Goal: Task Accomplishment & Management: Use online tool/utility

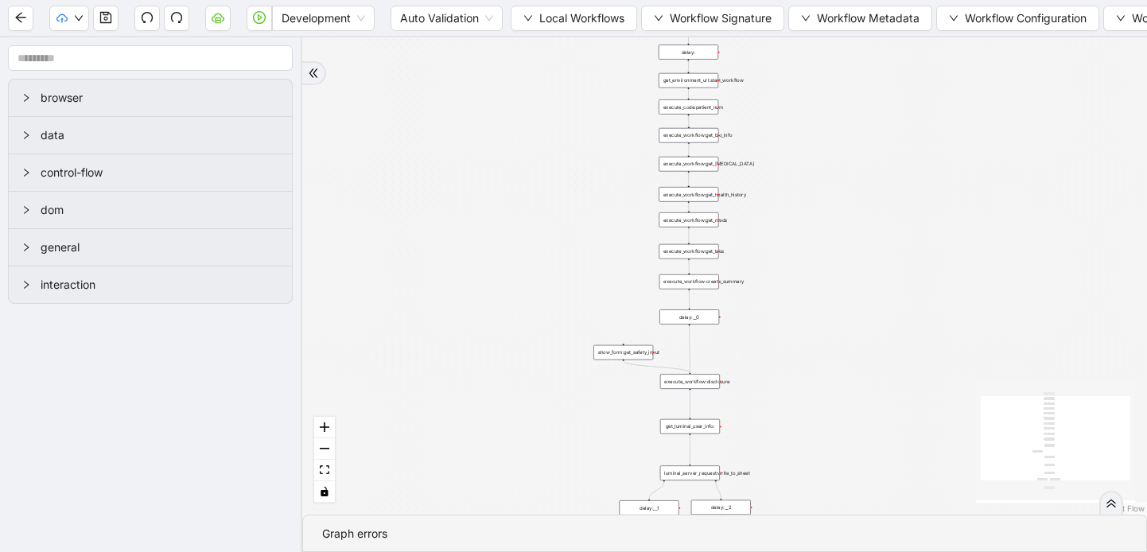
drag, startPoint x: 737, startPoint y: 208, endPoint x: 534, endPoint y: 388, distance: 271.6
click at [534, 388] on div "trigger execute_workflow:get_bio_info execute_workflow:get_labs execute_workflo…" at bounding box center [724, 275] width 845 height 477
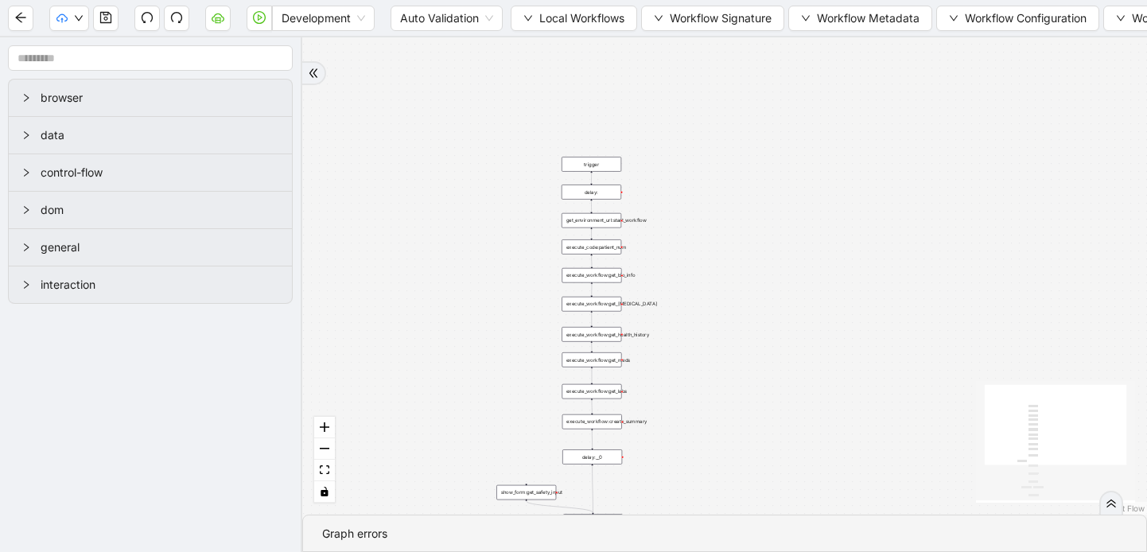
drag, startPoint x: 795, startPoint y: 176, endPoint x: 698, endPoint y: 316, distance: 170.3
click at [698, 316] on div "trigger execute_workflow:get_bio_info execute_workflow:get_labs execute_workflo…" at bounding box center [724, 275] width 845 height 477
click at [459, 171] on div "trigger execute_workflow:get_bio_info execute_workflow:get_labs execute_workflo…" at bounding box center [724, 275] width 845 height 477
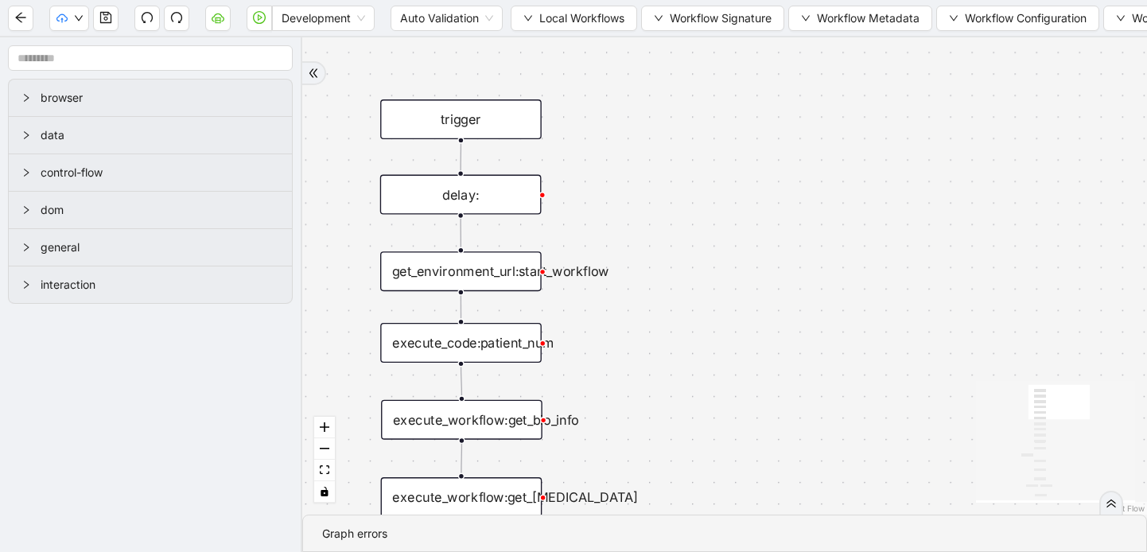
drag, startPoint x: 643, startPoint y: 228, endPoint x: 794, endPoint y: 181, distance: 157.5
click at [794, 182] on div "trigger execute_workflow:get_bio_info execute_workflow:get_labs execute_workflo…" at bounding box center [724, 275] width 845 height 477
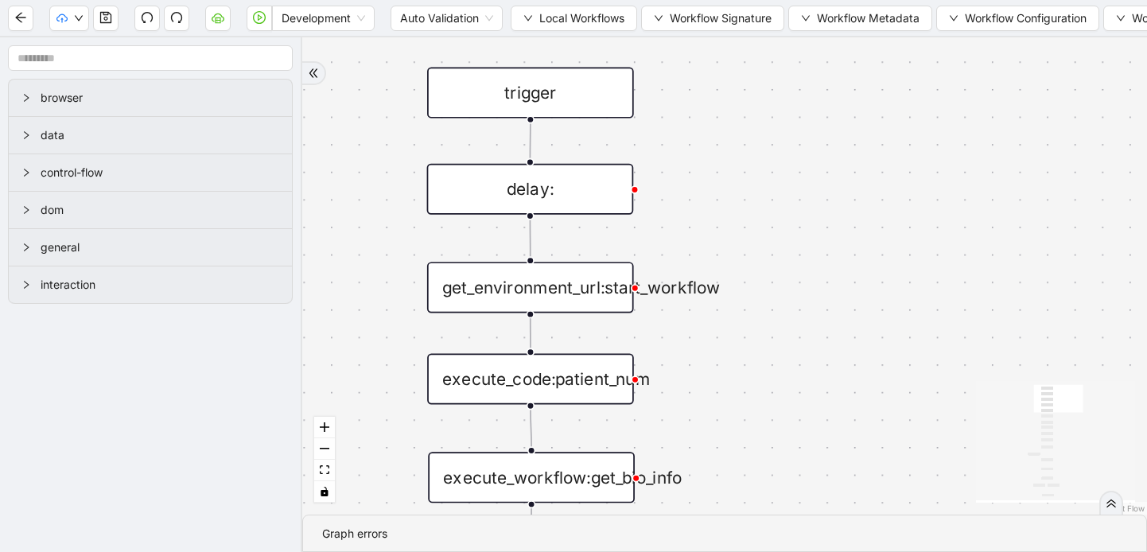
drag, startPoint x: 682, startPoint y: 234, endPoint x: 845, endPoint y: 224, distance: 163.3
click at [845, 224] on div "trigger execute_workflow:get_bio_info execute_workflow:get_labs execute_workflo…" at bounding box center [724, 275] width 845 height 477
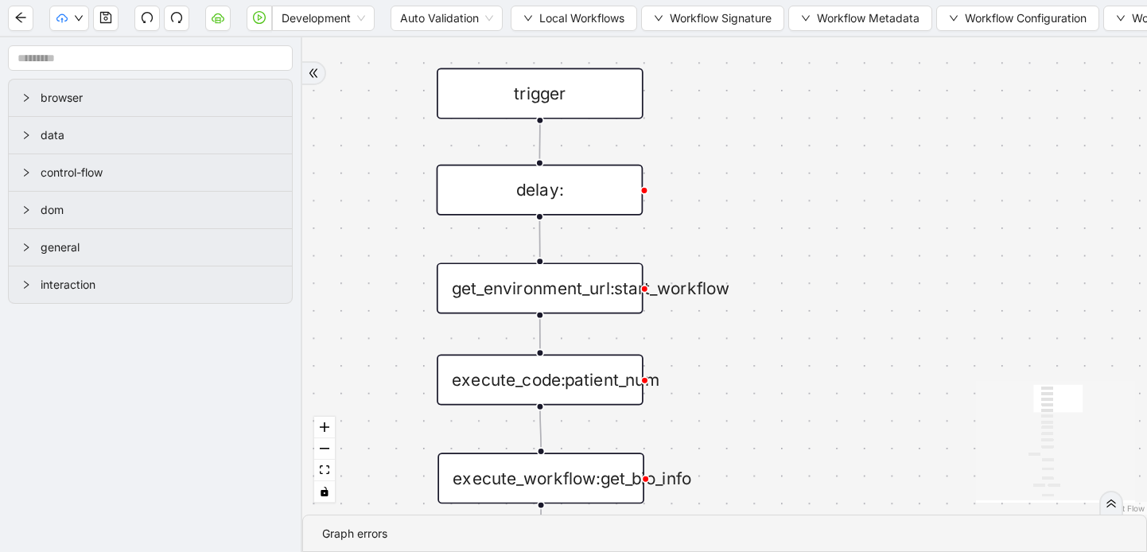
drag, startPoint x: 749, startPoint y: 264, endPoint x: 759, endPoint y: 266, distance: 9.8
click at [759, 266] on div "trigger execute_workflow:get_bio_info execute_workflow:get_labs execute_workflo…" at bounding box center [724, 275] width 845 height 477
click at [532, 107] on div "trigger" at bounding box center [539, 93] width 207 height 51
click at [529, 103] on div "trigger" at bounding box center [539, 93] width 207 height 51
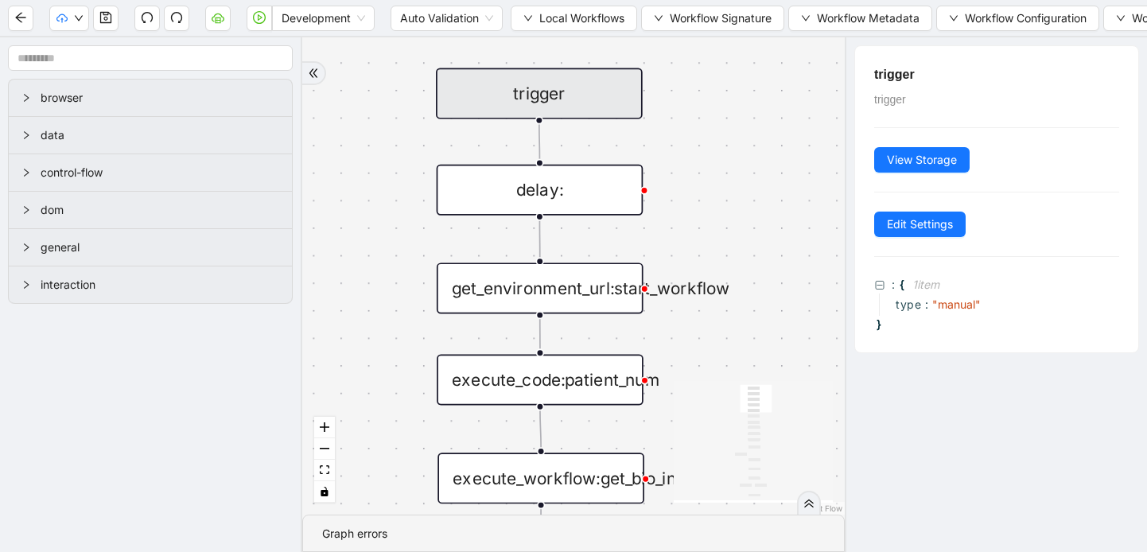
click at [577, 207] on div "delay:" at bounding box center [540, 190] width 207 height 51
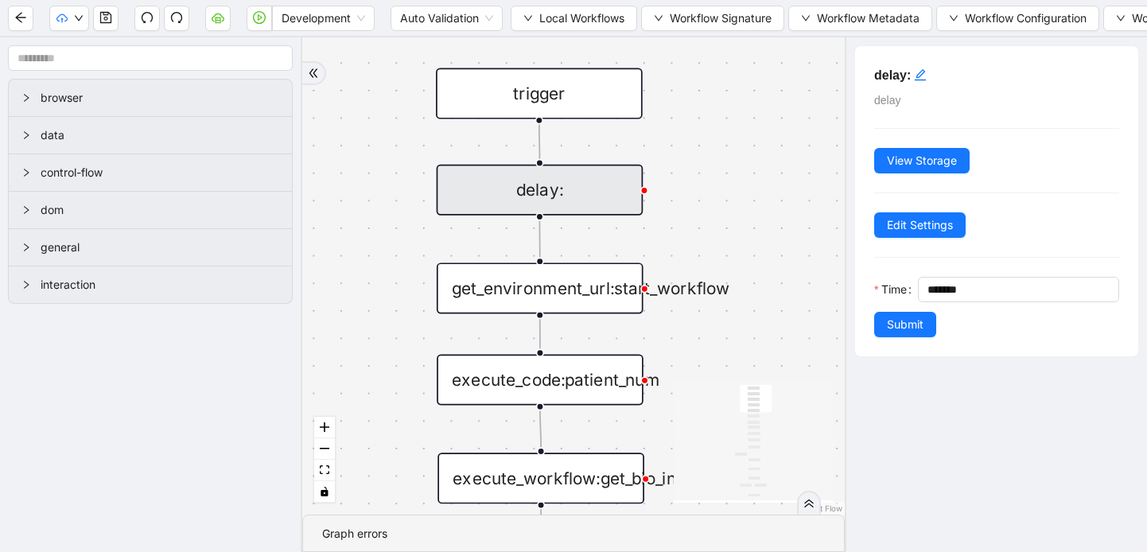
click at [573, 296] on div "get_environment_url:start_workflow" at bounding box center [540, 287] width 207 height 51
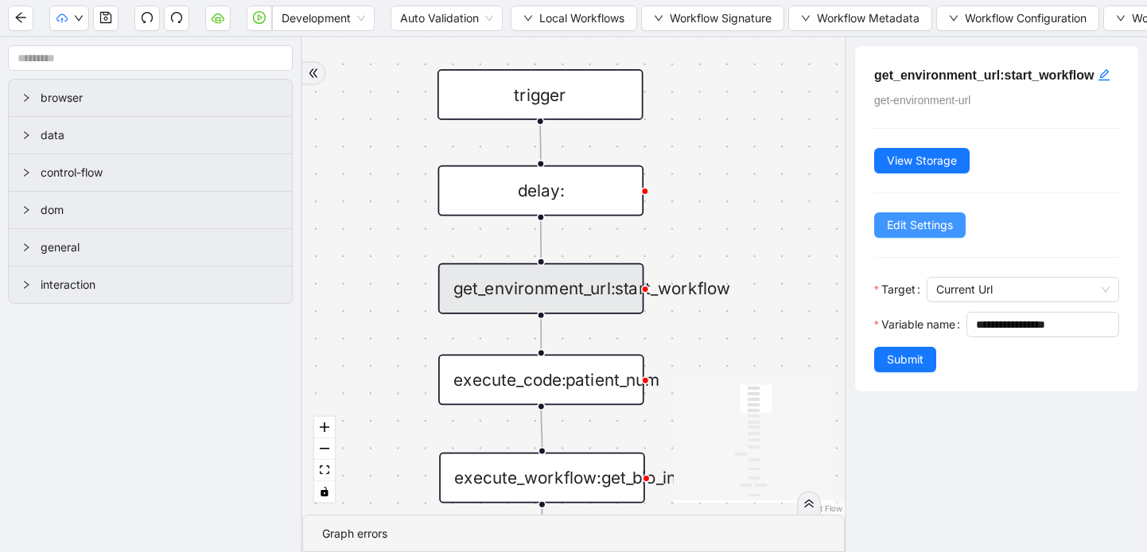
click at [908, 234] on span "Edit Settings" at bounding box center [920, 224] width 66 height 17
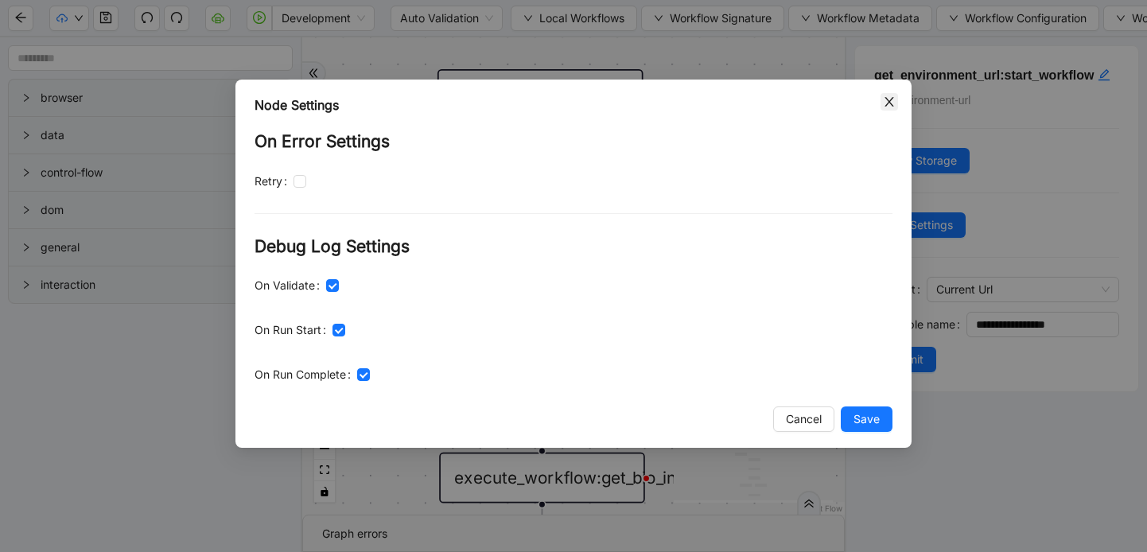
click at [881, 103] on span "Close" at bounding box center [889, 101] width 17 height 17
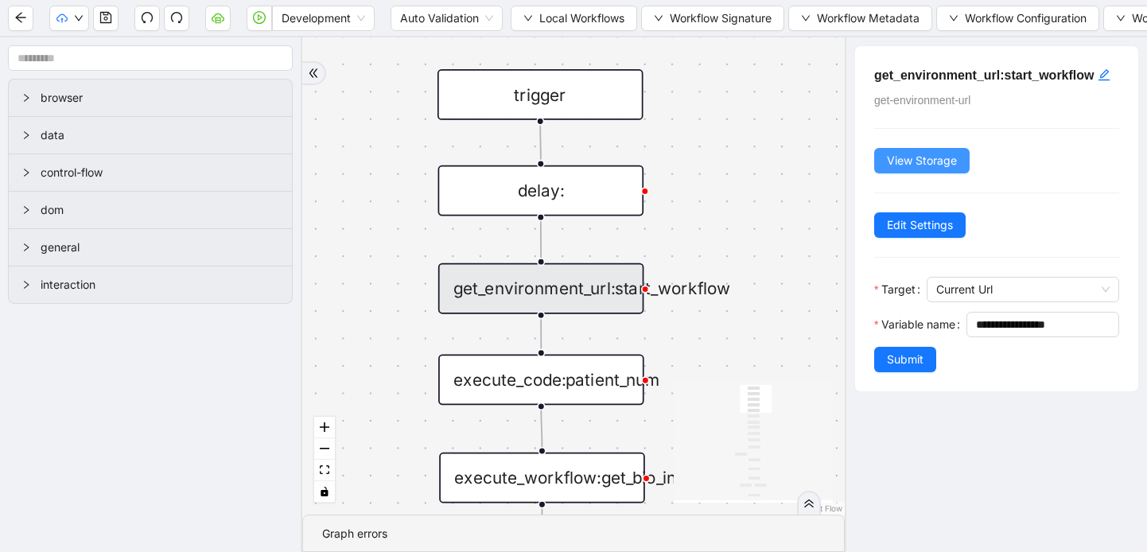
click at [924, 169] on span "View Storage" at bounding box center [922, 160] width 70 height 17
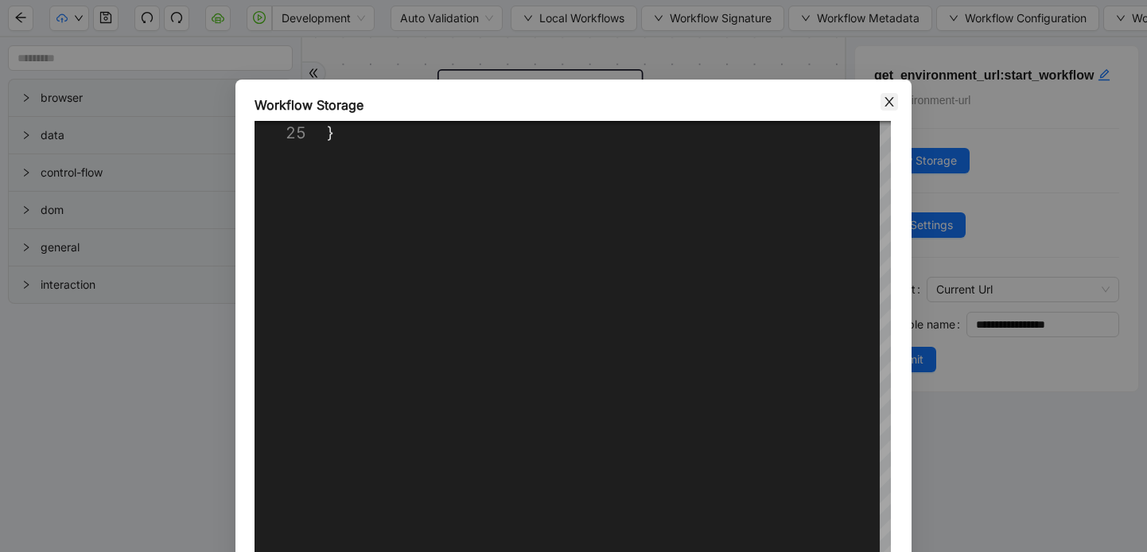
click at [882, 102] on span "Close" at bounding box center [889, 101] width 17 height 17
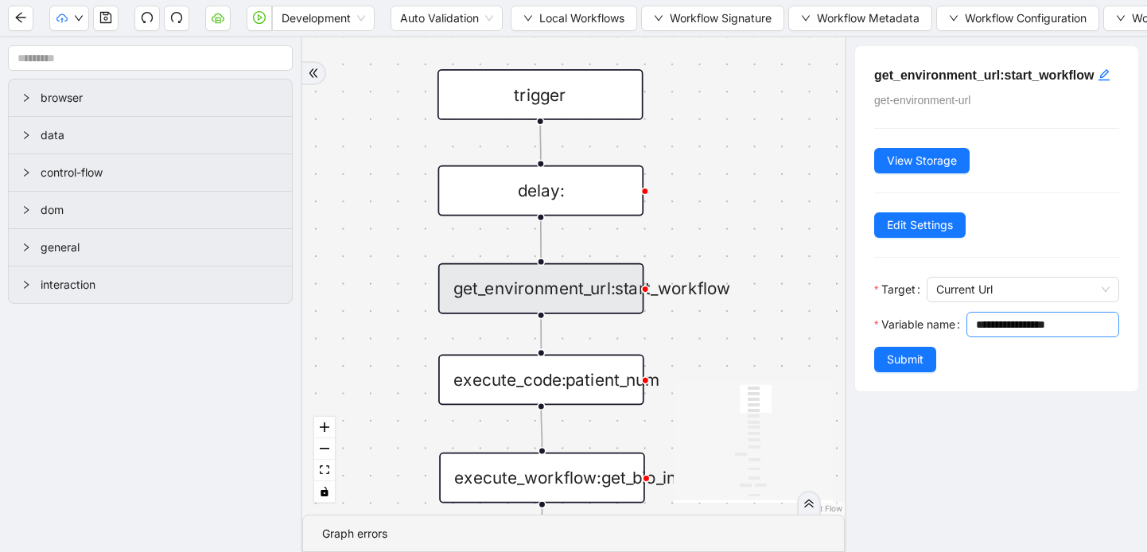
click at [976, 333] on input "**********" at bounding box center [1041, 324] width 130 height 17
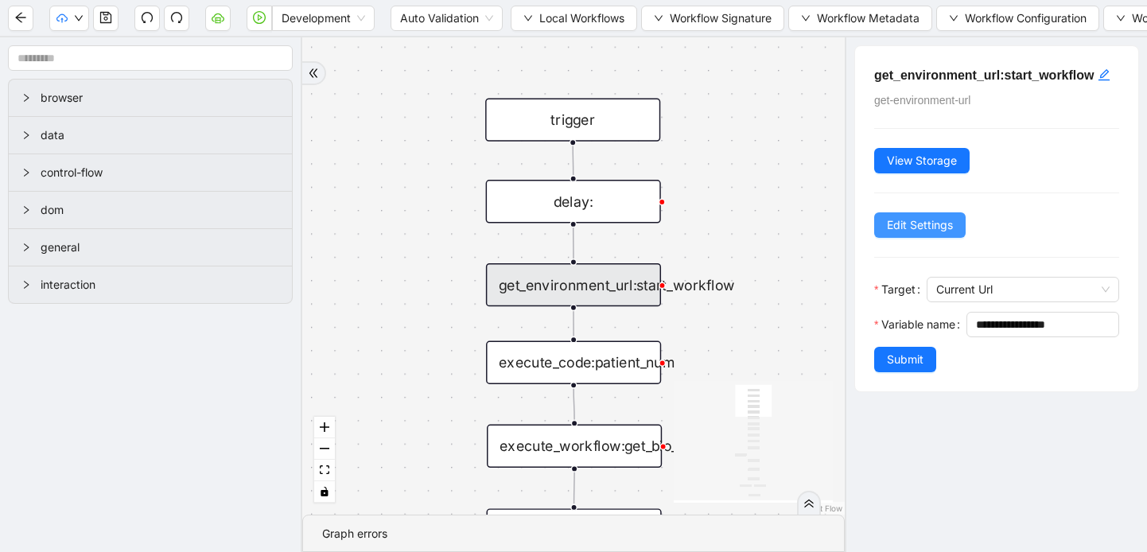
click at [937, 234] on span "Edit Settings" at bounding box center [920, 224] width 66 height 17
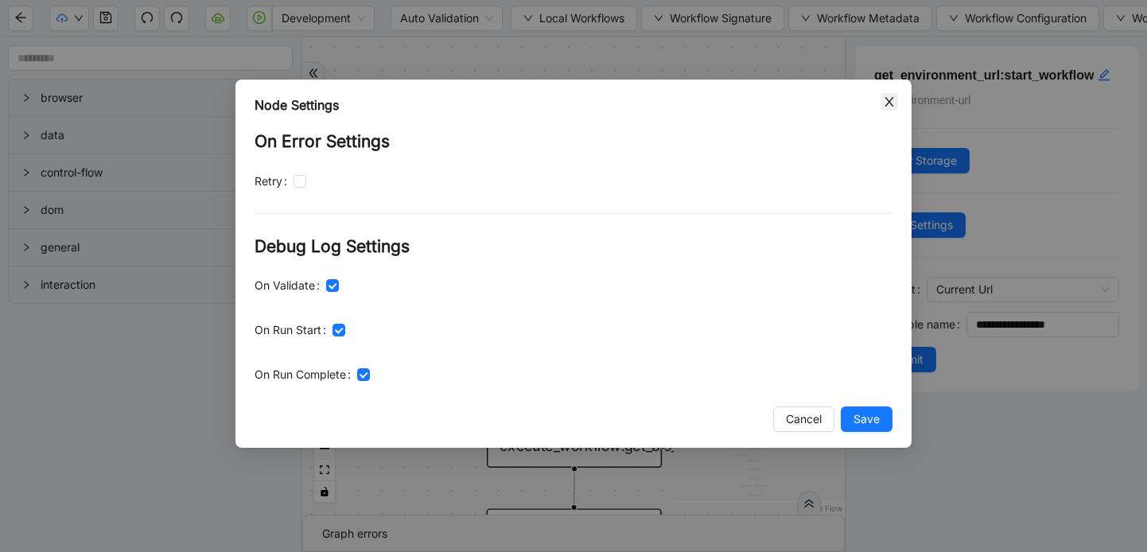
click at [881, 101] on span "Close" at bounding box center [889, 101] width 17 height 17
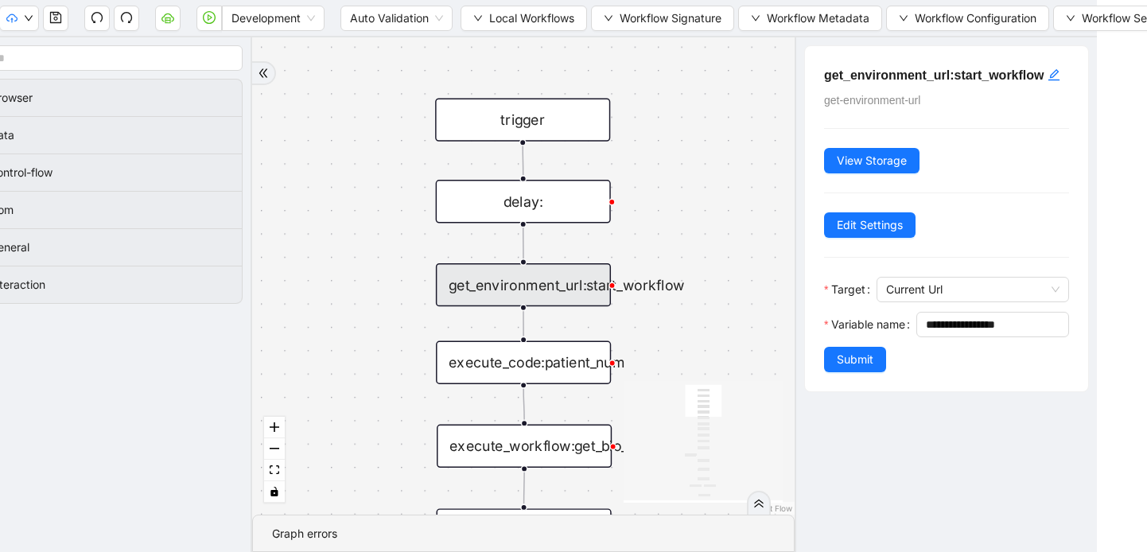
scroll to position [0, 48]
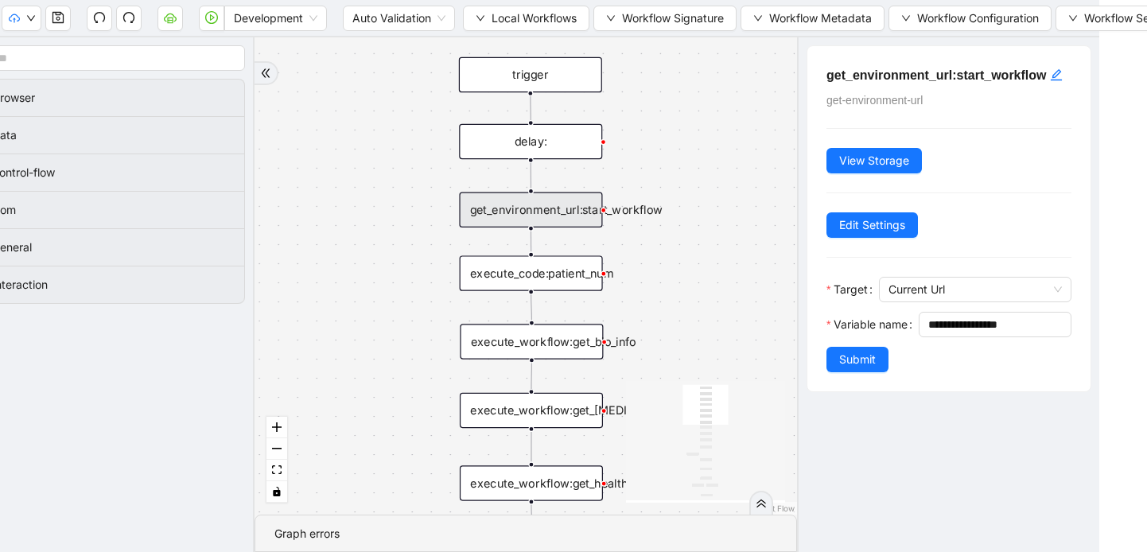
drag, startPoint x: 655, startPoint y: 344, endPoint x: 634, endPoint y: 251, distance: 95.3
click at [634, 251] on div "trigger execute_workflow:get_bio_info execute_workflow:get_labs execute_workflo…" at bounding box center [526, 275] width 542 height 477
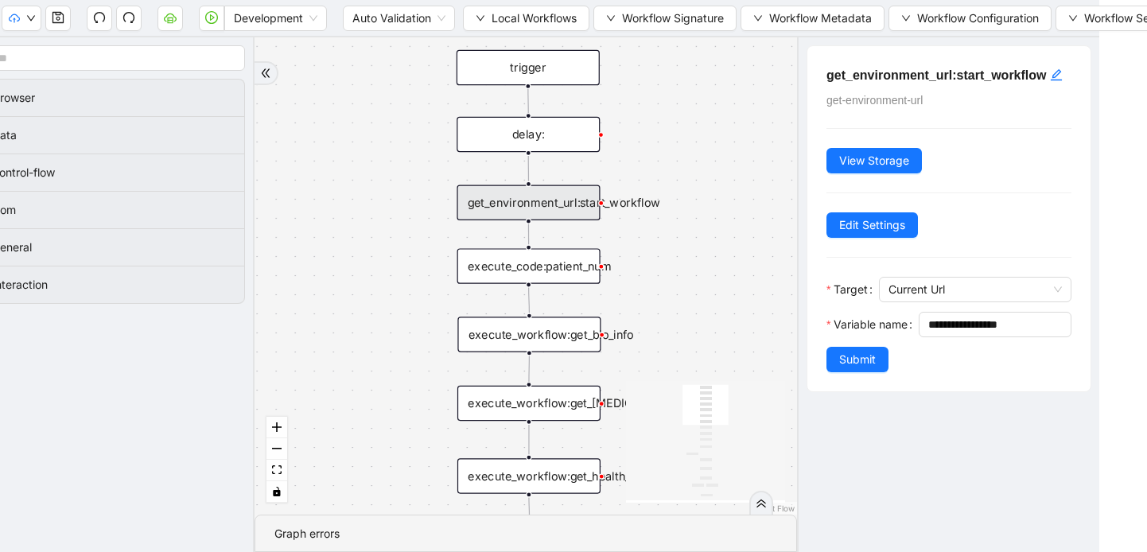
click at [531, 268] on div "execute_code:patient_num" at bounding box center [528, 265] width 143 height 35
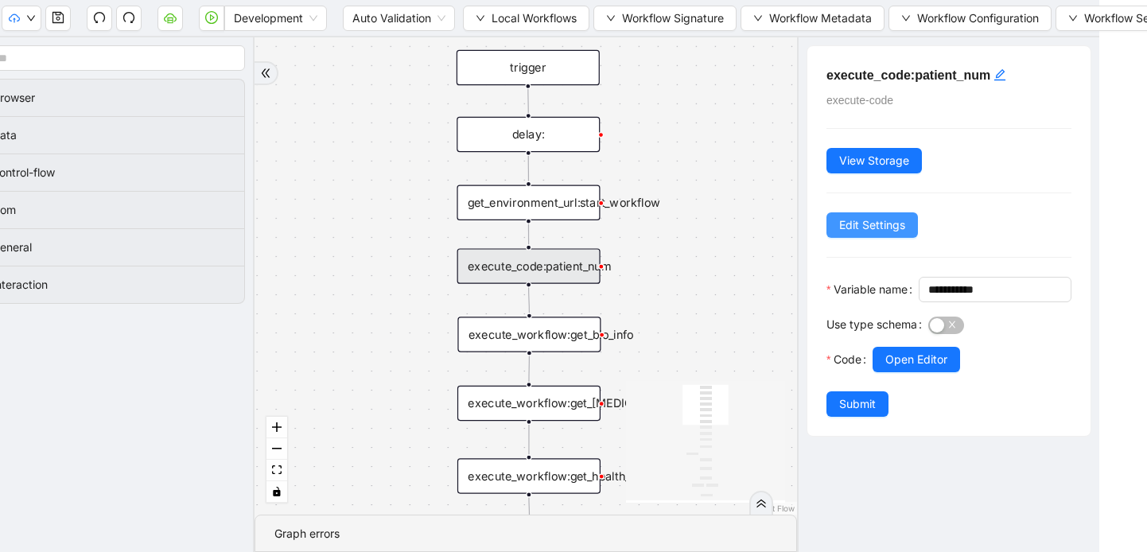
click at [882, 222] on span "Edit Settings" at bounding box center [872, 224] width 66 height 17
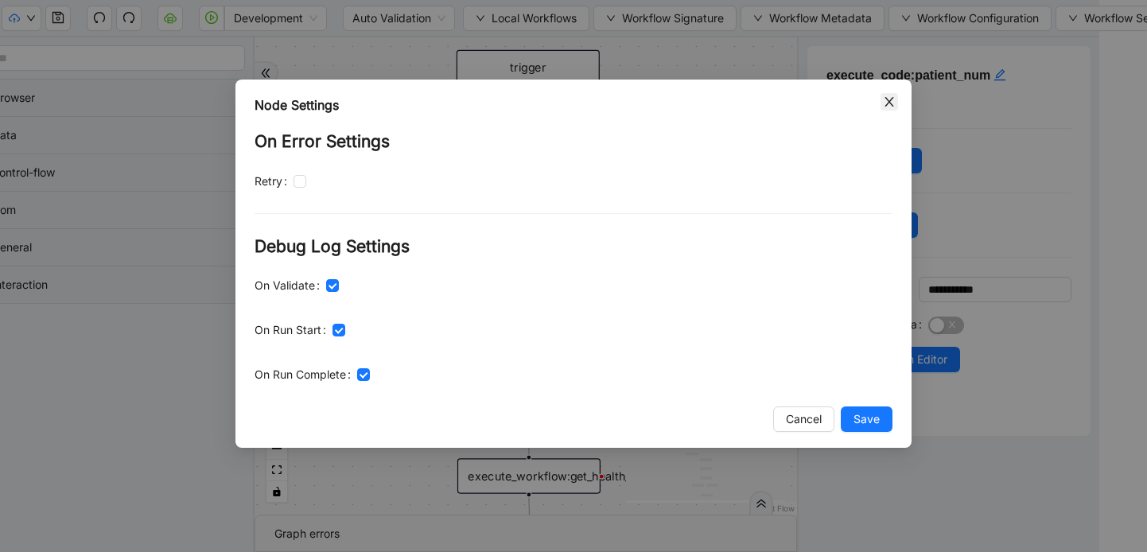
click at [884, 103] on icon "close" at bounding box center [889, 101] width 13 height 13
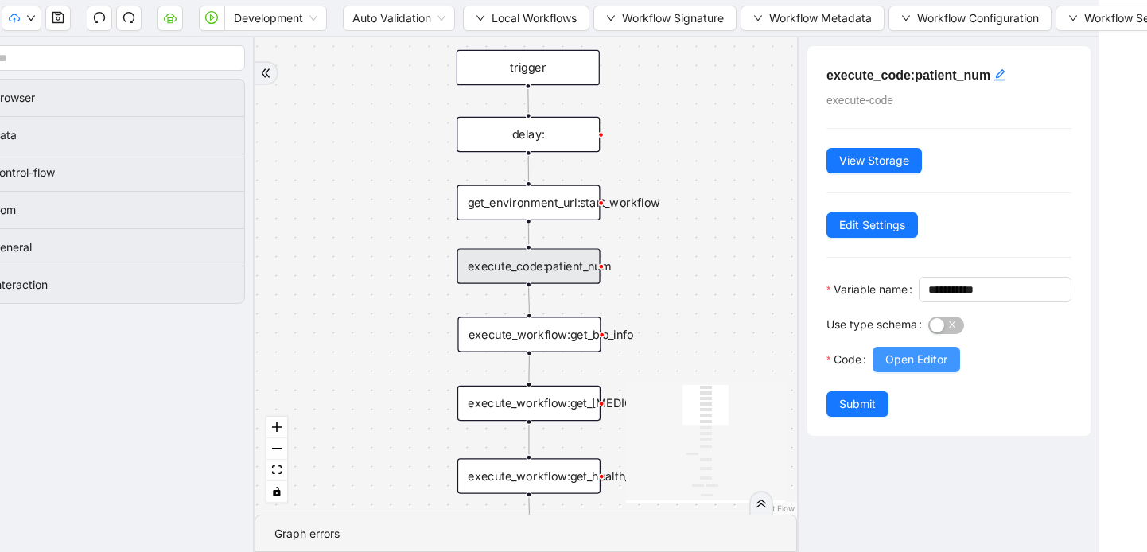
click at [911, 372] on button "Open Editor" at bounding box center [916, 359] width 87 height 25
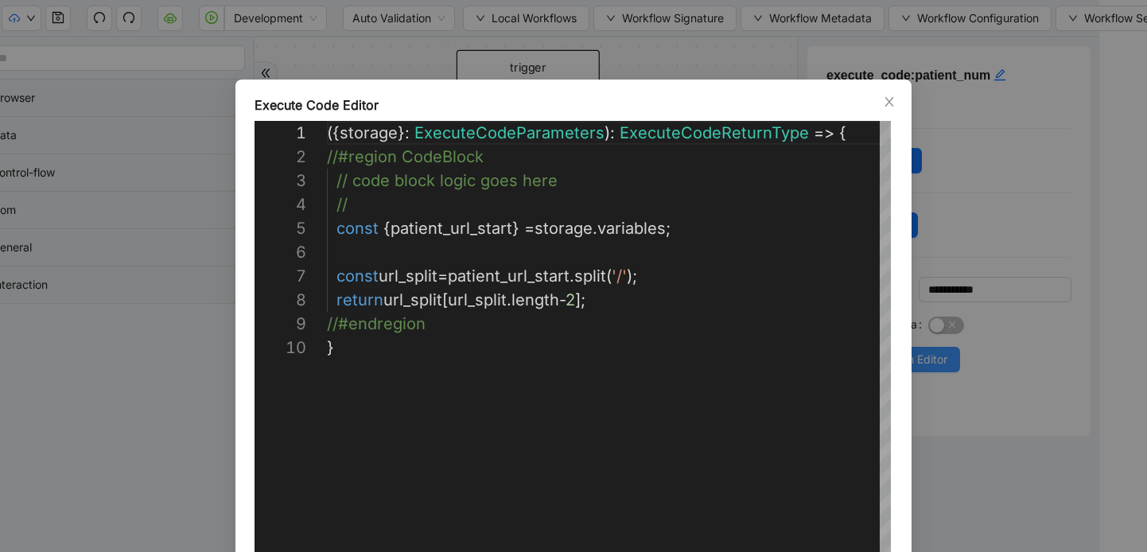
scroll to position [215, 0]
click at [889, 103] on icon "close" at bounding box center [889, 101] width 13 height 13
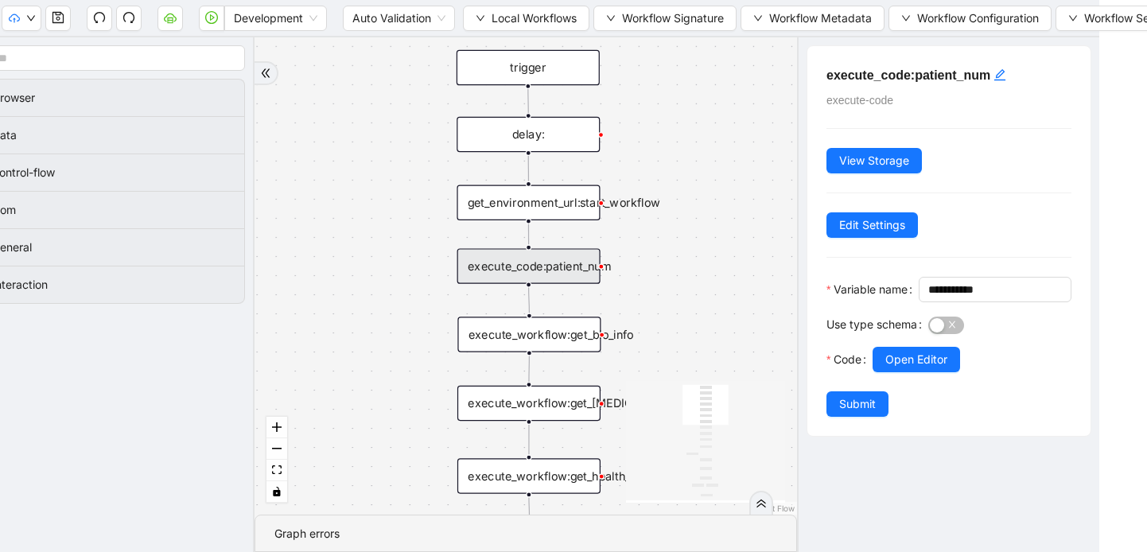
click at [550, 62] on div "trigger" at bounding box center [528, 67] width 143 height 35
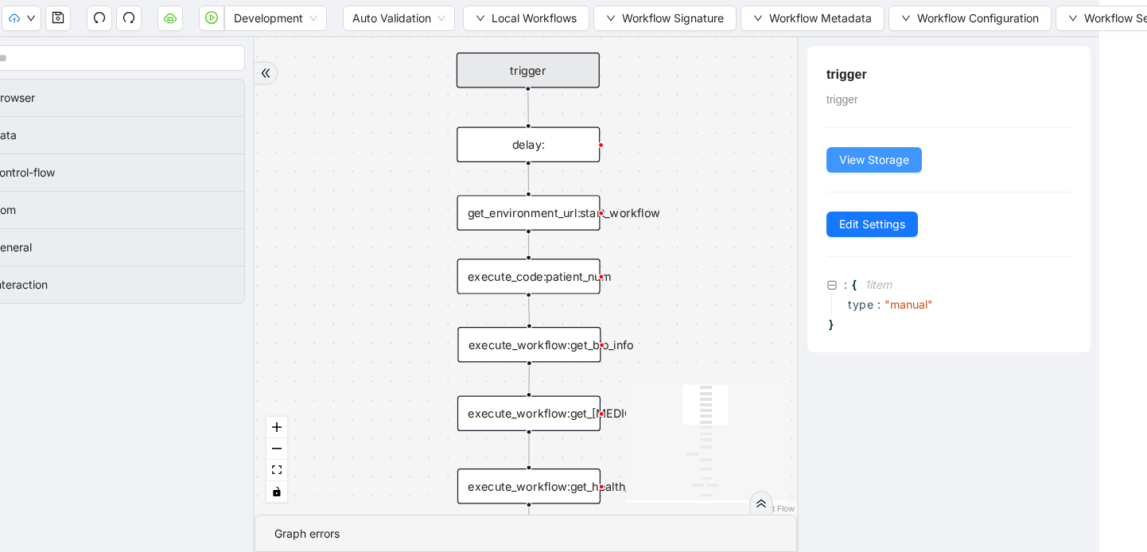
click at [853, 160] on span "View Storage" at bounding box center [874, 159] width 70 height 17
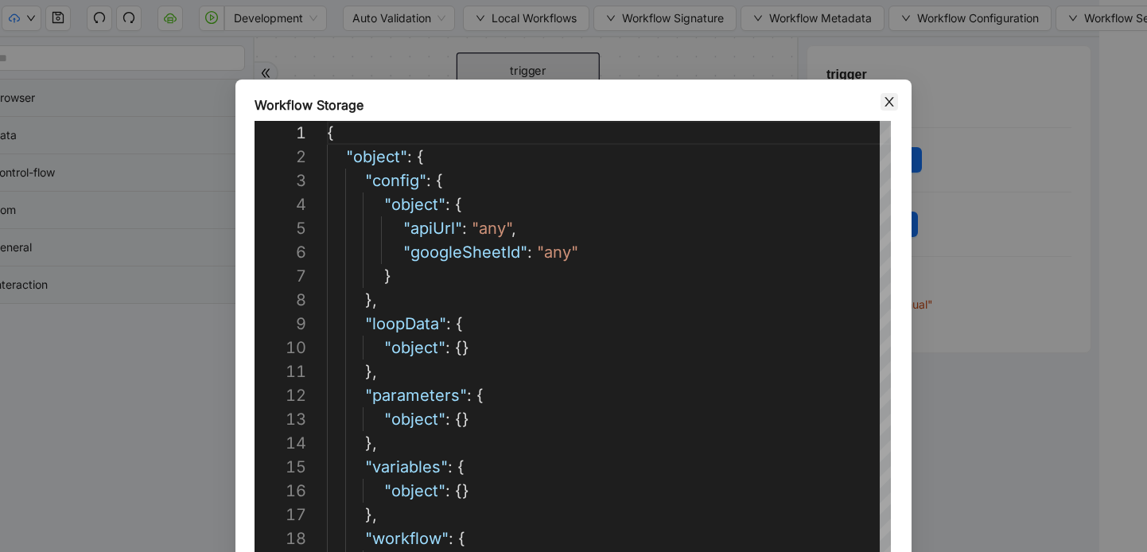
click at [896, 98] on span "Close" at bounding box center [889, 101] width 17 height 17
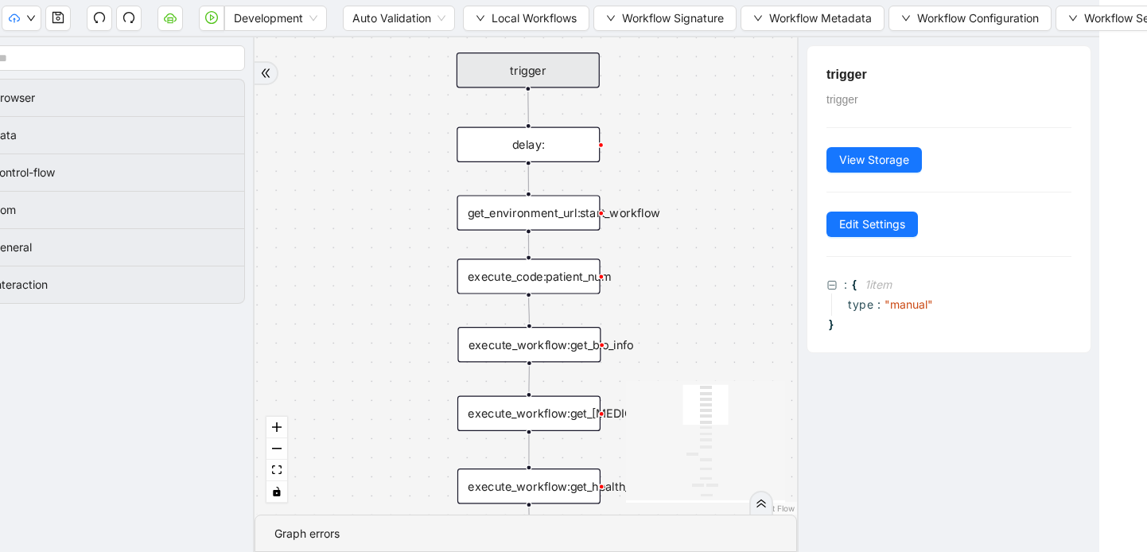
click at [532, 149] on div "delay:" at bounding box center [528, 144] width 143 height 35
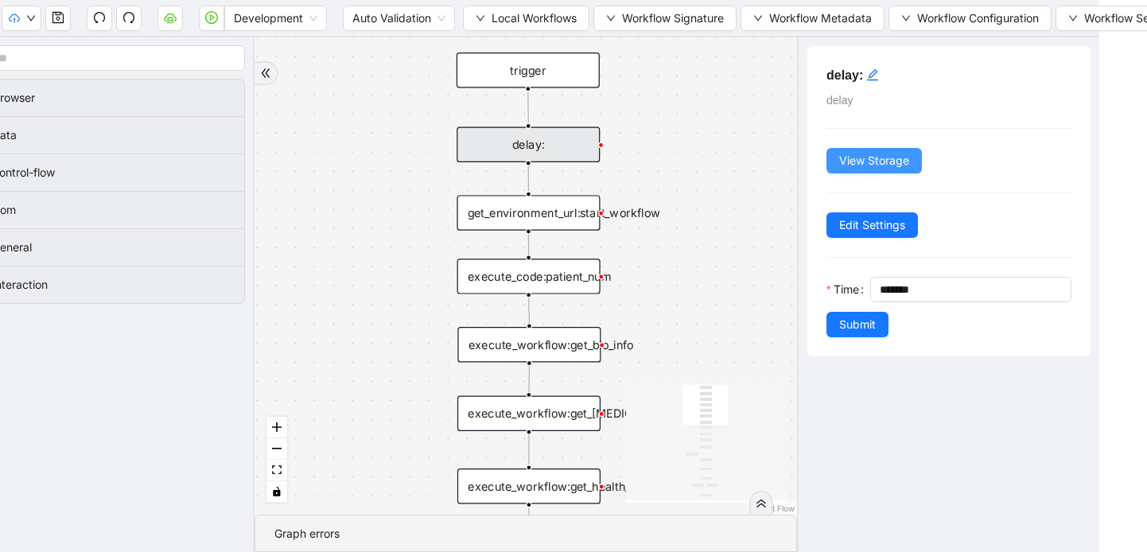
click at [900, 152] on span "View Storage" at bounding box center [874, 160] width 70 height 17
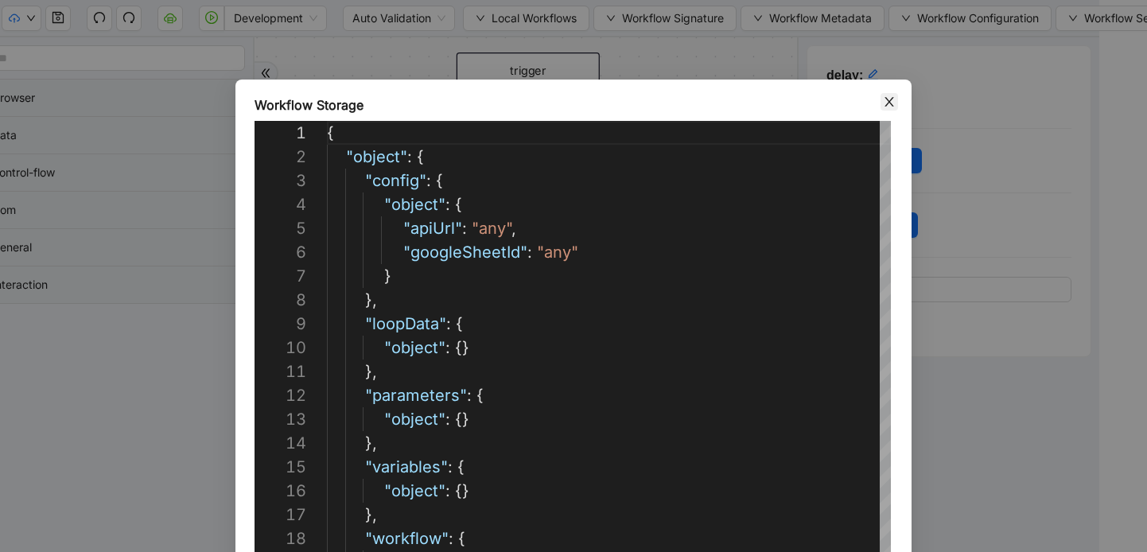
click at [883, 99] on icon "close" at bounding box center [889, 101] width 13 height 13
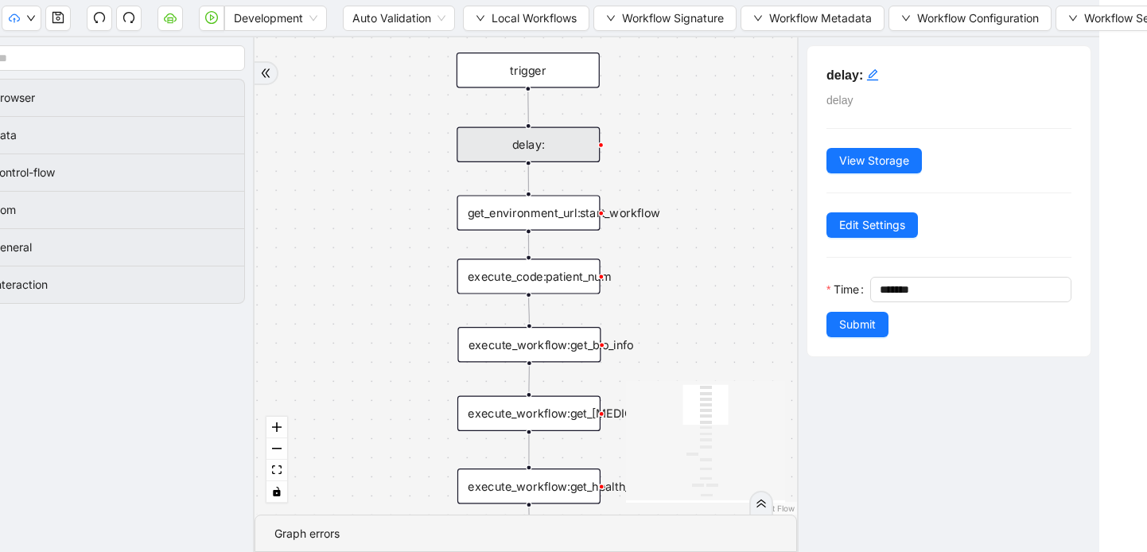
click at [518, 224] on div "get_environment_url:start_workflow" at bounding box center [528, 212] width 143 height 35
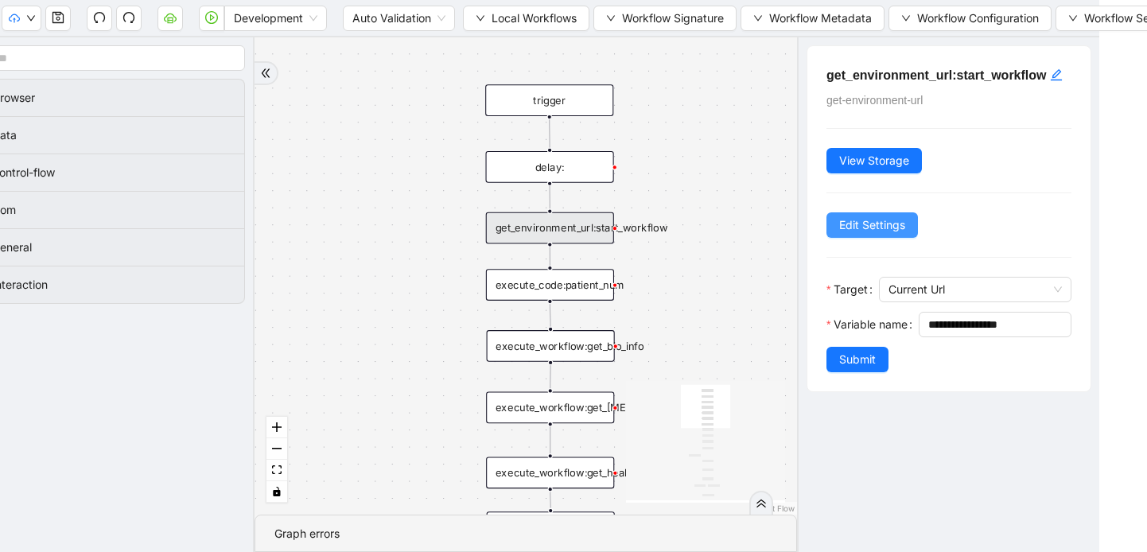
click at [893, 234] on span "Edit Settings" at bounding box center [872, 224] width 66 height 17
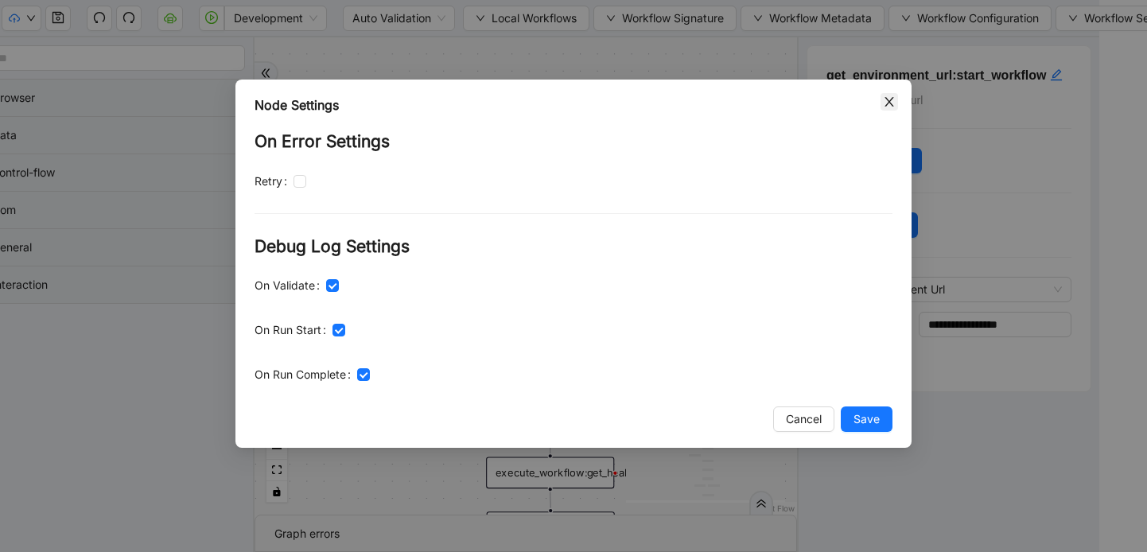
click at [892, 93] on span "Close" at bounding box center [889, 101] width 17 height 17
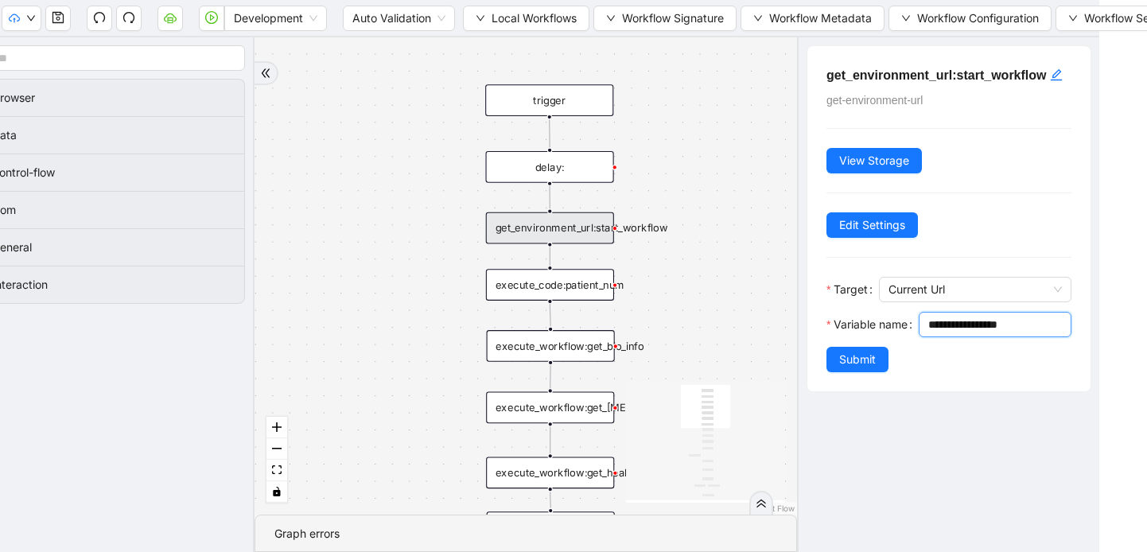
click at [928, 333] on input "**********" at bounding box center [993, 324] width 130 height 17
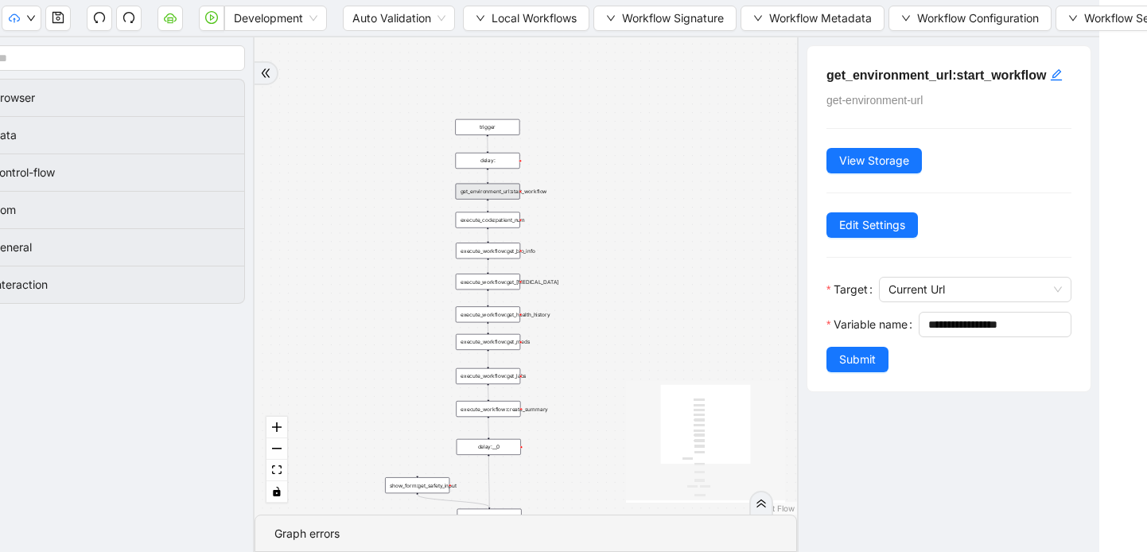
drag, startPoint x: 688, startPoint y: 281, endPoint x: 558, endPoint y: 220, distance: 143.4
click at [558, 220] on div "trigger execute_workflow:get_bio_info execute_workflow:get_labs execute_workflo…" at bounding box center [526, 275] width 542 height 477
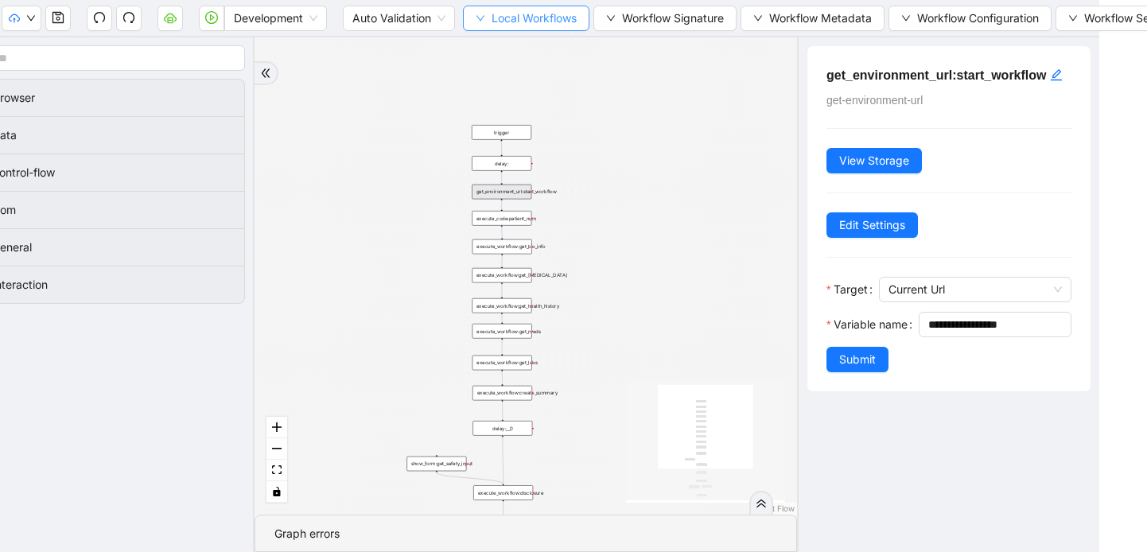
click at [478, 17] on icon "down" at bounding box center [481, 19] width 10 height 10
click at [511, 49] on span "Select" at bounding box center [527, 49] width 103 height 17
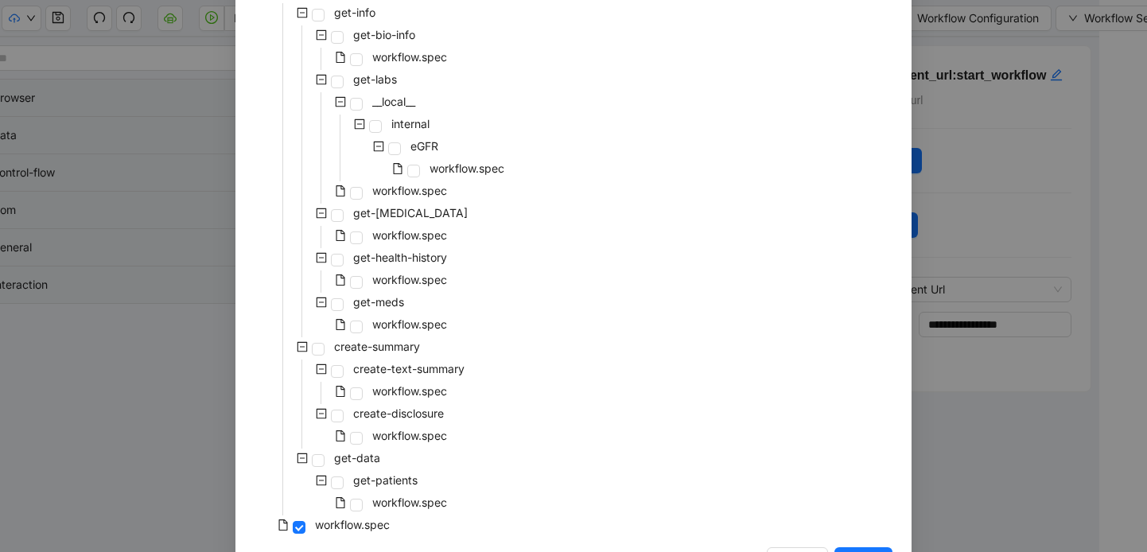
scroll to position [218, 0]
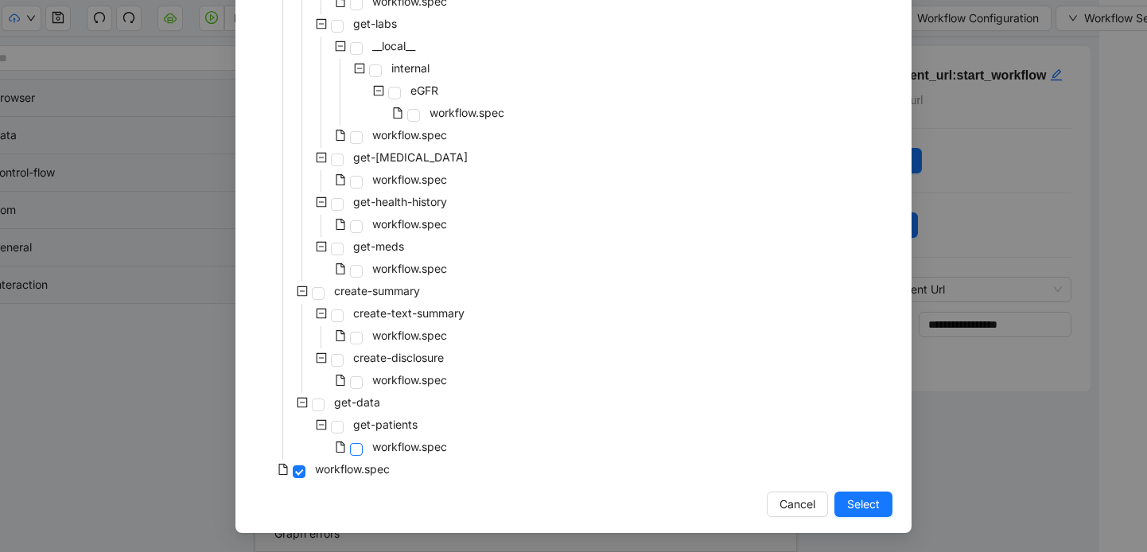
click at [361, 448] on span at bounding box center [356, 449] width 13 height 13
click at [860, 500] on span "Select" at bounding box center [863, 504] width 33 height 17
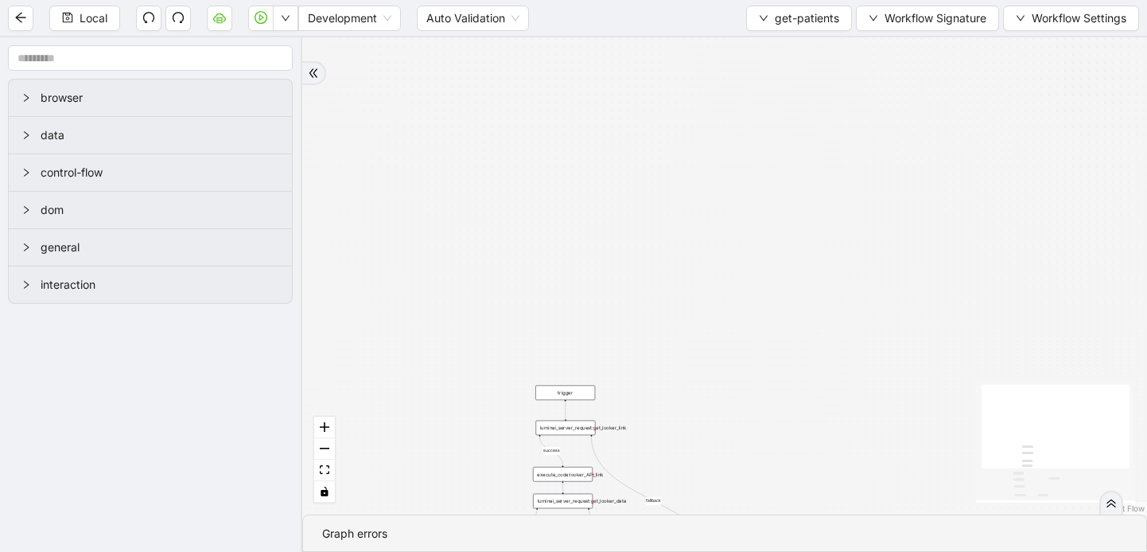
drag, startPoint x: 687, startPoint y: 370, endPoint x: 687, endPoint y: 173, distance: 197.3
click at [687, 306] on div "fallback fallback success success success fallback onError trigger execute_code…" at bounding box center [724, 275] width 845 height 477
drag, startPoint x: 693, startPoint y: 255, endPoint x: 693, endPoint y: 189, distance: 65.2
click at [693, 189] on div "fallback fallback success success success fallback onError trigger execute_code…" at bounding box center [724, 275] width 845 height 477
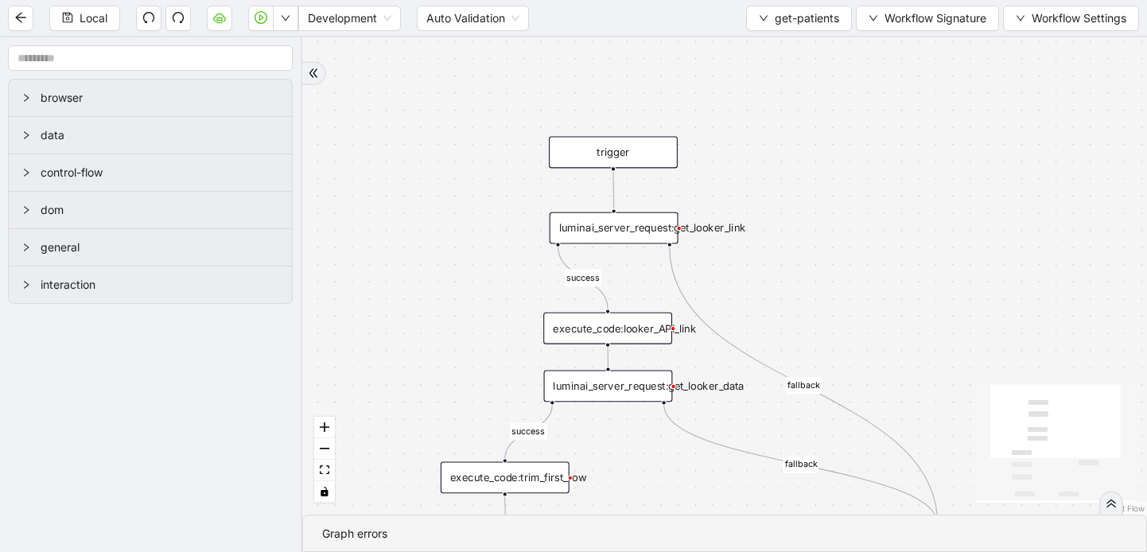
drag, startPoint x: 590, startPoint y: 316, endPoint x: 784, endPoint y: 116, distance: 278.4
click at [784, 116] on div "fallback fallback success success success fallback onError trigger execute_code…" at bounding box center [724, 275] width 845 height 477
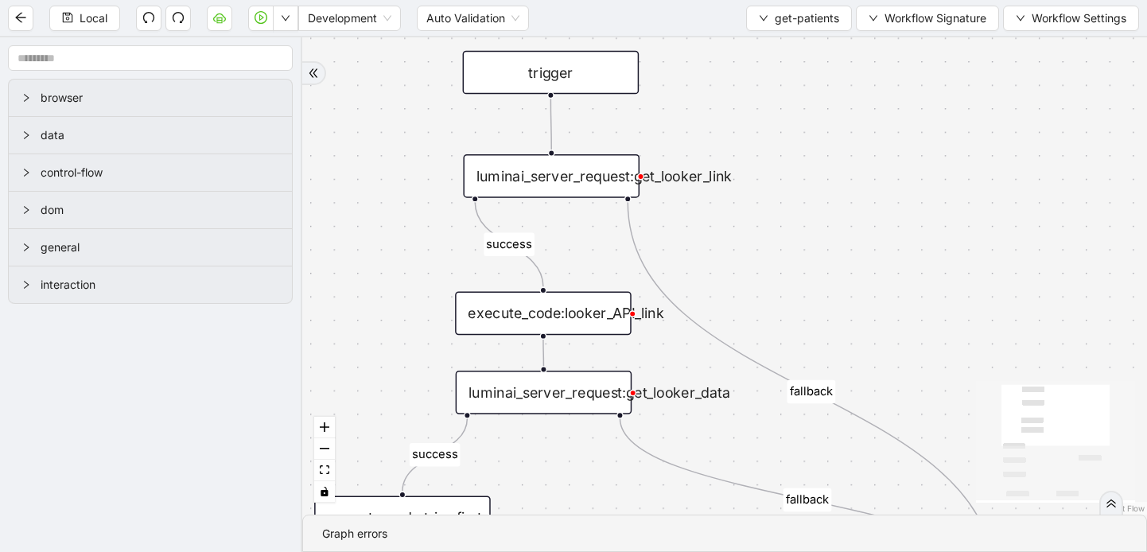
drag, startPoint x: 811, startPoint y: 286, endPoint x: 784, endPoint y: 228, distance: 64.1
click at [784, 228] on div "fallback fallback success success success fallback onError trigger execute_code…" at bounding box center [724, 275] width 845 height 477
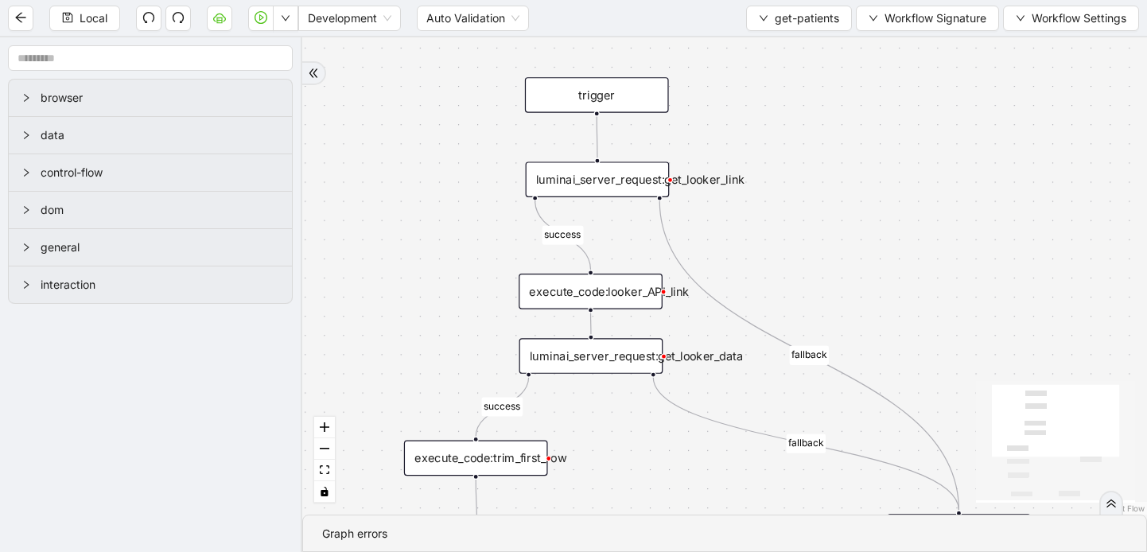
click at [648, 177] on div "luminai_server_request:get_looker_link" at bounding box center [598, 179] width 144 height 36
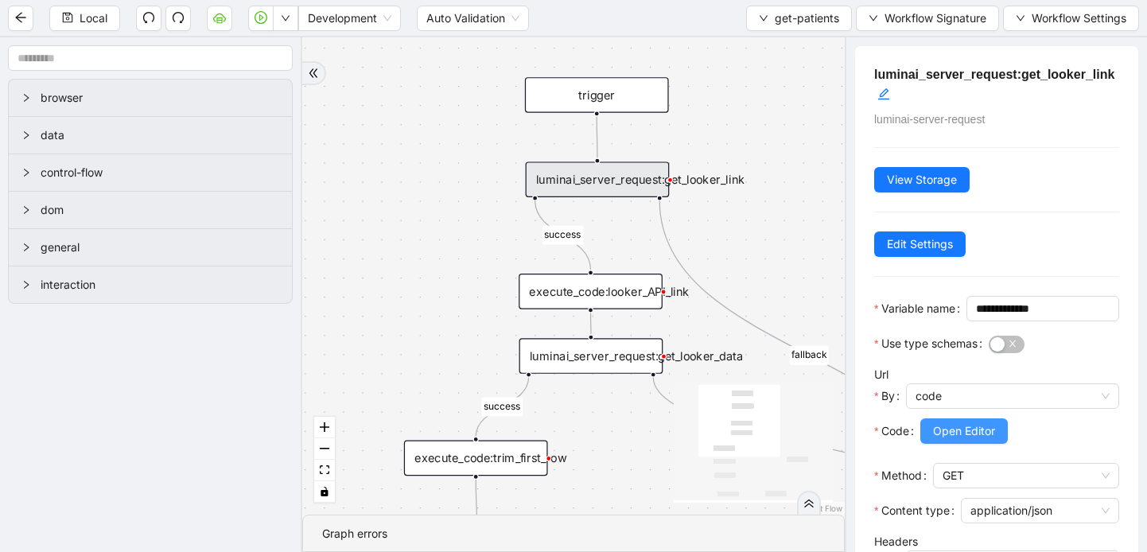
click at [946, 440] on span "Open Editor" at bounding box center [964, 430] width 62 height 17
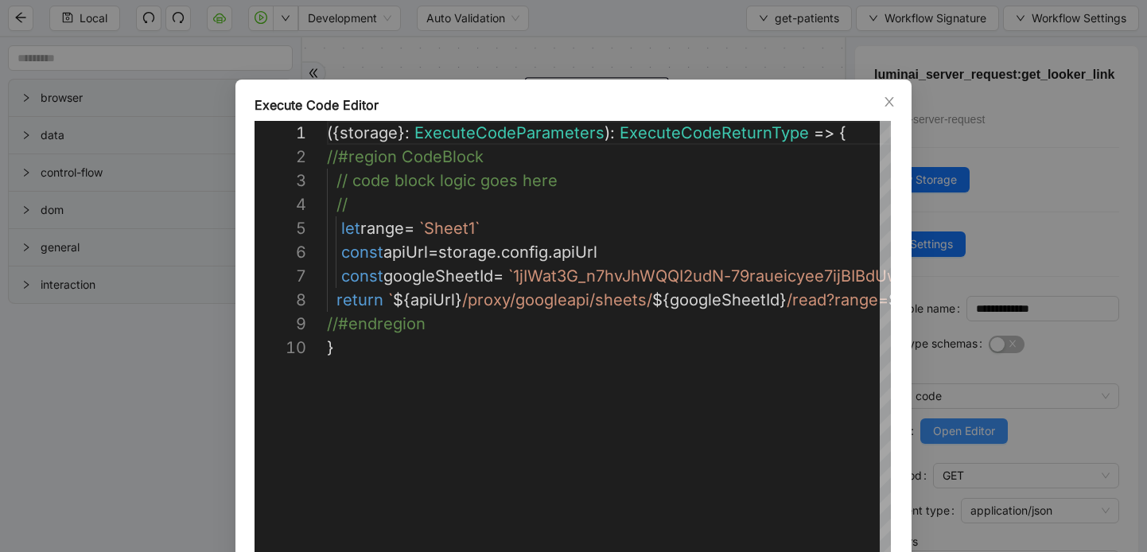
scroll to position [215, 0]
click at [890, 99] on icon "close" at bounding box center [888, 102] width 9 height 10
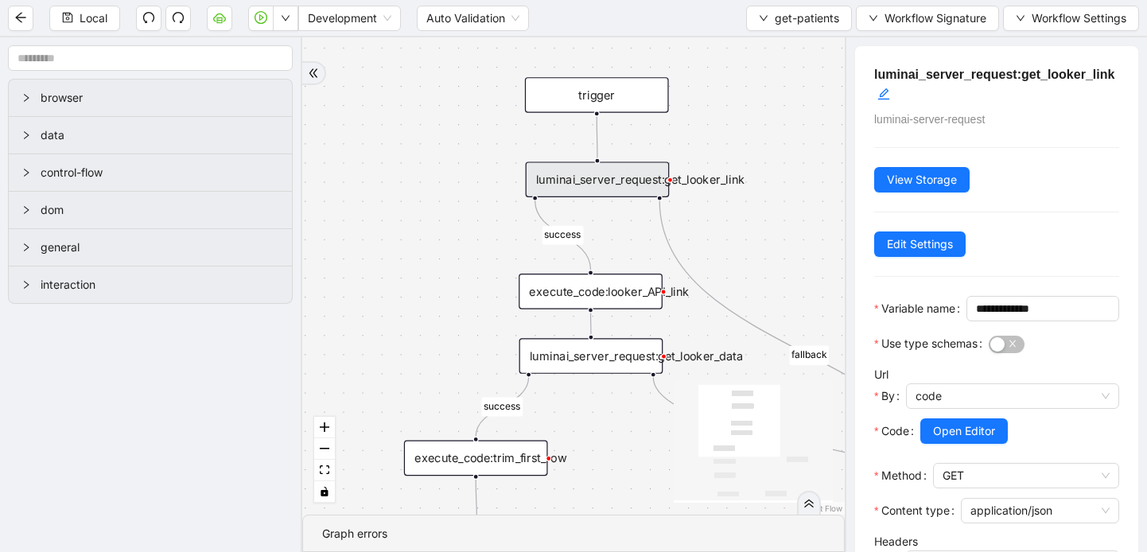
click at [641, 183] on div "luminai_server_request:get_looker_link" at bounding box center [598, 179] width 144 height 36
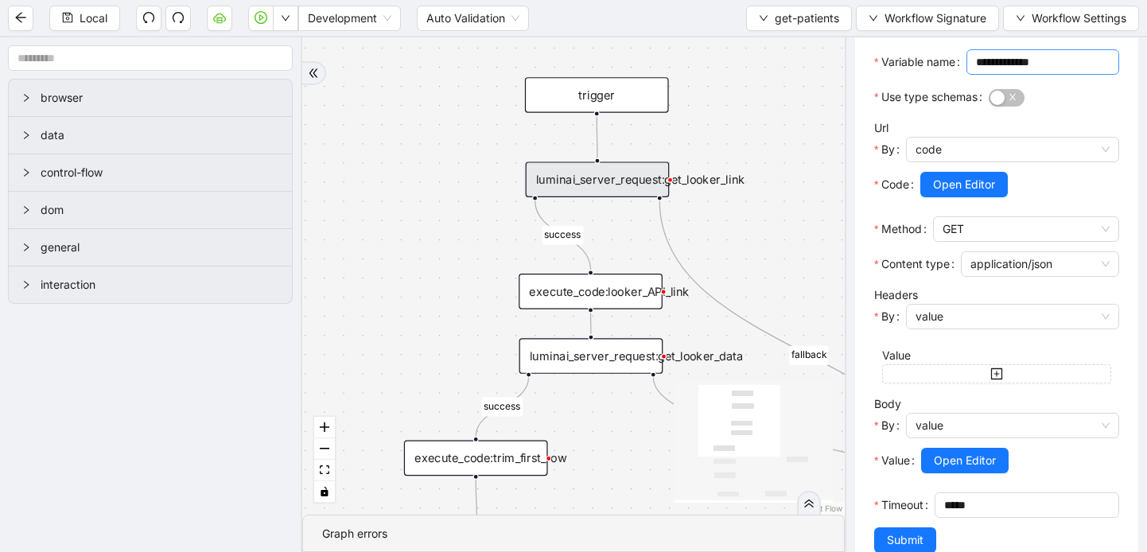
scroll to position [308, 0]
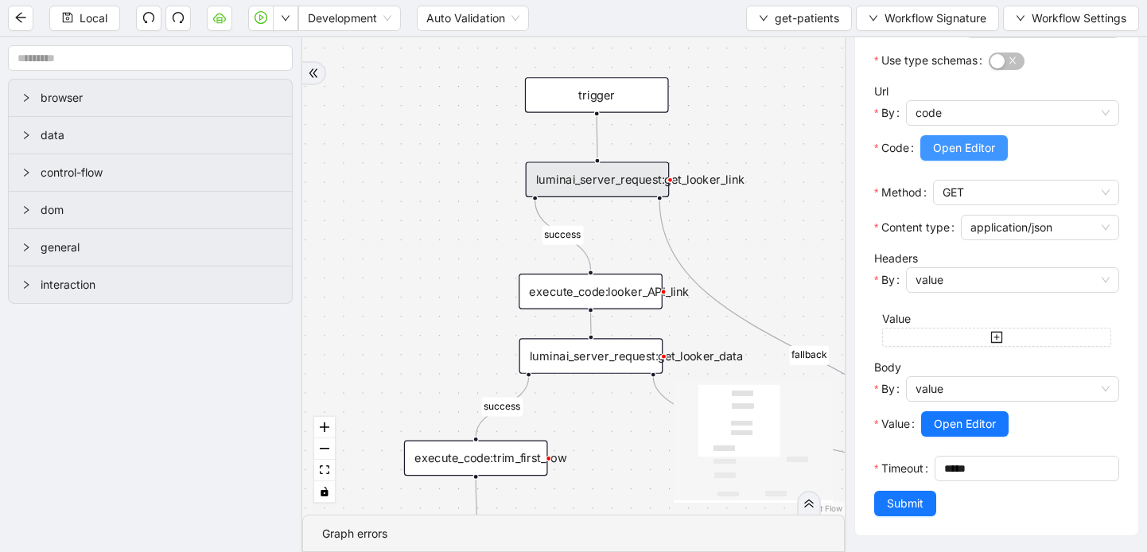
click at [962, 146] on span "Open Editor" at bounding box center [964, 147] width 62 height 17
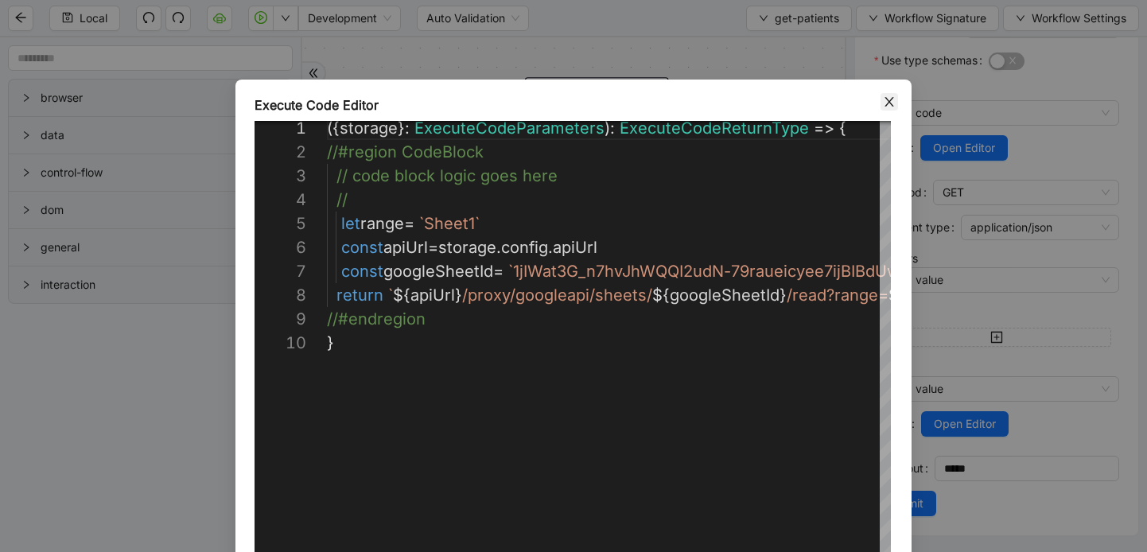
click at [883, 102] on icon "close" at bounding box center [889, 101] width 13 height 13
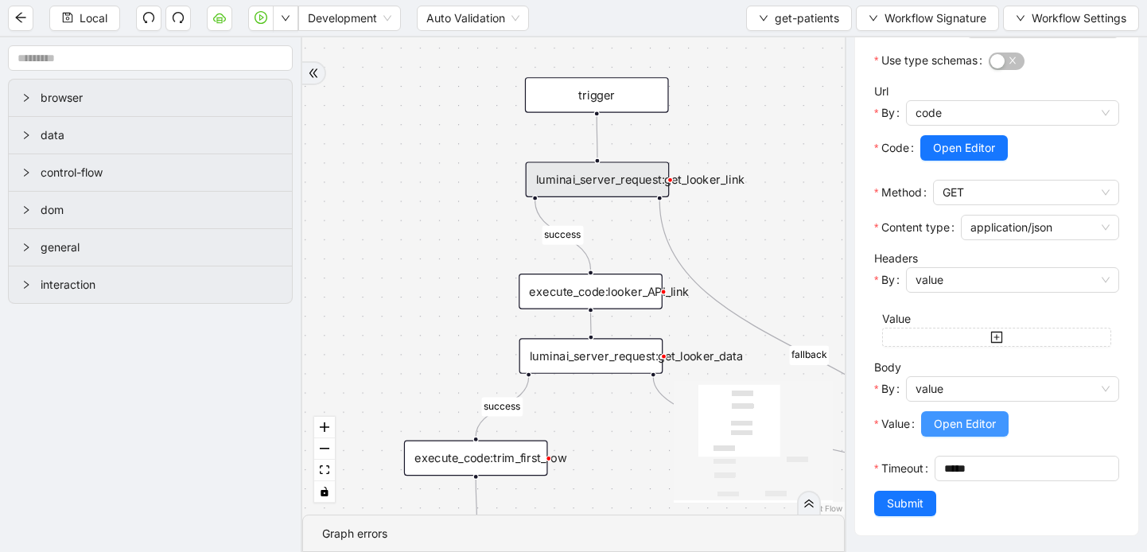
click at [961, 422] on span "Open Editor" at bounding box center [965, 423] width 62 height 17
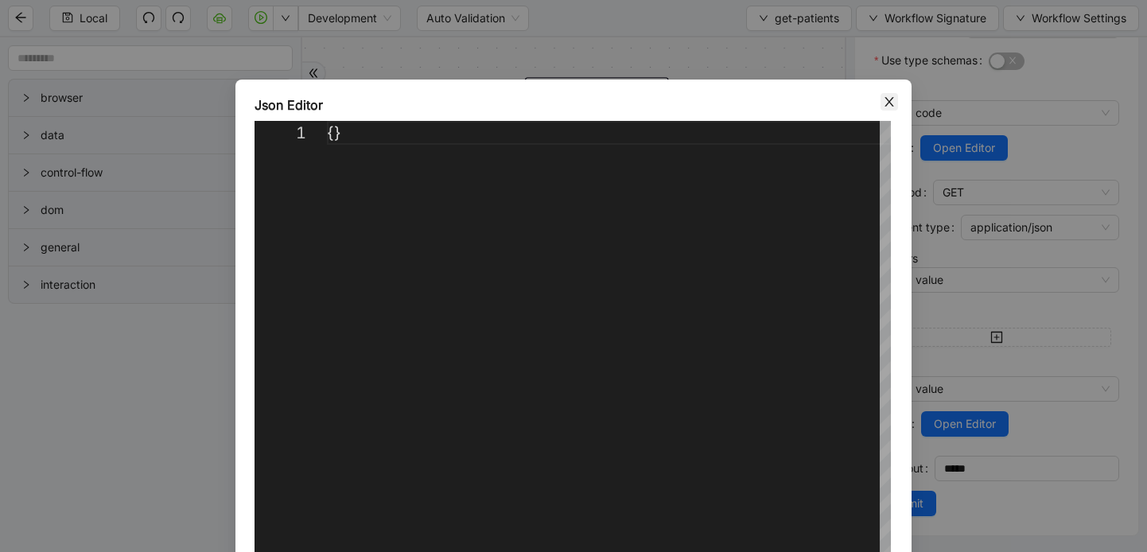
click at [889, 105] on icon "close" at bounding box center [889, 101] width 13 height 13
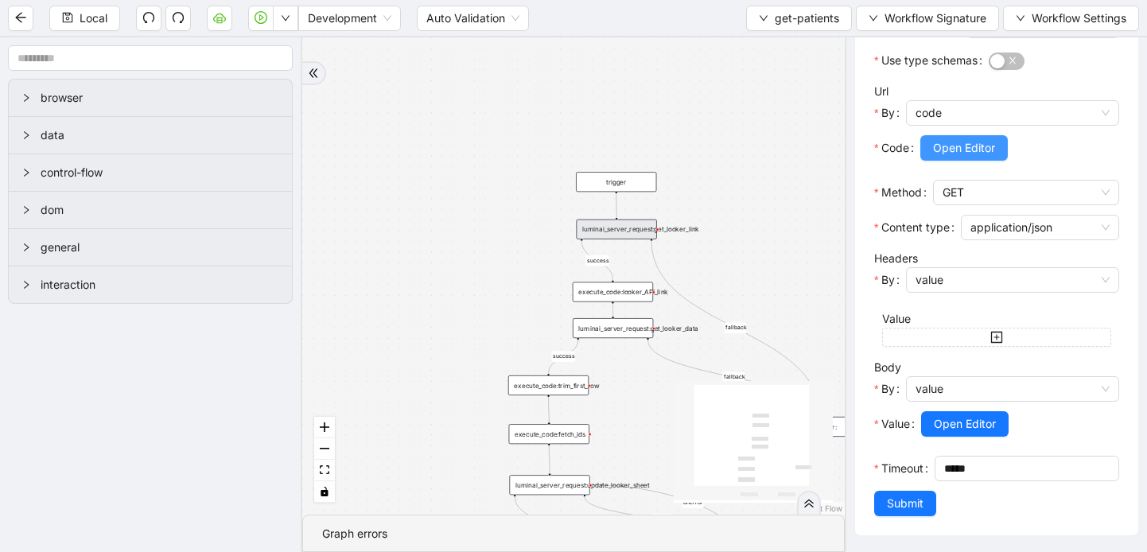
click at [953, 145] on span "Open Editor" at bounding box center [964, 147] width 62 height 17
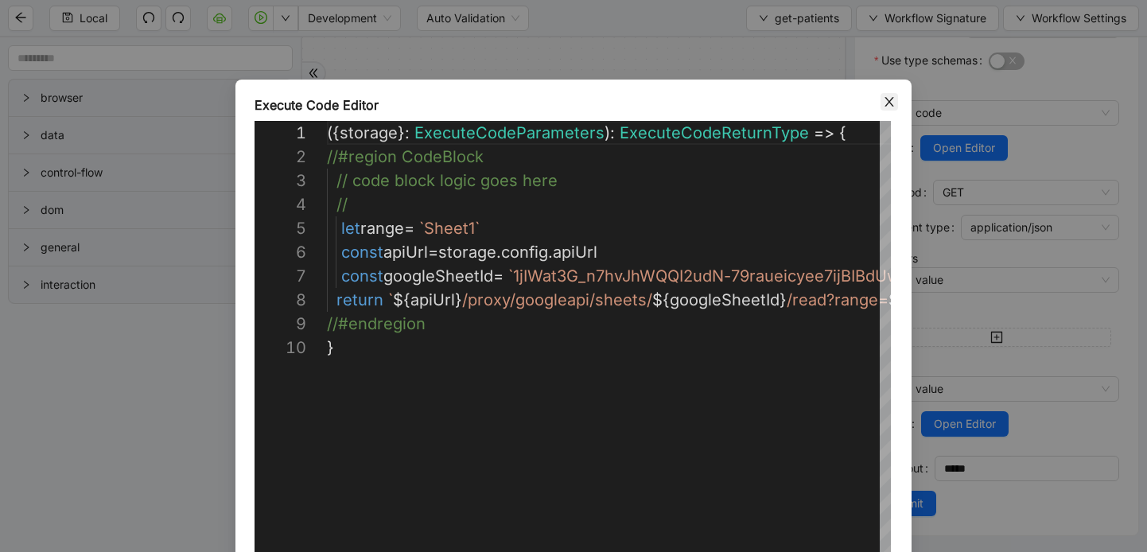
click at [888, 95] on icon "close" at bounding box center [889, 101] width 13 height 13
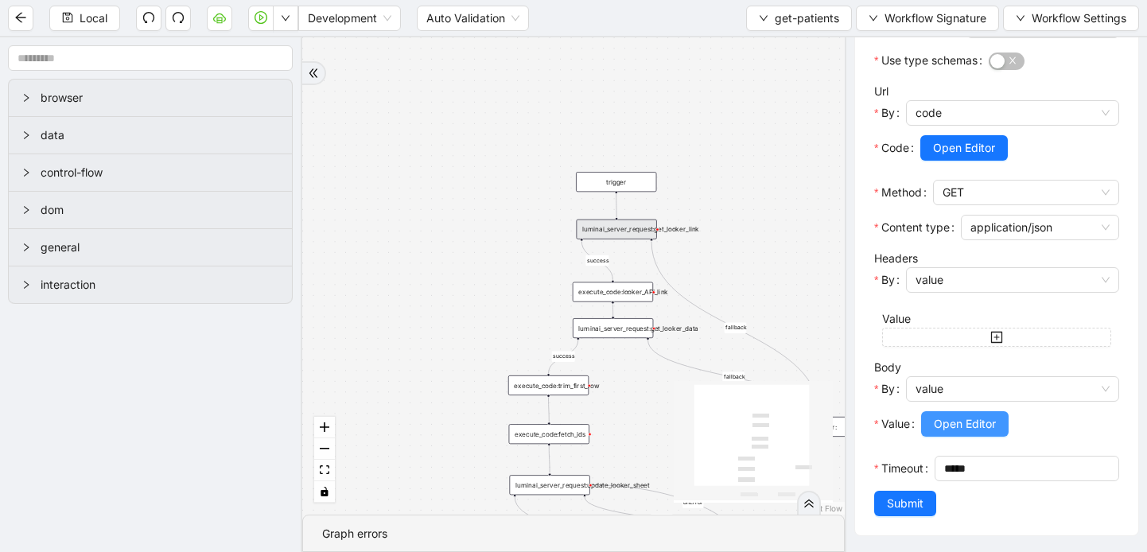
click at [955, 418] on span "Open Editor" at bounding box center [965, 423] width 62 height 17
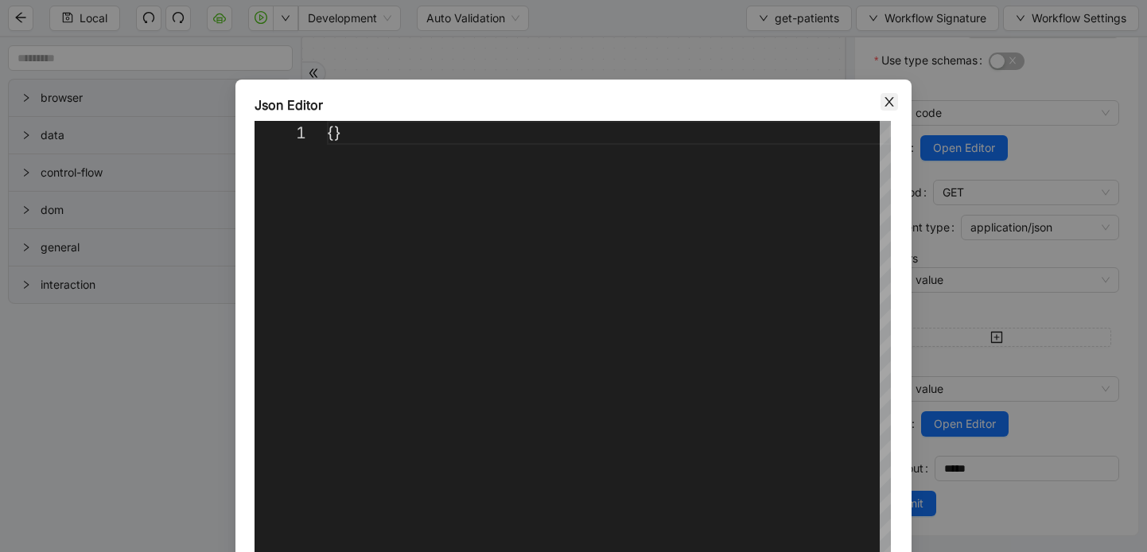
click at [893, 99] on icon "close" at bounding box center [889, 101] width 13 height 13
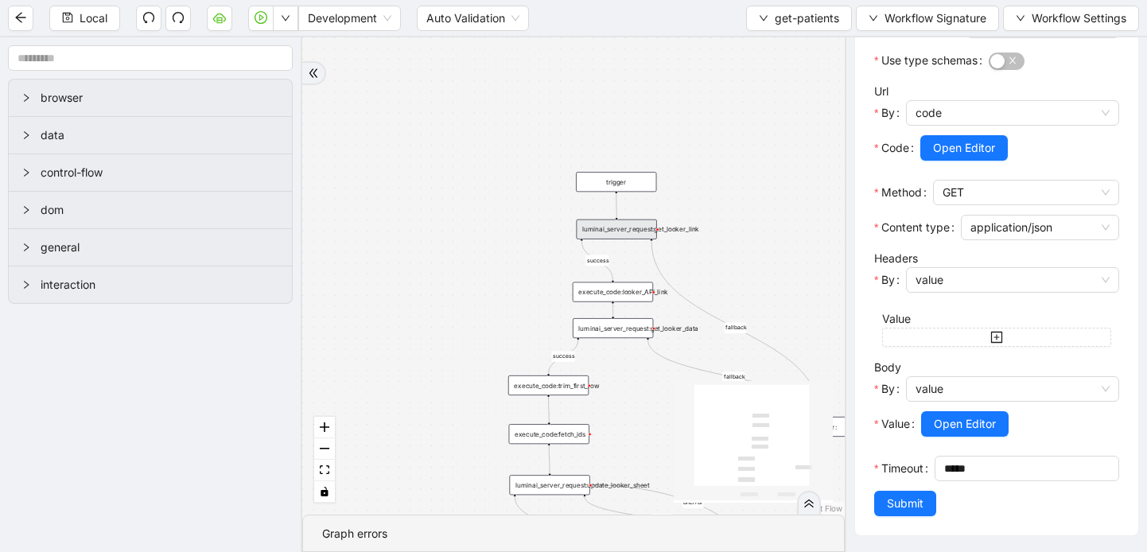
click at [612, 295] on div "execute_code:looker_API_link" at bounding box center [613, 292] width 80 height 20
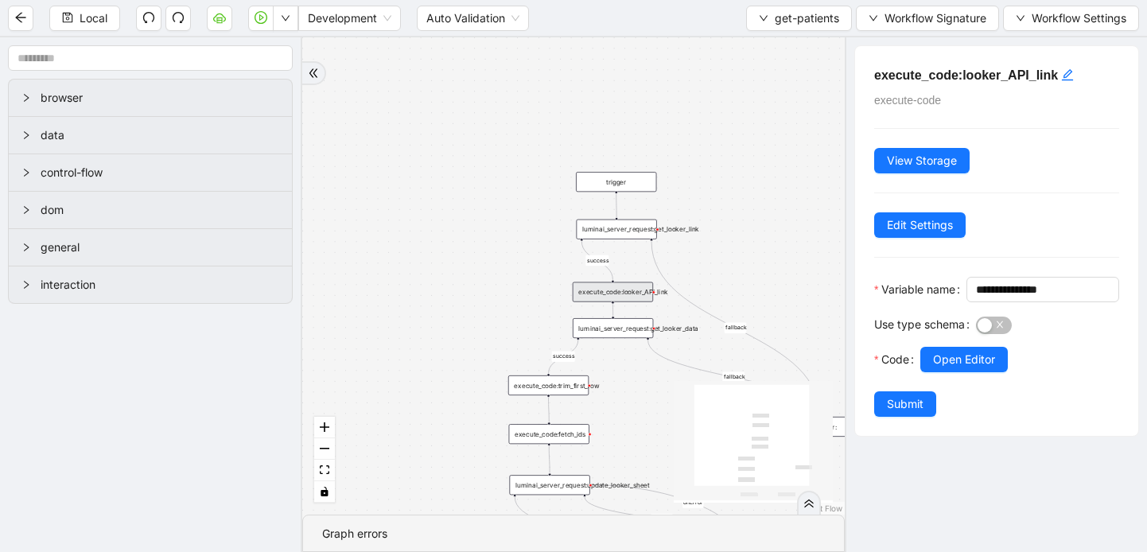
scroll to position [0, 0]
click at [964, 368] on span "Open Editor" at bounding box center [964, 359] width 62 height 17
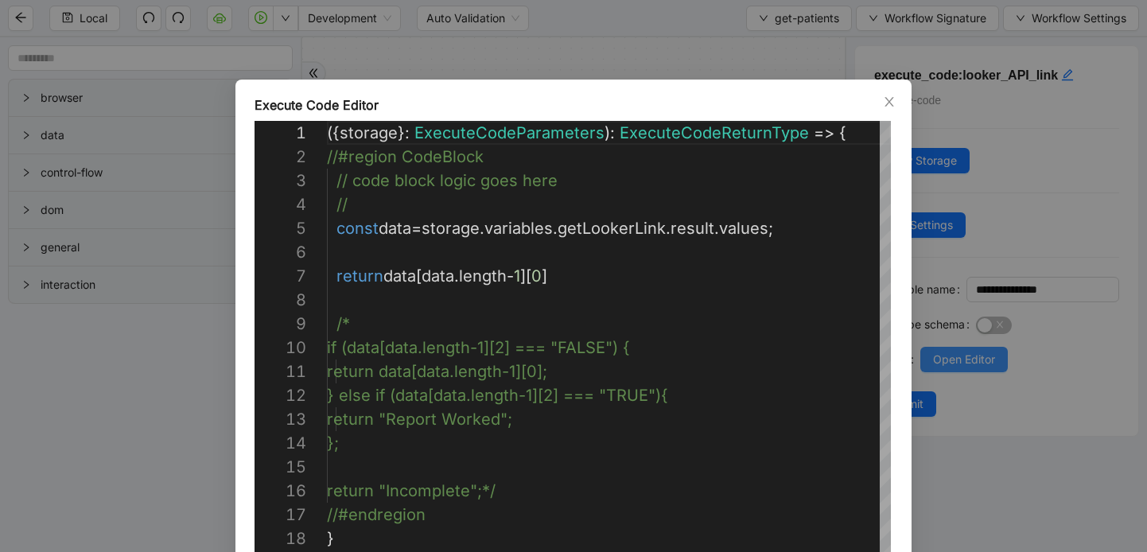
scroll to position [239, 0]
click at [884, 103] on icon "close" at bounding box center [889, 101] width 13 height 13
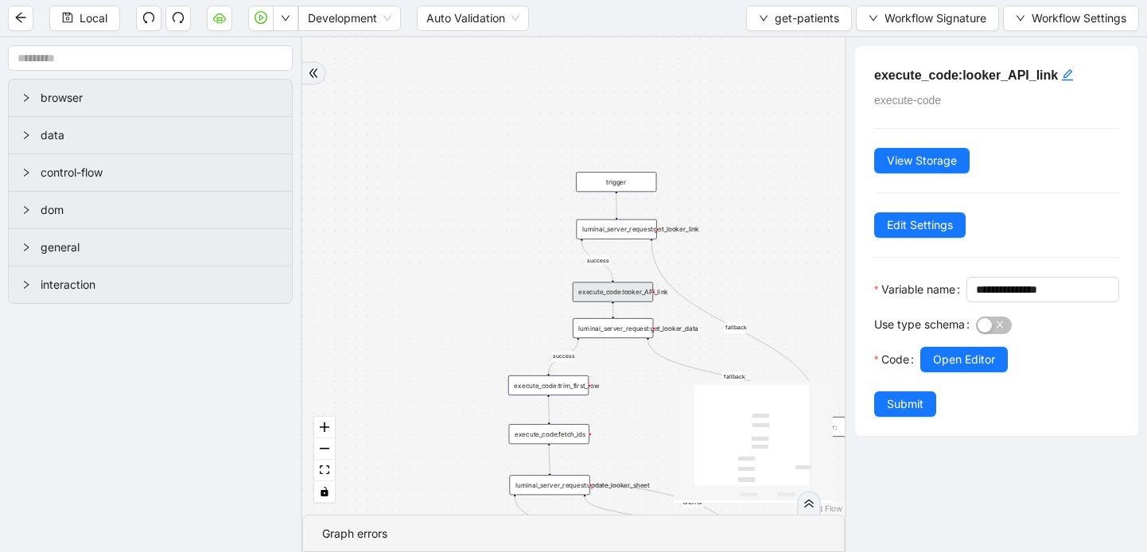
click at [619, 326] on div "luminai_server_request:get_looker_data" at bounding box center [613, 328] width 80 height 20
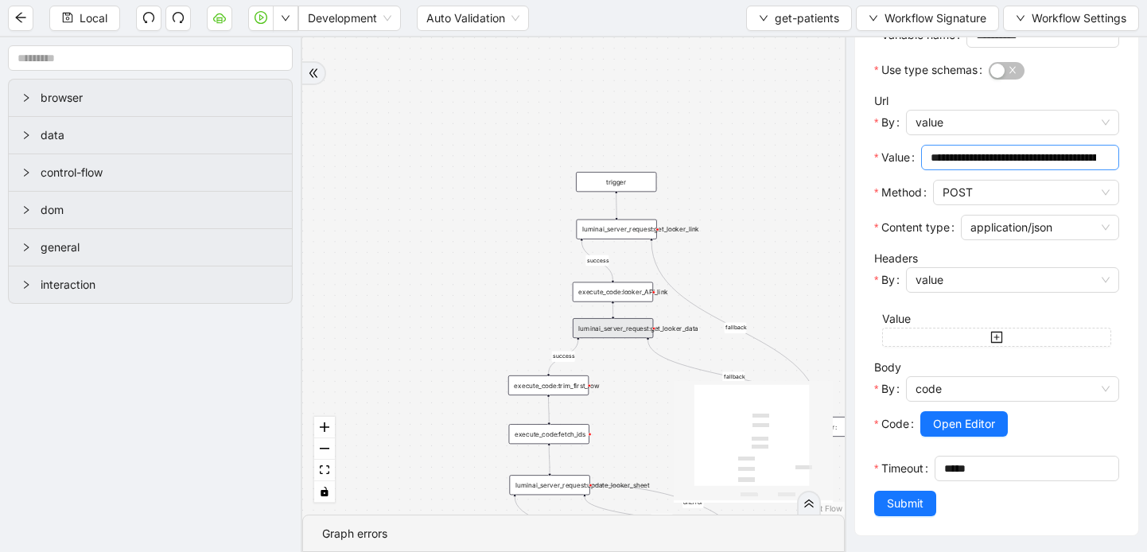
scroll to position [298, 0]
click at [972, 426] on span "Open Editor" at bounding box center [964, 423] width 62 height 17
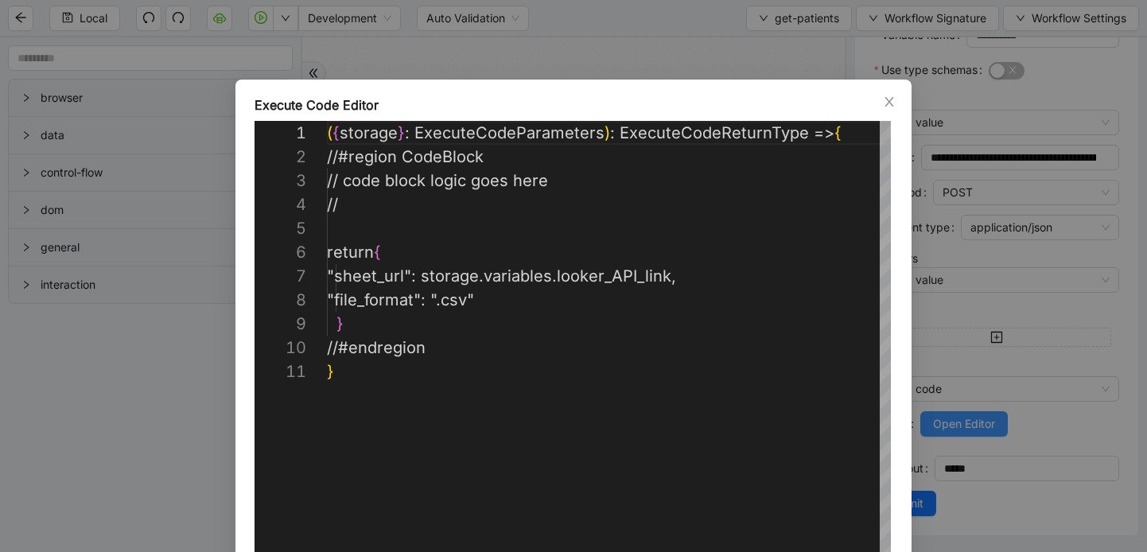
scroll to position [239, 0]
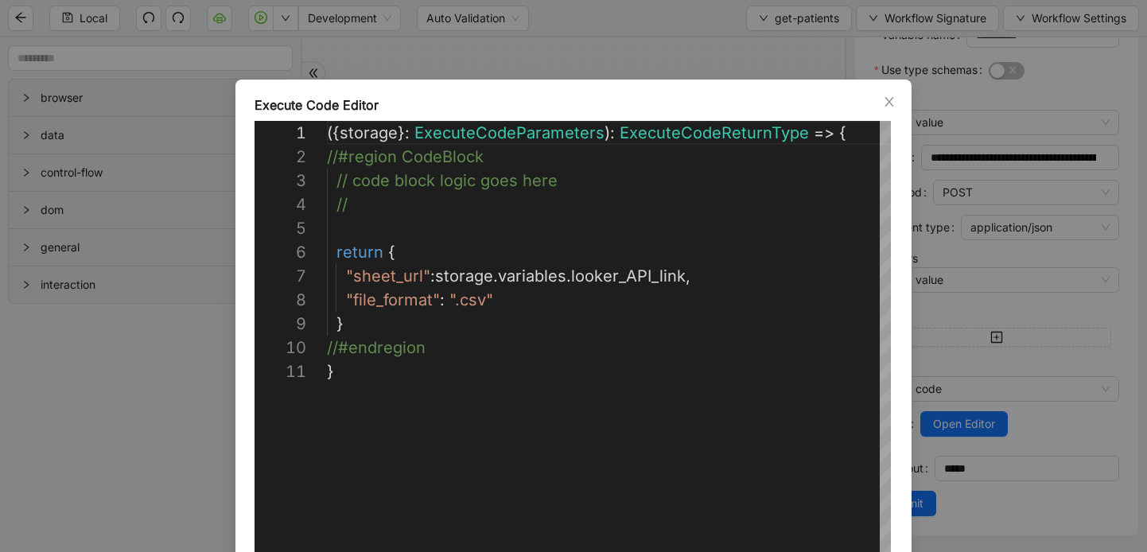
click at [879, 106] on div "Execute Code Editor" at bounding box center [574, 104] width 638 height 19
click at [883, 105] on icon "close" at bounding box center [889, 101] width 13 height 13
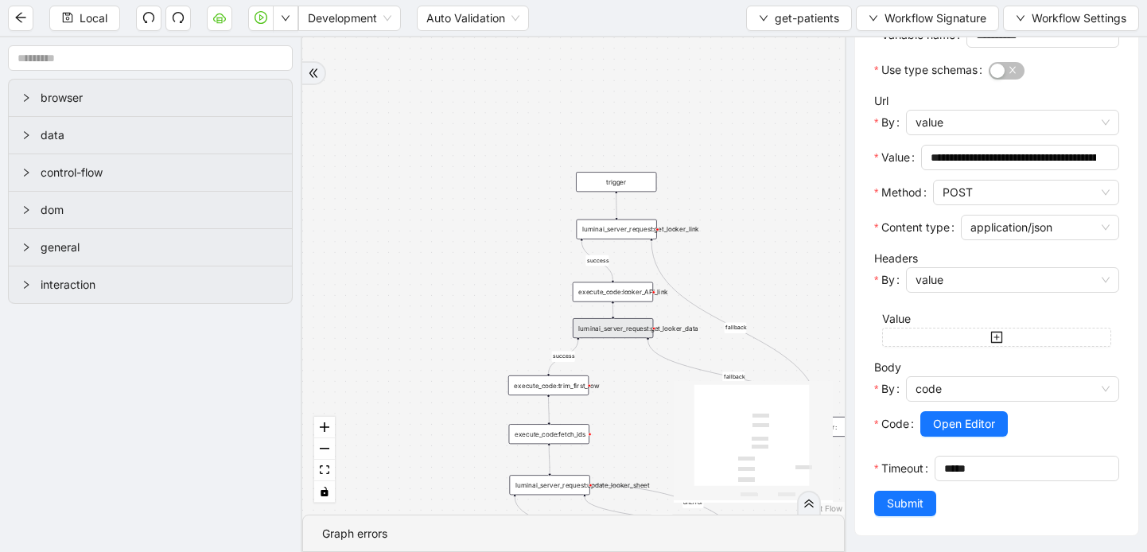
click at [621, 331] on div "luminai_server_request:get_looker_data" at bounding box center [613, 328] width 80 height 20
click at [970, 419] on span "Open Editor" at bounding box center [964, 423] width 62 height 17
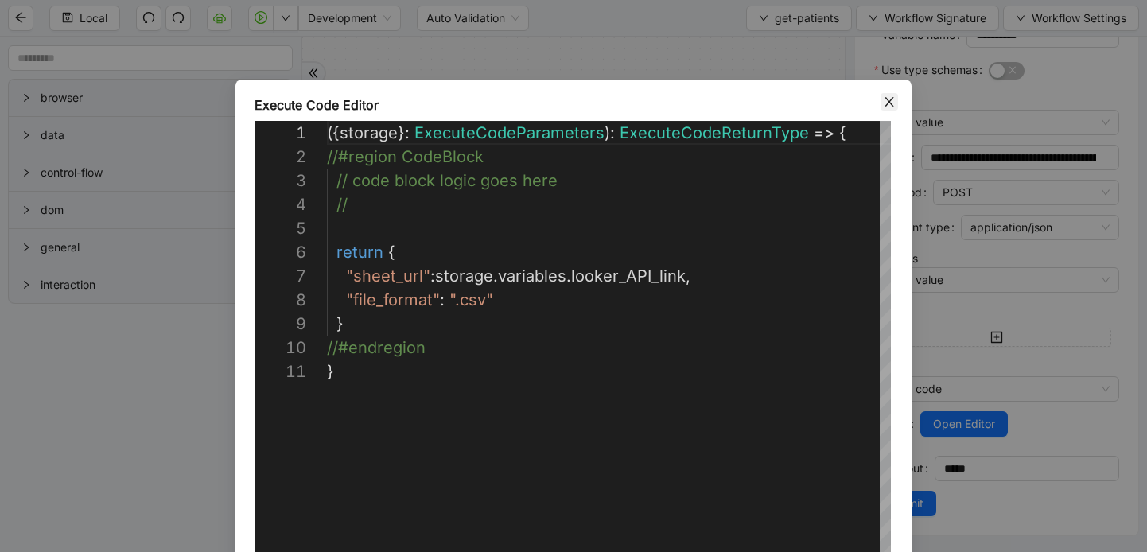
click at [886, 100] on icon "close" at bounding box center [889, 101] width 13 height 13
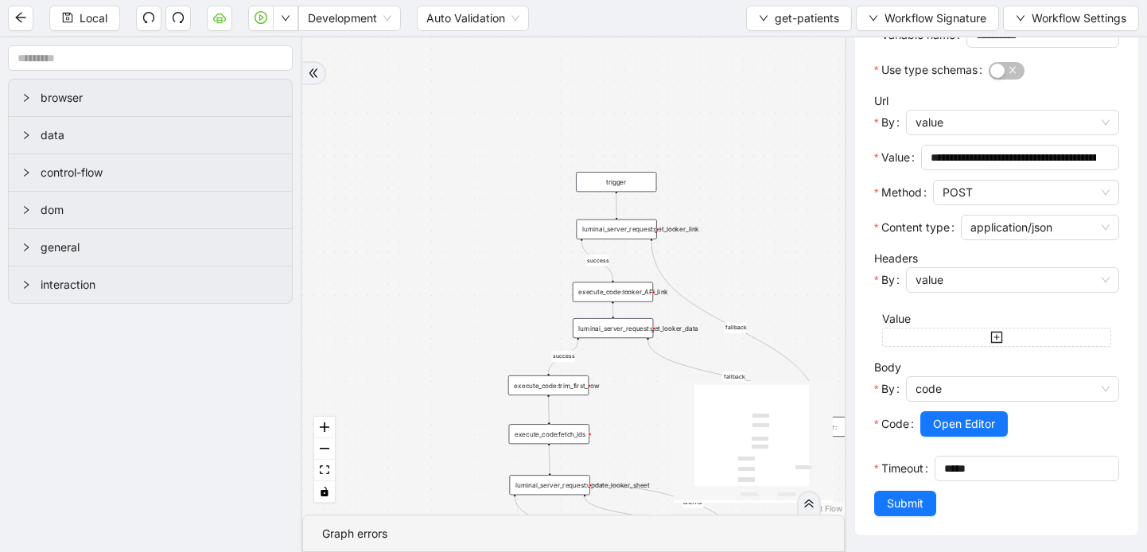
click at [550, 388] on div "execute_code:trim_first_row" at bounding box center [548, 385] width 80 height 20
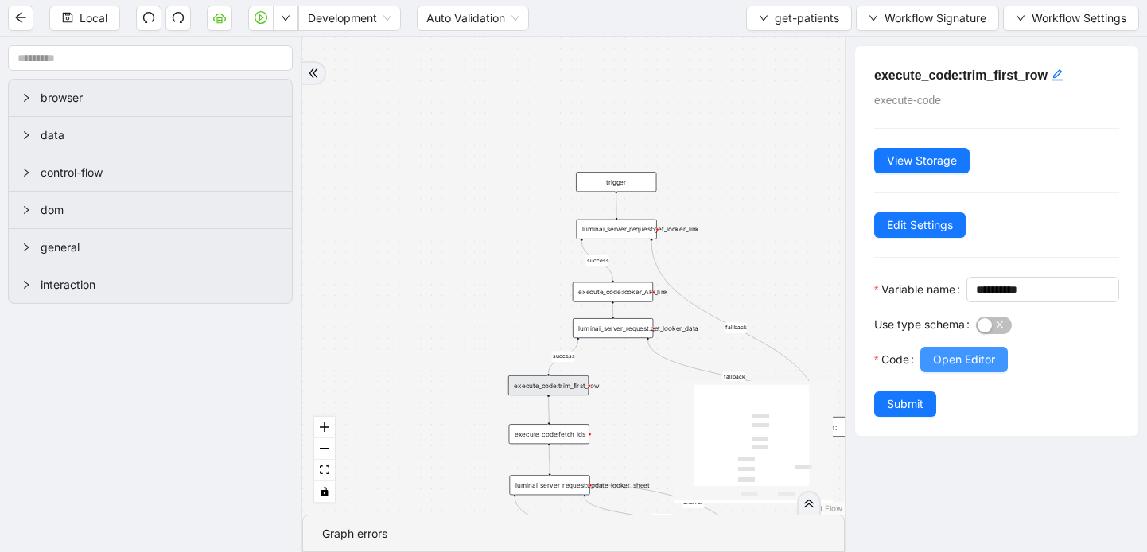
click at [977, 368] on span "Open Editor" at bounding box center [964, 359] width 62 height 17
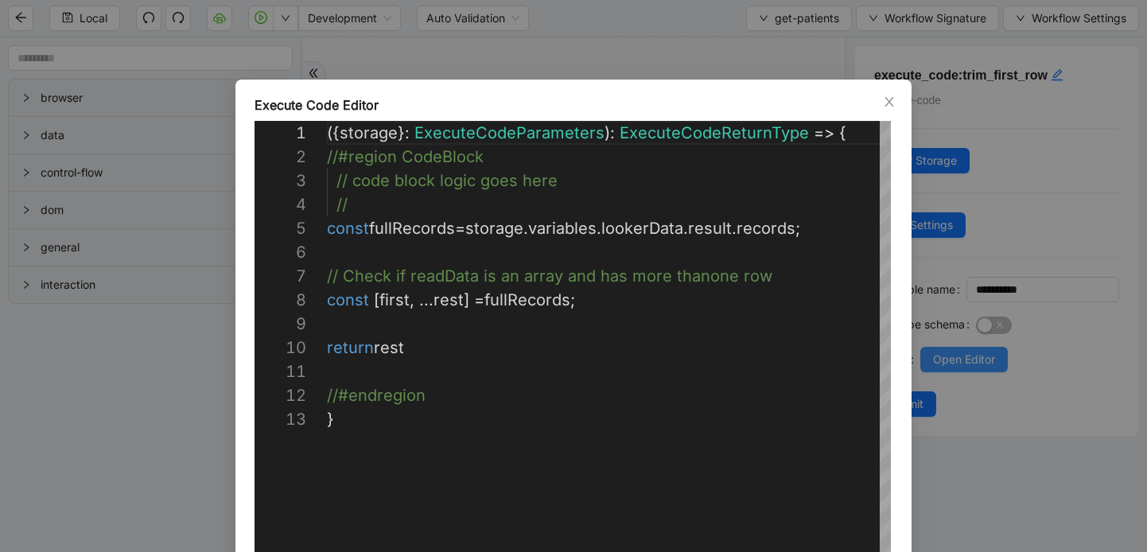
scroll to position [239, 0]
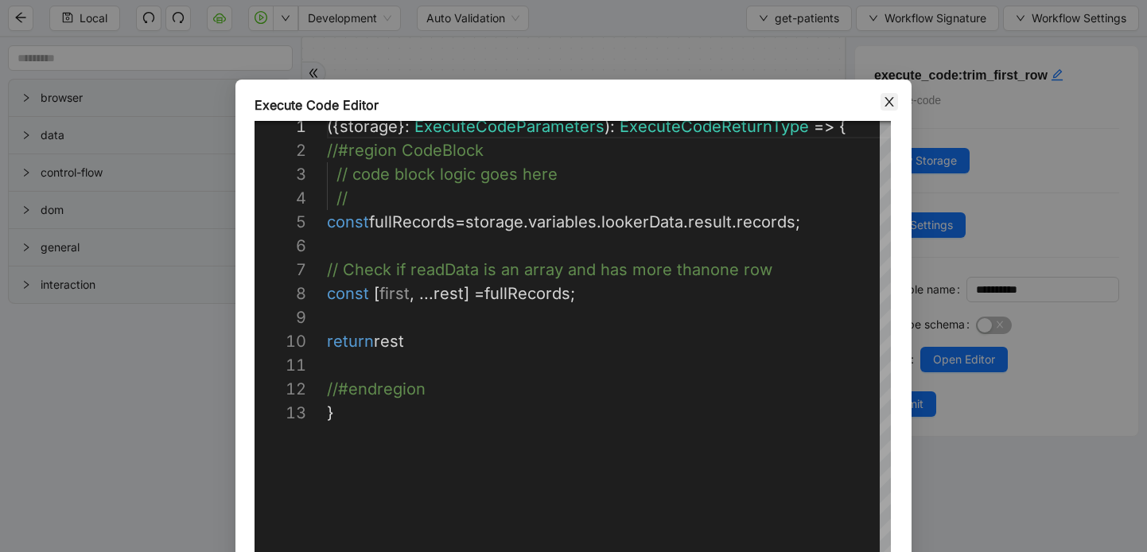
click at [892, 93] on span "Close" at bounding box center [889, 101] width 17 height 17
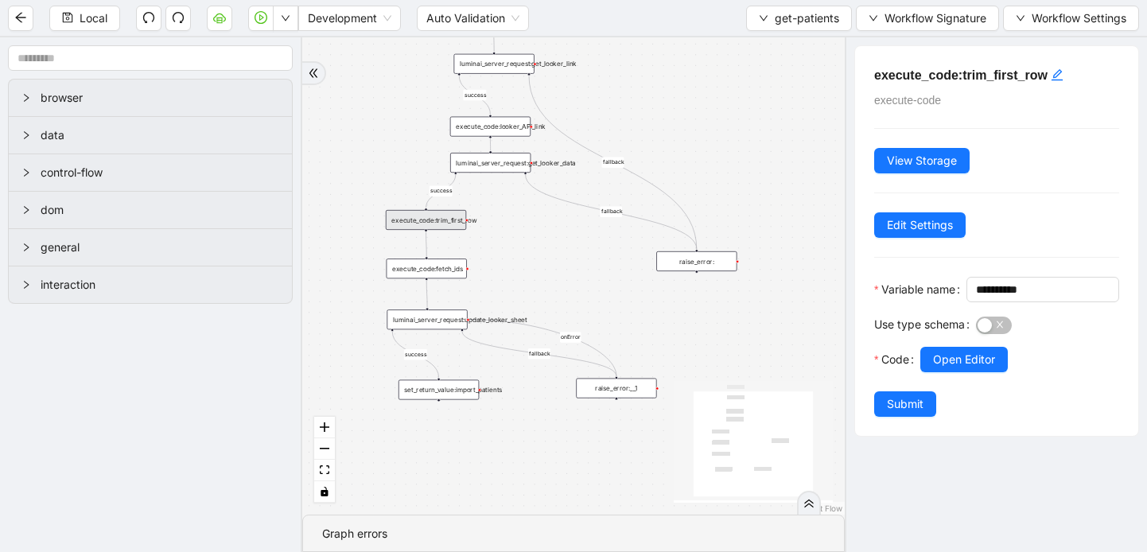
drag, startPoint x: 507, startPoint y: 281, endPoint x: 386, endPoint y: 122, distance: 200.3
click at [385, 119] on div "fallback fallback success success success fallback onError trigger execute_code…" at bounding box center [573, 275] width 542 height 477
click at [434, 274] on div "execute_code:fetch_ids" at bounding box center [427, 272] width 80 height 20
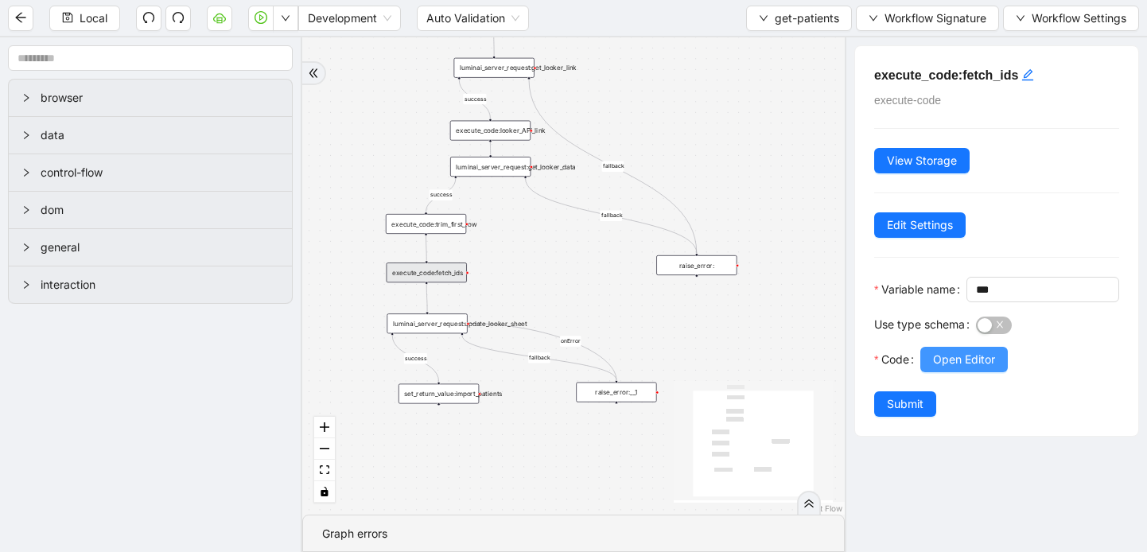
click at [950, 372] on button "Open Editor" at bounding box center [963, 359] width 87 height 25
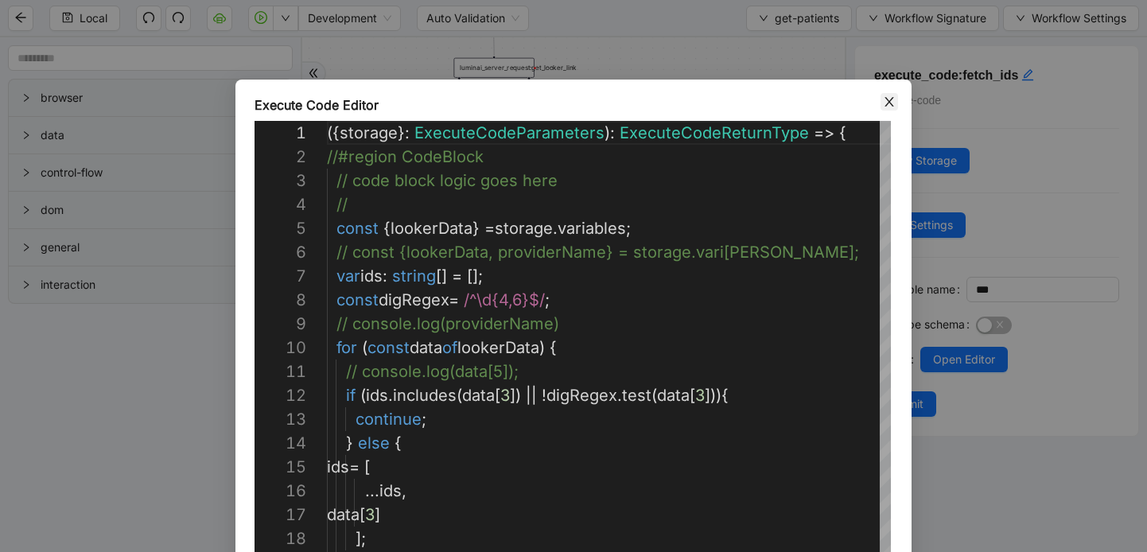
click at [884, 99] on icon "close" at bounding box center [889, 101] width 13 height 13
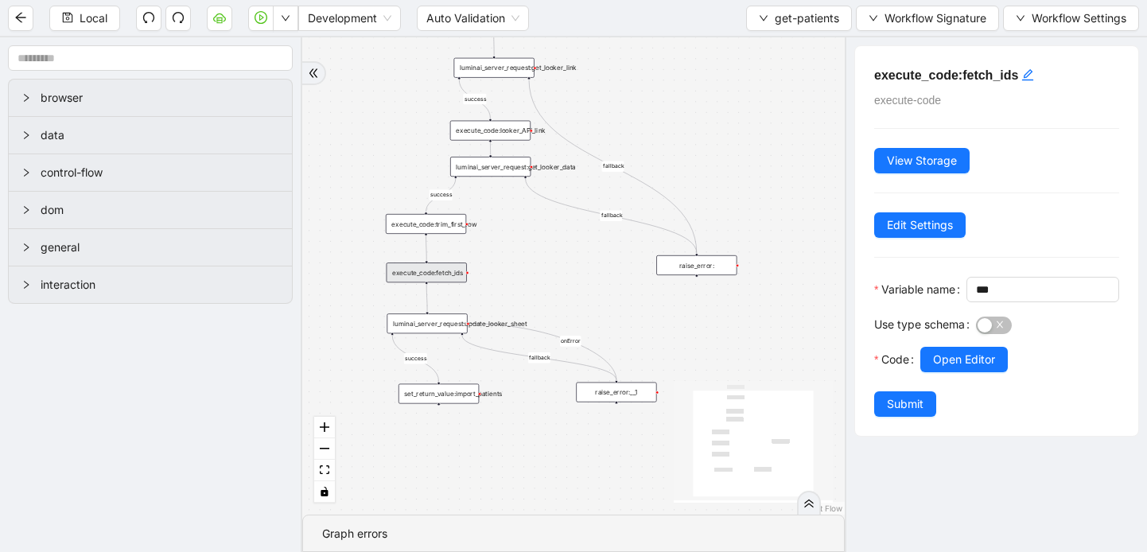
click at [435, 330] on div "luminai_server_request:update_looker_sheet" at bounding box center [427, 323] width 80 height 20
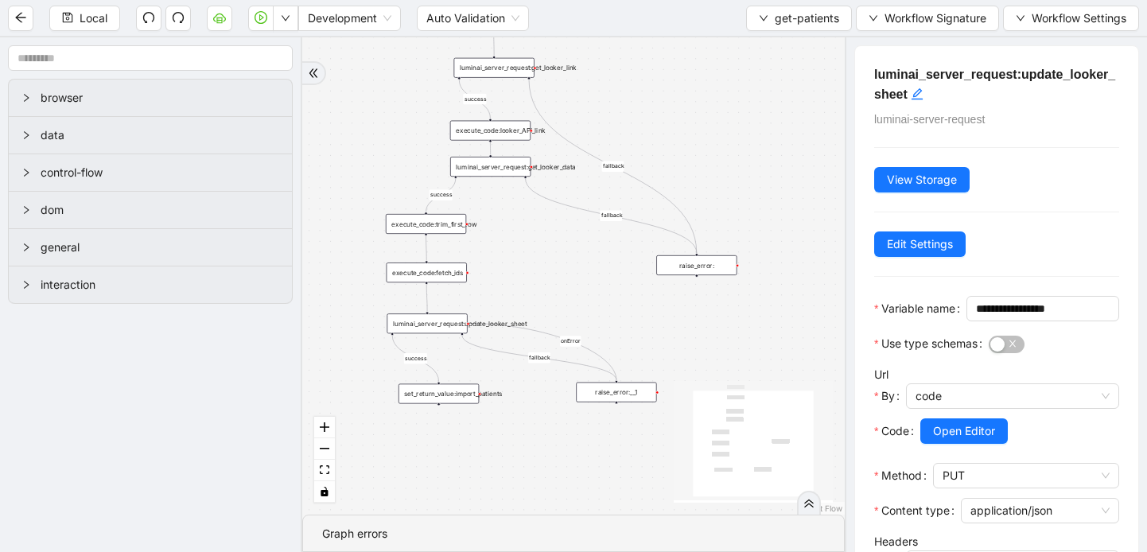
click at [441, 276] on div "execute_code:fetch_ids" at bounding box center [427, 272] width 80 height 20
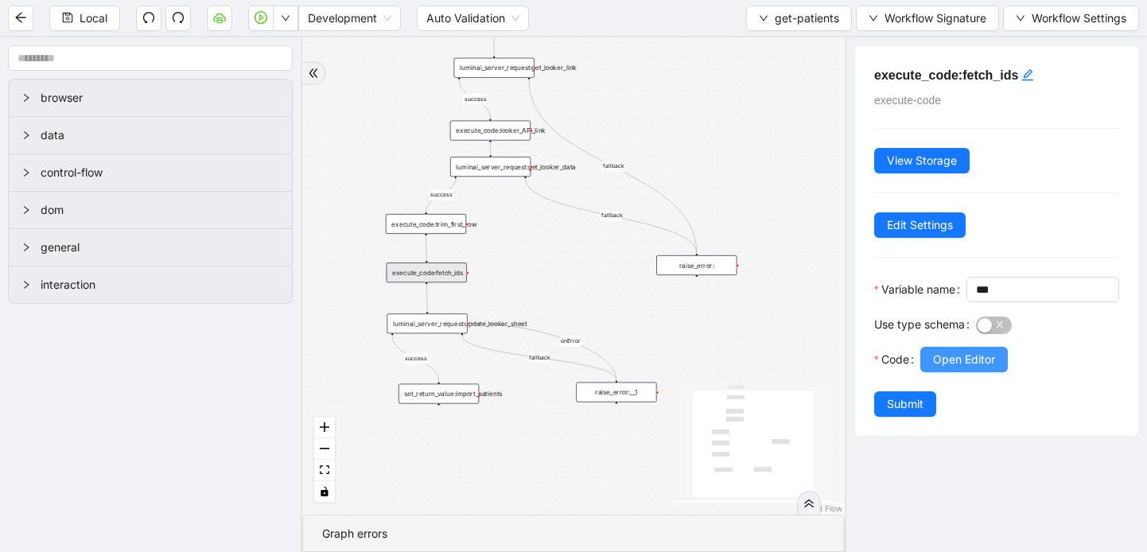
click at [955, 368] on span "Open Editor" at bounding box center [964, 359] width 62 height 17
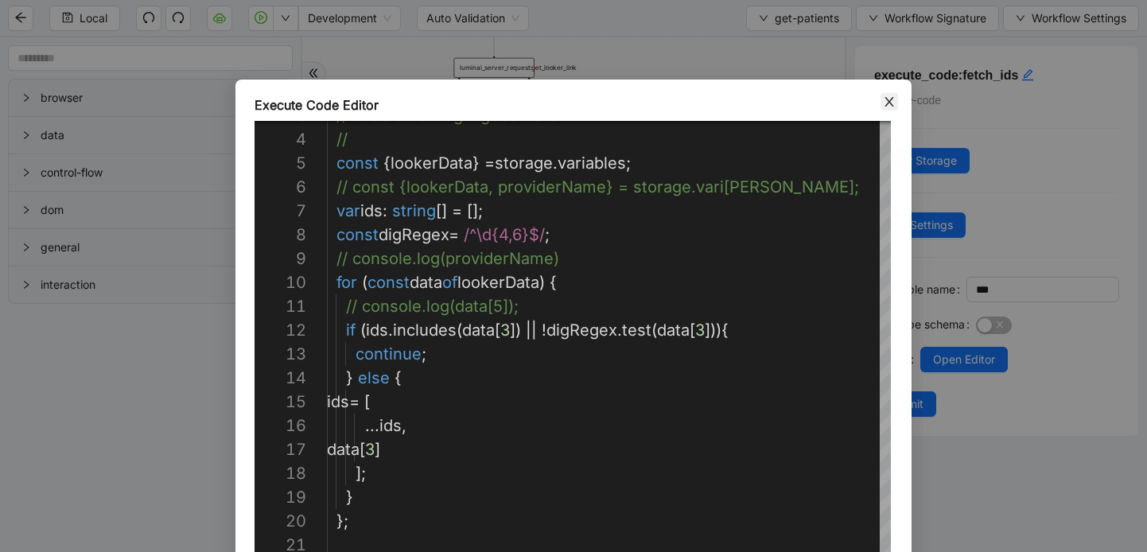
click at [891, 100] on icon "close" at bounding box center [889, 101] width 13 height 13
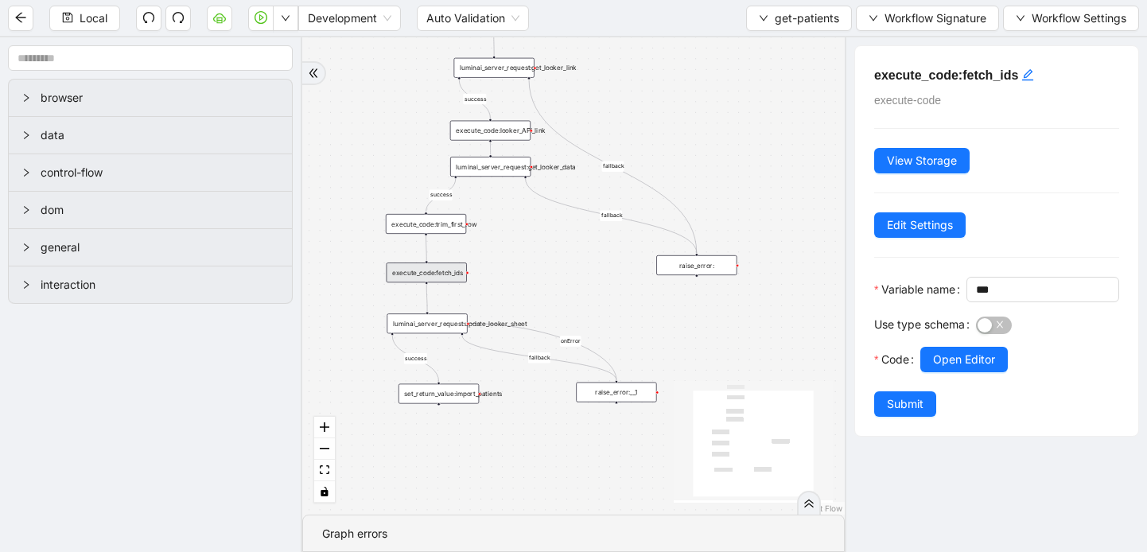
click at [437, 327] on div "luminai_server_request:update_looker_sheet" at bounding box center [427, 323] width 80 height 20
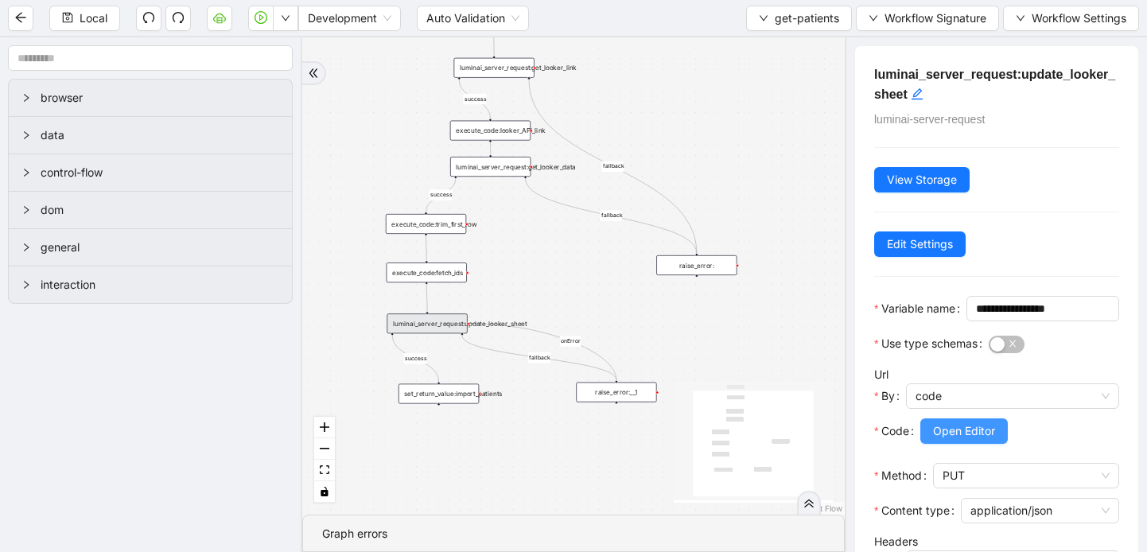
click at [982, 440] on span "Open Editor" at bounding box center [964, 430] width 62 height 17
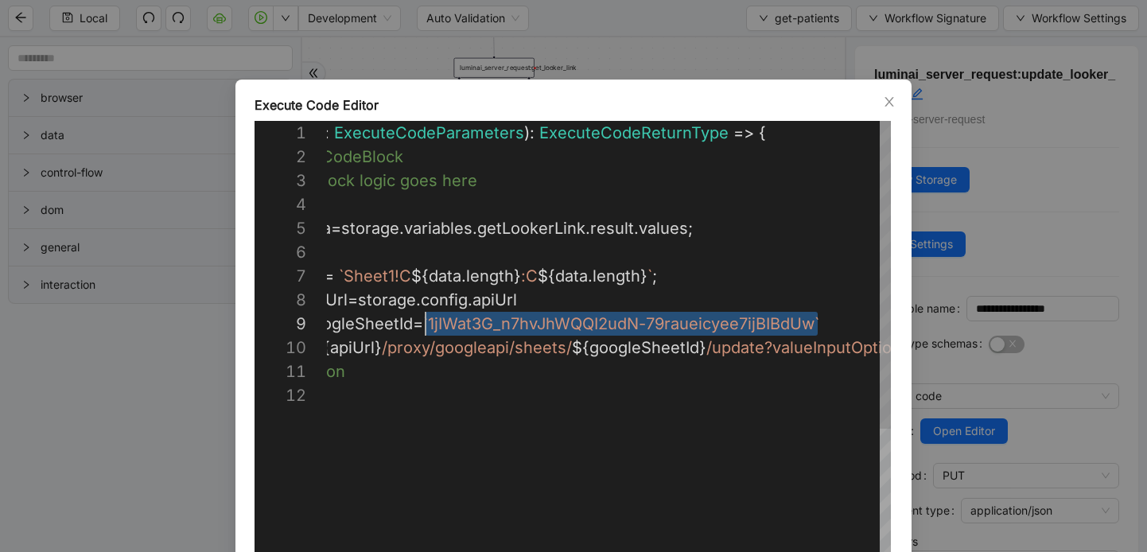
scroll to position [191, 185]
drag, startPoint x: 817, startPoint y: 326, endPoint x: 433, endPoint y: 325, distance: 384.2
click at [884, 102] on icon "close" at bounding box center [889, 101] width 13 height 13
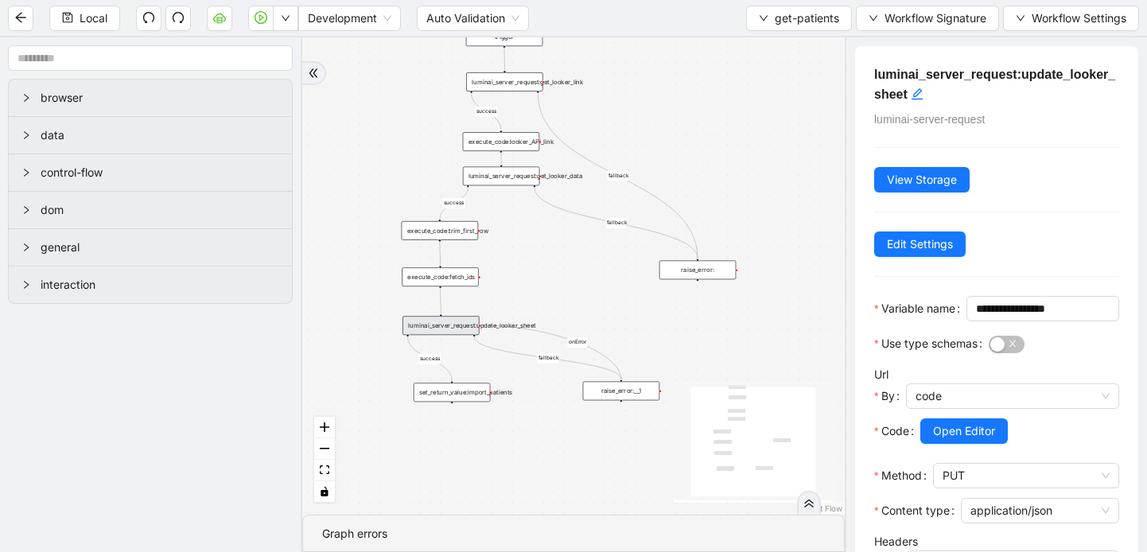
click at [461, 391] on div "set_return_value:import_patients" at bounding box center [452, 392] width 76 height 19
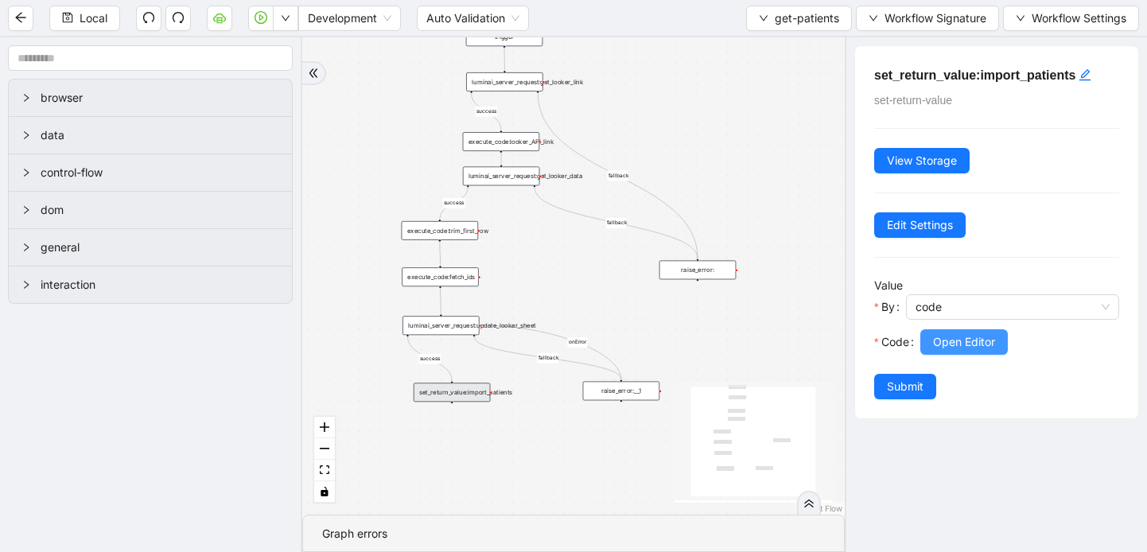
click at [996, 339] on button "Open Editor" at bounding box center [963, 341] width 87 height 25
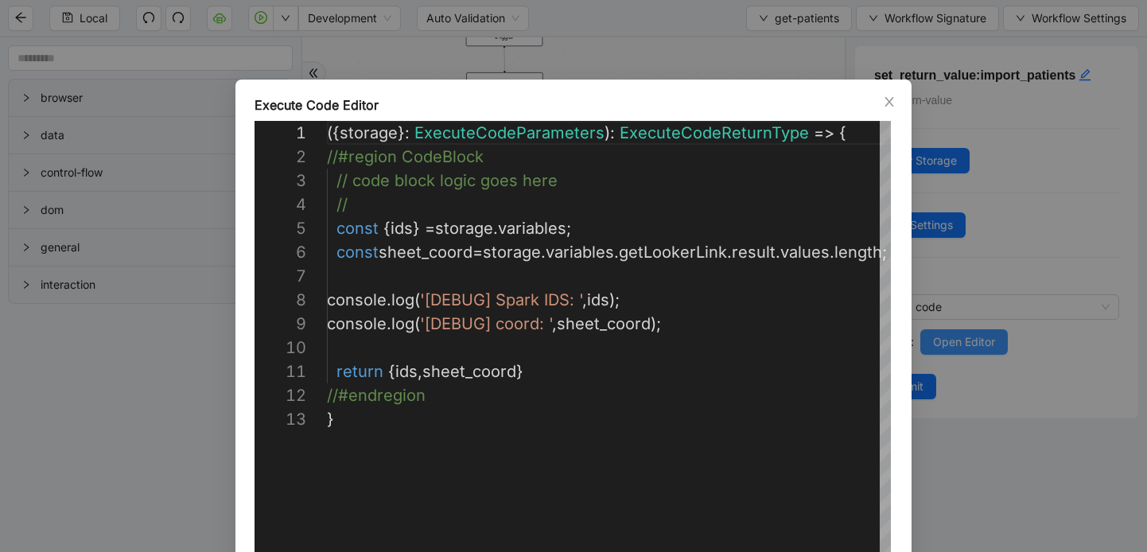
scroll to position [239, 0]
click at [885, 101] on icon "close" at bounding box center [889, 101] width 13 height 13
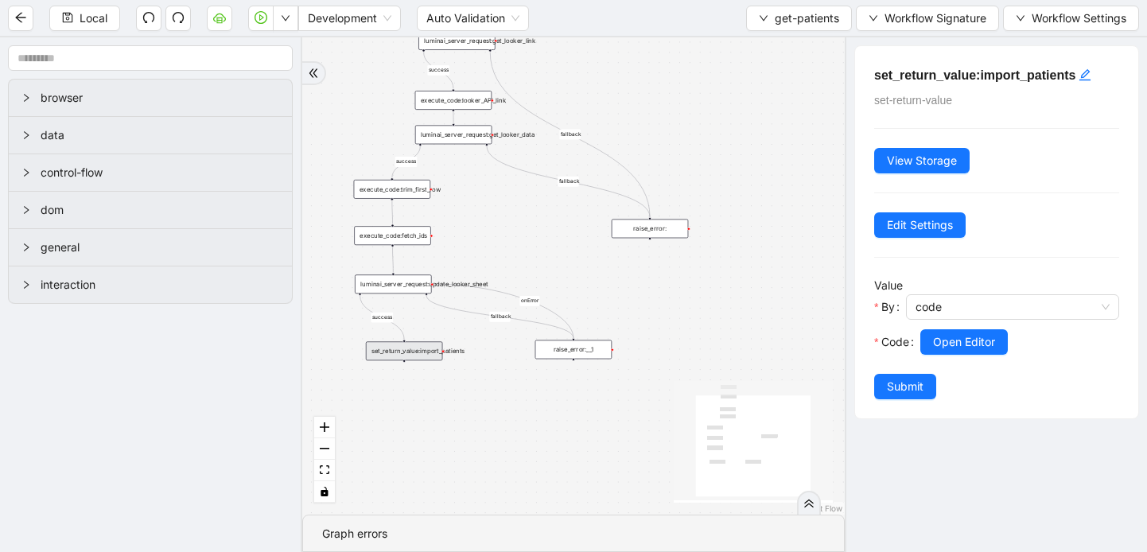
drag, startPoint x: 569, startPoint y: 283, endPoint x: 521, endPoint y: 242, distance: 63.2
click at [521, 242] on div "fallback fallback success success success fallback onError trigger execute_code…" at bounding box center [573, 275] width 542 height 477
click at [408, 242] on div "execute_code:fetch_ids" at bounding box center [392, 235] width 76 height 19
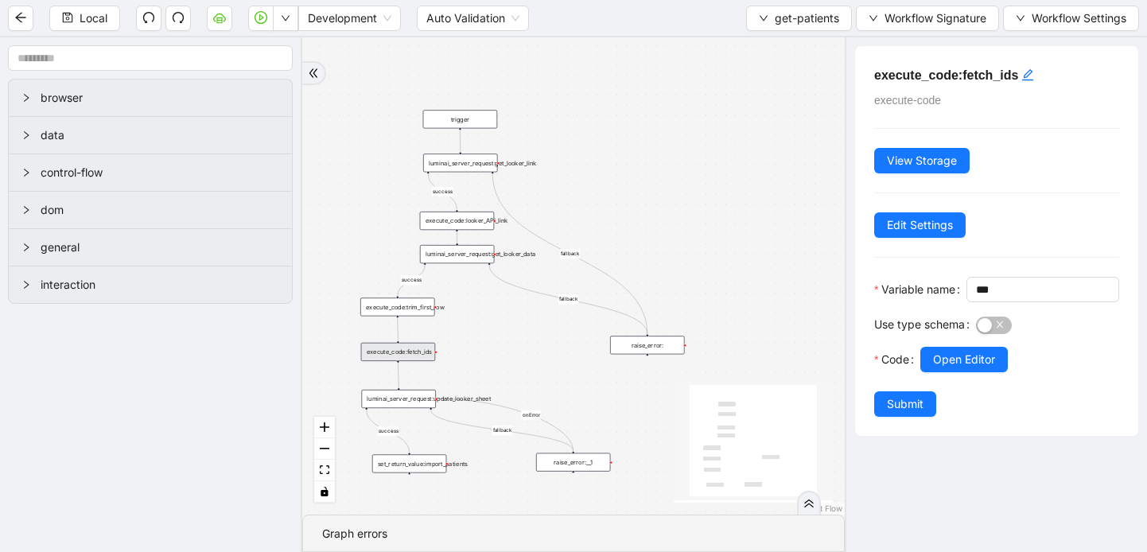
drag, startPoint x: 475, startPoint y: 183, endPoint x: 473, endPoint y: 297, distance: 113.8
click at [474, 297] on div "fallback fallback success success success fallback onError trigger execute_code…" at bounding box center [573, 275] width 542 height 477
click at [470, 169] on div "luminai_server_request:get_looker_link" at bounding box center [459, 162] width 74 height 18
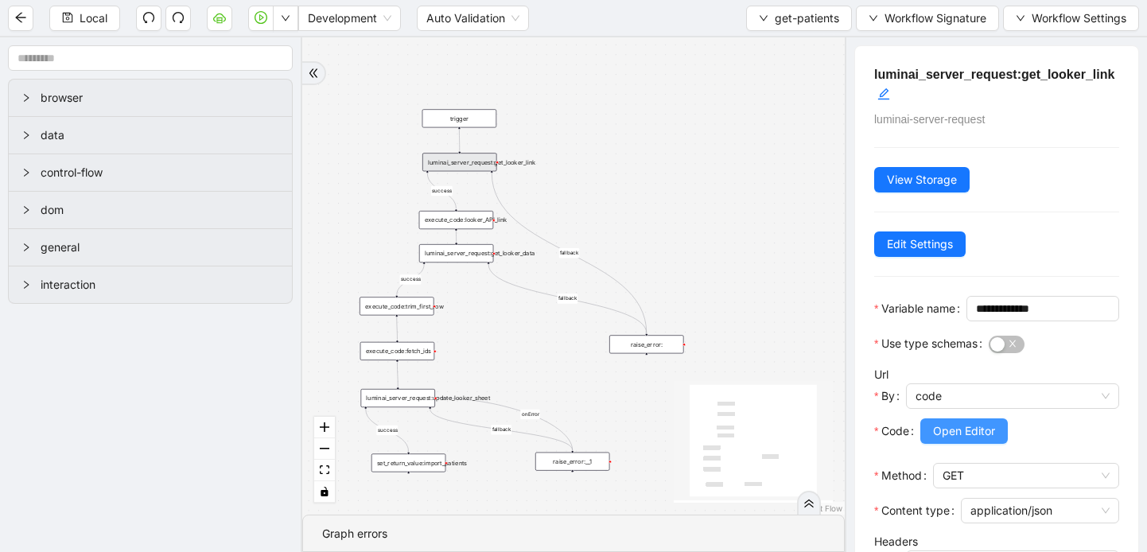
click at [972, 440] on span "Open Editor" at bounding box center [964, 430] width 62 height 17
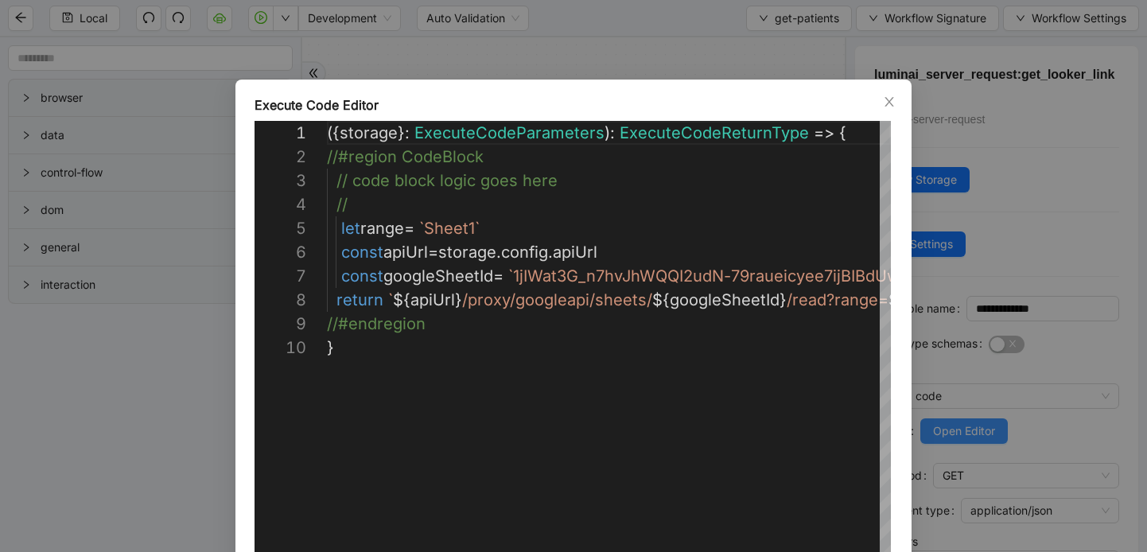
scroll to position [215, 0]
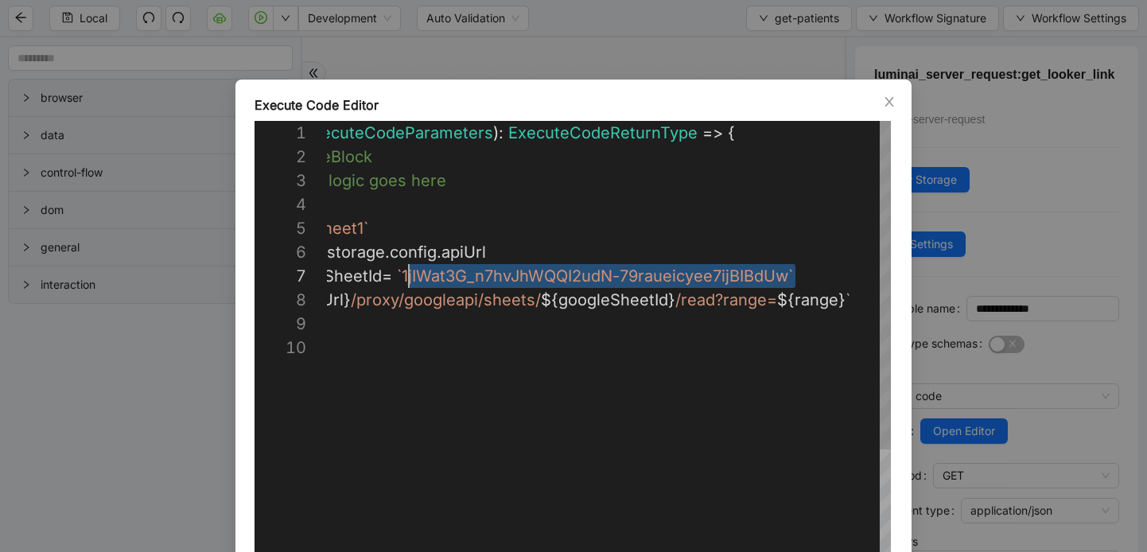
drag, startPoint x: 792, startPoint y: 275, endPoint x: 414, endPoint y: 282, distance: 378.7
drag, startPoint x: 795, startPoint y: 278, endPoint x: 409, endPoint y: 282, distance: 386.6
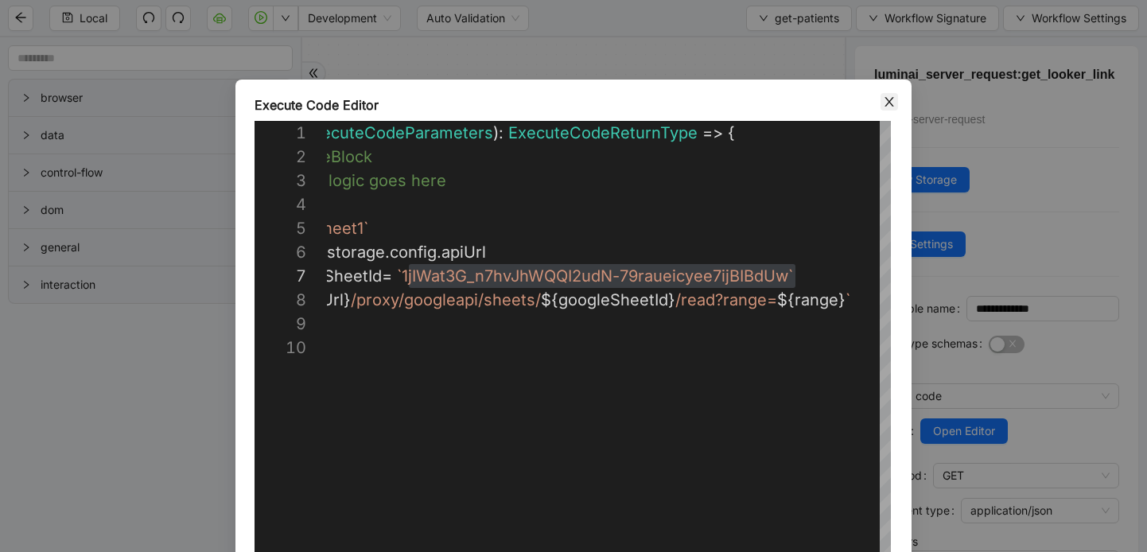
click at [888, 103] on icon "close" at bounding box center [888, 102] width 9 height 10
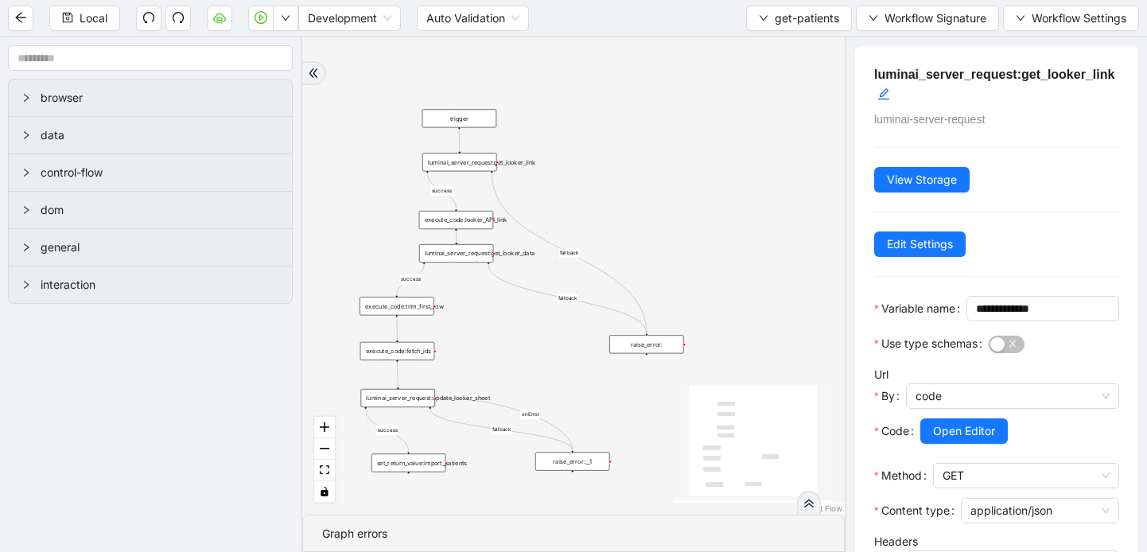
click at [475, 259] on div "luminai_server_request:get_looker_data" at bounding box center [456, 253] width 74 height 18
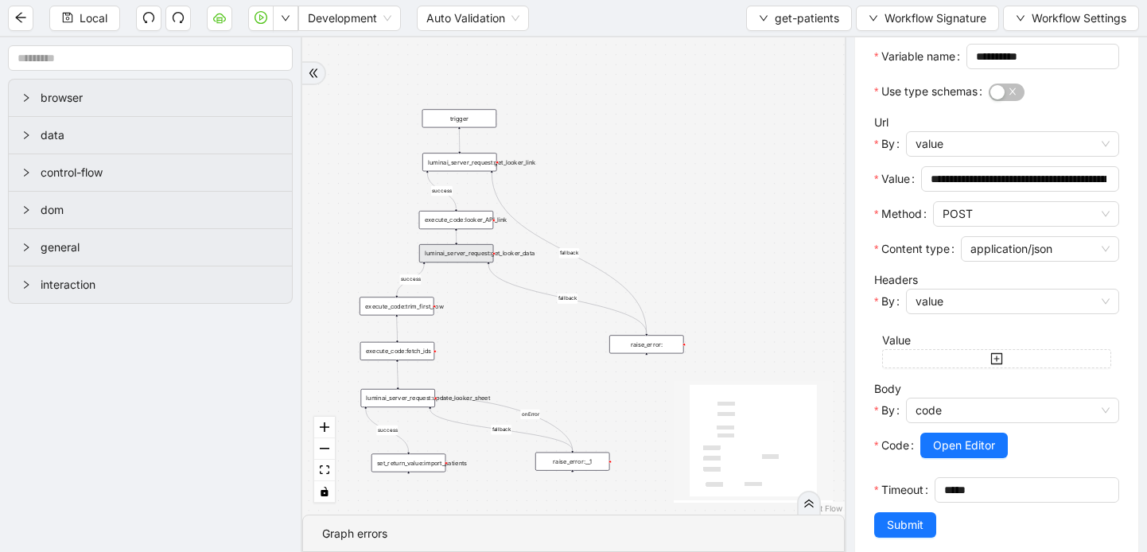
scroll to position [298, 0]
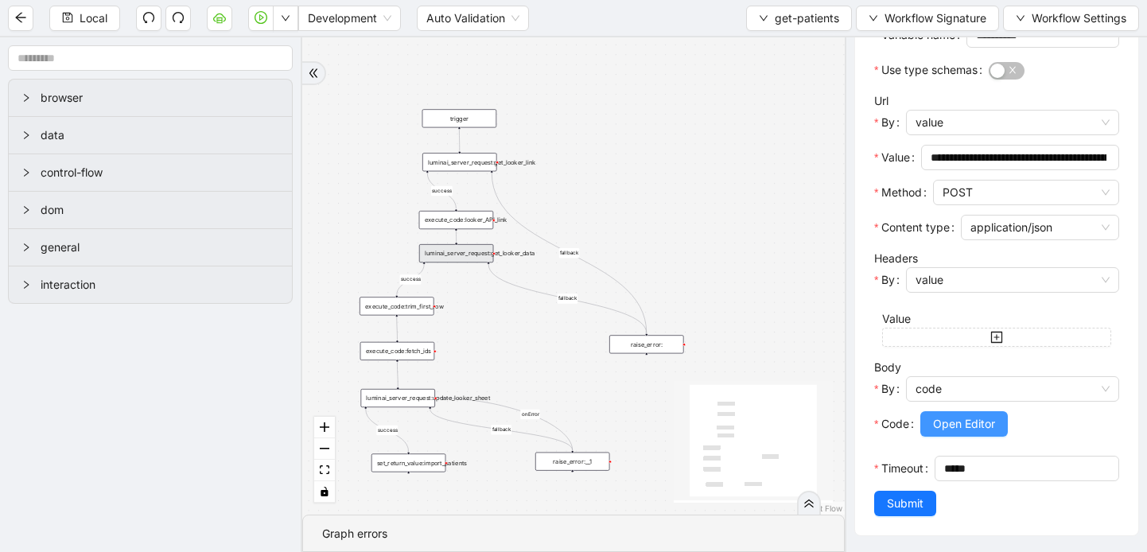
click at [964, 431] on span "Open Editor" at bounding box center [964, 423] width 62 height 17
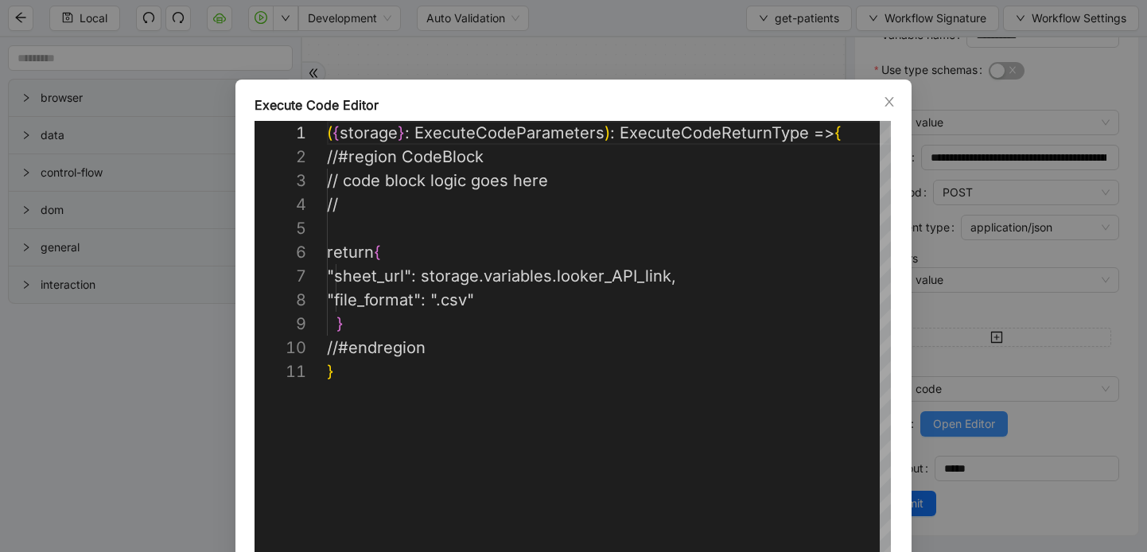
scroll to position [239, 0]
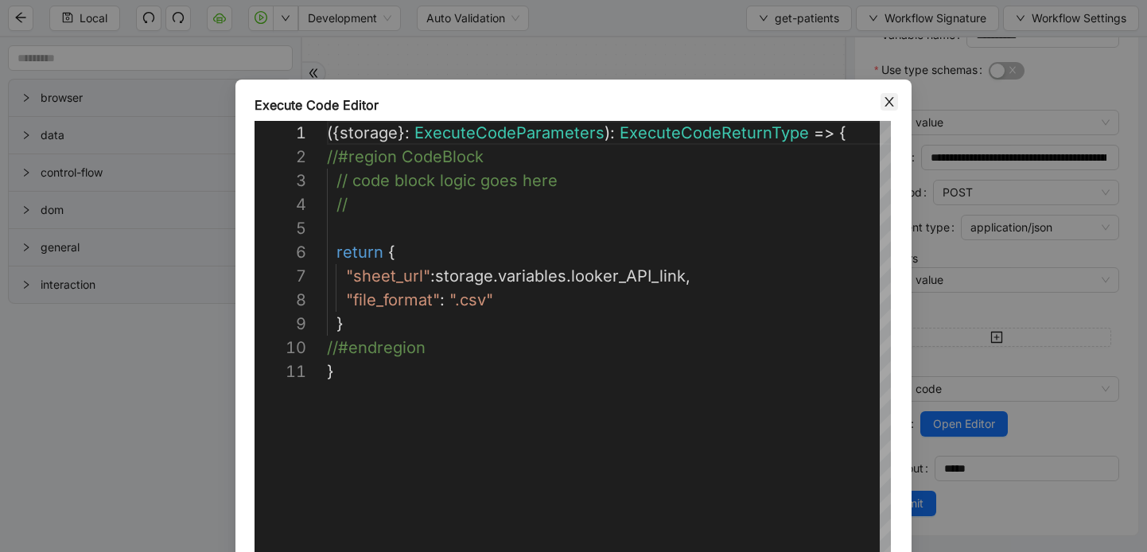
click at [886, 103] on icon "close" at bounding box center [889, 101] width 13 height 13
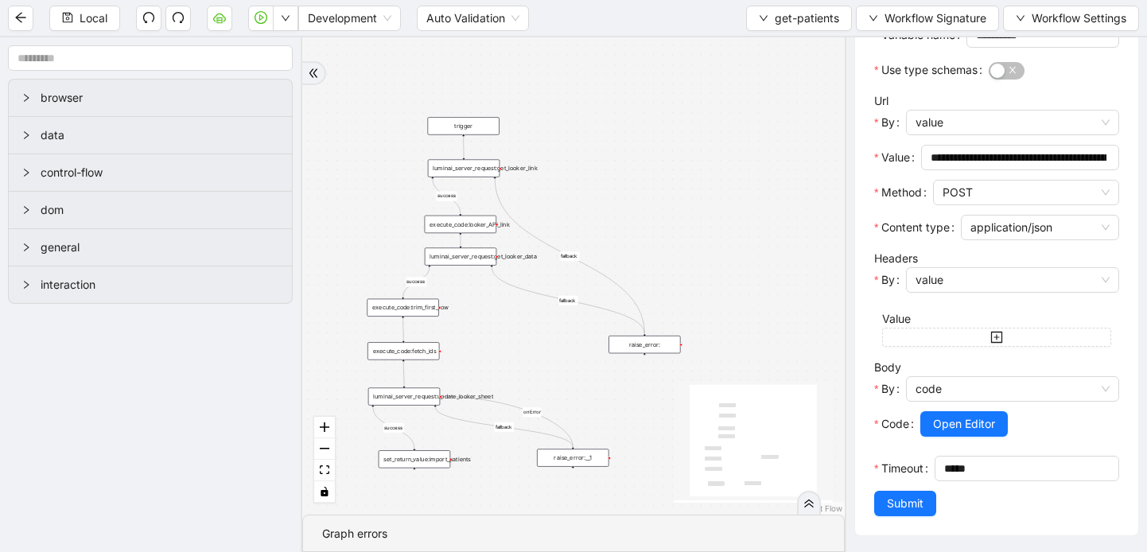
click at [414, 352] on div "execute_code:fetch_ids" at bounding box center [403, 350] width 72 height 17
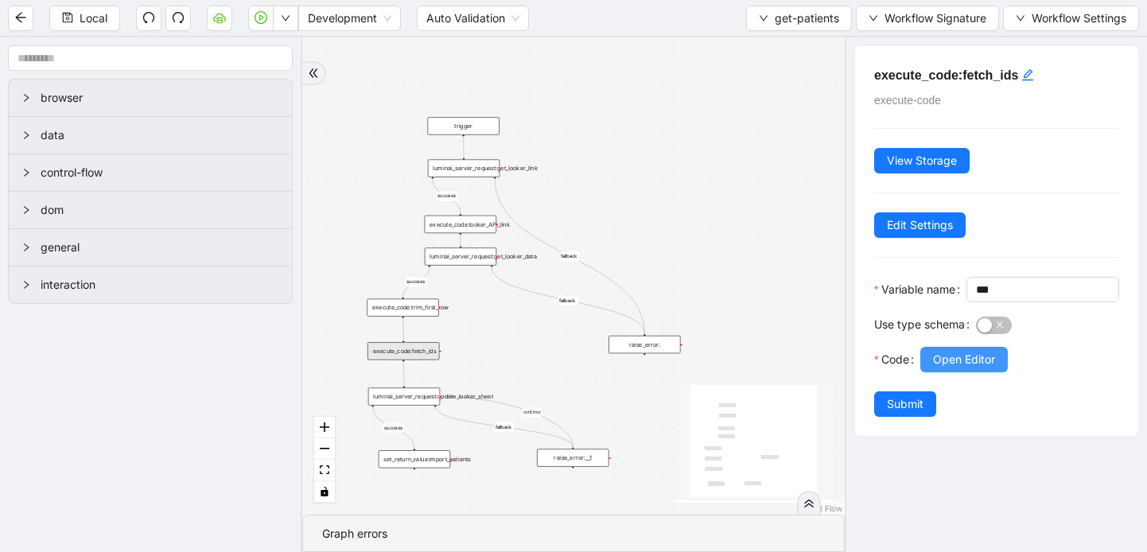
click at [994, 368] on span "Open Editor" at bounding box center [964, 359] width 62 height 17
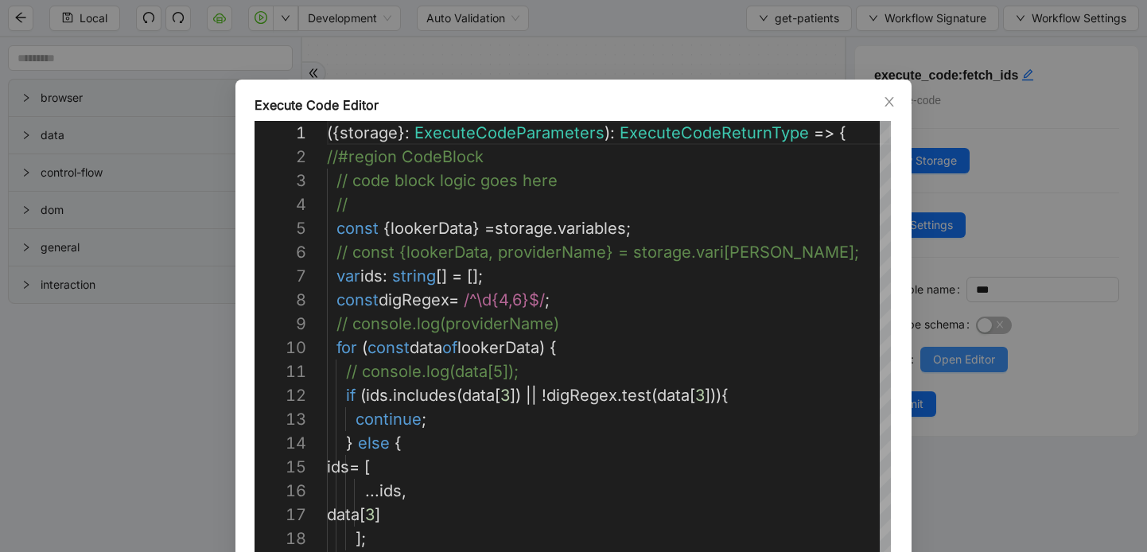
scroll to position [239, 0]
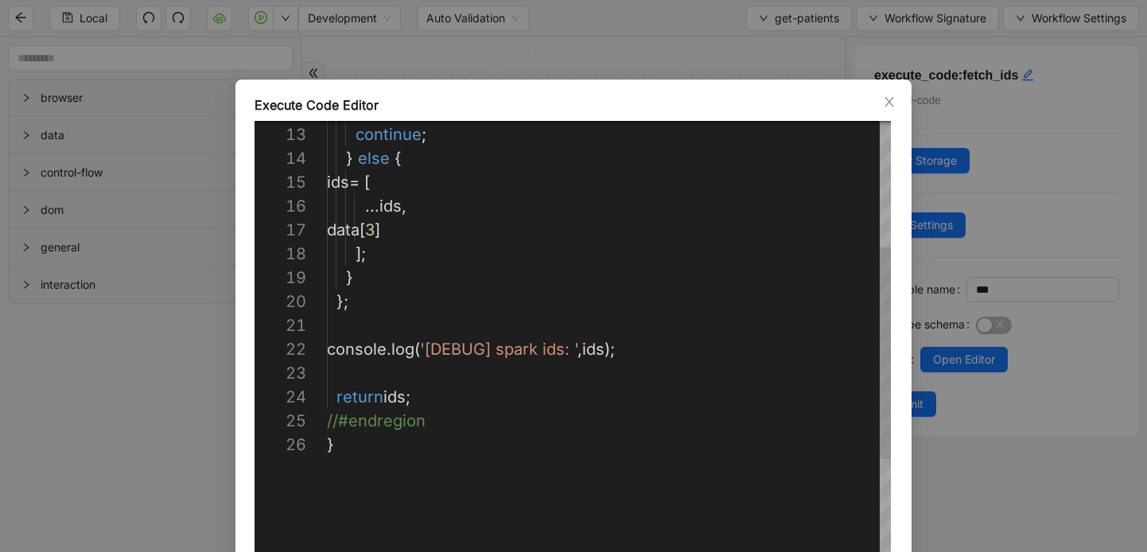
type textarea "**********"
drag, startPoint x: 570, startPoint y: 352, endPoint x: 438, endPoint y: 351, distance: 132.0
drag, startPoint x: 613, startPoint y: 354, endPoint x: 597, endPoint y: 353, distance: 16.7
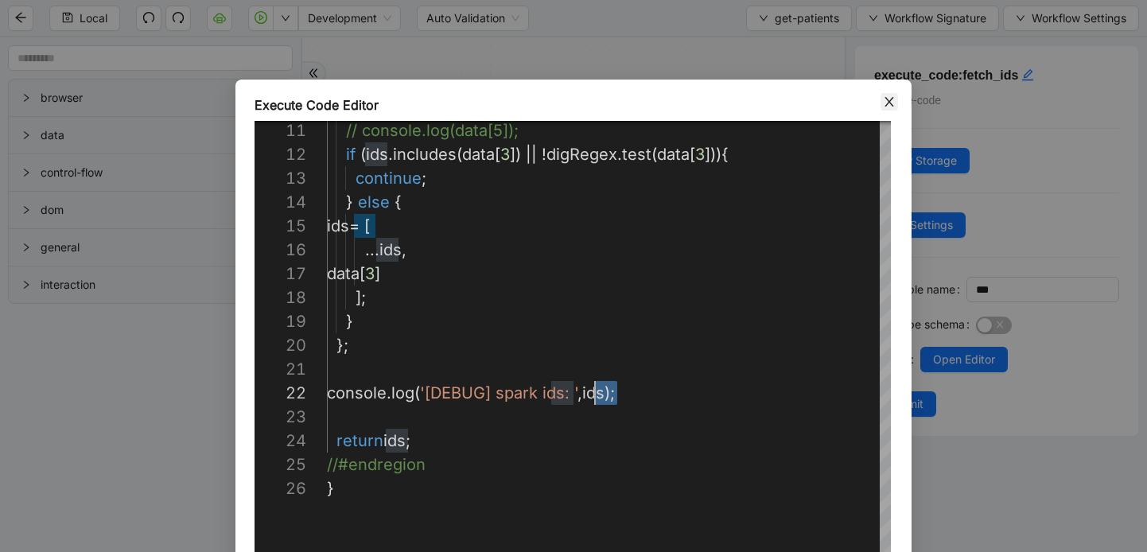
click at [888, 105] on icon "close" at bounding box center [889, 101] width 13 height 13
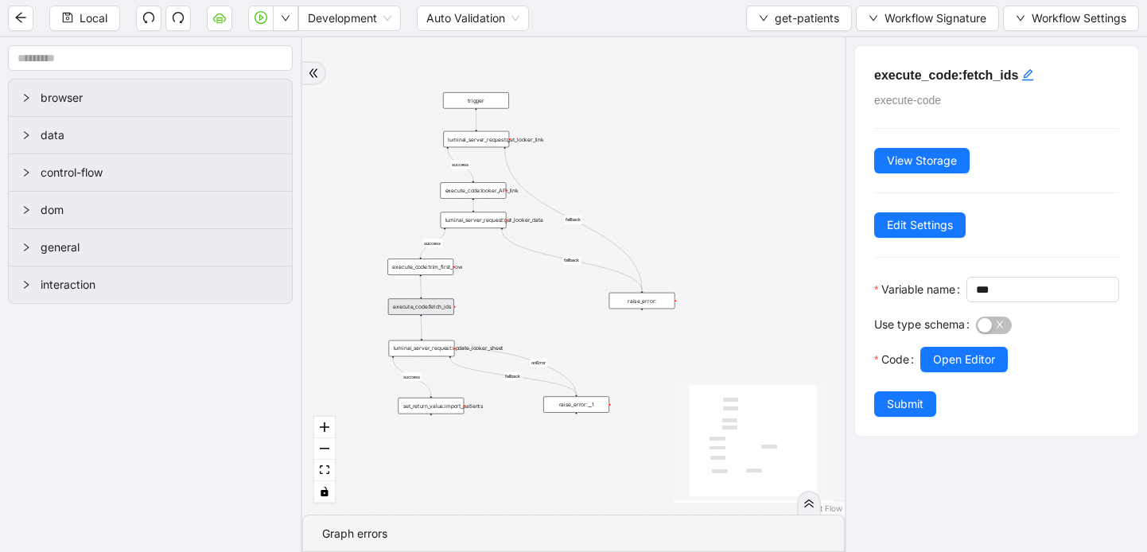
drag, startPoint x: 552, startPoint y: 369, endPoint x: 552, endPoint y: 326, distance: 43.0
click at [552, 326] on div "fallback fallback success success success fallback onError trigger execute_code…" at bounding box center [573, 275] width 542 height 477
click at [309, 72] on icon "double-right" at bounding box center [313, 72] width 8 height 9
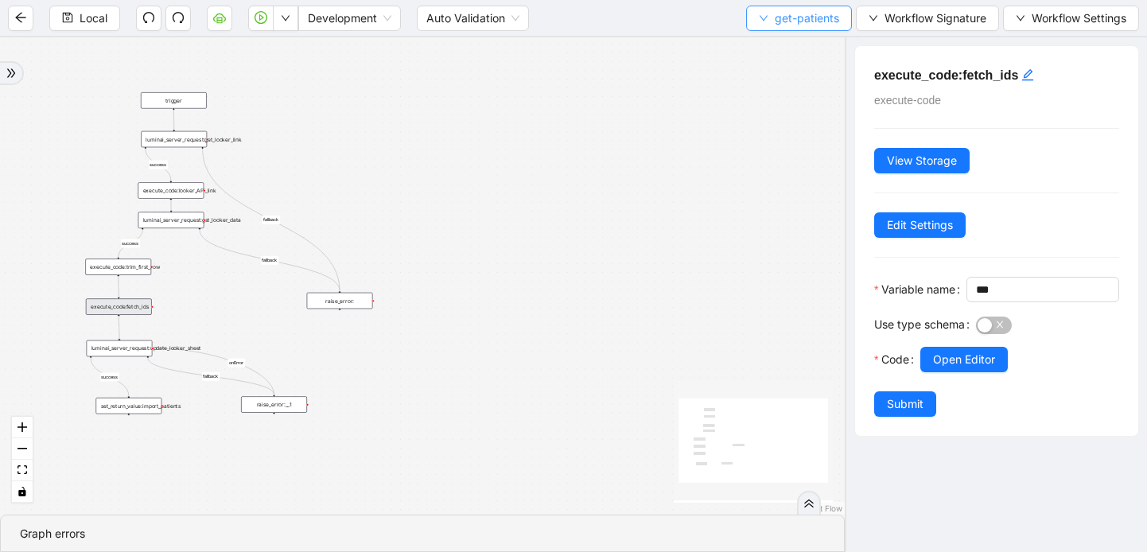
click at [761, 25] on button "get-patients" at bounding box center [799, 18] width 106 height 25
click at [764, 52] on span "Select" at bounding box center [796, 49] width 80 height 17
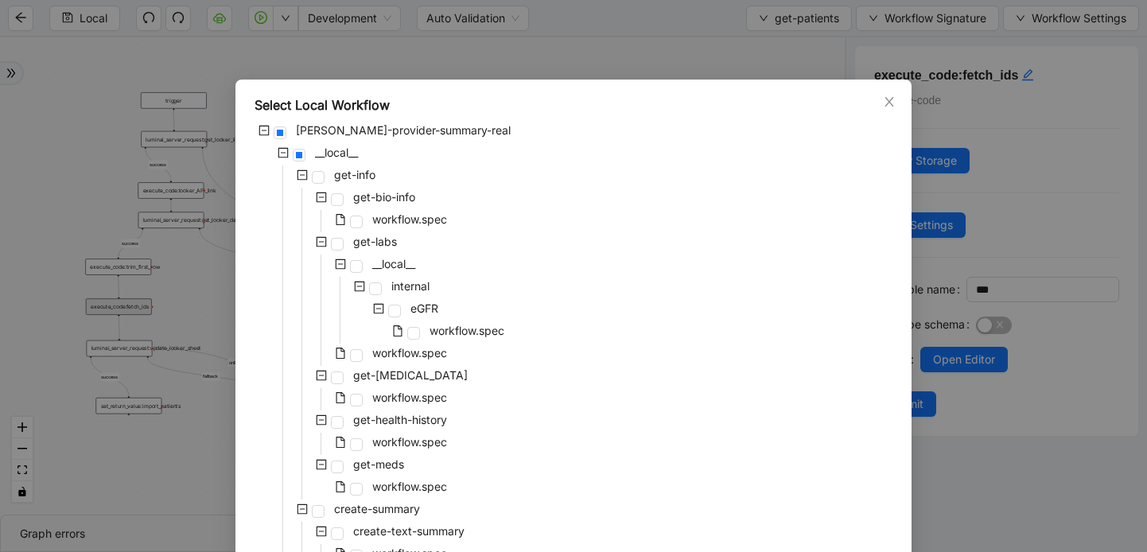
scroll to position [218, 0]
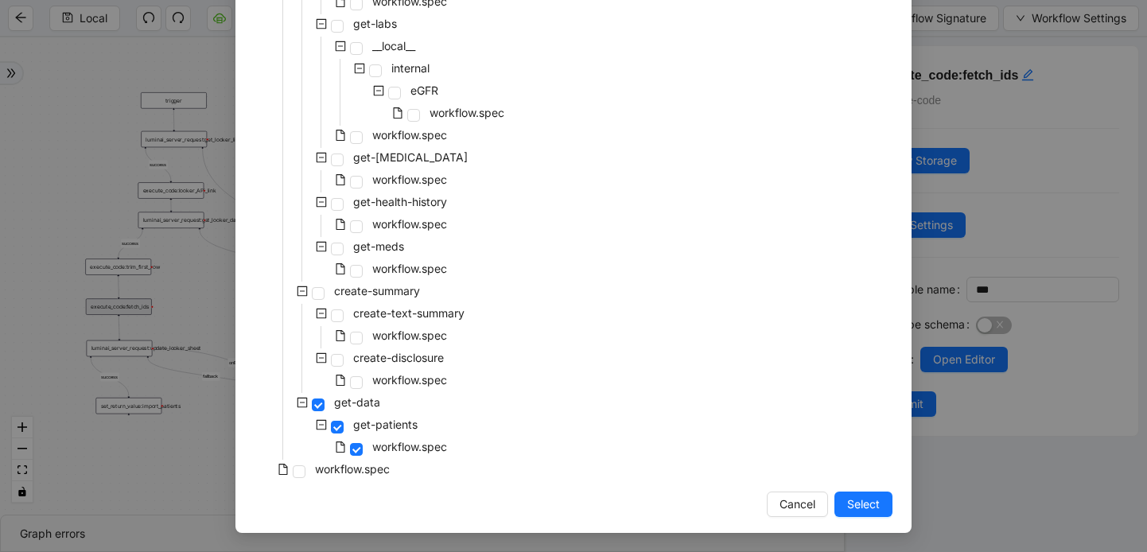
click at [306, 475] on div "workflow.spec" at bounding box center [324, 471] width 138 height 22
click at [294, 470] on span at bounding box center [299, 471] width 13 height 13
click at [854, 507] on span "Select" at bounding box center [863, 504] width 33 height 17
click at [863, 501] on div "execute_code:fetch_ids execute-code View Storage Edit Settings Variable name **…" at bounding box center [996, 294] width 302 height 515
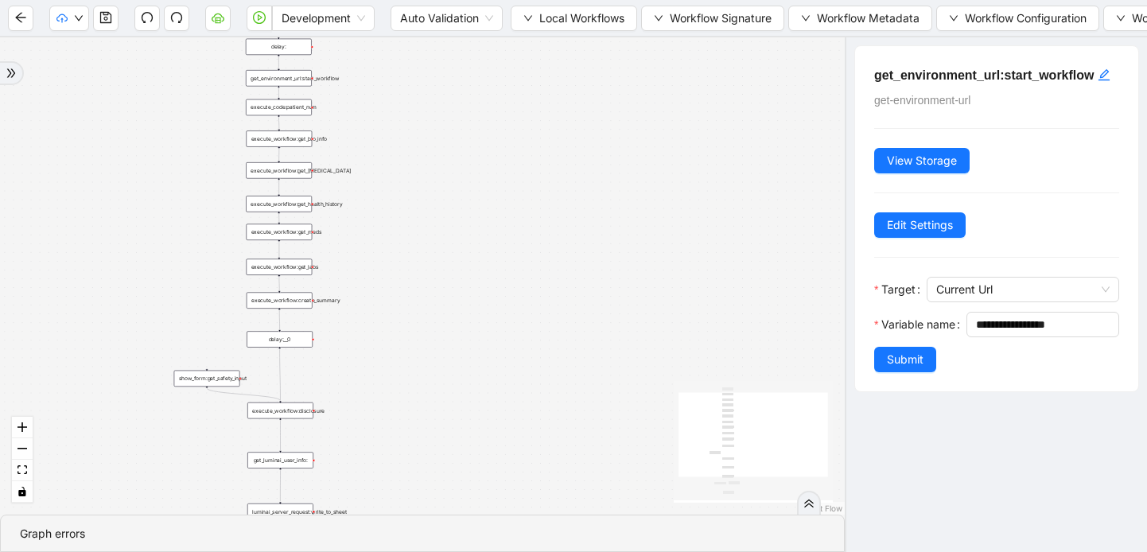
drag, startPoint x: 511, startPoint y: 231, endPoint x: 633, endPoint y: 437, distance: 239.0
click at [633, 437] on div "success fallback trigger execute_workflow:get_bio_info execute_workflow:get_lab…" at bounding box center [422, 275] width 845 height 477
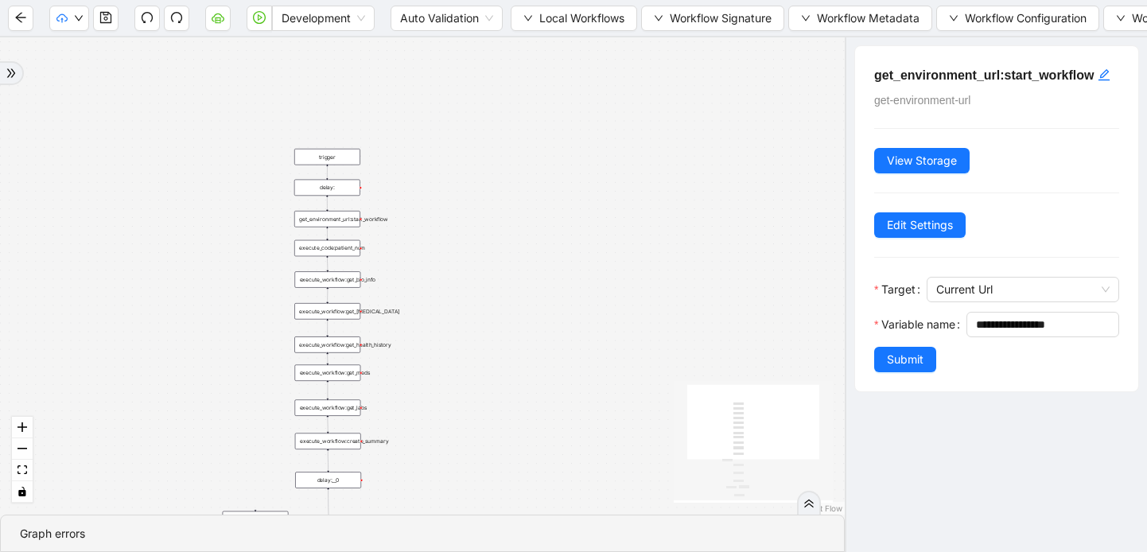
drag, startPoint x: 522, startPoint y: 117, endPoint x: 567, endPoint y: 235, distance: 126.9
click at [567, 235] on div "success fallback trigger execute_workflow:get_bio_info execute_workflow:get_lab…" at bounding box center [422, 275] width 845 height 477
click at [351, 227] on div "success fallback trigger execute_workflow:get_bio_info execute_workflow:get_lab…" at bounding box center [422, 275] width 845 height 477
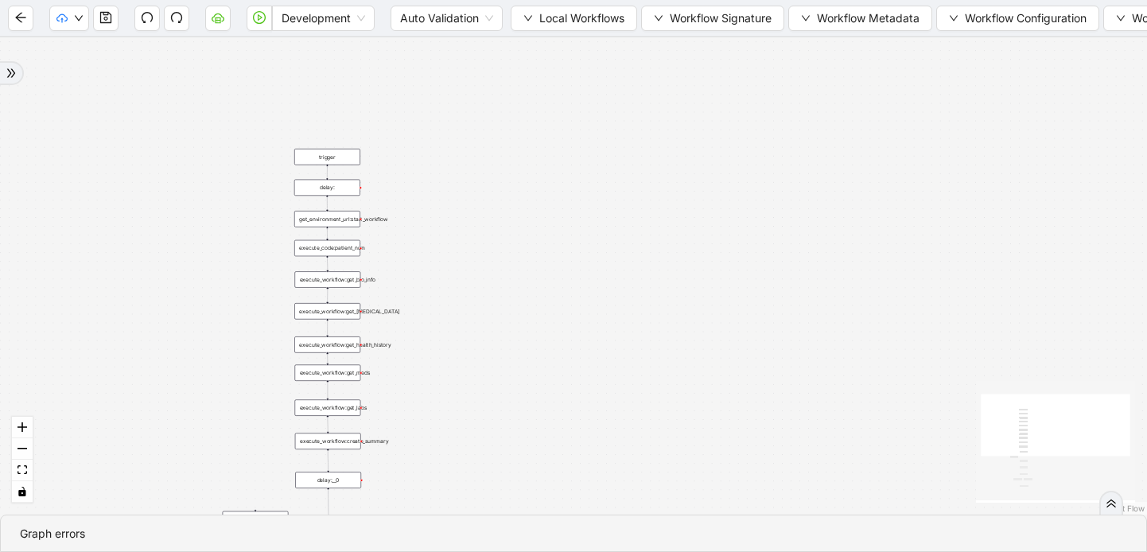
click at [338, 227] on div "success fallback trigger execute_workflow:get_bio_info execute_workflow:get_lab…" at bounding box center [573, 275] width 1147 height 477
click at [550, 17] on span "Local Workflows" at bounding box center [581, 18] width 85 height 17
click at [533, 56] on span "Select" at bounding box center [574, 49] width 103 height 17
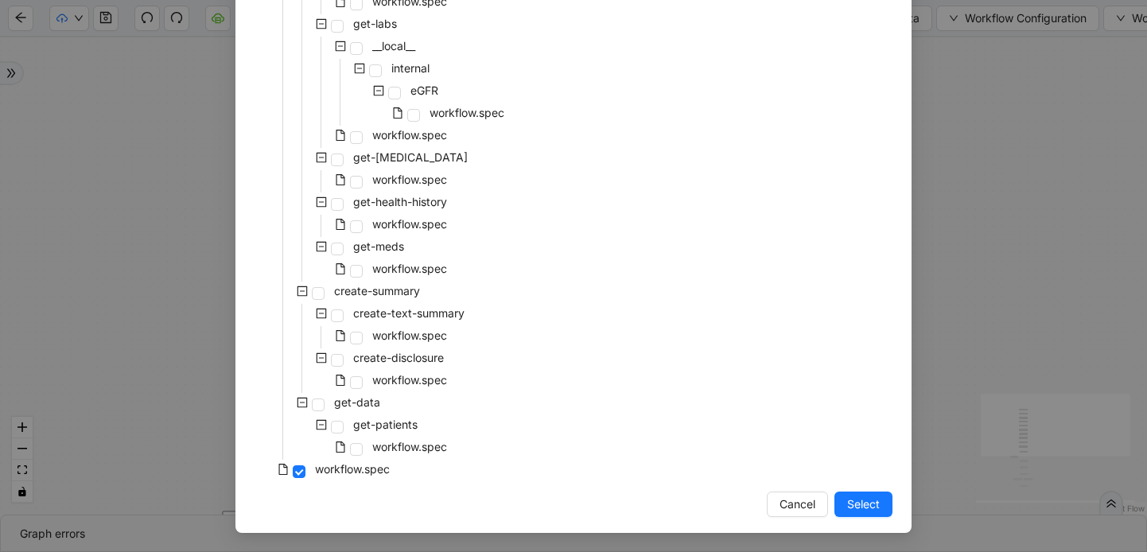
click at [348, 430] on div "get-patients" at bounding box center [338, 426] width 166 height 22
click at [361, 443] on span at bounding box center [356, 449] width 13 height 13
click at [872, 495] on button "Select" at bounding box center [863, 504] width 58 height 25
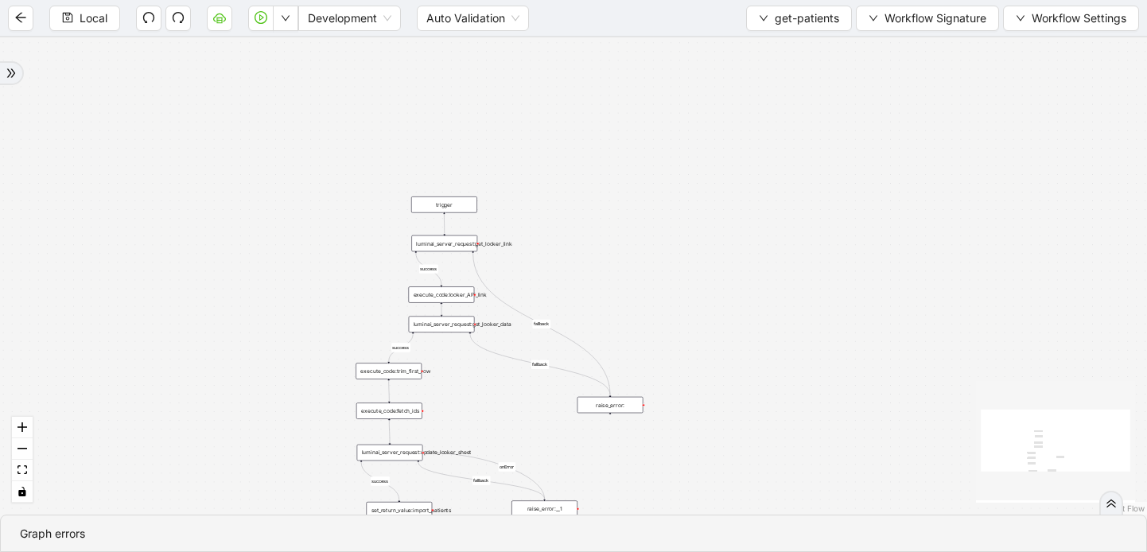
drag, startPoint x: 495, startPoint y: 276, endPoint x: 593, endPoint y: 38, distance: 257.5
click at [593, 38] on div "fallback fallback success success success fallback onError trigger execute_code…" at bounding box center [573, 275] width 1147 height 477
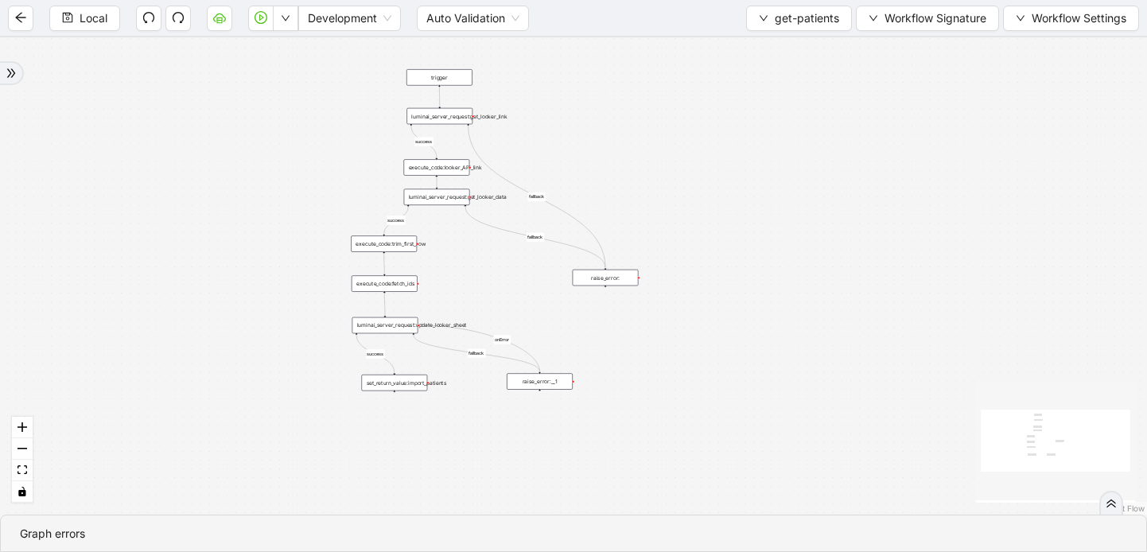
drag, startPoint x: 476, startPoint y: 405, endPoint x: 472, endPoint y: 278, distance: 127.4
click at [472, 278] on div "fallback fallback success success success fallback onError trigger execute_code…" at bounding box center [573, 275] width 1147 height 477
click at [453, 204] on div "fallback fallback success success success fallback onError trigger execute_code…" at bounding box center [573, 275] width 1147 height 477
click at [460, 196] on div "luminai_server_request:get_looker_data" at bounding box center [437, 196] width 66 height 16
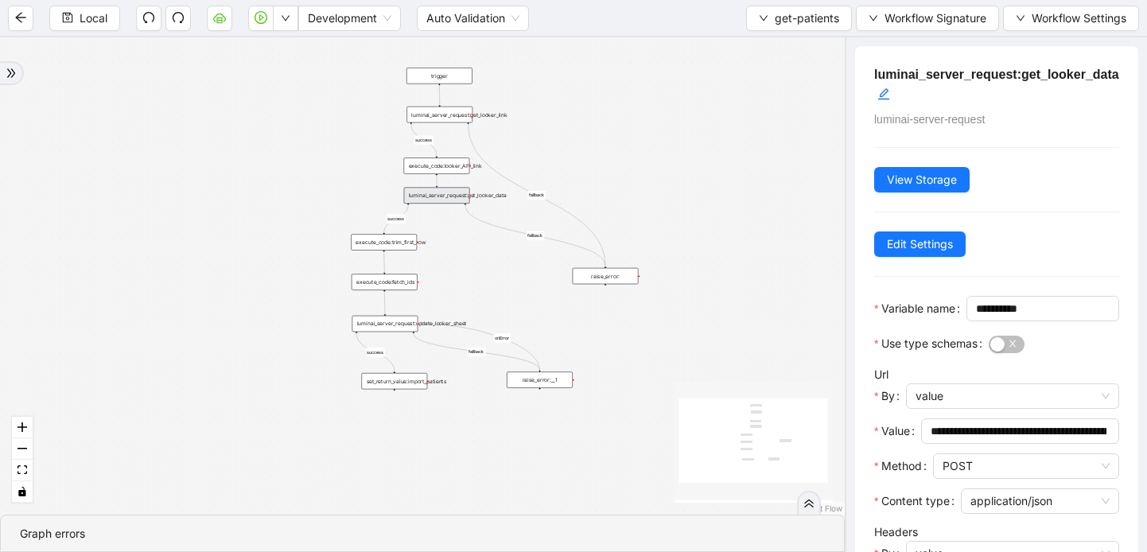
scroll to position [298, 0]
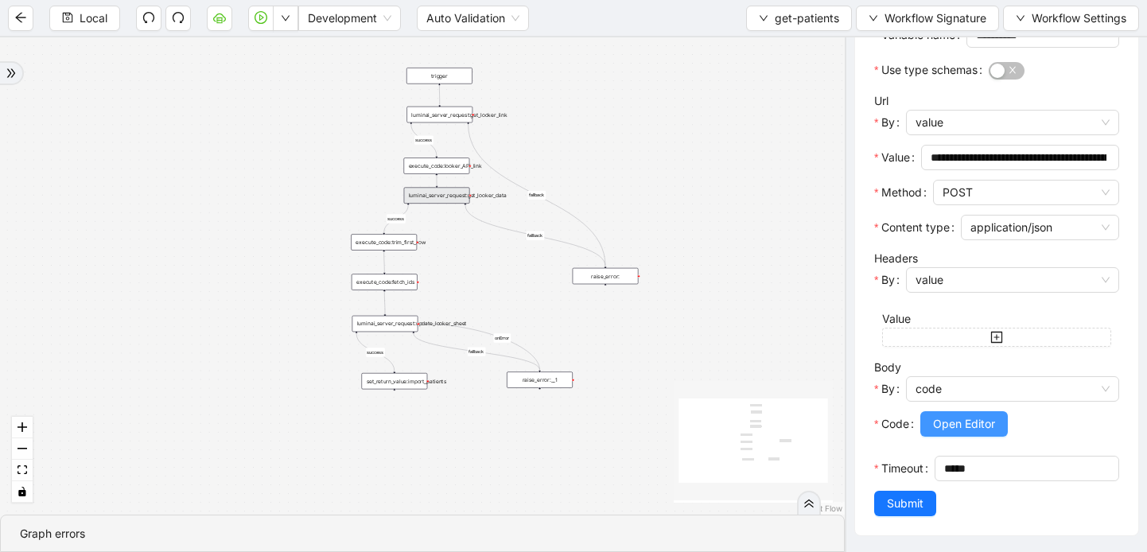
click at [972, 429] on span "Open Editor" at bounding box center [964, 423] width 62 height 17
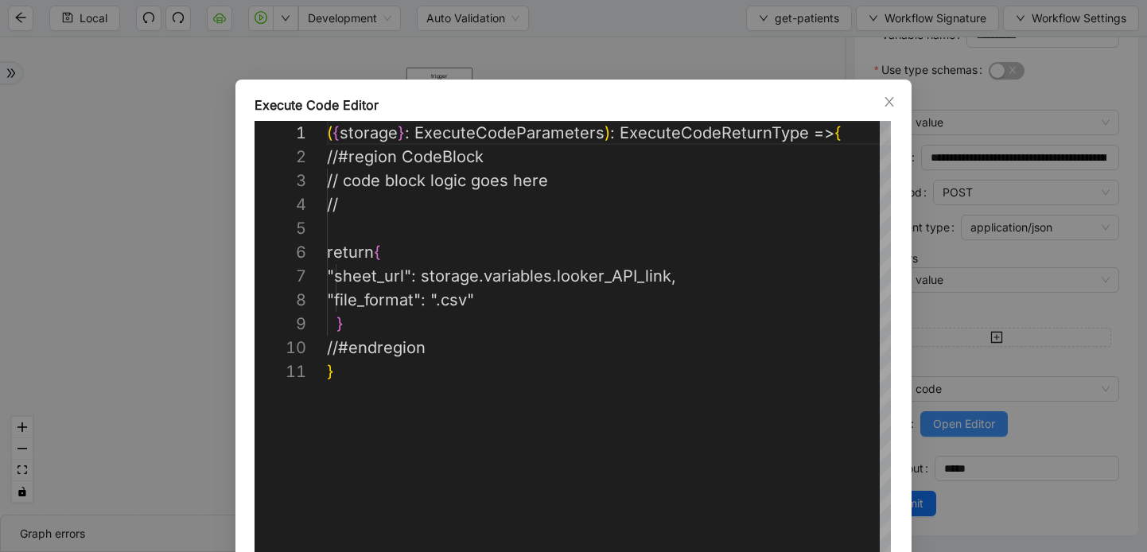
scroll to position [239, 0]
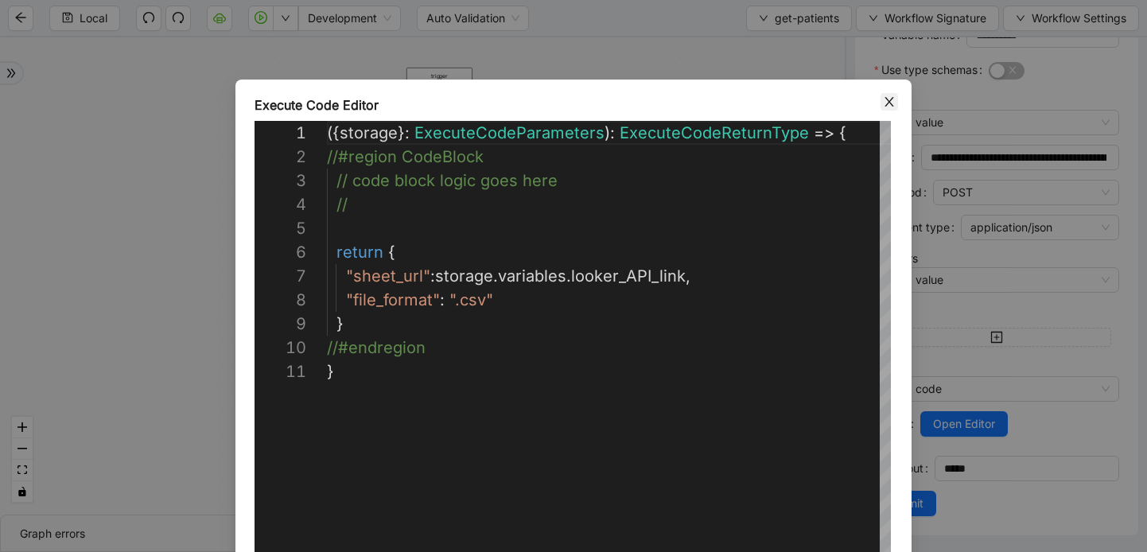
click at [889, 97] on icon "close" at bounding box center [889, 101] width 13 height 13
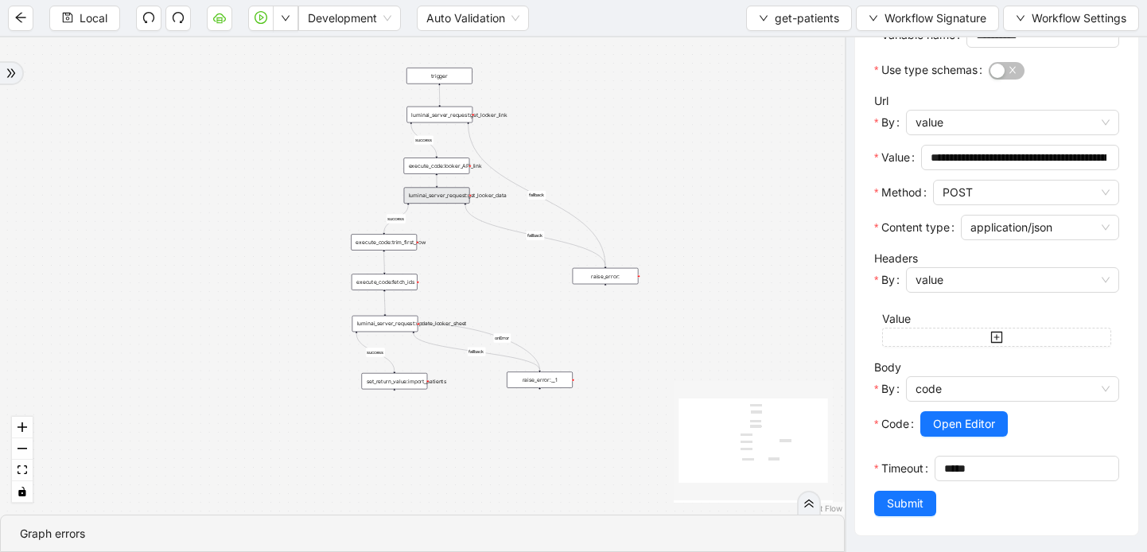
click at [394, 246] on div "execute_code:trim_first_row" at bounding box center [384, 242] width 66 height 16
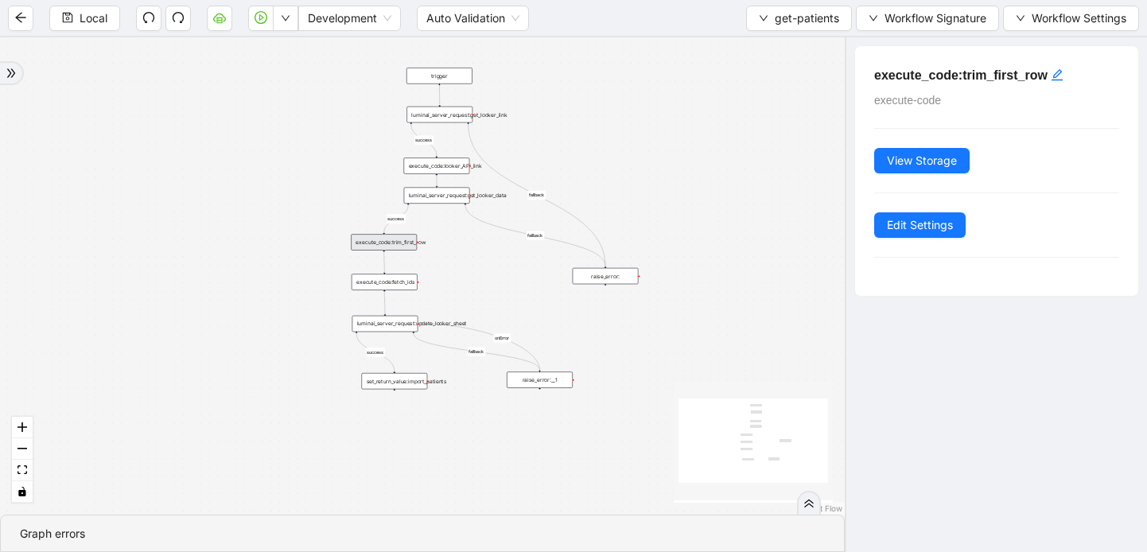
scroll to position [0, 0]
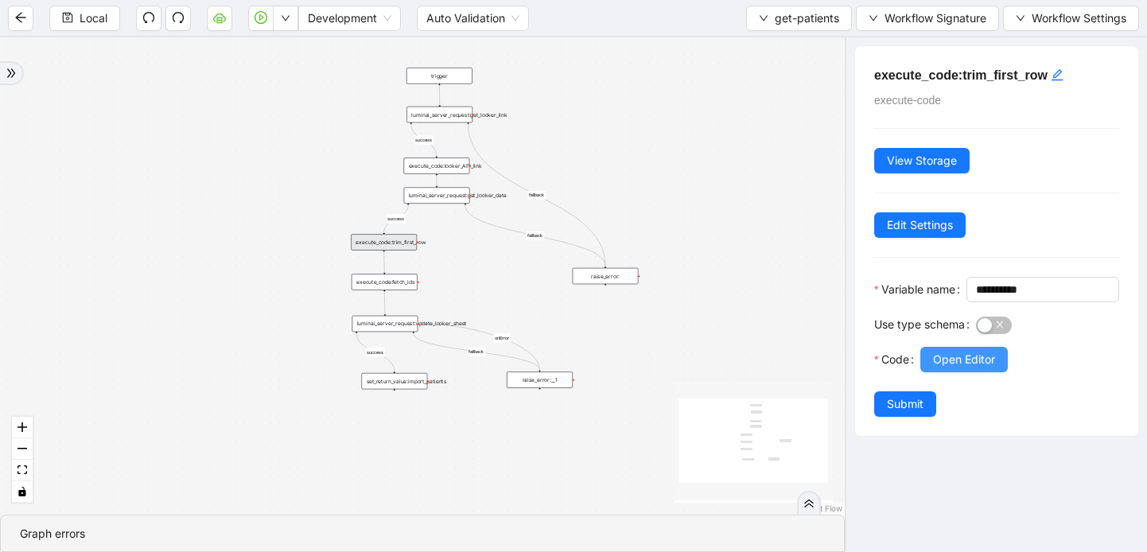
click at [974, 368] on span "Open Editor" at bounding box center [964, 359] width 62 height 17
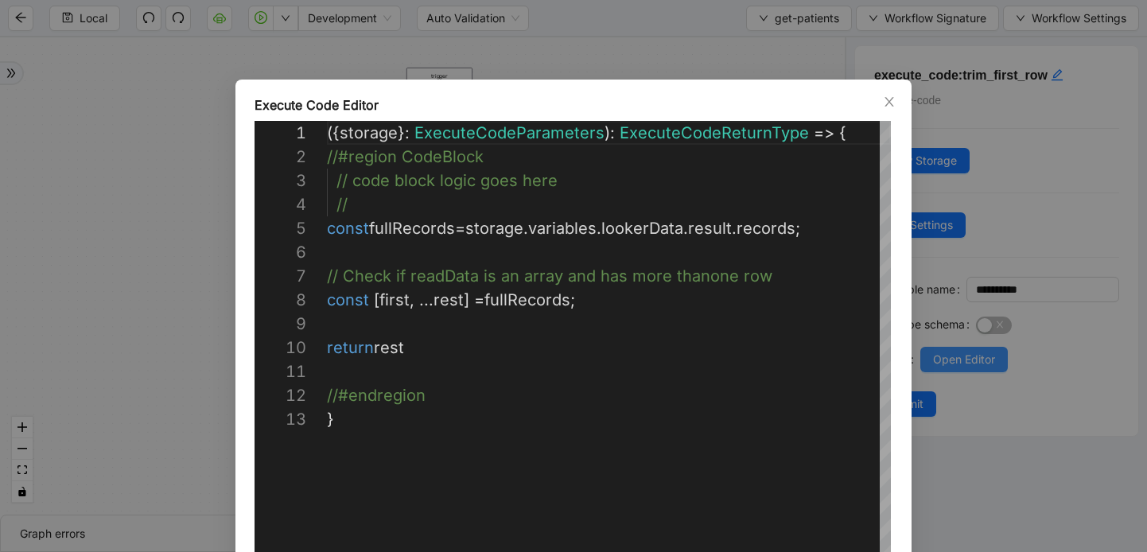
scroll to position [239, 0]
click at [888, 100] on icon "close" at bounding box center [888, 102] width 9 height 10
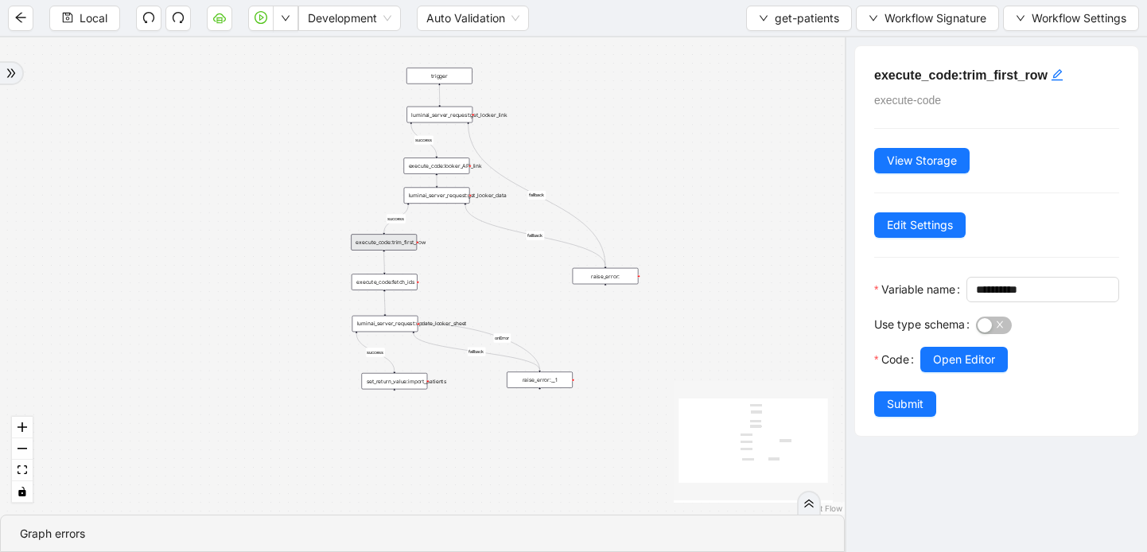
click at [399, 283] on div "execute_code:fetch_ids" at bounding box center [385, 282] width 66 height 16
click at [970, 368] on span "Open Editor" at bounding box center [964, 359] width 62 height 17
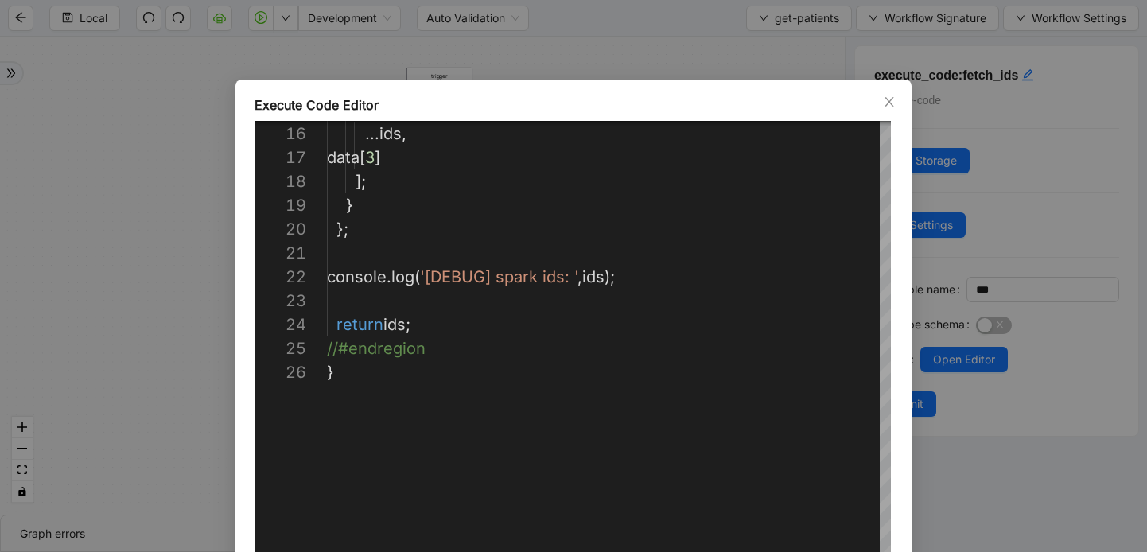
click at [885, 91] on div "**********" at bounding box center [573, 365] width 676 height 570
click at [886, 105] on icon "close" at bounding box center [888, 102] width 9 height 10
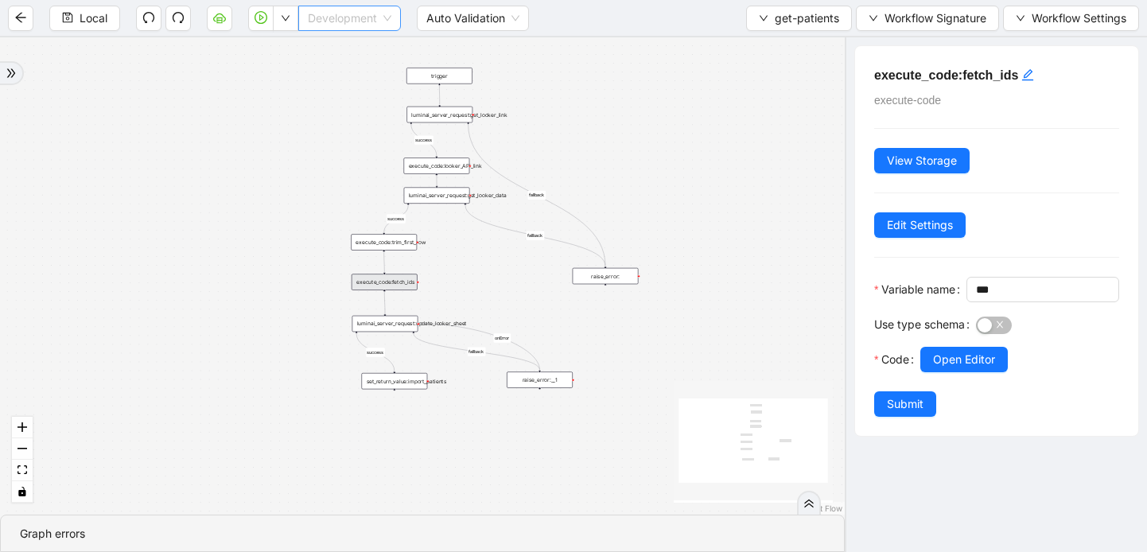
click at [333, 18] on span "Development" at bounding box center [350, 18] width 84 height 24
click at [333, 50] on div "Development" at bounding box center [350, 49] width 77 height 17
click at [759, 20] on icon "down" at bounding box center [764, 19] width 10 height 10
click at [757, 55] on span "Select" at bounding box center [796, 49] width 80 height 17
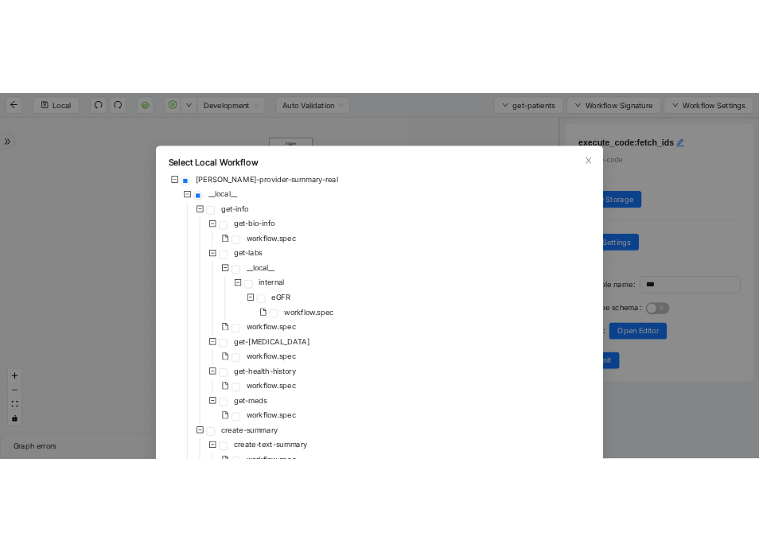
scroll to position [218, 0]
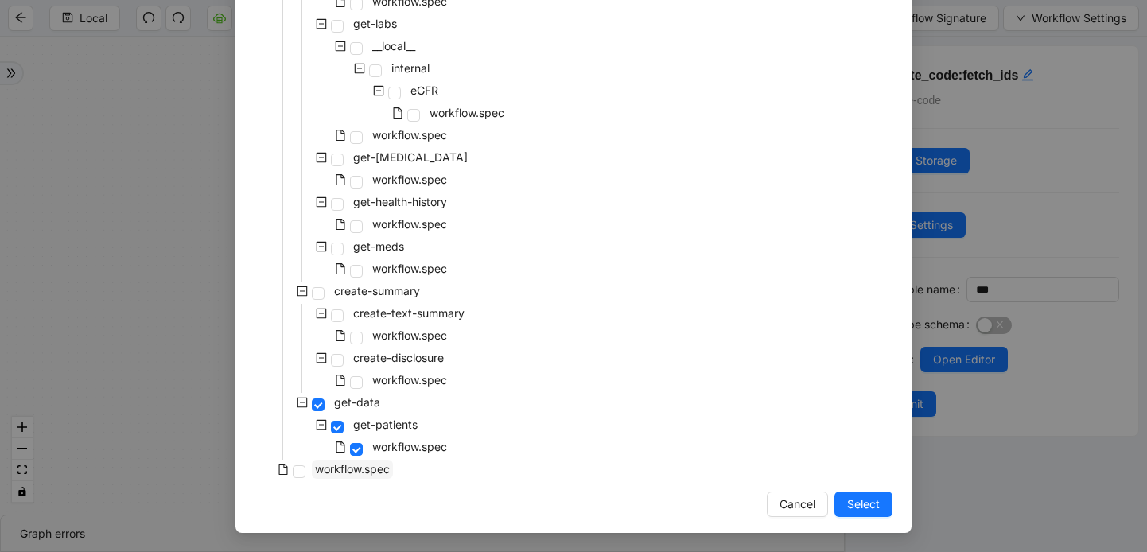
click at [317, 472] on span "workflow.spec" at bounding box center [352, 469] width 75 height 14
click at [869, 505] on span "Select" at bounding box center [863, 504] width 33 height 17
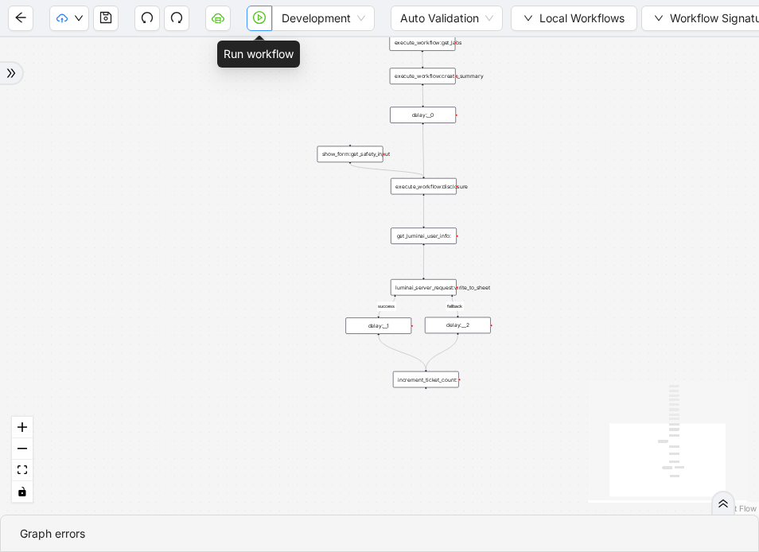
click at [259, 16] on icon "play-circle" at bounding box center [260, 17] width 5 height 6
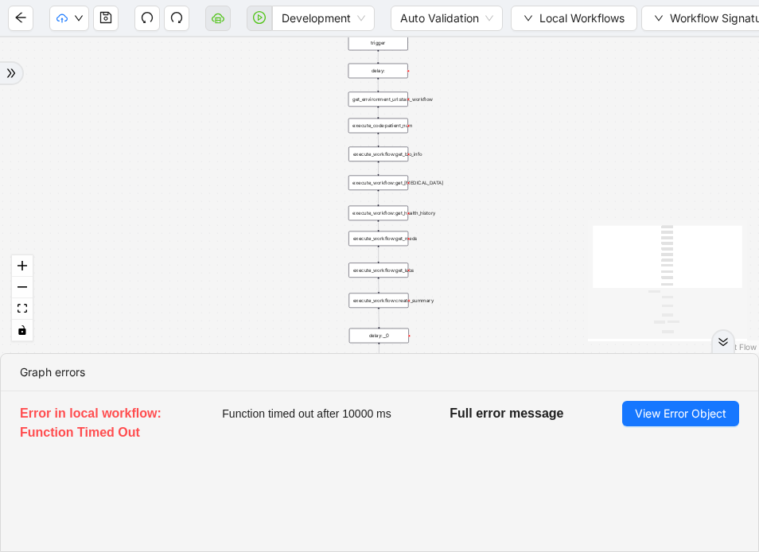
drag, startPoint x: 554, startPoint y: 149, endPoint x: 488, endPoint y: 351, distance: 212.5
click at [488, 351] on div "success fallback trigger execute_workflow:get_bio_info execute_workflow:get_lab…" at bounding box center [379, 195] width 759 height 316
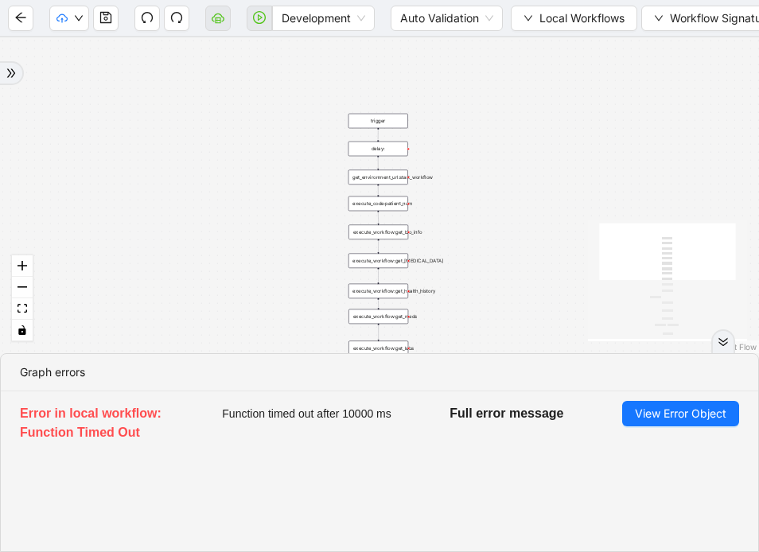
drag, startPoint x: 511, startPoint y: 140, endPoint x: 509, endPoint y: 217, distance: 77.2
click at [509, 217] on div "success fallback trigger execute_workflow:get_bio_info execute_workflow:get_lab…" at bounding box center [379, 195] width 759 height 316
click at [395, 185] on div "success fallback trigger execute_workflow:get_bio_info execute_workflow:get_lab…" at bounding box center [379, 195] width 759 height 316
click at [390, 177] on div "get_environment_url:start_workflow" at bounding box center [377, 176] width 60 height 15
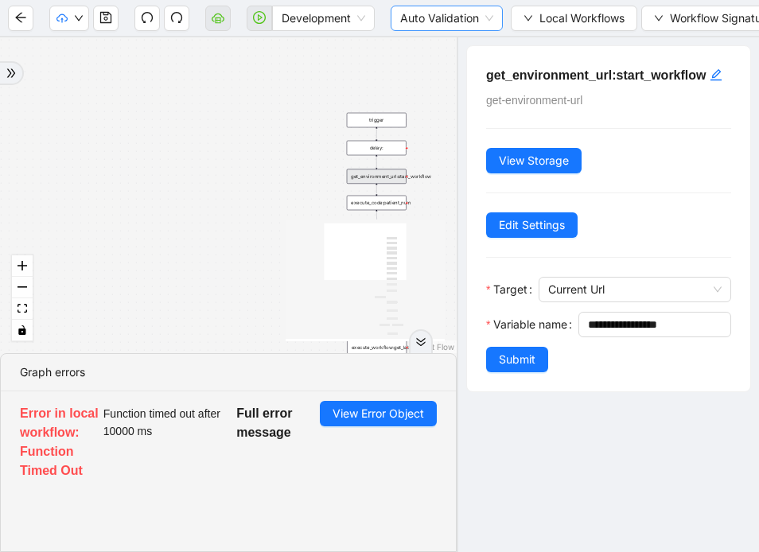
click at [484, 18] on span "Auto Validation" at bounding box center [446, 18] width 93 height 24
click at [551, 24] on span "Local Workflows" at bounding box center [581, 18] width 85 height 17
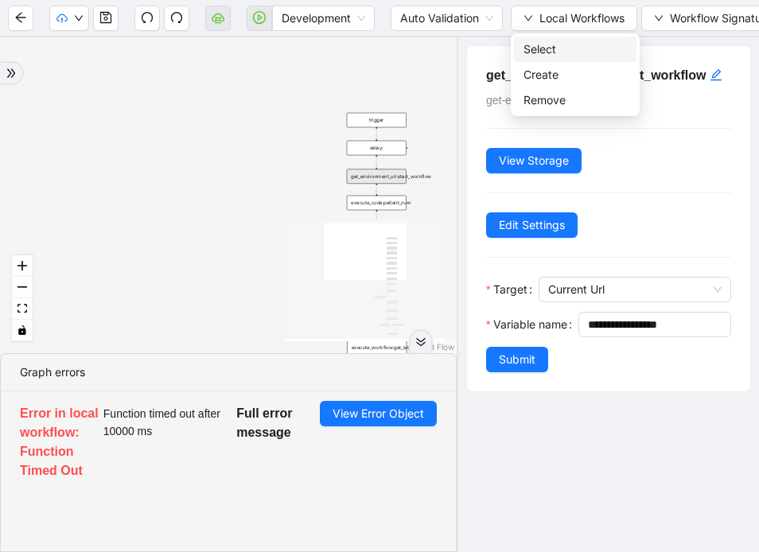
click at [550, 39] on li "Select" at bounding box center [575, 49] width 122 height 25
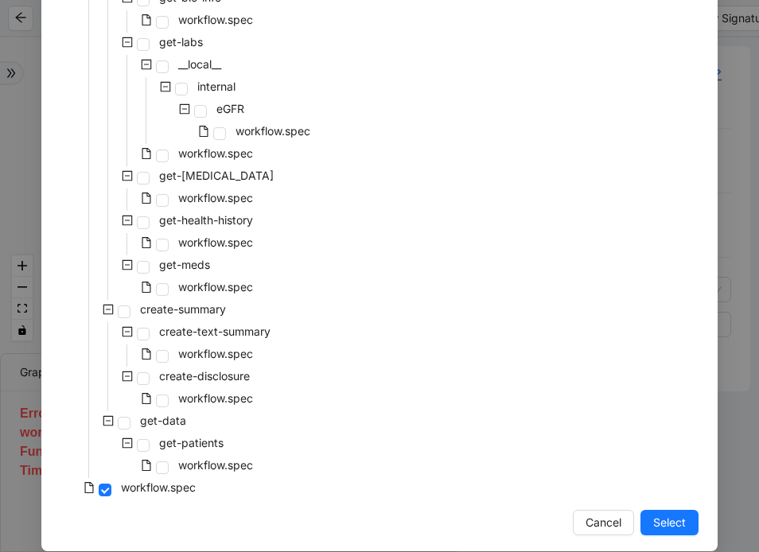
scroll to position [208, 0]
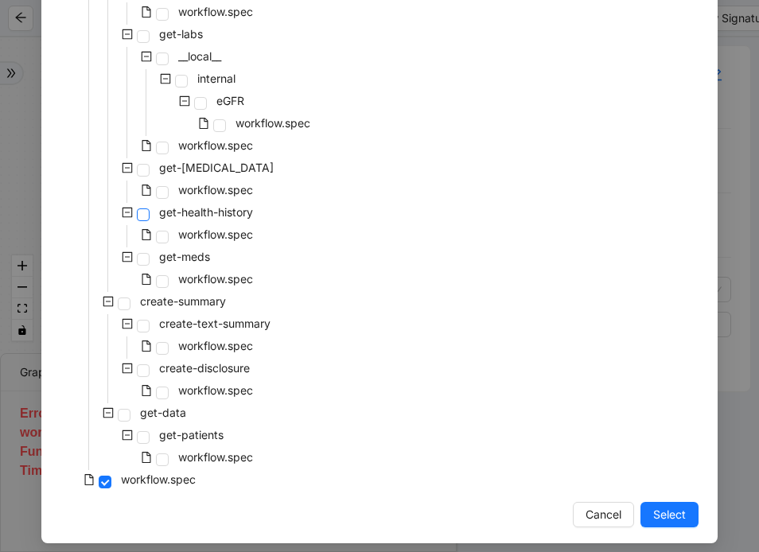
click at [144, 220] on span at bounding box center [143, 214] width 13 height 13
click at [653, 513] on span "Select" at bounding box center [669, 514] width 33 height 17
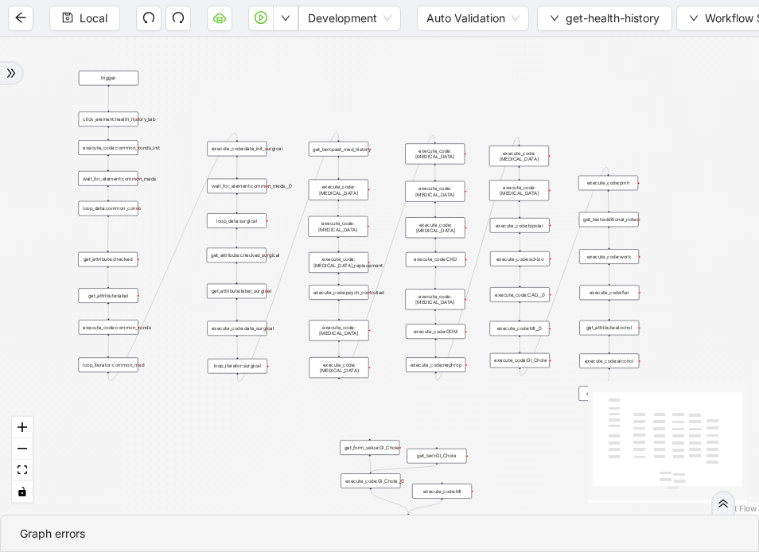
drag, startPoint x: 531, startPoint y: 188, endPoint x: 268, endPoint y: 111, distance: 273.6
click at [267, 109] on div "trigger get_attribute:checked get_attribute:label loop_iterator:common_med wait…" at bounding box center [379, 275] width 759 height 477
click at [118, 126] on div "click_element:health_history_tab" at bounding box center [109, 121] width 60 height 15
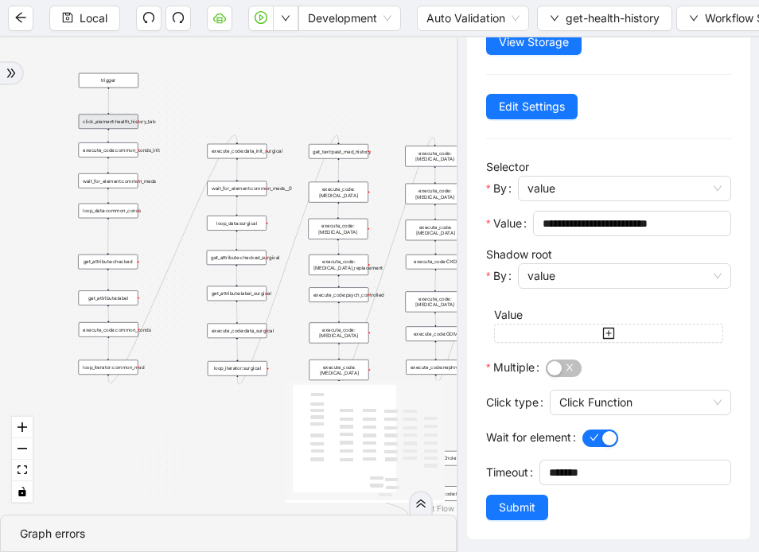
scroll to position [122, 0]
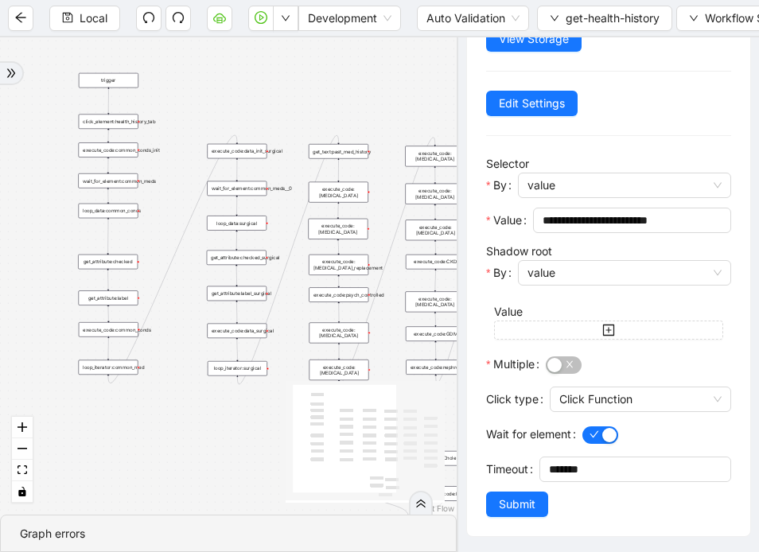
click at [114, 152] on div "execute_code:common_conds_init" at bounding box center [109, 149] width 60 height 15
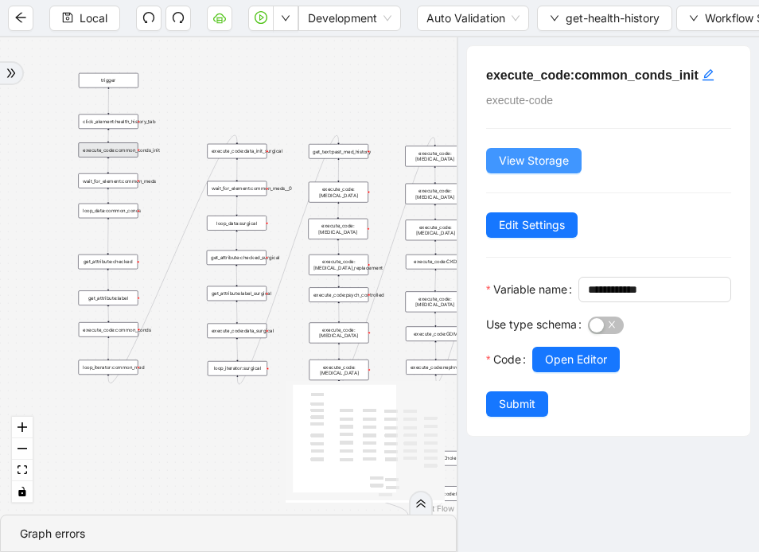
click at [547, 153] on span "View Storage" at bounding box center [534, 160] width 70 height 17
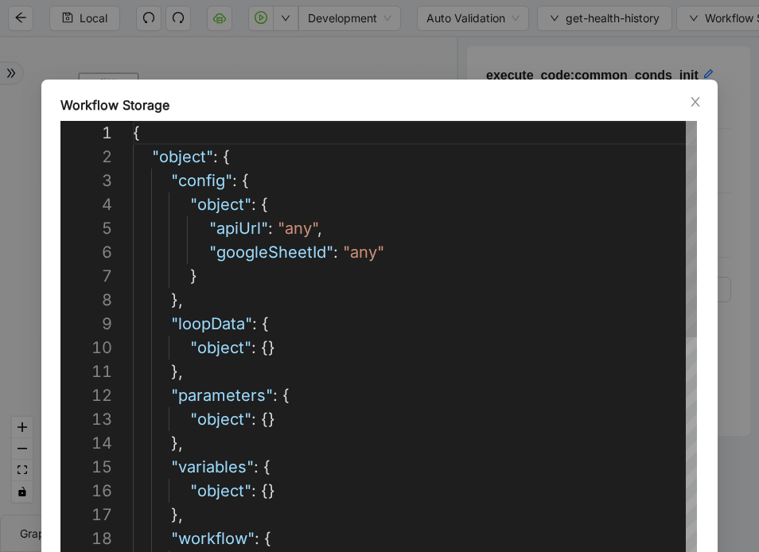
scroll to position [239, 0]
click at [691, 107] on icon "close" at bounding box center [695, 101] width 13 height 13
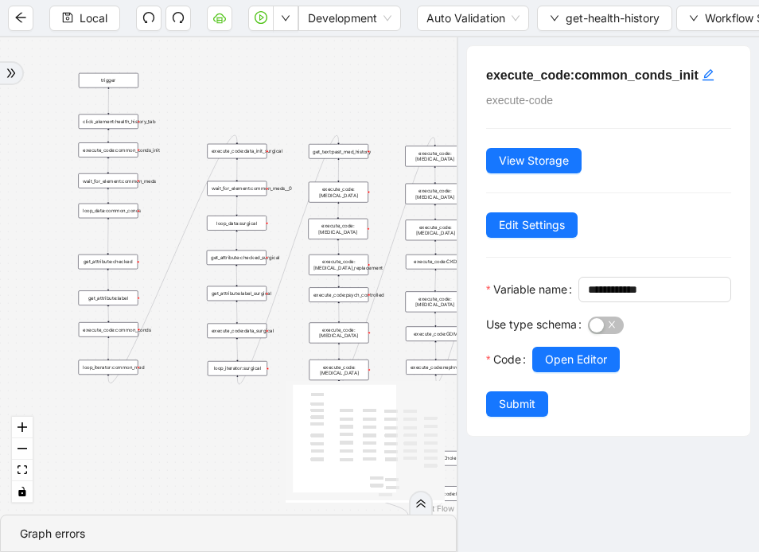
click at [125, 184] on div "wait_for_element:common_meds" at bounding box center [108, 180] width 60 height 15
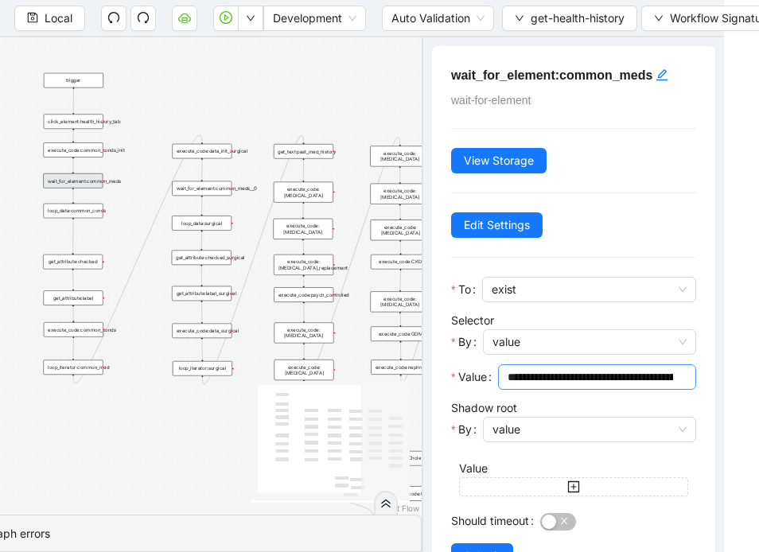
scroll to position [52, 0]
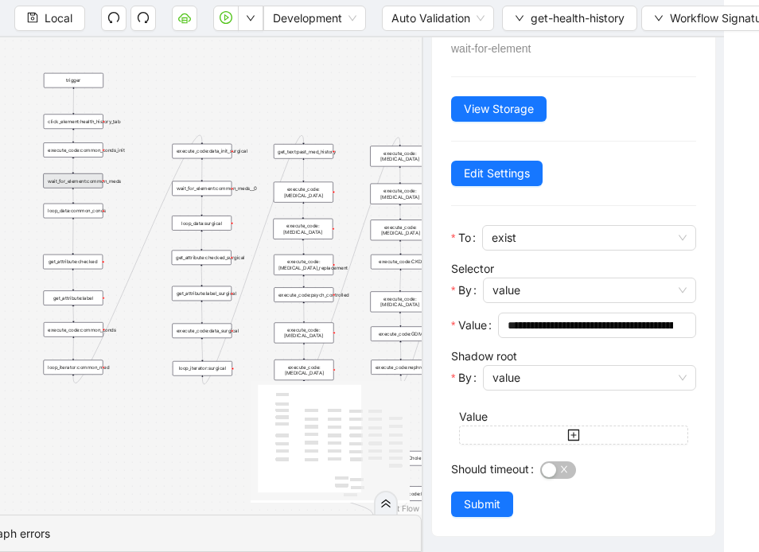
click at [95, 220] on div "trigger get_attribute:checked get_attribute:label loop_iterator:common_med wait…" at bounding box center [193, 275] width 457 height 477
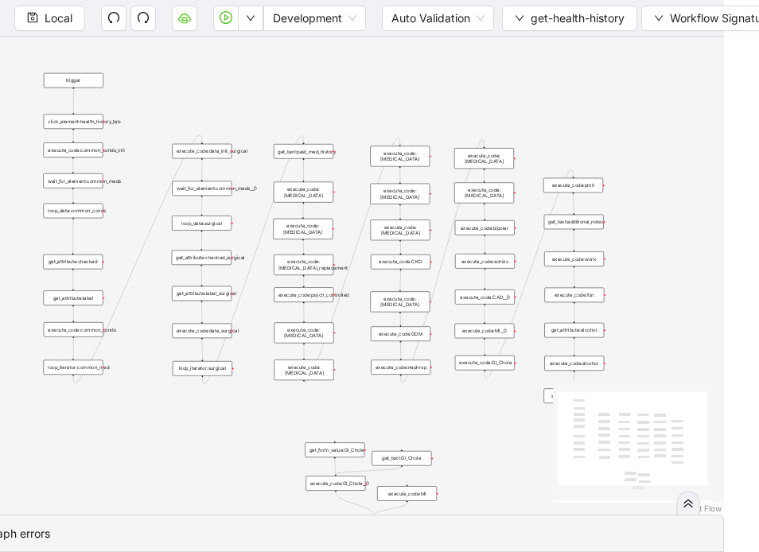
click at [79, 212] on div "loop_data:common_conds" at bounding box center [74, 211] width 60 height 14
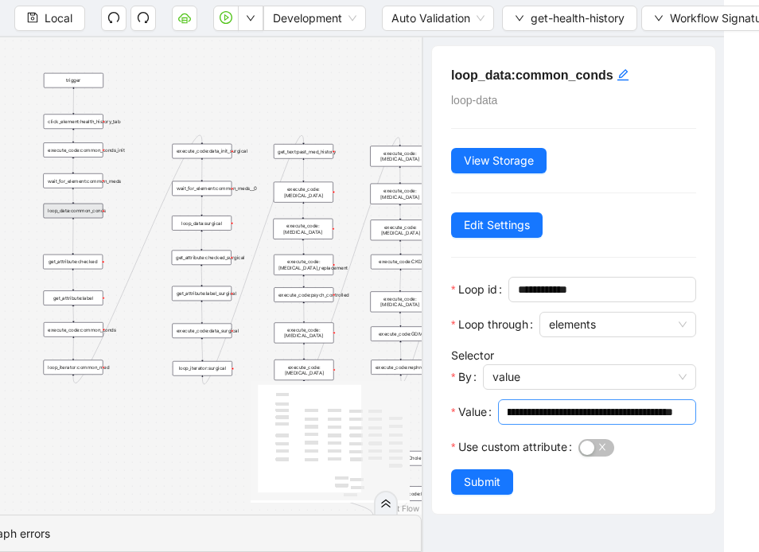
scroll to position [0, 391]
click at [81, 259] on div "get_attribute:checked" at bounding box center [73, 262] width 60 height 15
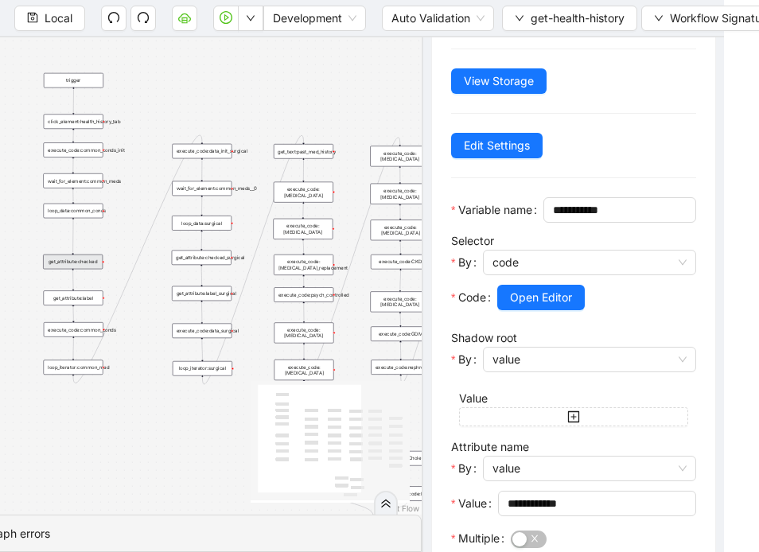
scroll to position [173, 0]
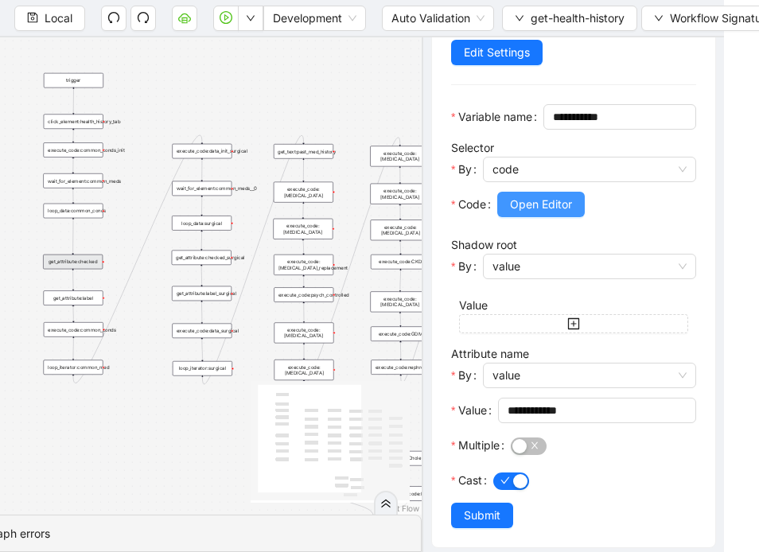
click at [544, 213] on span "Open Editor" at bounding box center [541, 204] width 62 height 17
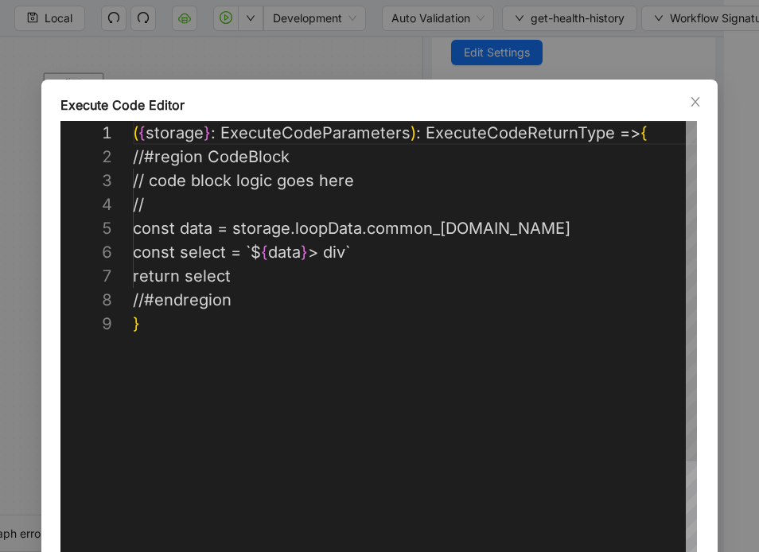
scroll to position [191, 0]
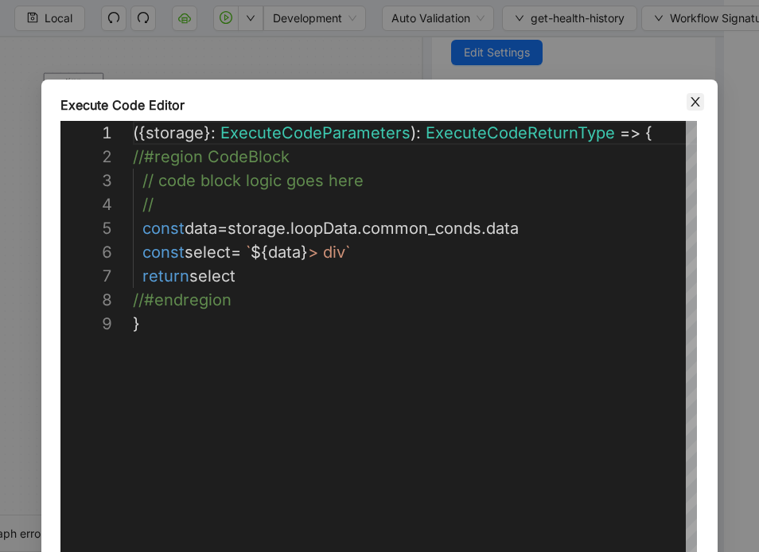
click at [693, 96] on icon "close" at bounding box center [695, 101] width 13 height 13
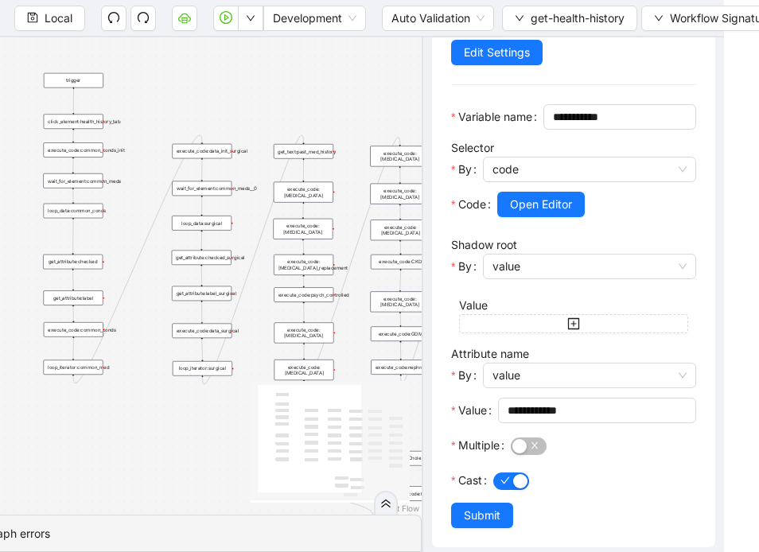
click at [87, 336] on div "execute_code:common_conds" at bounding box center [74, 329] width 60 height 15
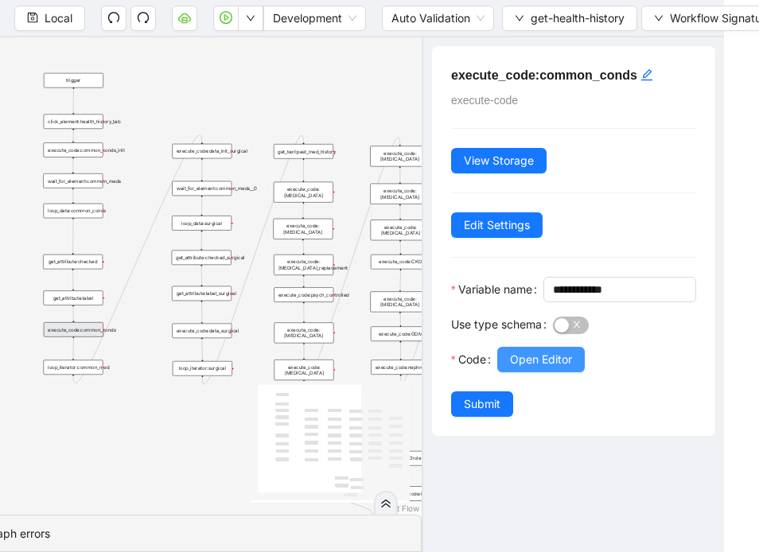
click at [566, 368] on span "Open Editor" at bounding box center [541, 359] width 62 height 17
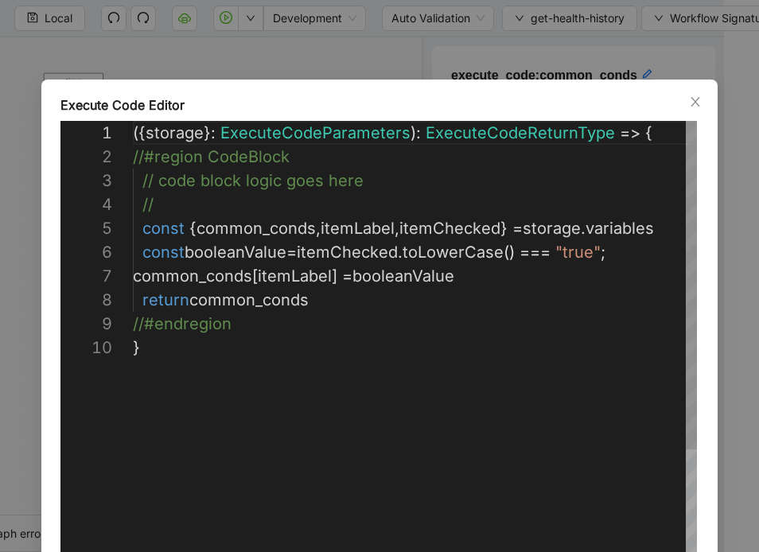
scroll to position [215, 0]
click at [691, 104] on icon "close" at bounding box center [695, 101] width 13 height 13
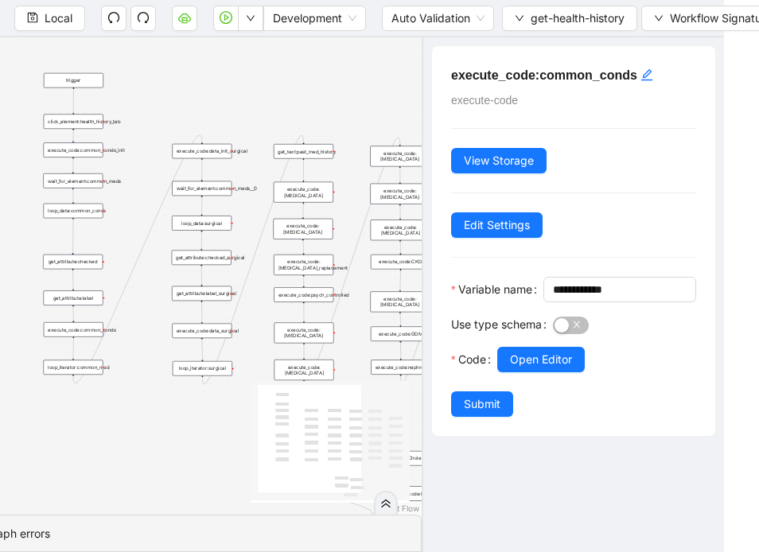
click at [213, 157] on div "execute_code:data_init_surgical" at bounding box center [202, 151] width 60 height 15
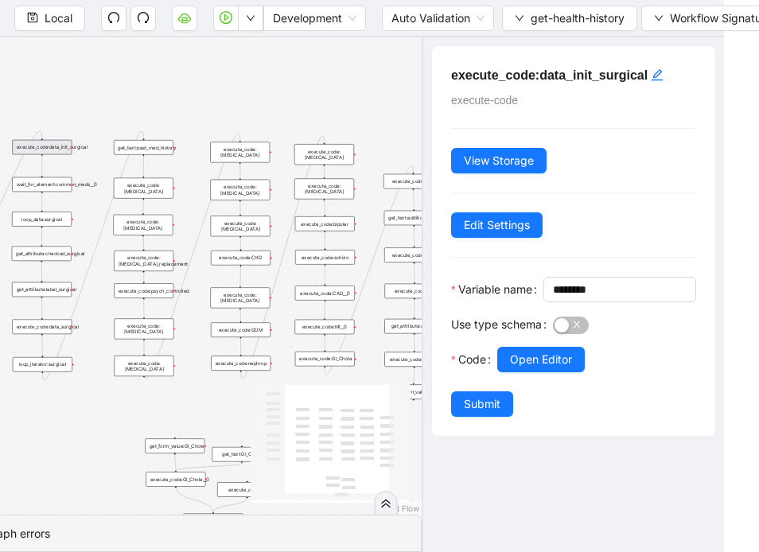
drag, startPoint x: 357, startPoint y: 286, endPoint x: 197, endPoint y: 282, distance: 159.9
click at [197, 282] on div "trigger get_attribute:checked get_attribute:label loop_iterator:common_med wait…" at bounding box center [193, 275] width 457 height 477
click at [251, 188] on div "execute_code:[MEDICAL_DATA]" at bounding box center [240, 190] width 60 height 21
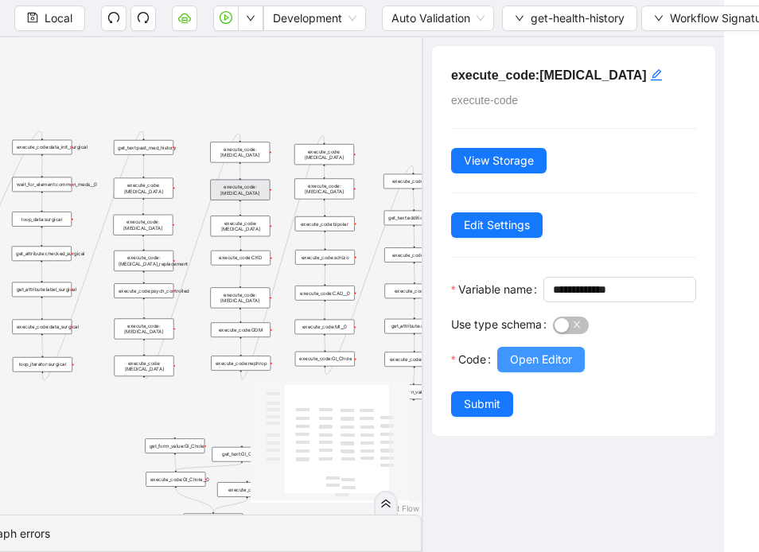
click at [536, 368] on span "Open Editor" at bounding box center [541, 359] width 62 height 17
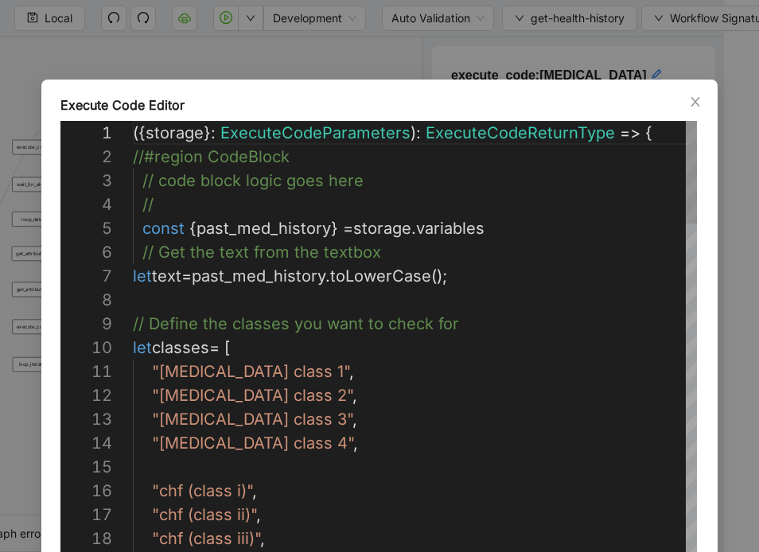
scroll to position [239, 0]
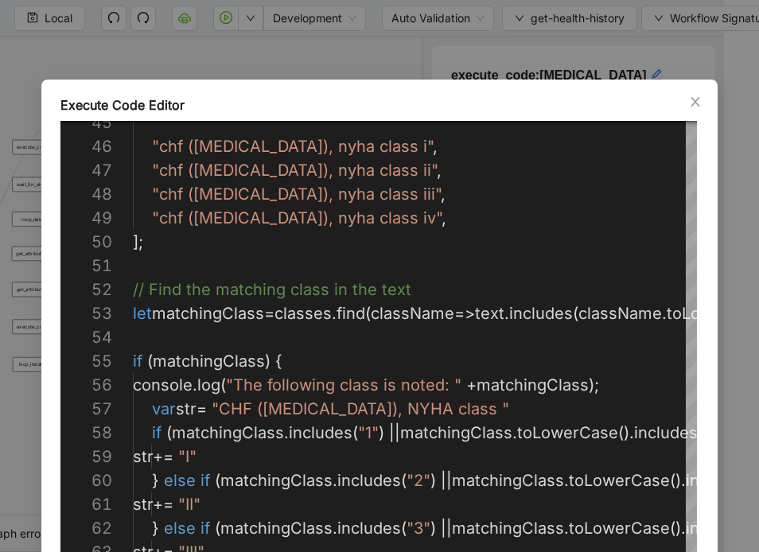
click at [694, 91] on div "Execute Code Editor 62 61 60 59 58 57 56 55 54 53 52 51 50 49 48 47 45 46 63 64…" at bounding box center [379, 365] width 676 height 570
click at [694, 95] on icon "close" at bounding box center [695, 101] width 13 height 13
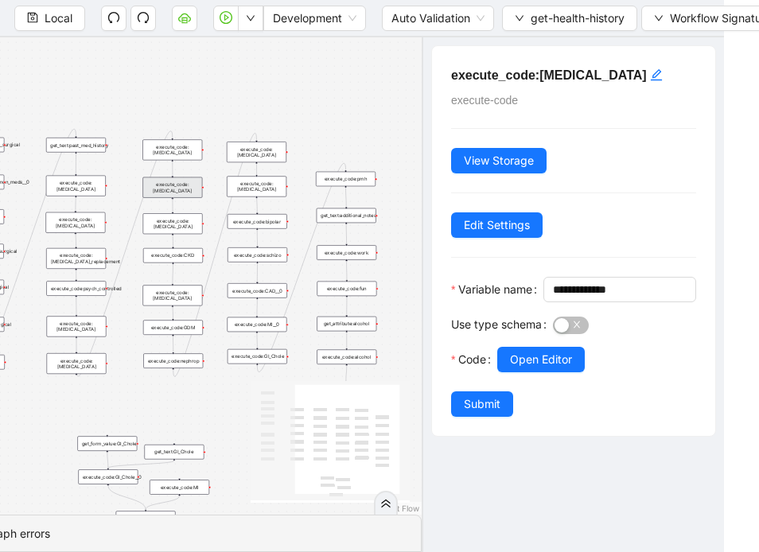
drag, startPoint x: 371, startPoint y: 294, endPoint x: 305, endPoint y: 294, distance: 66.0
click at [305, 294] on div "trigger get_attribute:checked get_attribute:label loop_iterator:common_med wait…" at bounding box center [193, 275] width 457 height 477
click at [169, 228] on div "execute_code:[MEDICAL_DATA]" at bounding box center [175, 226] width 60 height 21
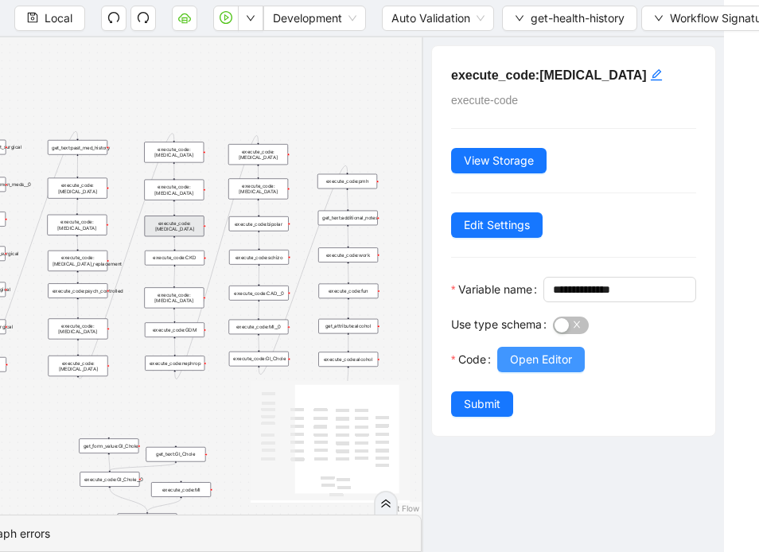
click at [539, 368] on span "Open Editor" at bounding box center [541, 359] width 62 height 17
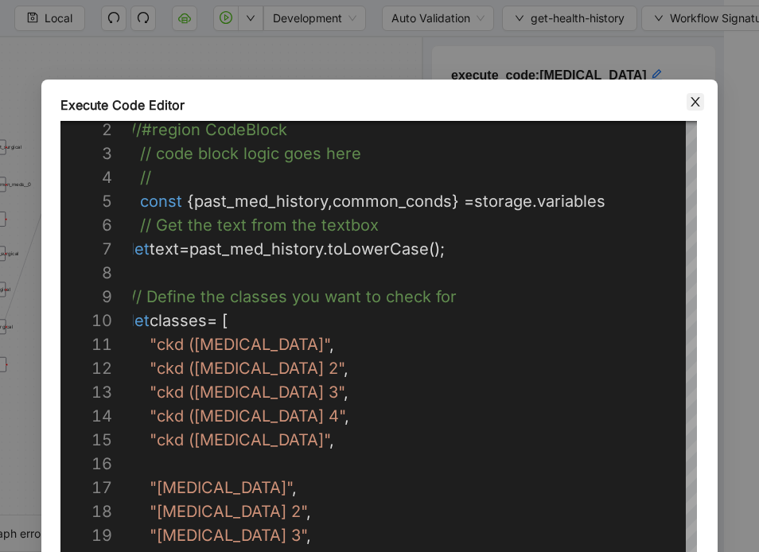
click at [690, 100] on icon "close" at bounding box center [695, 101] width 13 height 13
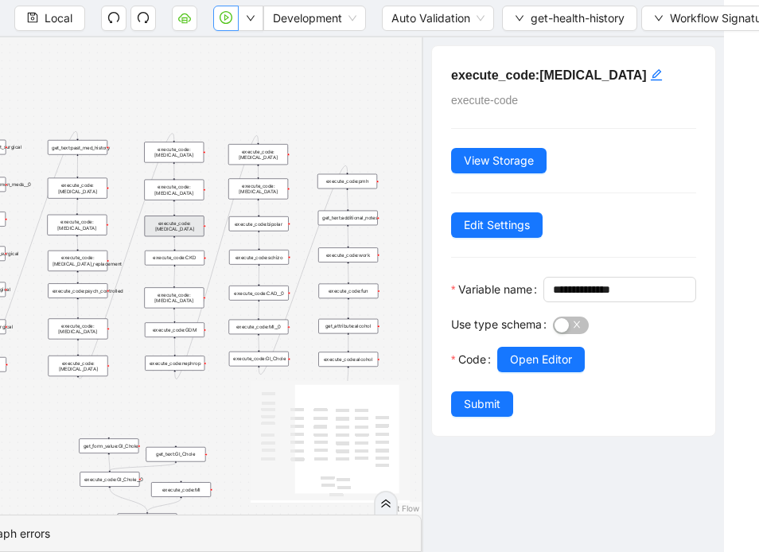
click at [227, 17] on icon "play-circle" at bounding box center [226, 17] width 13 height 13
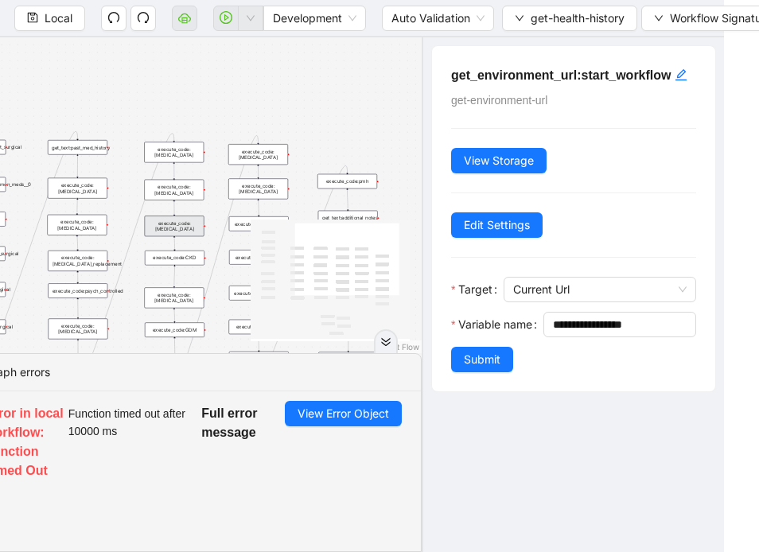
scroll to position [0, 33]
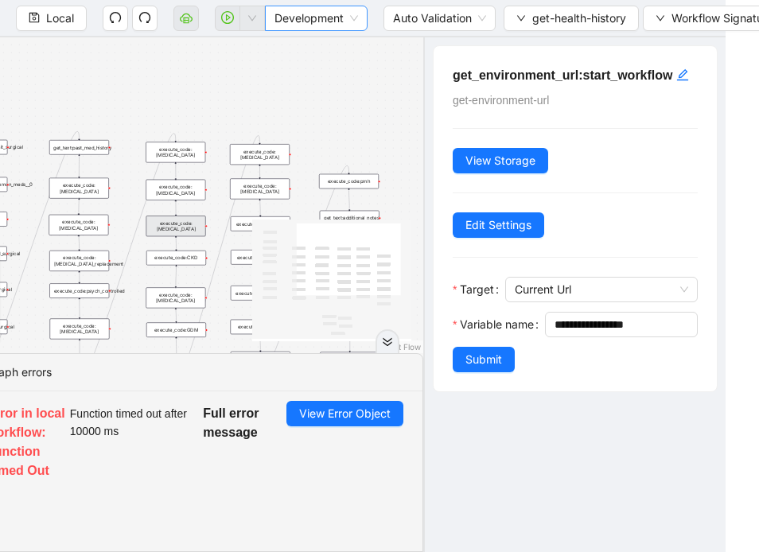
click at [359, 17] on div "Development" at bounding box center [316, 18] width 103 height 25
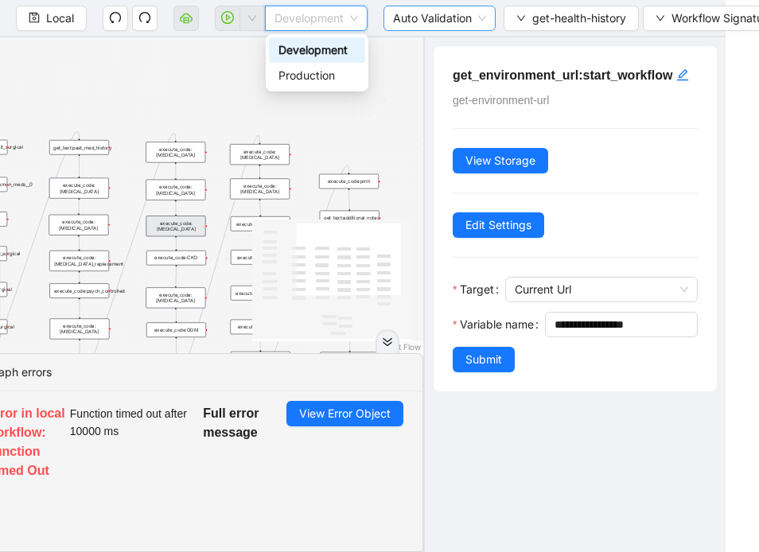
click at [489, 16] on div "Auto Validation" at bounding box center [439, 18] width 112 height 25
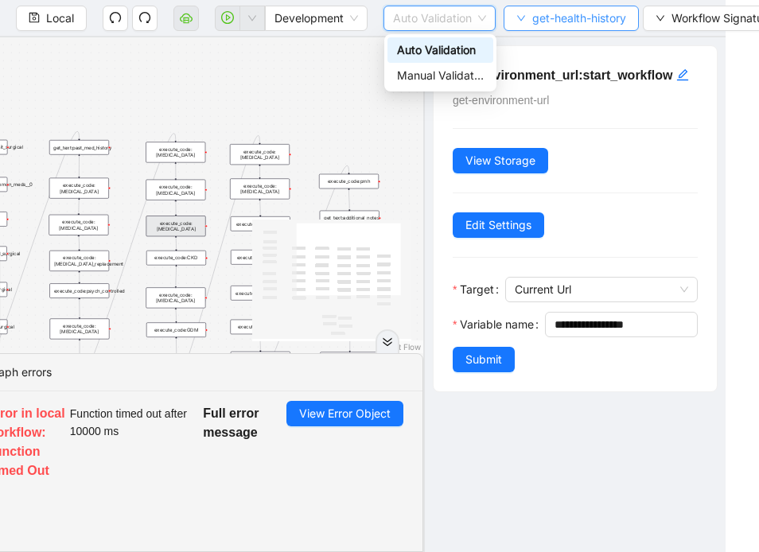
click at [593, 29] on button "get-health-history" at bounding box center [570, 18] width 135 height 25
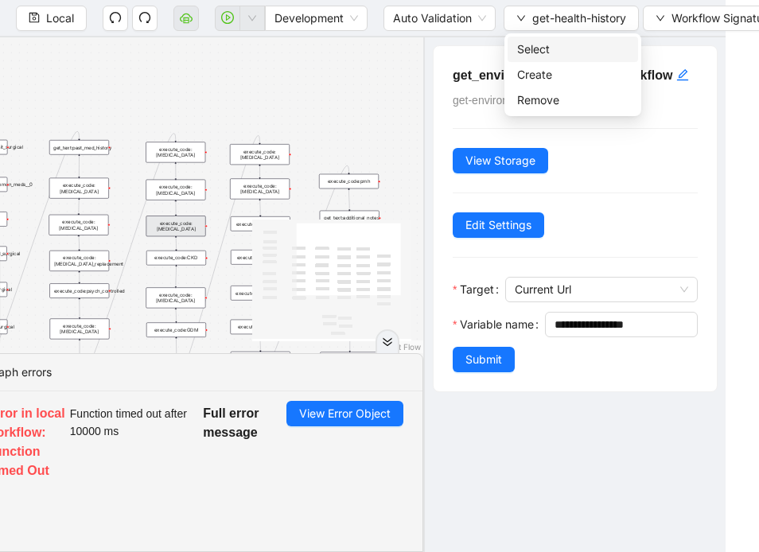
click at [533, 50] on span "Select" at bounding box center [572, 49] width 111 height 17
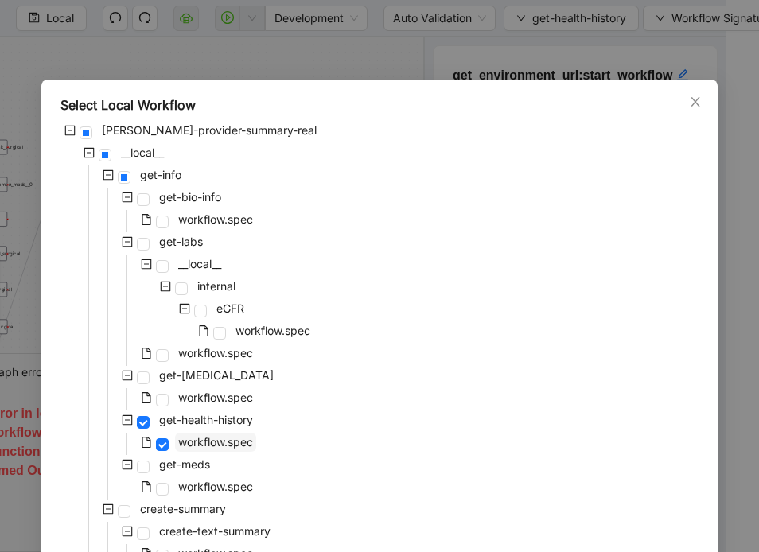
scroll to position [218, 0]
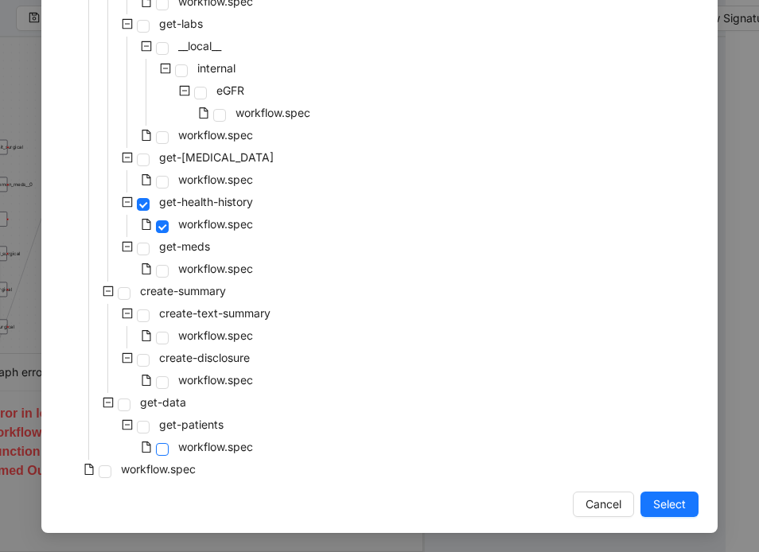
click at [167, 449] on span at bounding box center [162, 449] width 13 height 13
click at [661, 502] on span "Select" at bounding box center [669, 504] width 33 height 17
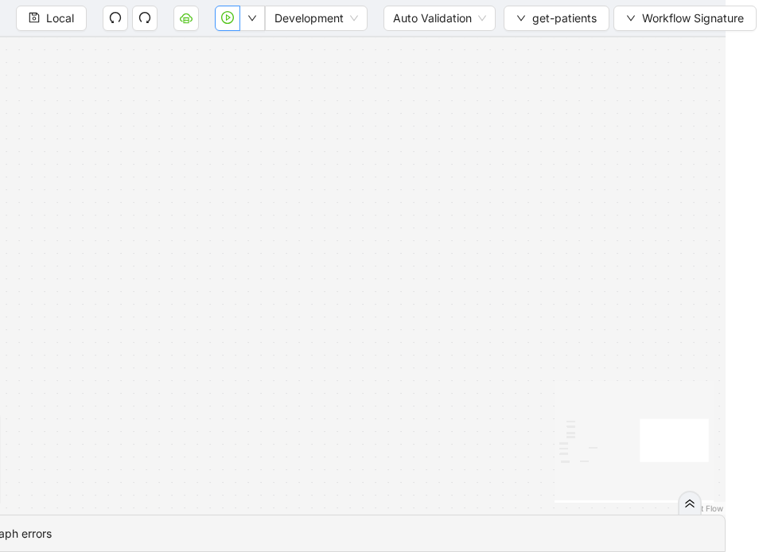
drag, startPoint x: 512, startPoint y: 315, endPoint x: 235, endPoint y: 102, distance: 350.0
click at [234, 100] on div "fallback fallback success success success fallback onError trigger execute_code…" at bounding box center [346, 275] width 759 height 477
drag, startPoint x: 239, startPoint y: 103, endPoint x: 421, endPoint y: 97, distance: 181.4
click at [421, 97] on div "fallback fallback success success success fallback onError trigger execute_code…" at bounding box center [346, 275] width 759 height 477
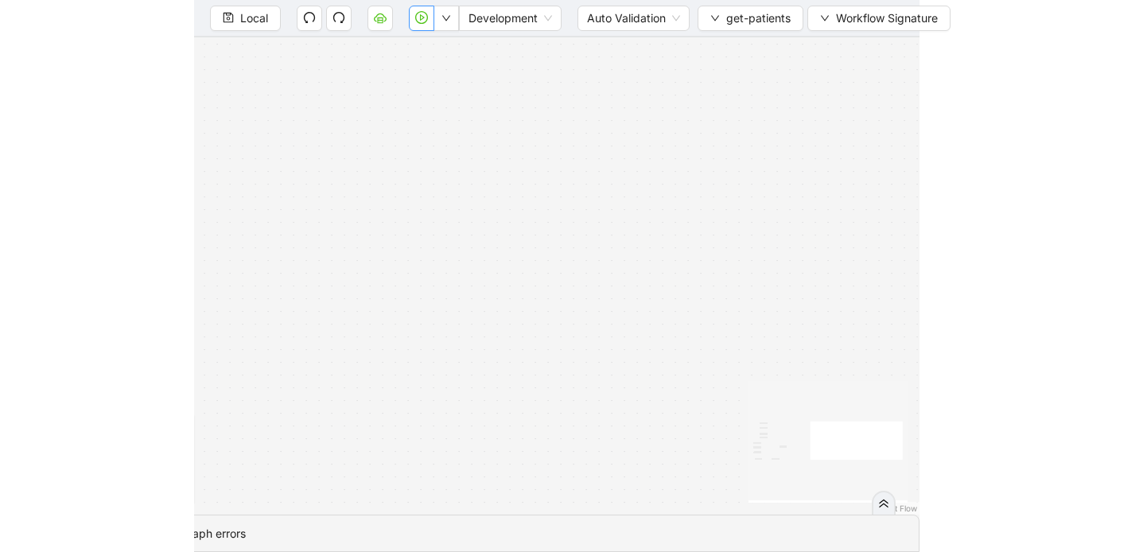
scroll to position [0, 0]
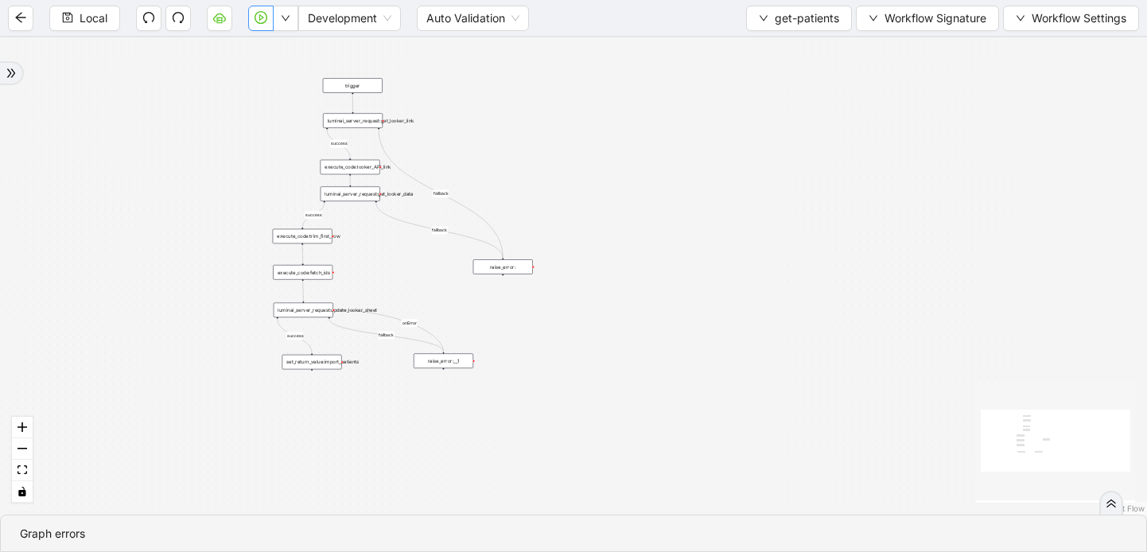
drag, startPoint x: 521, startPoint y: 200, endPoint x: 975, endPoint y: 151, distance: 456.8
click at [975, 151] on div "fallback fallback success success success fallback onError trigger execute_code…" at bounding box center [573, 275] width 1147 height 477
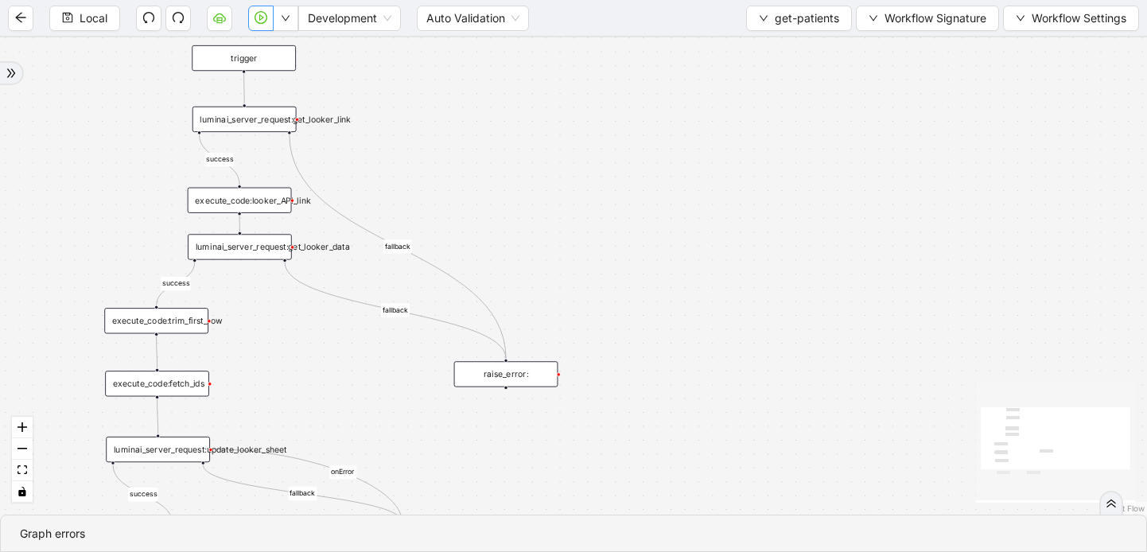
drag, startPoint x: 522, startPoint y: 180, endPoint x: 578, endPoint y: 227, distance: 73.9
click at [578, 227] on div "fallback fallback success success success fallback onError trigger execute_code…" at bounding box center [573, 275] width 1147 height 477
click at [275, 113] on div "luminai_server_request:get_looker_link" at bounding box center [244, 119] width 104 height 25
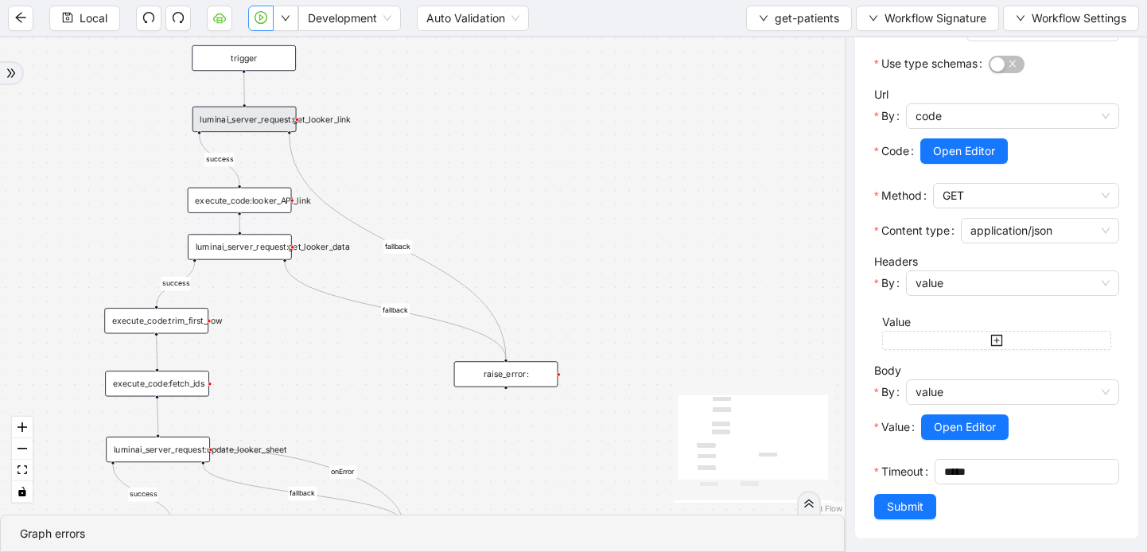
scroll to position [290, 0]
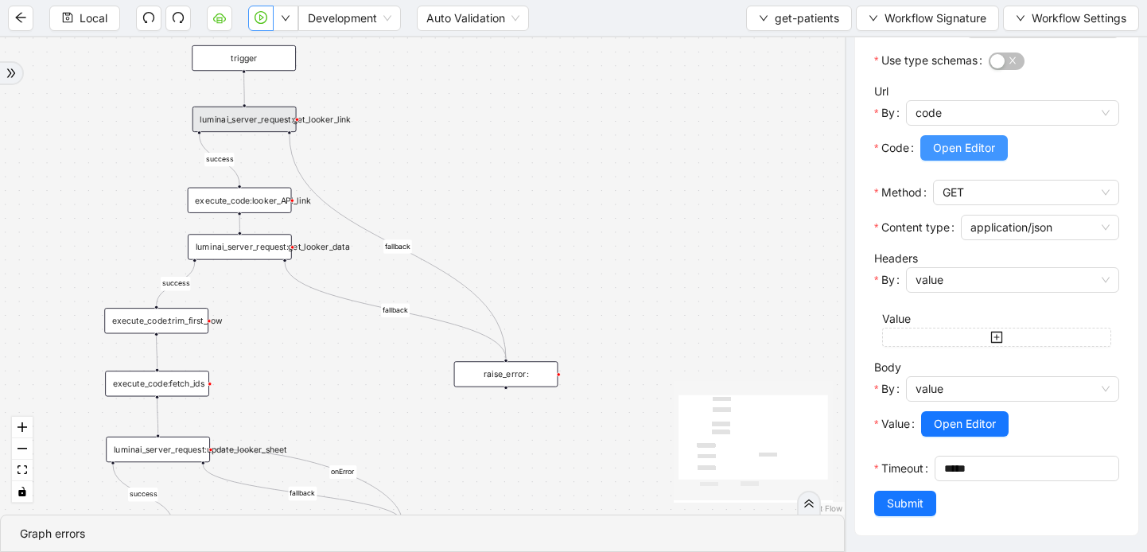
click at [973, 157] on span "Open Editor" at bounding box center [964, 147] width 62 height 17
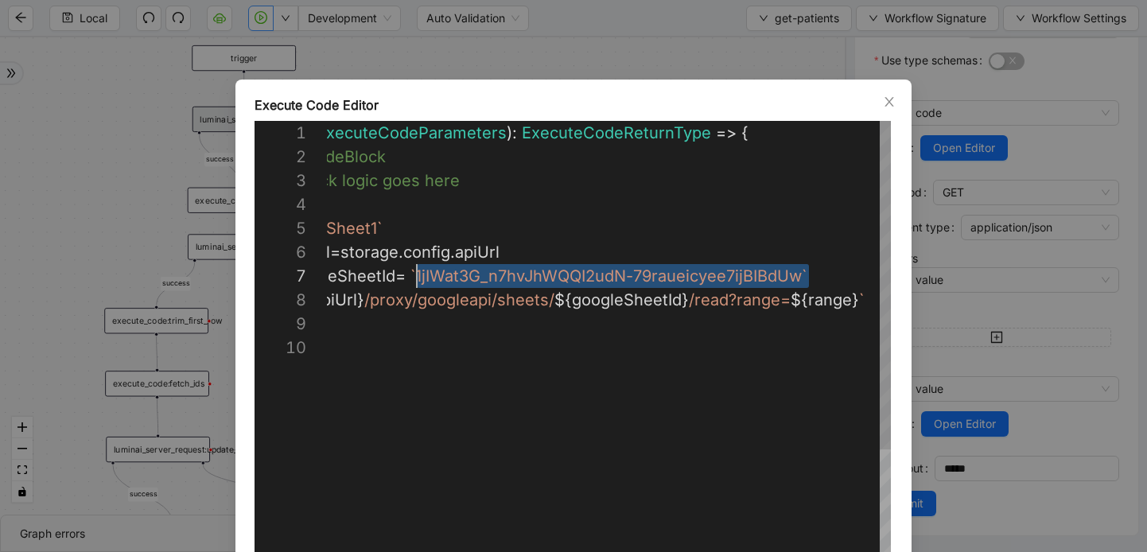
scroll to position [143, 193]
drag, startPoint x: 806, startPoint y: 279, endPoint x: 423, endPoint y: 273, distance: 382.6
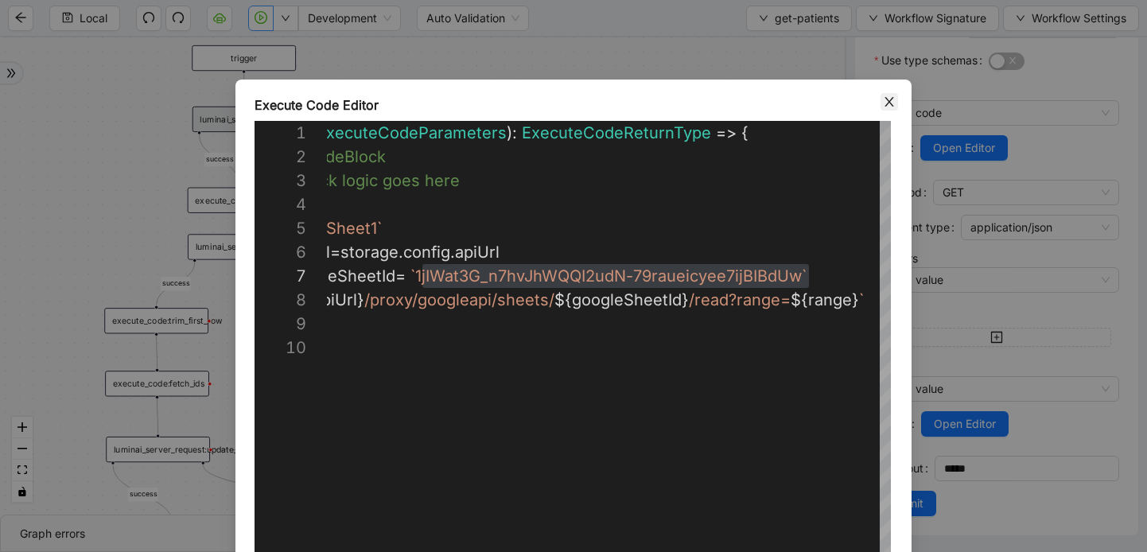
click at [892, 107] on icon "close" at bounding box center [889, 101] width 13 height 13
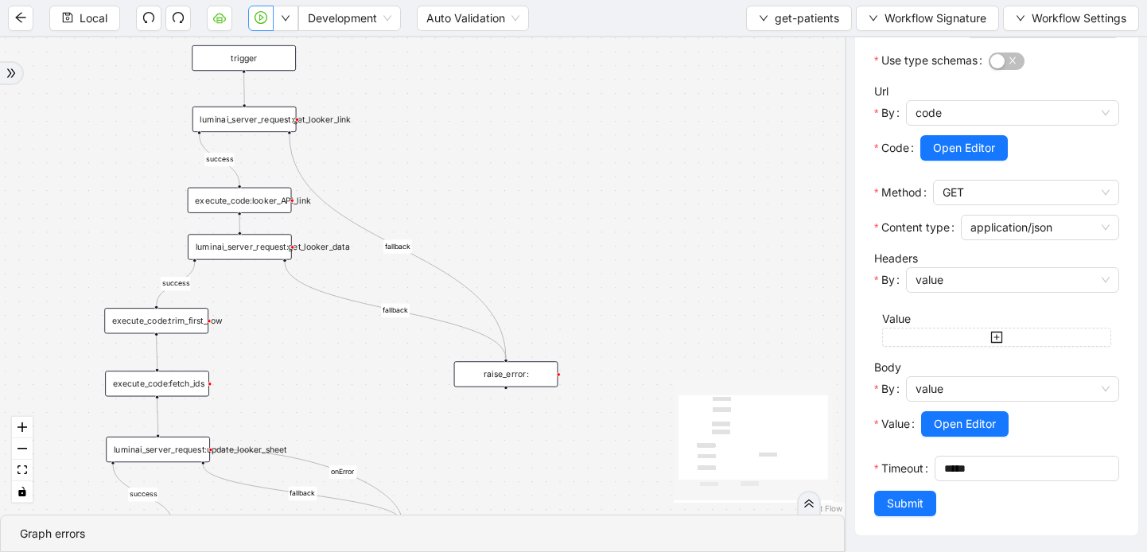
click at [170, 322] on div "execute_code:trim_first_row" at bounding box center [156, 320] width 104 height 25
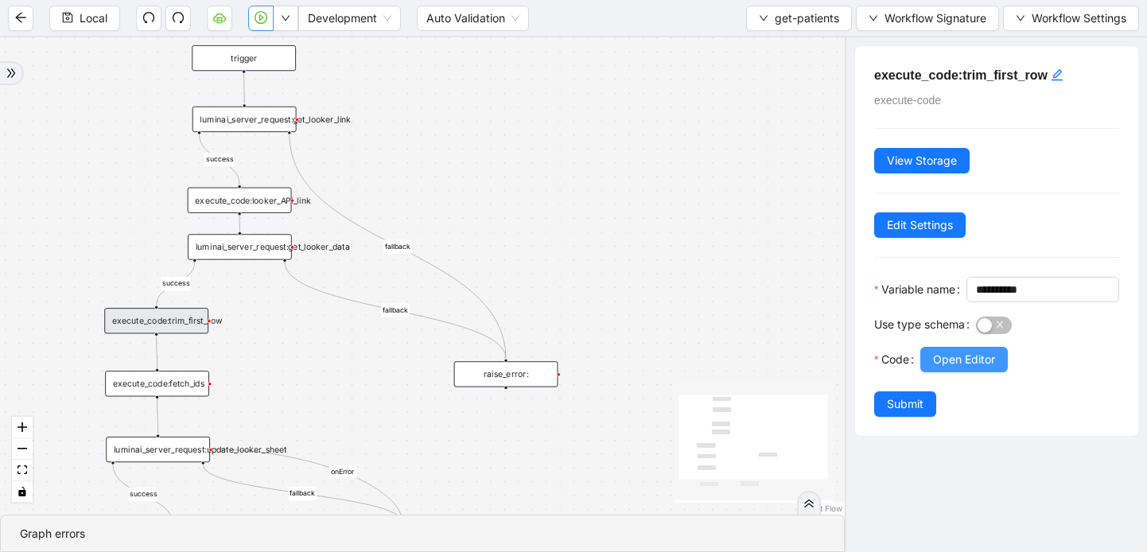
click at [954, 368] on span "Open Editor" at bounding box center [964, 359] width 62 height 17
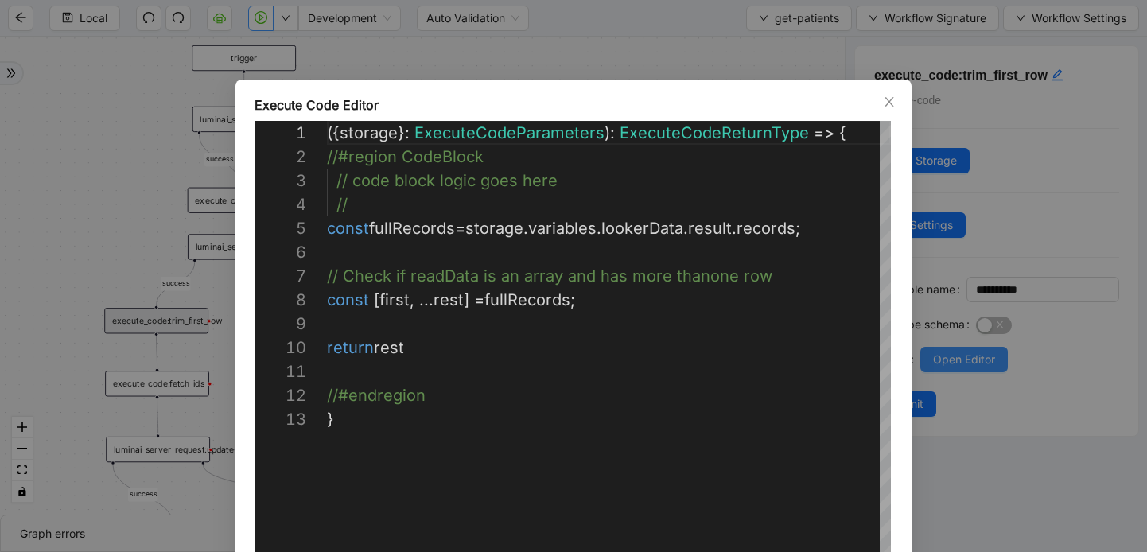
scroll to position [239, 0]
click at [881, 104] on span "Close" at bounding box center [889, 101] width 17 height 17
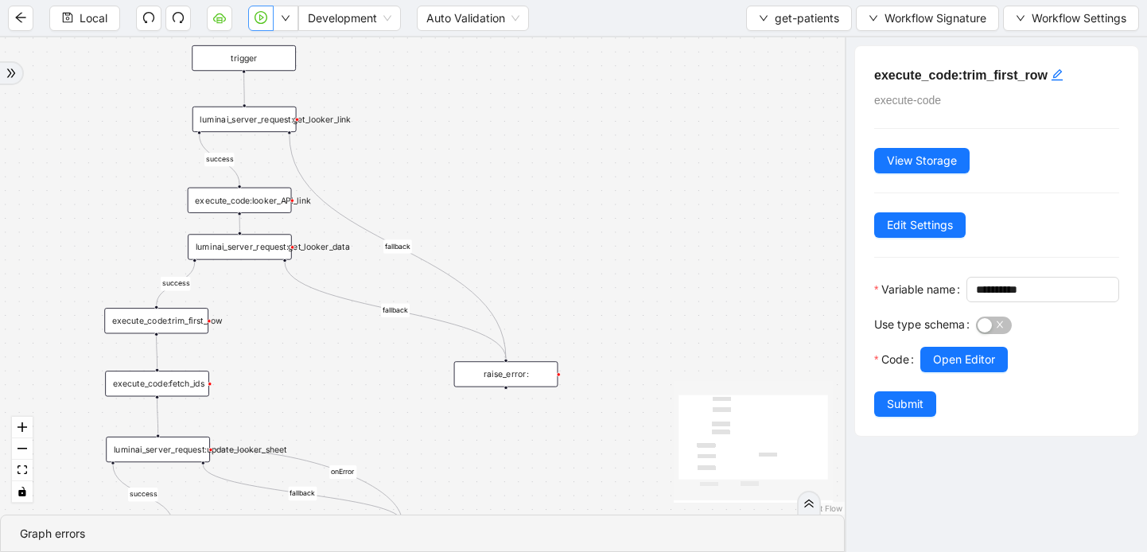
click at [172, 388] on div "execute_code:fetch_ids" at bounding box center [157, 383] width 104 height 25
click at [947, 368] on span "Open Editor" at bounding box center [964, 359] width 62 height 17
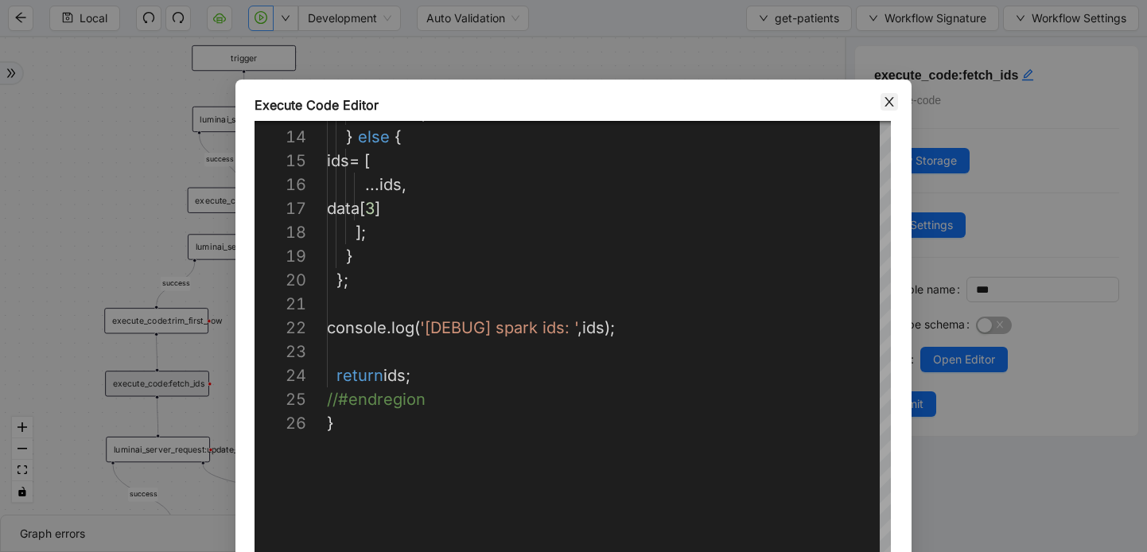
click at [889, 100] on icon "close" at bounding box center [888, 102] width 9 height 10
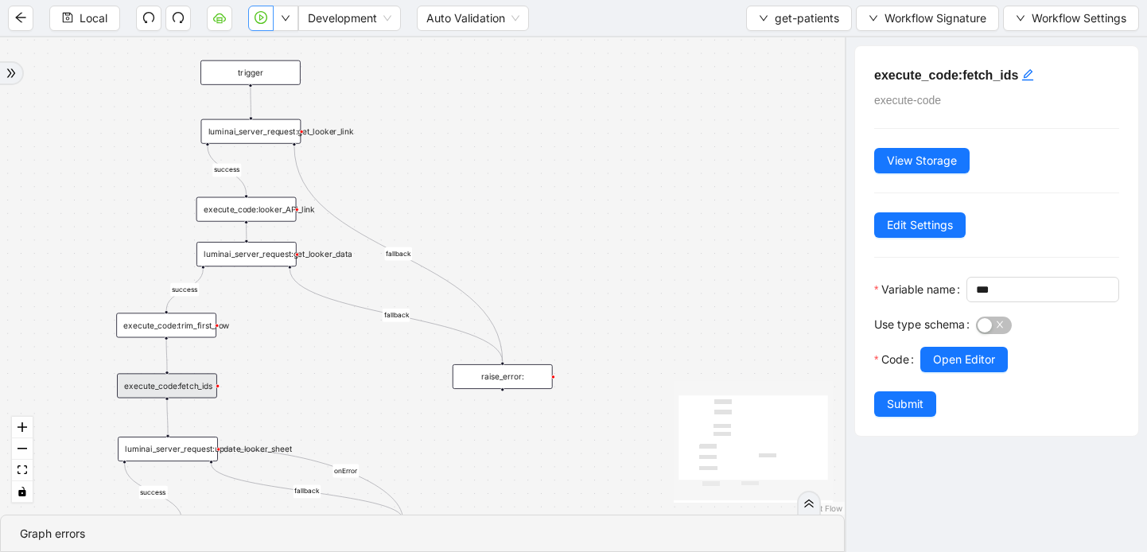
click at [327, 445] on div "fallback fallback success success success fallback onError trigger execute_code…" at bounding box center [422, 275] width 845 height 477
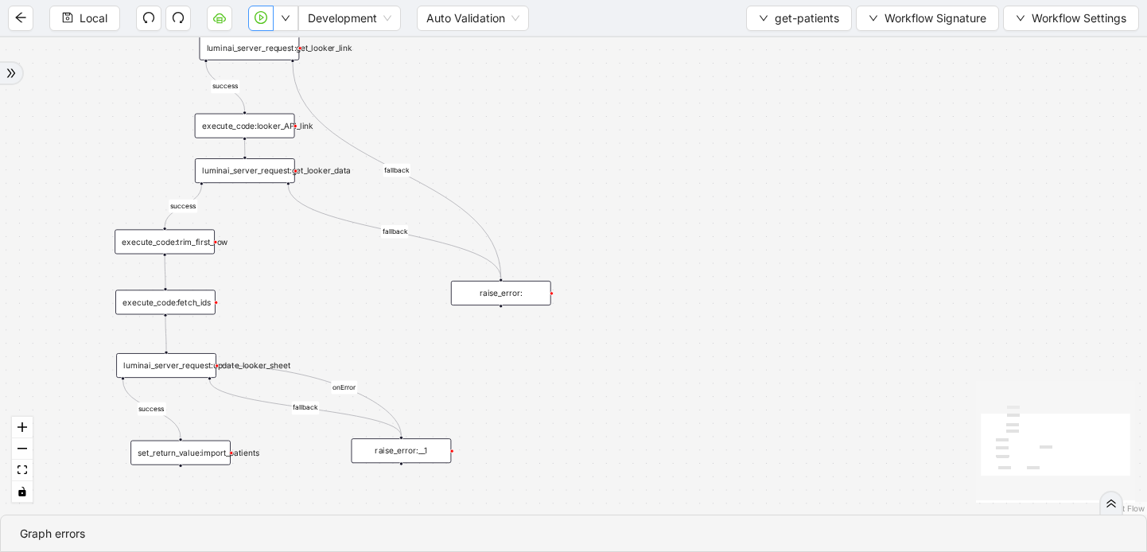
drag, startPoint x: 327, startPoint y: 445, endPoint x: 325, endPoint y: 361, distance: 83.5
click at [325, 361] on div "fallback fallback success success success fallback onError trigger execute_code…" at bounding box center [573, 275] width 1147 height 477
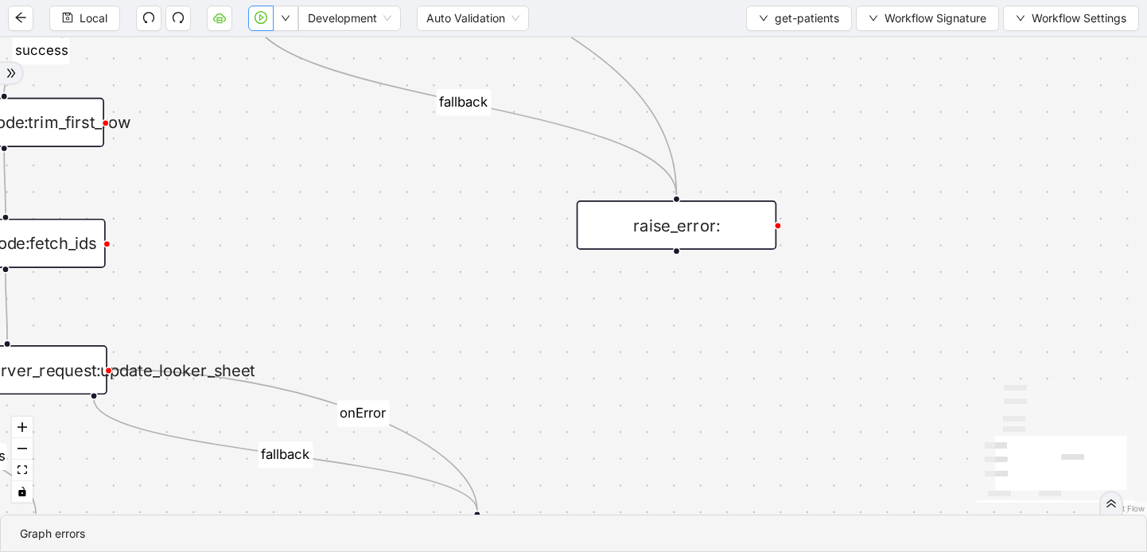
click at [348, 321] on div "fallback fallback success success success fallback onError trigger execute_code…" at bounding box center [573, 275] width 1147 height 477
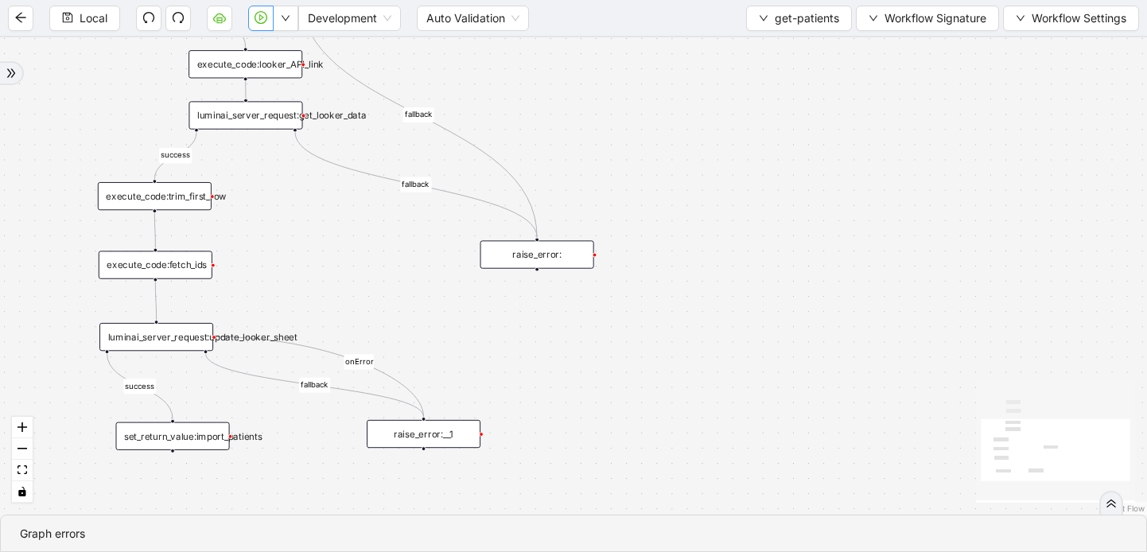
click at [196, 341] on div "luminai_server_request:update_looker_sheet" at bounding box center [156, 337] width 114 height 28
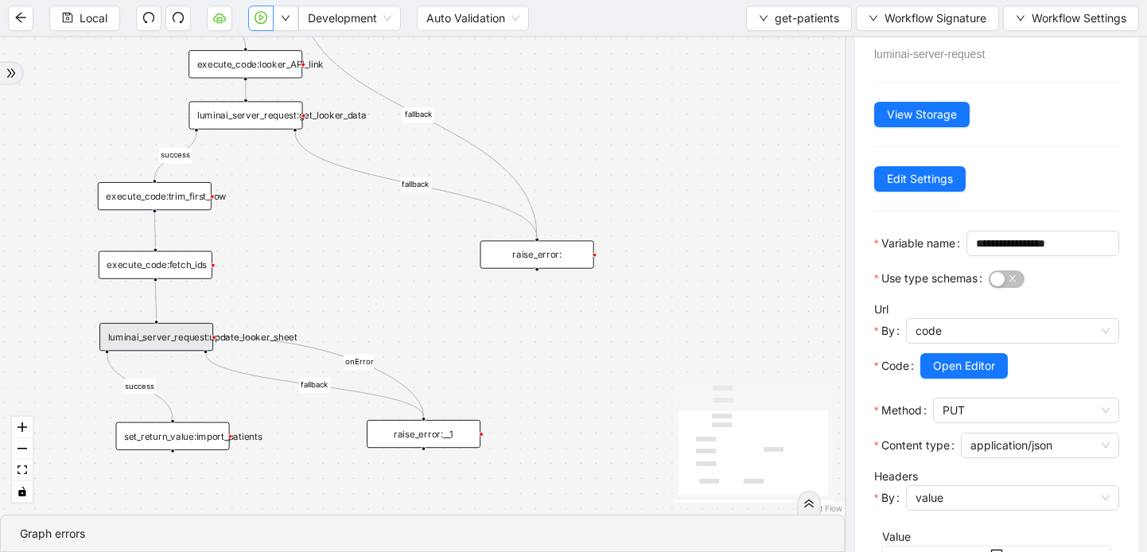
scroll to position [94, 0]
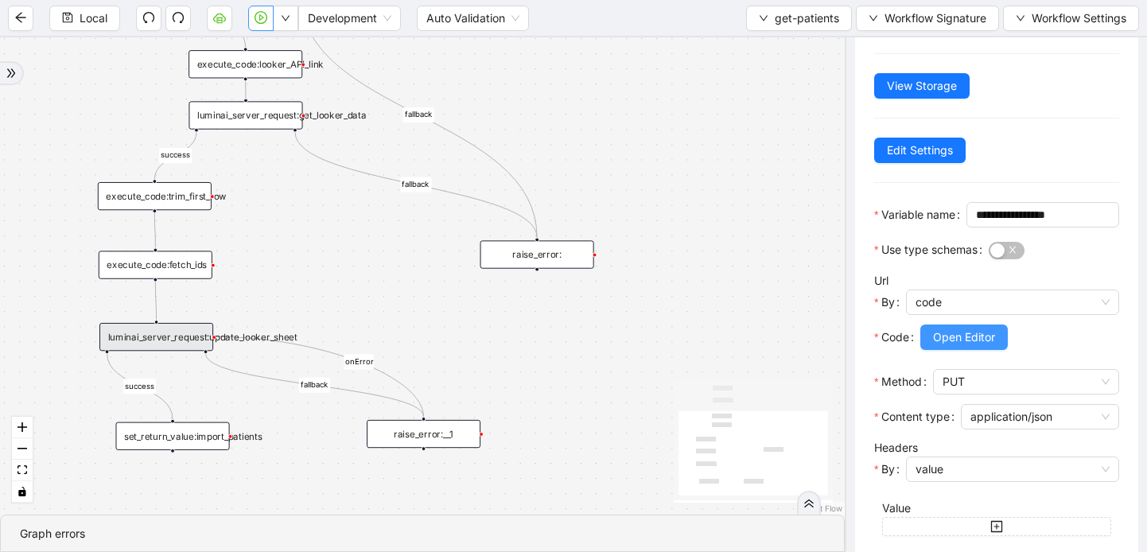
click at [959, 346] on span "Open Editor" at bounding box center [964, 337] width 62 height 17
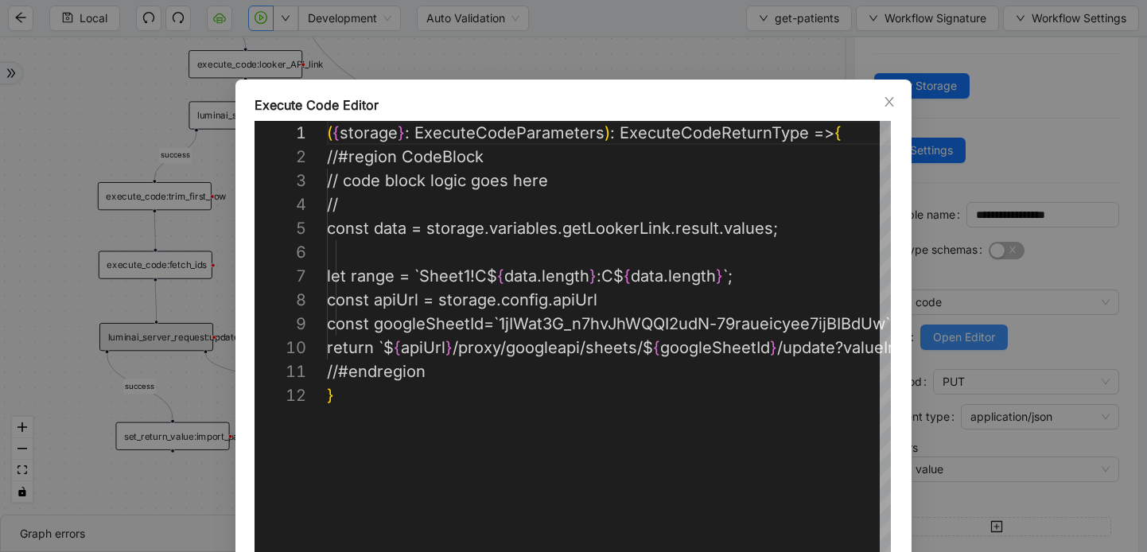
scroll to position [239, 0]
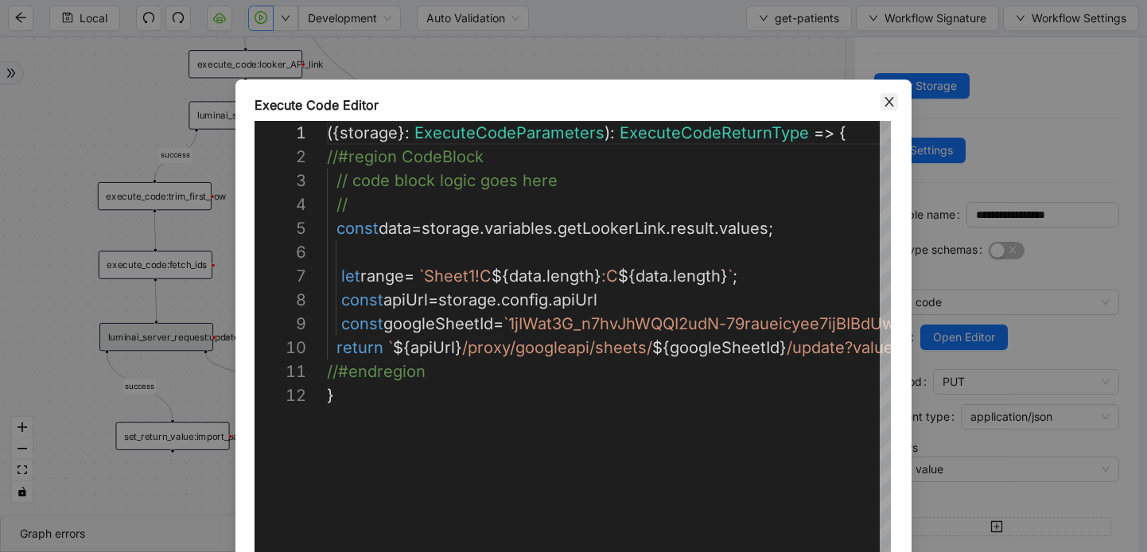
click at [891, 103] on icon "close" at bounding box center [888, 102] width 9 height 10
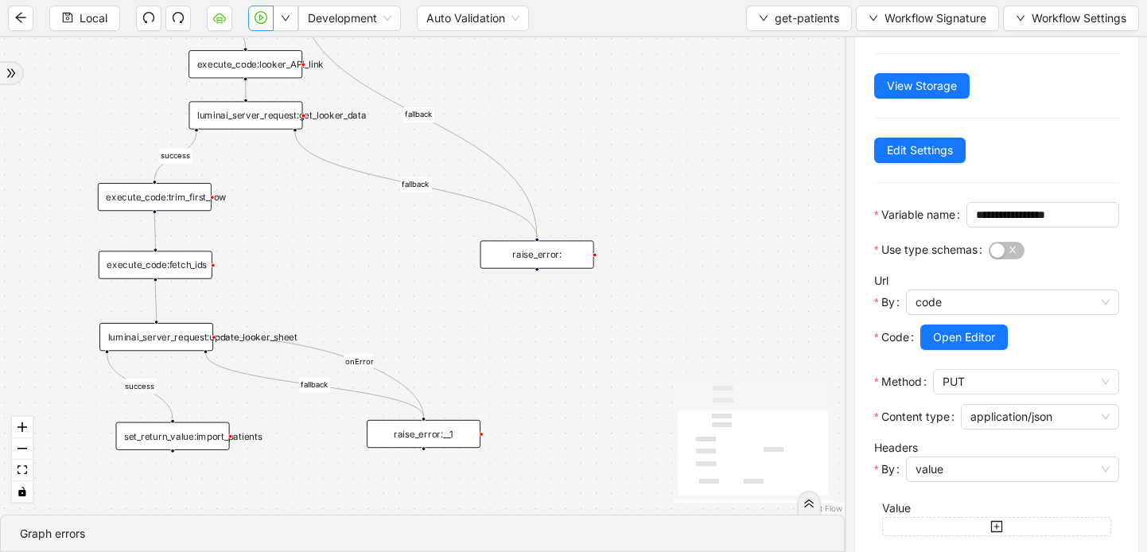
click at [190, 199] on div "execute_code:trim_first_row" at bounding box center [155, 197] width 114 height 28
click at [171, 265] on div "execute_code:fetch_ids" at bounding box center [156, 265] width 114 height 28
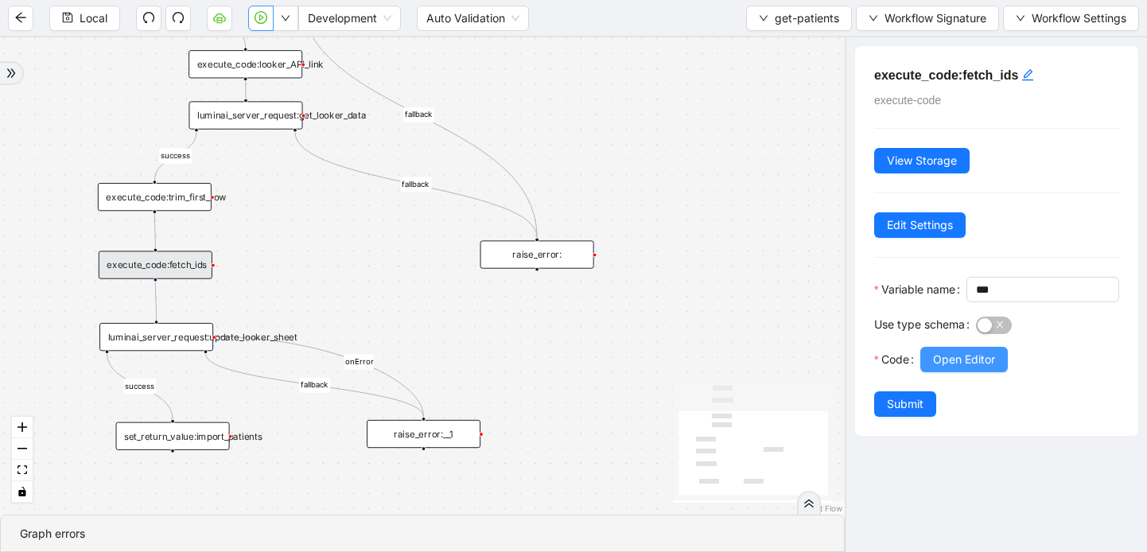
click at [983, 372] on button "Open Editor" at bounding box center [963, 359] width 87 height 25
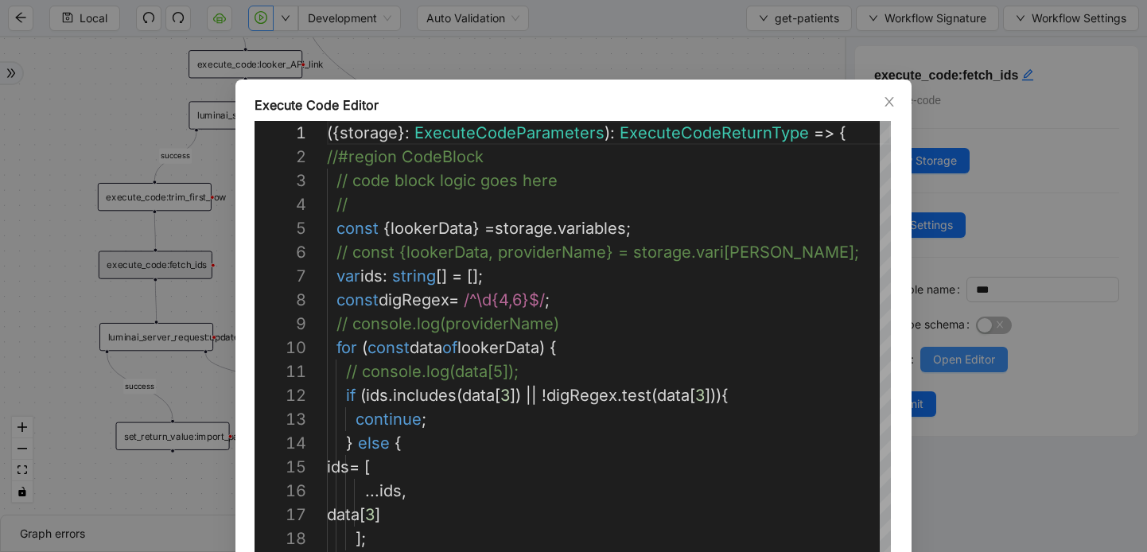
scroll to position [239, 0]
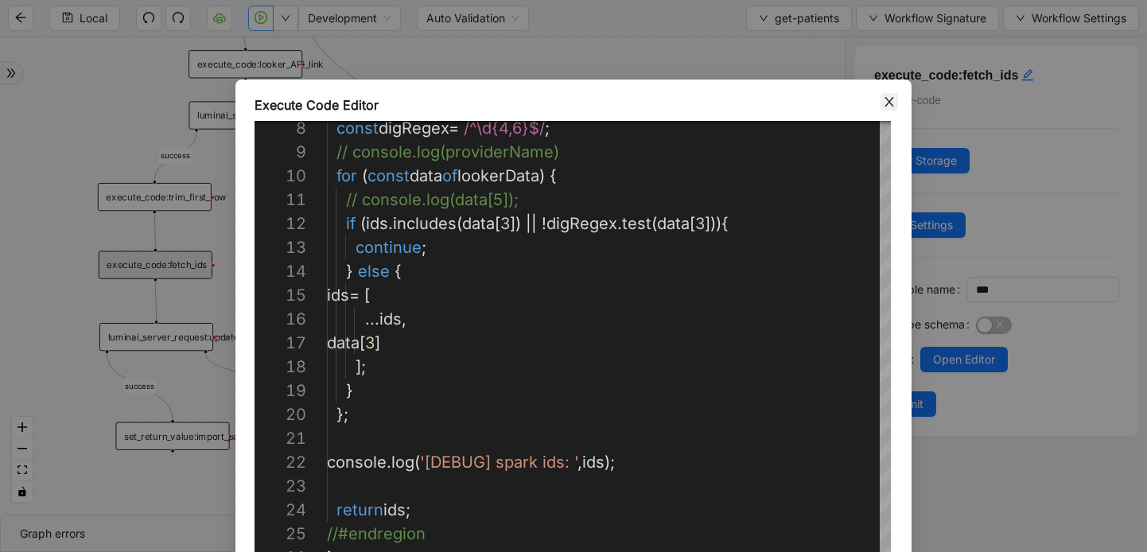
click at [890, 96] on icon "close" at bounding box center [889, 101] width 13 height 13
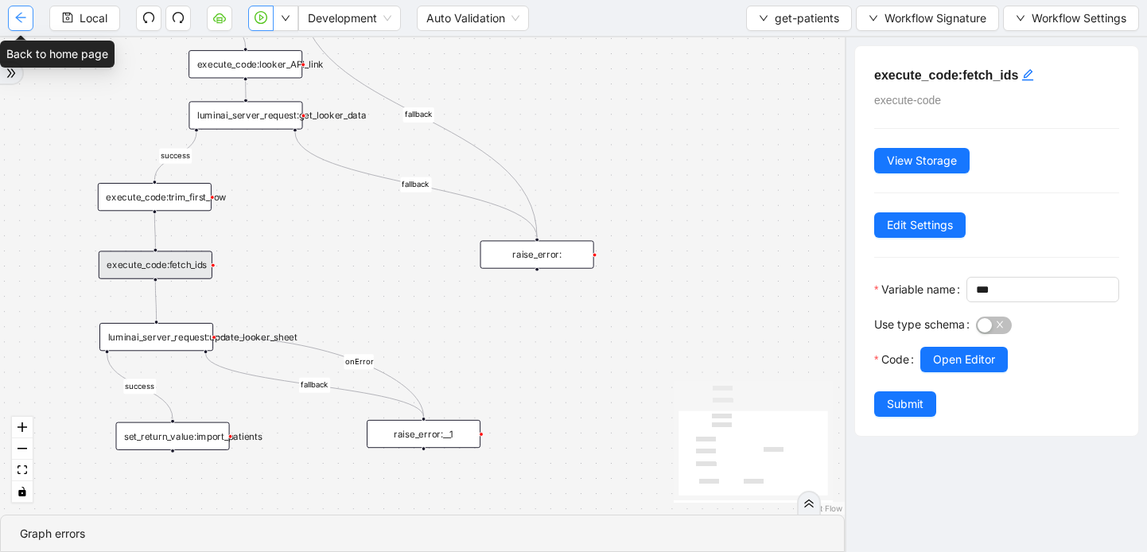
click at [21, 21] on icon "arrow-left" at bounding box center [20, 17] width 13 height 13
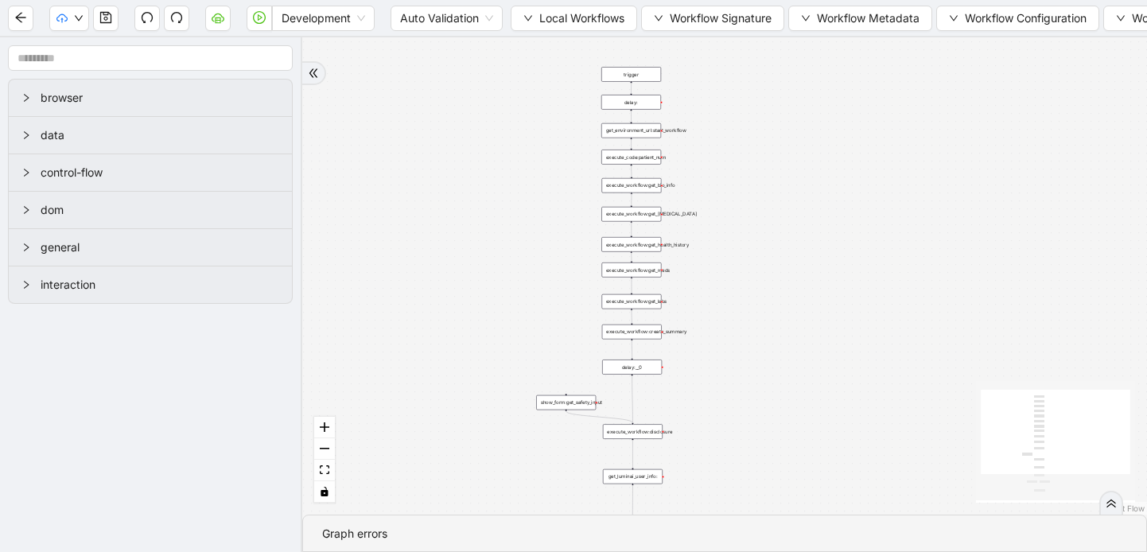
drag, startPoint x: 776, startPoint y: 130, endPoint x: 515, endPoint y: 360, distance: 347.7
click at [515, 360] on div "trigger execute_workflow:get_bio_info execute_workflow:get_labs execute_workflo…" at bounding box center [724, 275] width 845 height 477
click at [636, 135] on div "get_environment_url:start_workflow" at bounding box center [631, 130] width 60 height 15
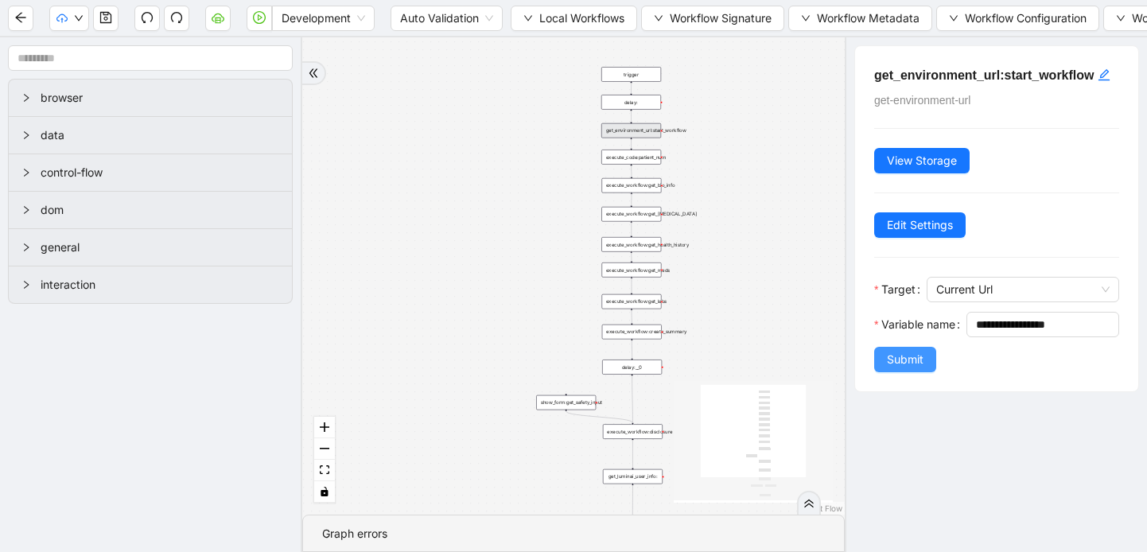
click at [921, 368] on span "Submit" at bounding box center [905, 359] width 37 height 17
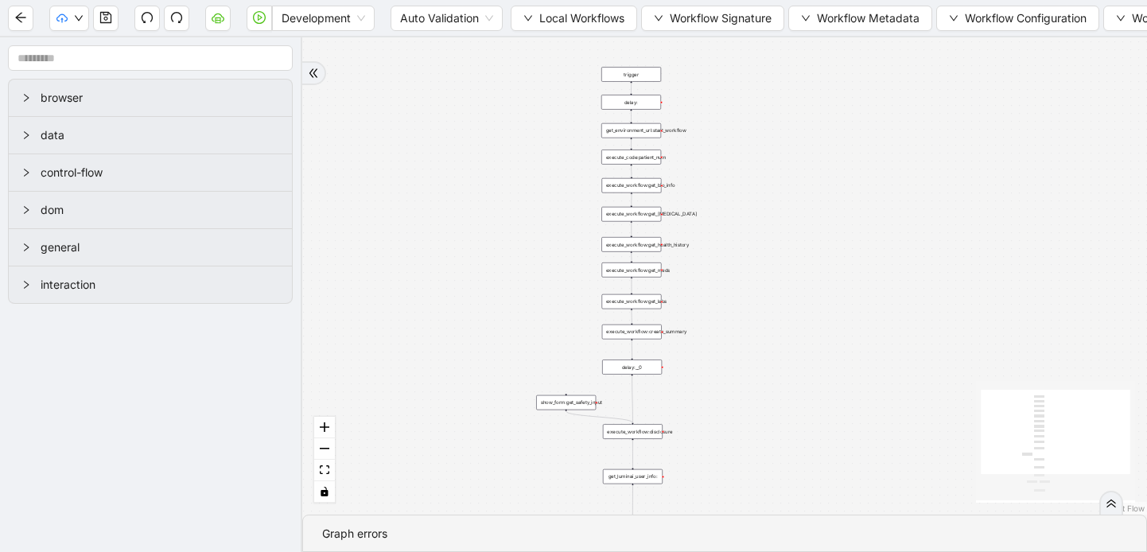
click at [646, 162] on div "execute_code:patient_num" at bounding box center [631, 157] width 60 height 15
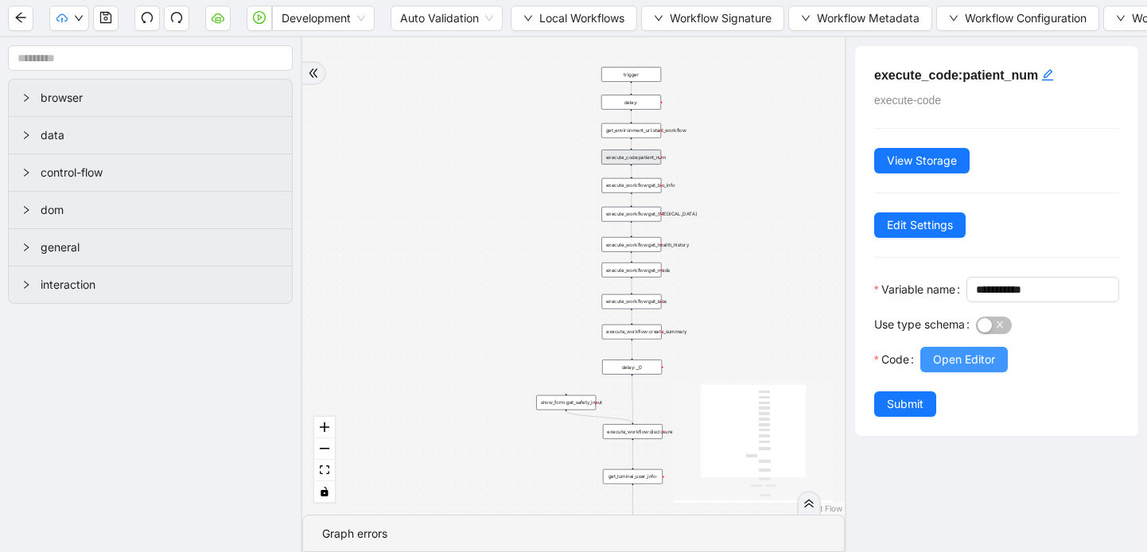
click at [974, 368] on span "Open Editor" at bounding box center [964, 359] width 62 height 17
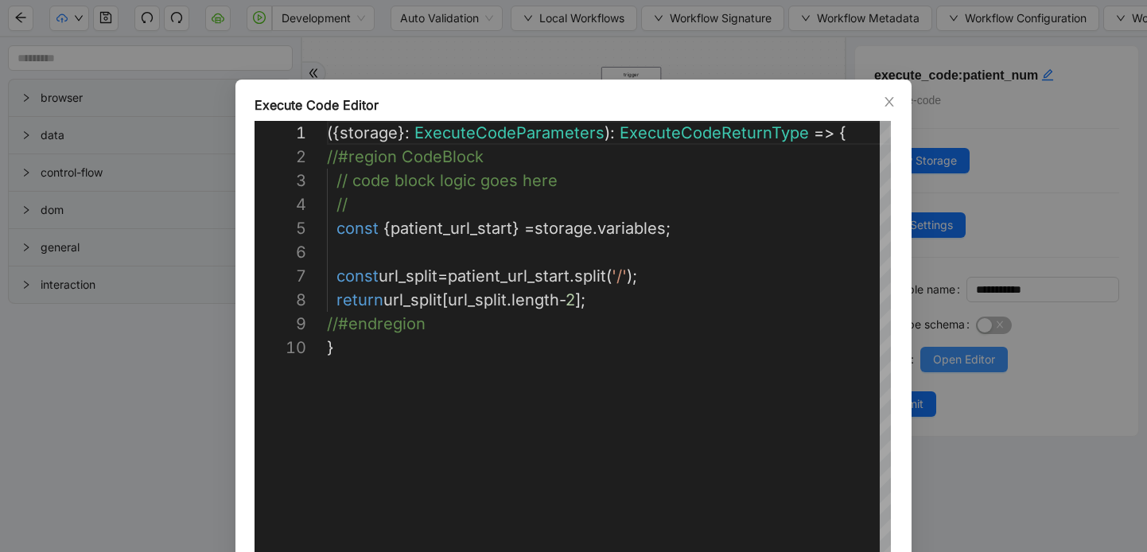
scroll to position [215, 0]
click at [667, 278] on div "({ storage }: ExecuteCodeParameters ): ExecuteCodeReturnType => { //#region Cod…" at bounding box center [610, 467] width 566 height 692
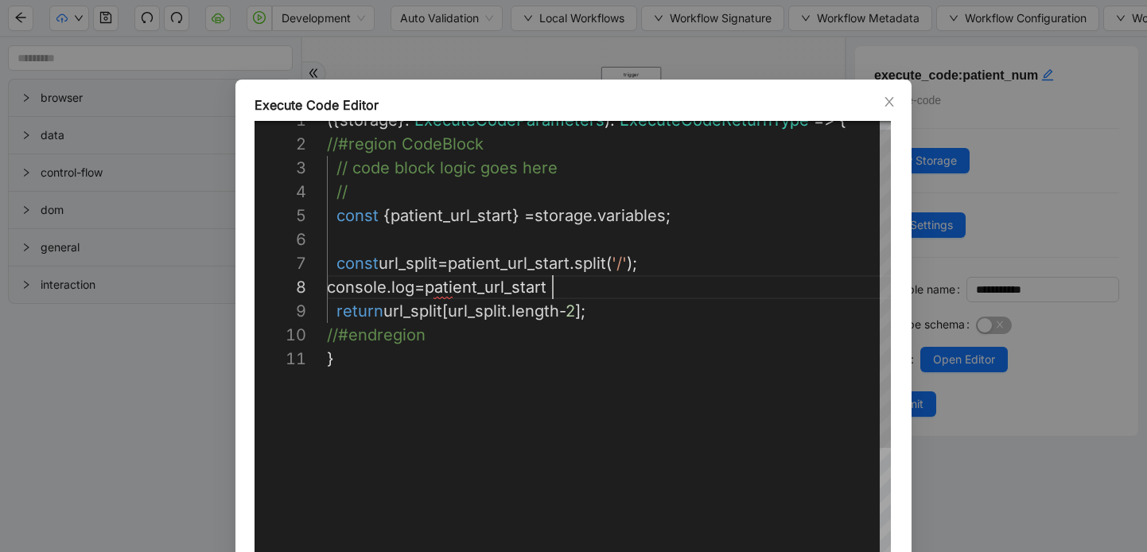
scroll to position [167, 226]
click at [432, 286] on div "// code block logic goes here // const { patient_url_start } = storage . variab…" at bounding box center [610, 466] width 566 height 716
click at [558, 282] on div "// code block logic goes here // const { patient_url_start } = storage . variab…" at bounding box center [610, 466] width 566 height 716
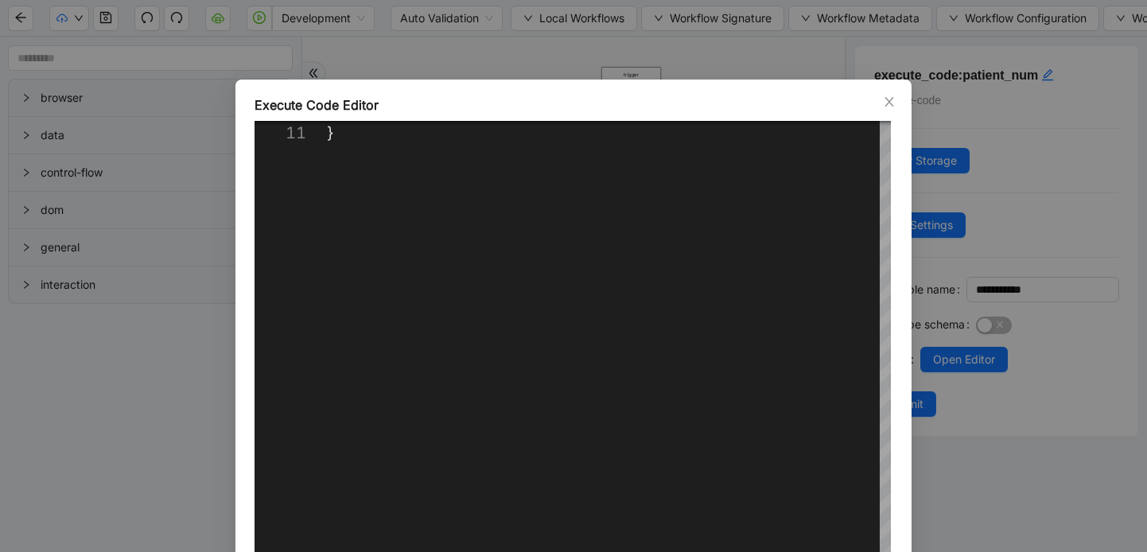
scroll to position [116, 0]
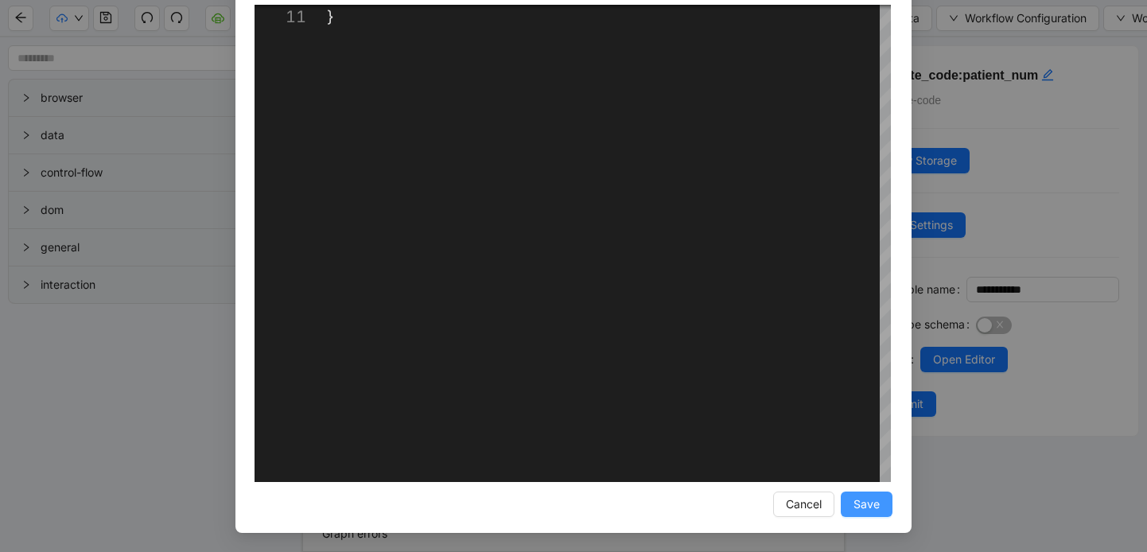
type textarea "**********"
click at [865, 502] on span "Save" at bounding box center [866, 504] width 26 height 17
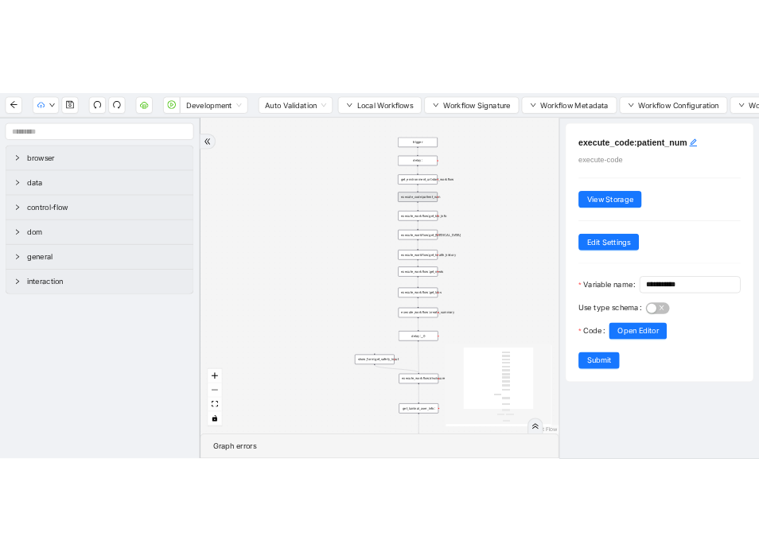
scroll to position [37, 0]
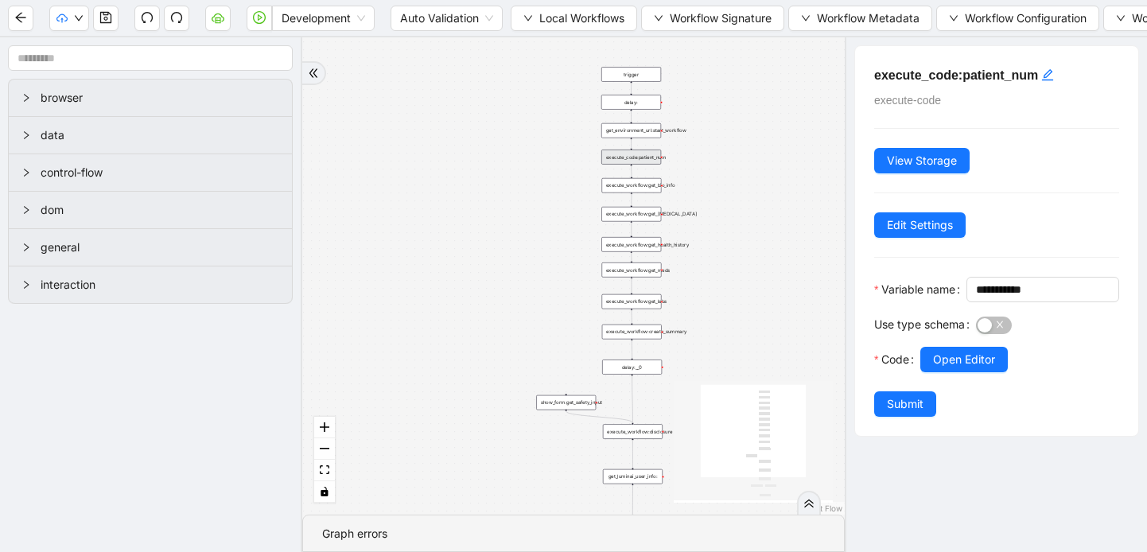
click at [905, 413] on span "Submit" at bounding box center [905, 403] width 37 height 17
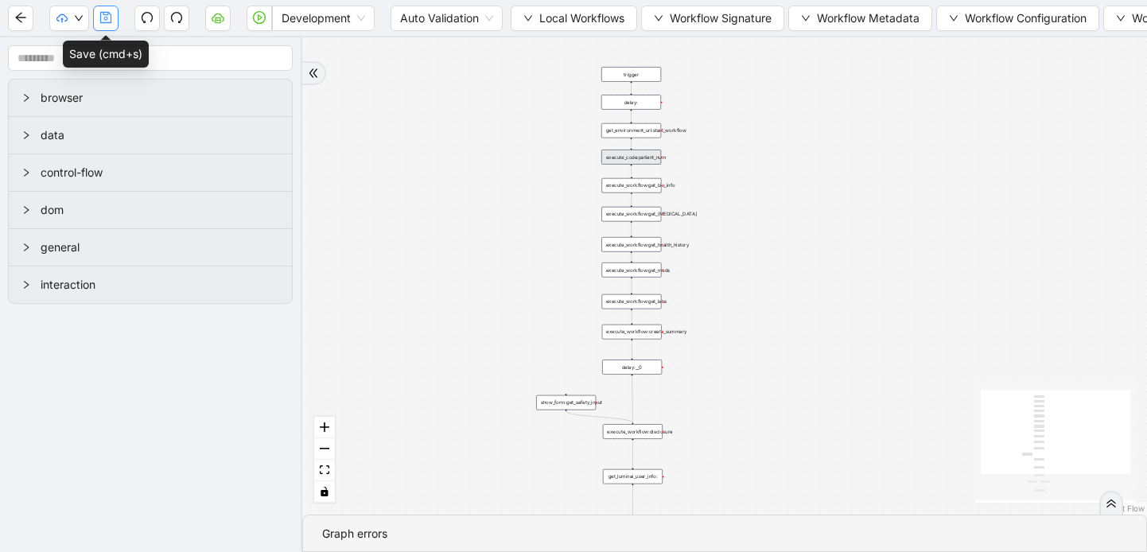
click at [107, 17] on icon "save" at bounding box center [105, 17] width 13 height 13
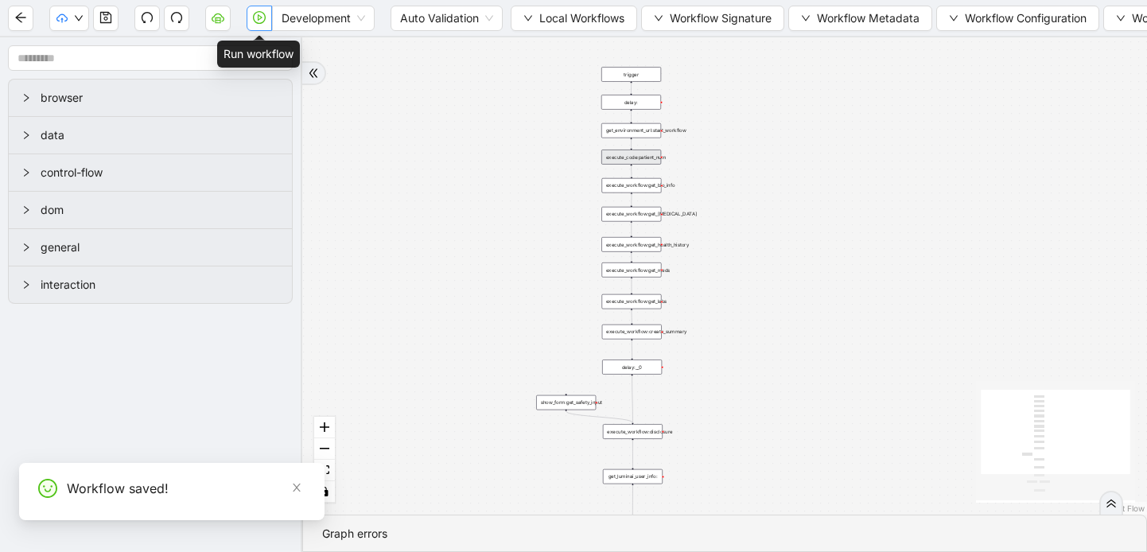
click at [257, 14] on icon "play-circle" at bounding box center [259, 17] width 13 height 13
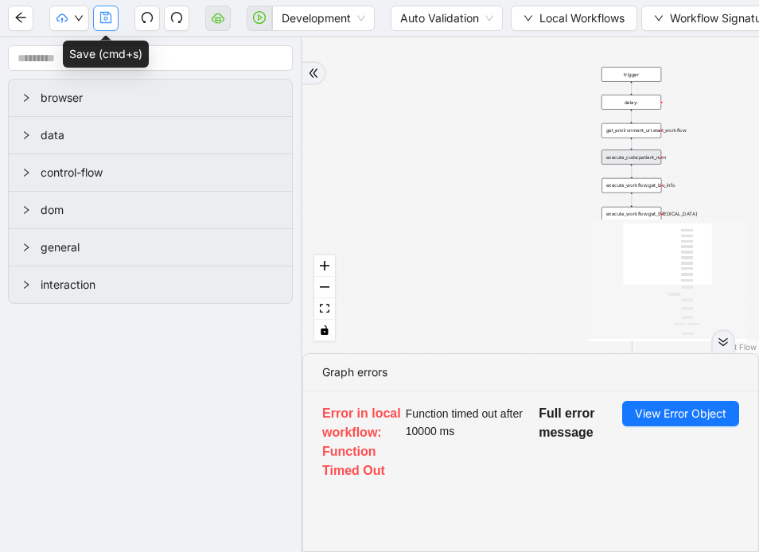
click at [112, 15] on button "button" at bounding box center [105, 18] width 25 height 25
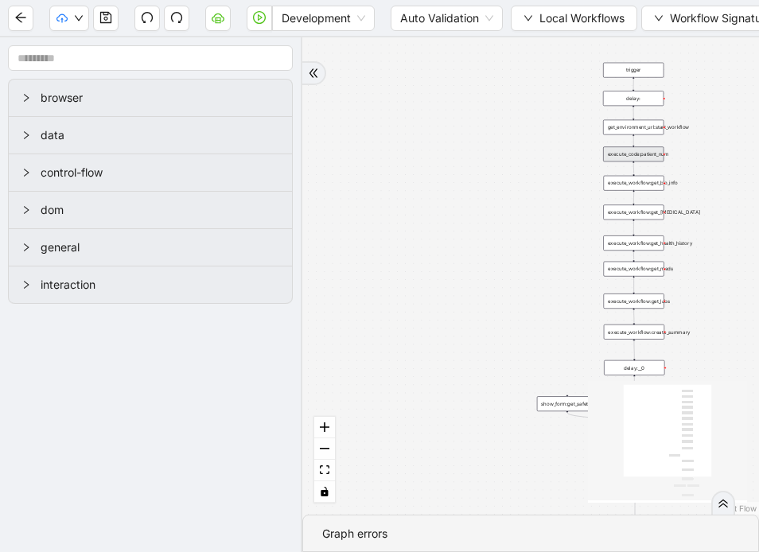
click at [644, 129] on div "get_environment_url:start_workflow" at bounding box center [633, 127] width 60 height 15
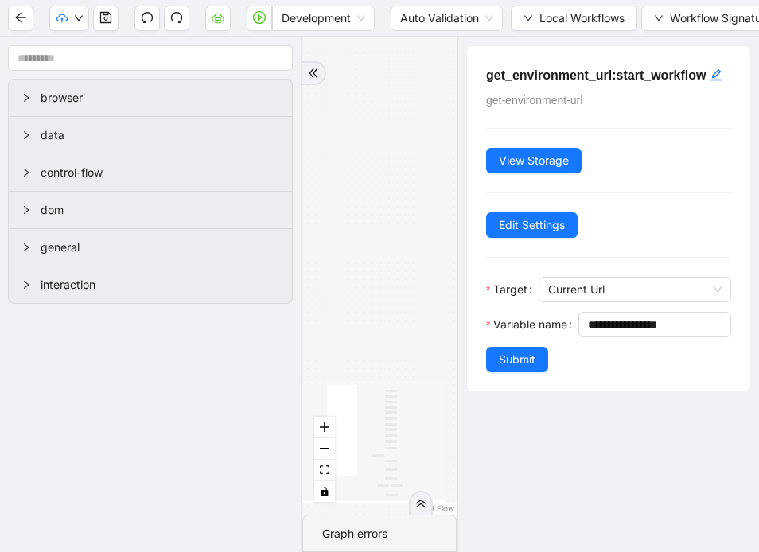
click at [313, 75] on icon "double-right" at bounding box center [313, 73] width 11 height 11
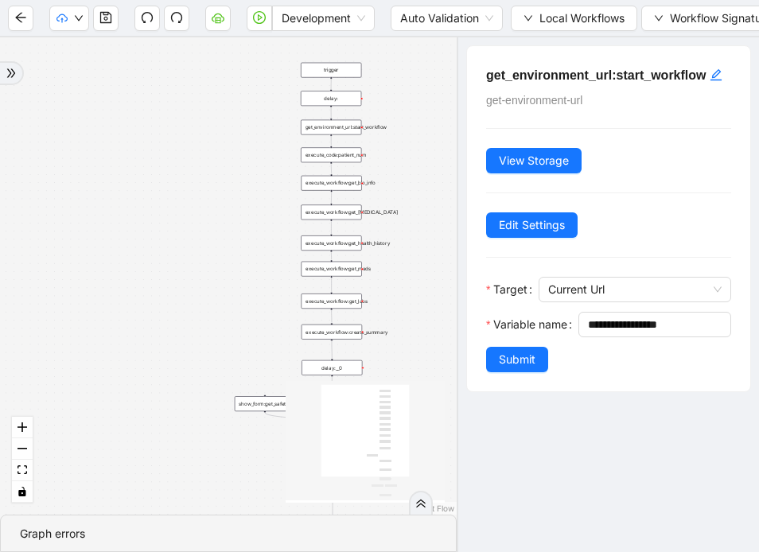
click at [344, 157] on div "execute_code:patient_num" at bounding box center [331, 154] width 60 height 15
click at [350, 159] on div "execute_code:patient_num" at bounding box center [331, 154] width 60 height 15
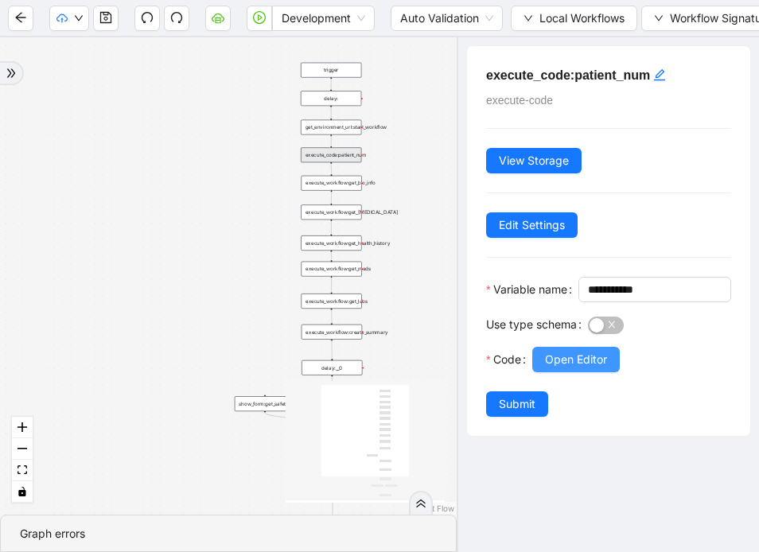
click at [563, 372] on button "Open Editor" at bounding box center [575, 359] width 87 height 25
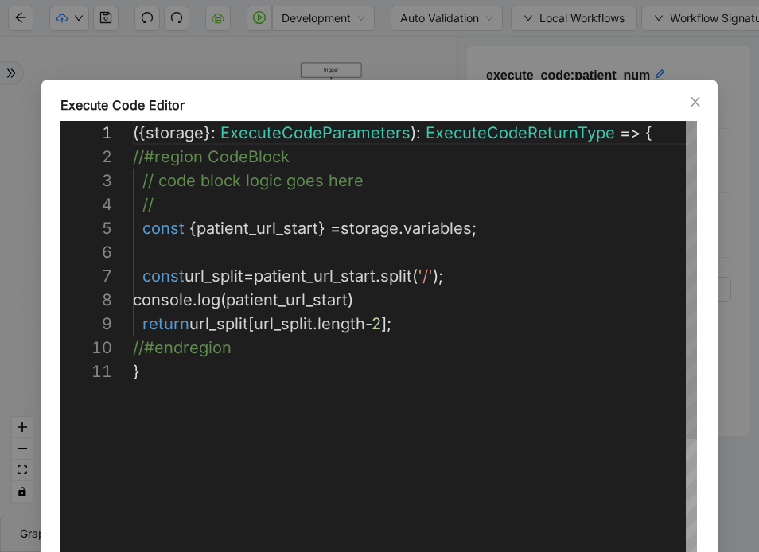
scroll to position [239, 0]
click at [698, 96] on icon "close" at bounding box center [695, 101] width 13 height 13
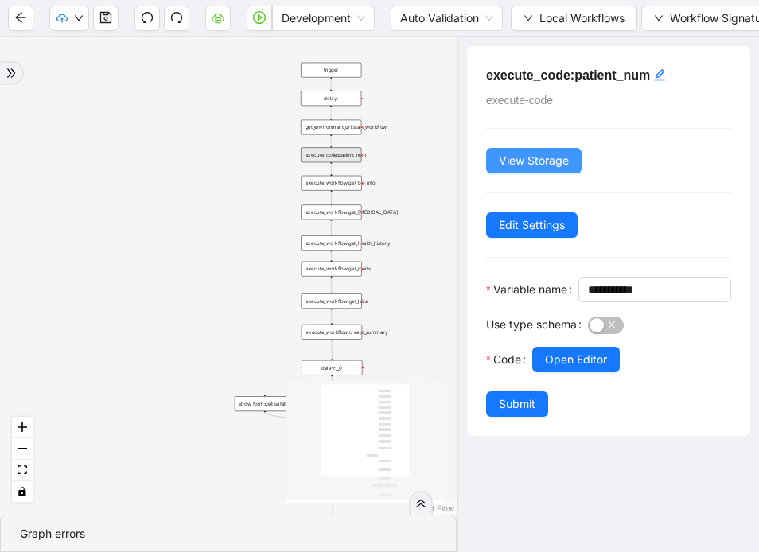
click at [530, 159] on span "View Storage" at bounding box center [534, 160] width 70 height 17
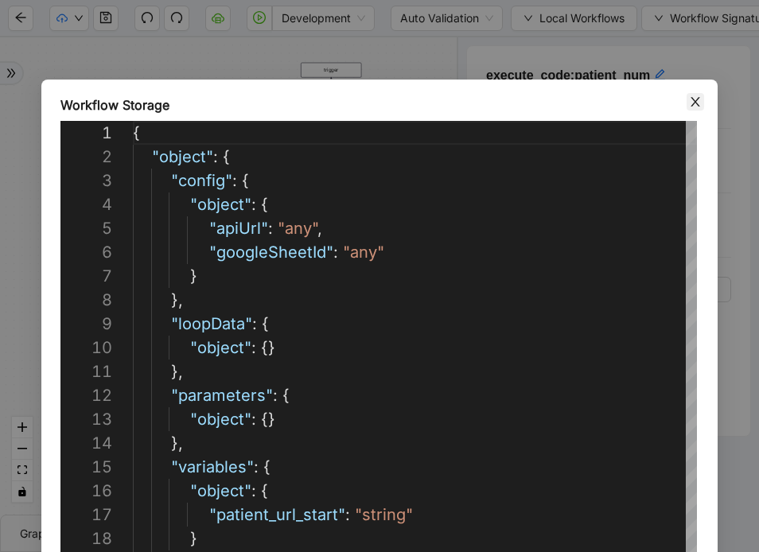
click at [691, 93] on span "Close" at bounding box center [694, 101] width 17 height 17
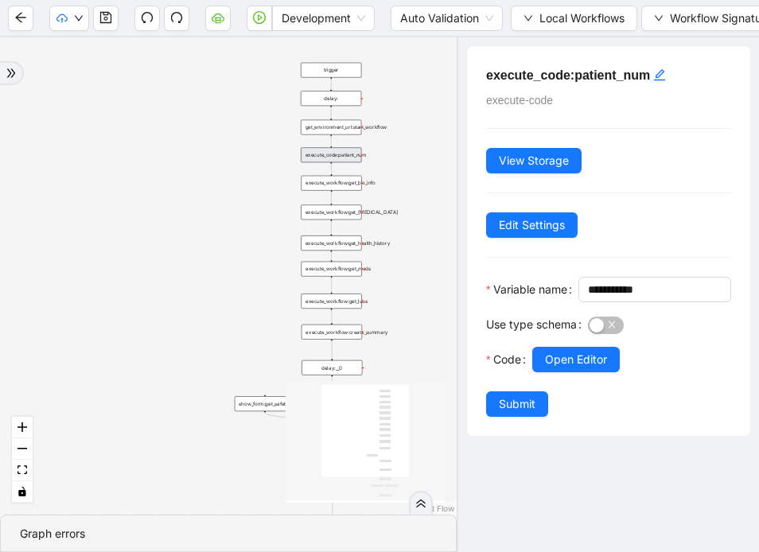
click at [358, 130] on div "get_environment_url:start_workflow" at bounding box center [331, 127] width 60 height 15
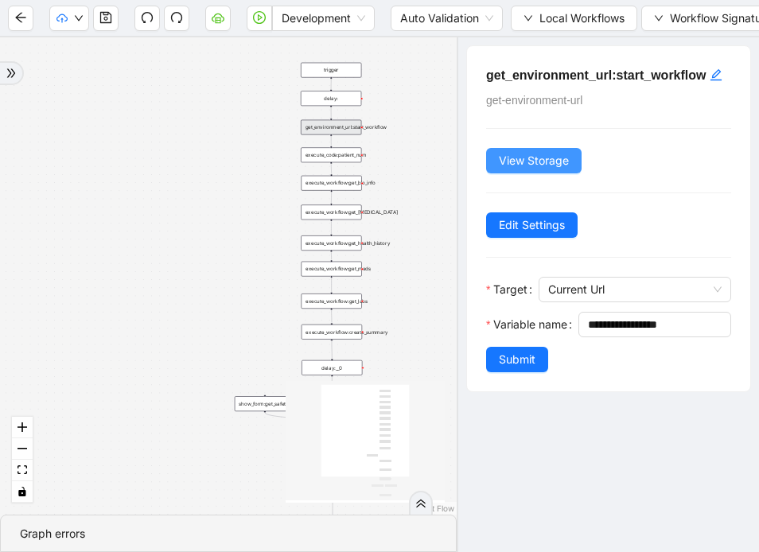
click at [529, 169] on span "View Storage" at bounding box center [534, 160] width 70 height 17
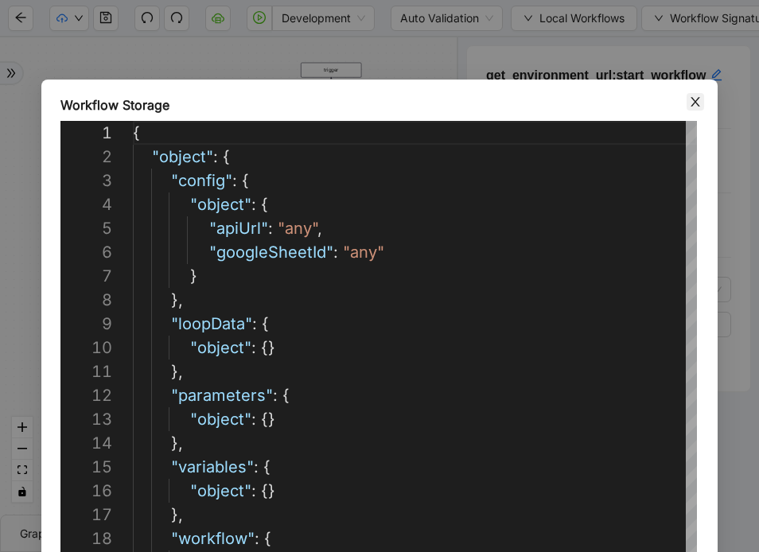
click at [694, 106] on icon "close" at bounding box center [695, 101] width 13 height 13
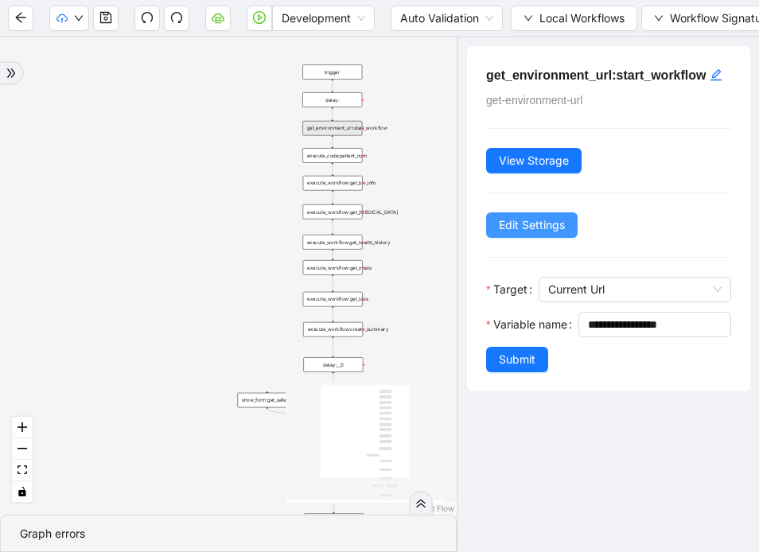
click at [541, 234] on span "Edit Settings" at bounding box center [532, 224] width 66 height 17
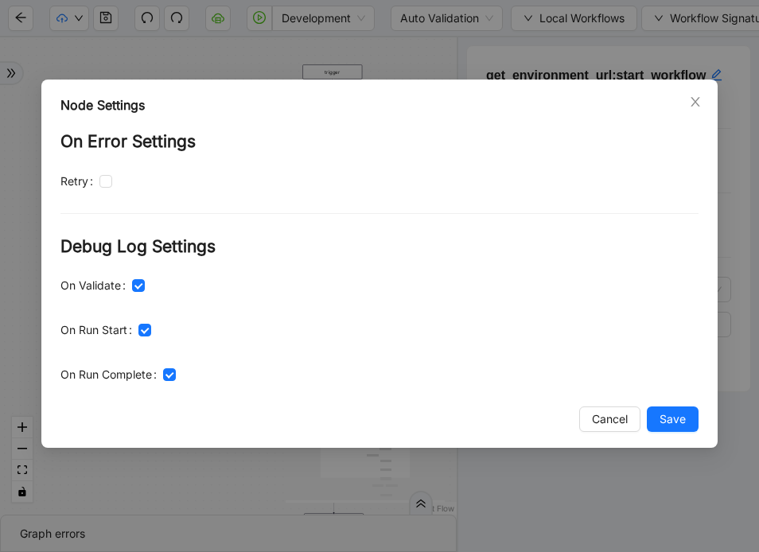
click at [684, 107] on div "Node Settings" at bounding box center [379, 104] width 638 height 19
click at [698, 98] on icon "close" at bounding box center [695, 101] width 13 height 13
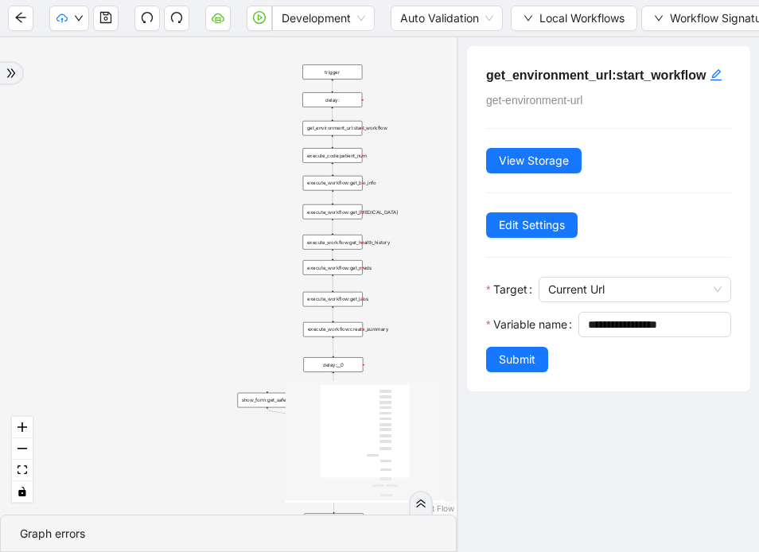
click at [340, 185] on div "execute_workflow:get_bio_info" at bounding box center [333, 183] width 60 height 15
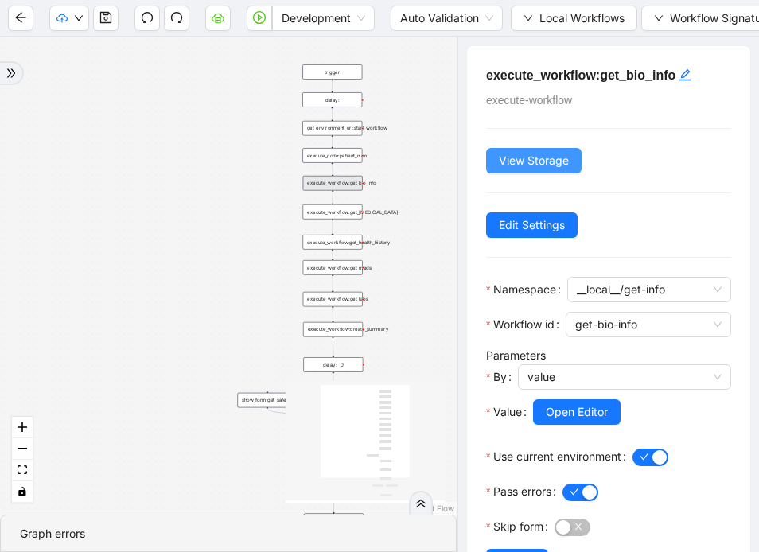
click at [504, 157] on span "View Storage" at bounding box center [534, 160] width 70 height 17
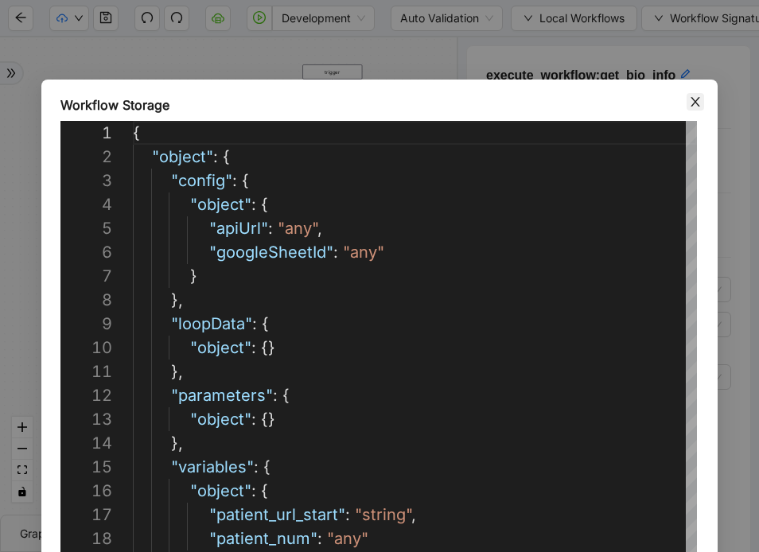
click at [699, 107] on icon "close" at bounding box center [695, 101] width 13 height 13
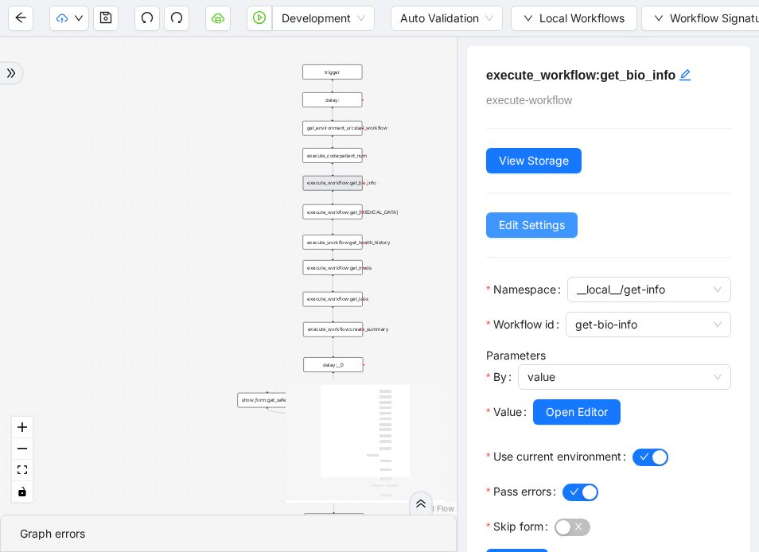
click at [541, 227] on span "Edit Settings" at bounding box center [532, 224] width 66 height 17
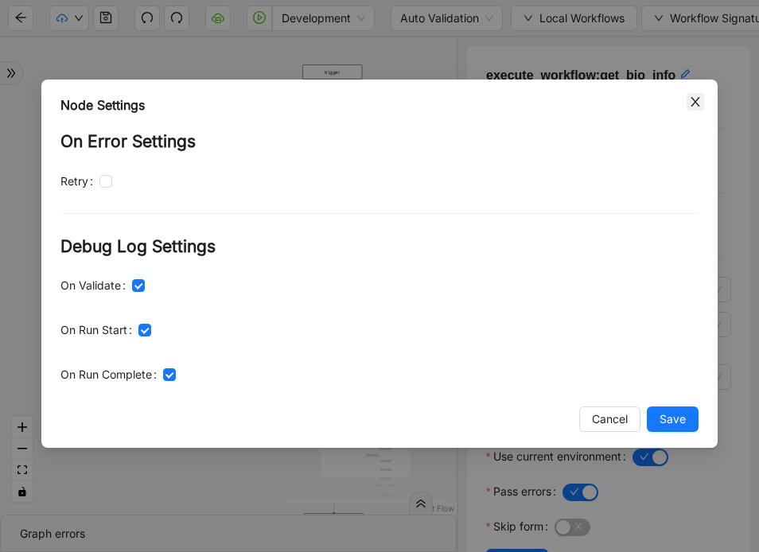
click at [695, 103] on icon "close" at bounding box center [695, 101] width 13 height 13
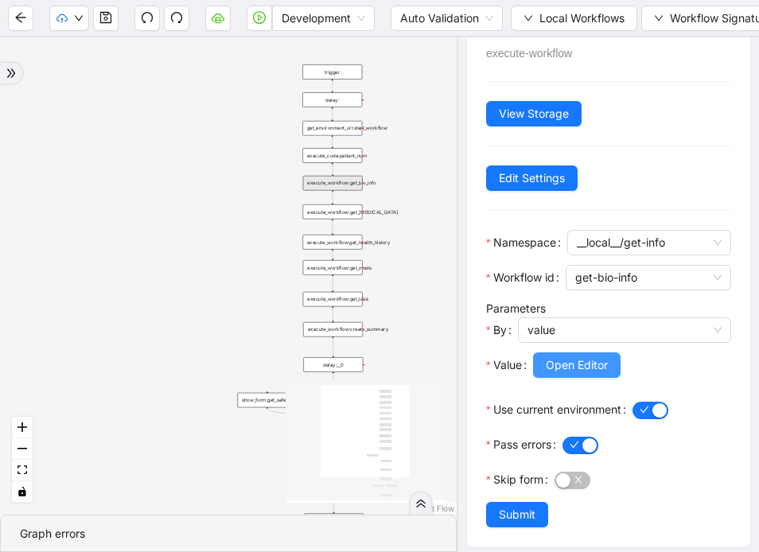
scroll to position [57, 0]
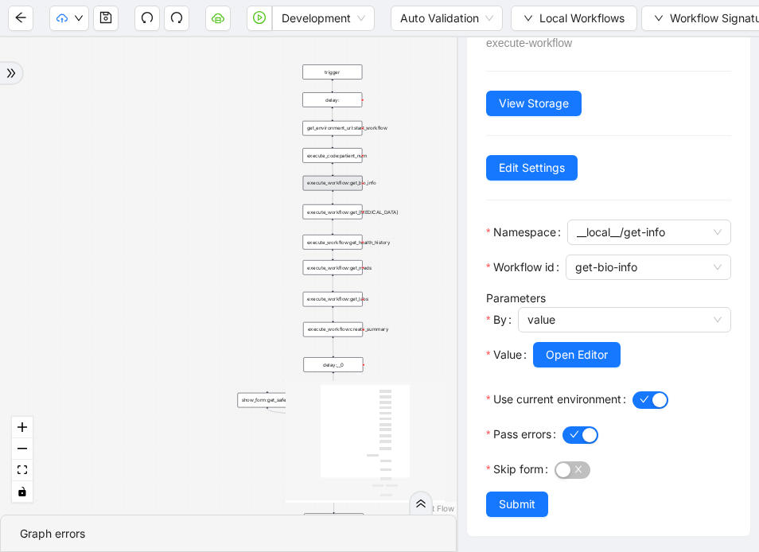
click at [344, 130] on div "get_environment_url:start_workflow" at bounding box center [332, 128] width 60 height 15
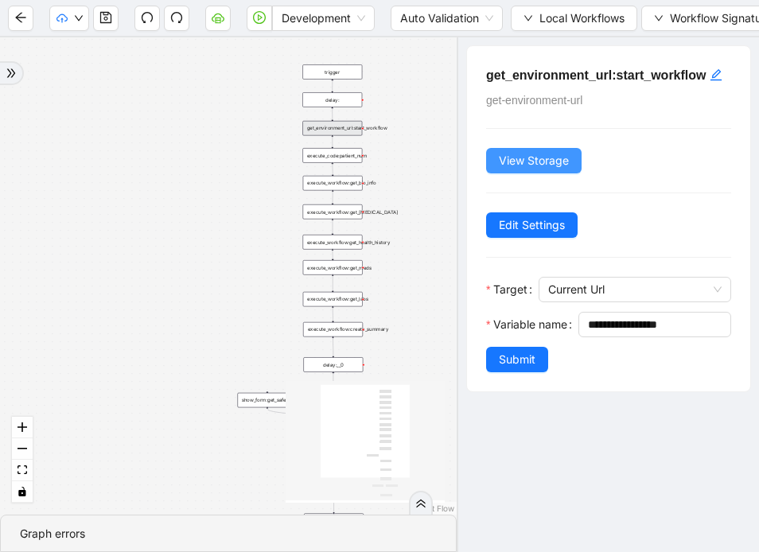
click at [525, 173] on button "View Storage" at bounding box center [533, 160] width 95 height 25
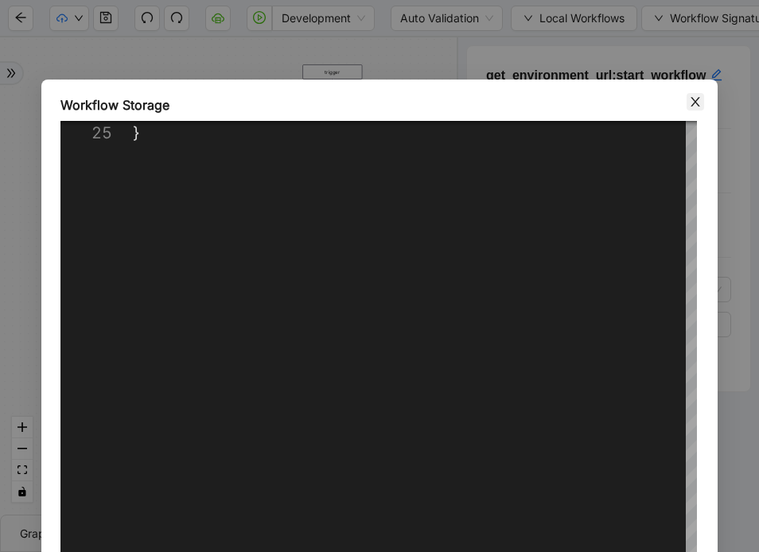
click at [689, 107] on icon "close" at bounding box center [695, 101] width 13 height 13
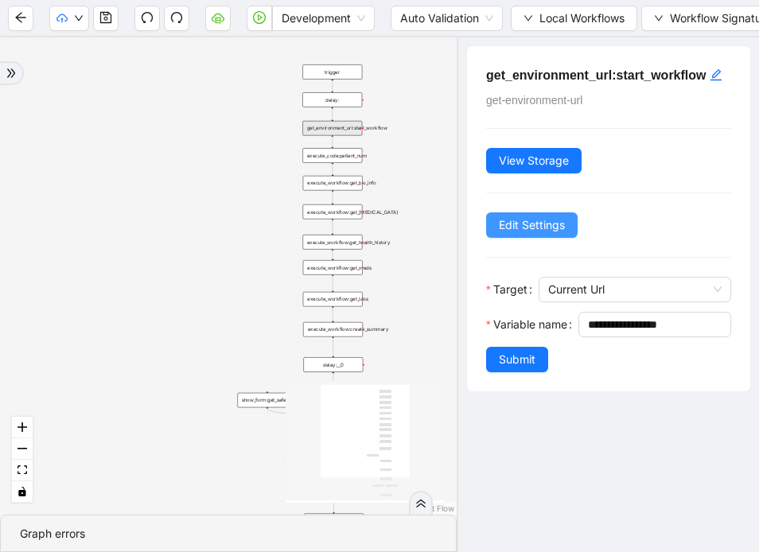
click at [547, 234] on span "Edit Settings" at bounding box center [532, 224] width 66 height 17
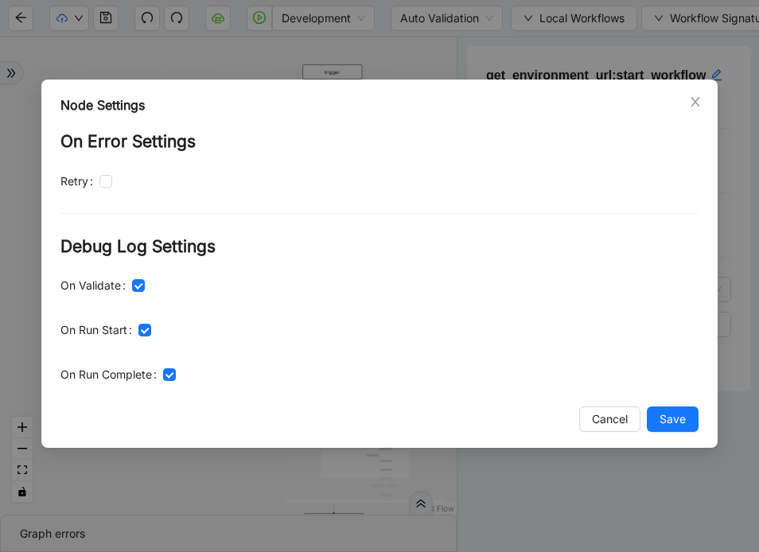
click at [686, 103] on div "Node Settings" at bounding box center [379, 104] width 638 height 19
click at [701, 96] on icon "close" at bounding box center [695, 101] width 13 height 13
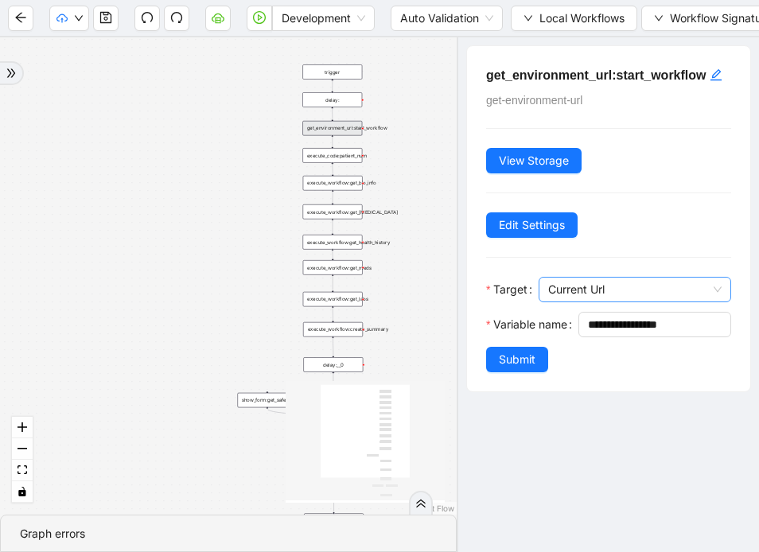
click at [636, 301] on span "Current Url" at bounding box center [634, 290] width 173 height 24
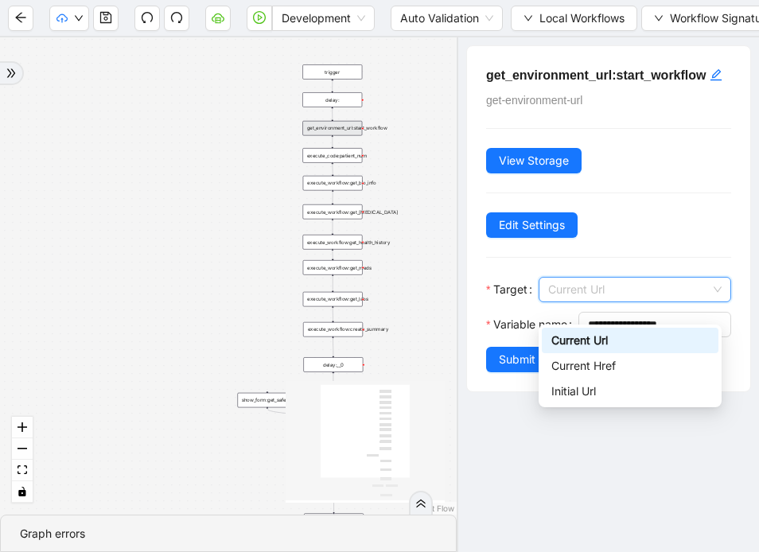
click at [636, 301] on span "Current Url" at bounding box center [634, 290] width 173 height 24
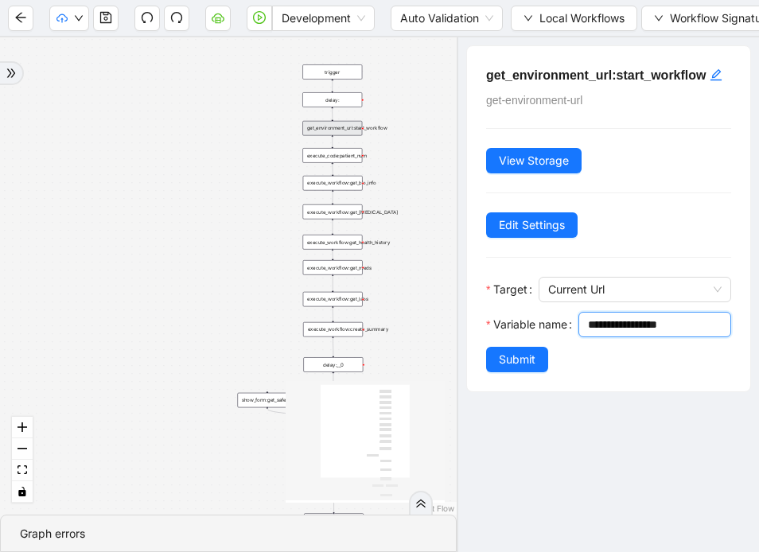
click at [588, 333] on input "**********" at bounding box center [653, 324] width 130 height 17
click at [349, 166] on div "success fallback trigger execute_workflow:get_bio_info execute_workflow:get_lab…" at bounding box center [228, 275] width 457 height 477
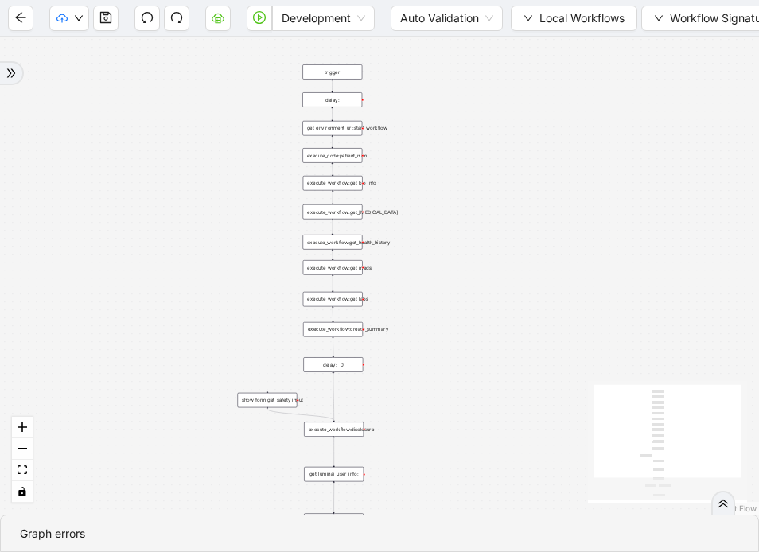
click at [344, 162] on div "success fallback trigger execute_workflow:get_bio_info execute_workflow:get_lab…" at bounding box center [379, 275] width 759 height 477
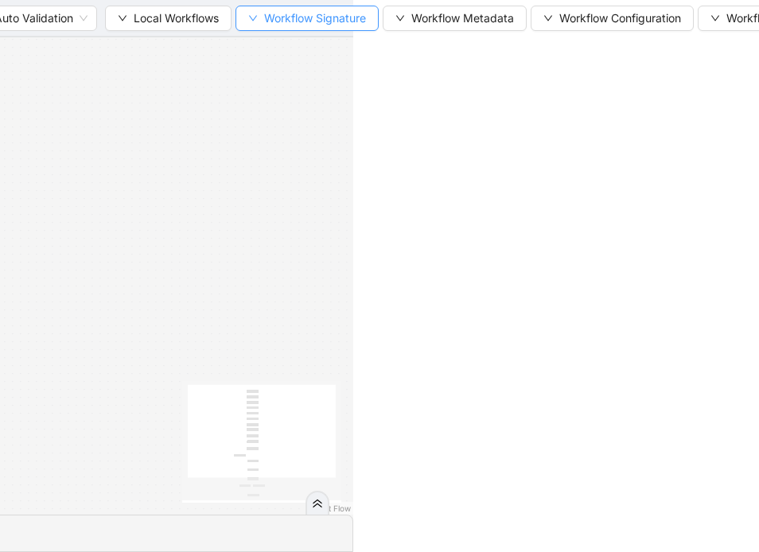
scroll to position [0, 489]
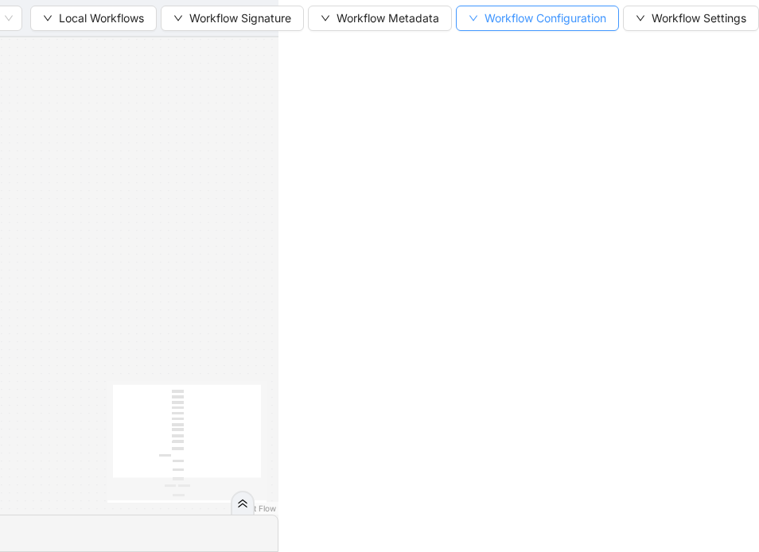
click at [468, 19] on icon "down" at bounding box center [473, 19] width 10 height 10
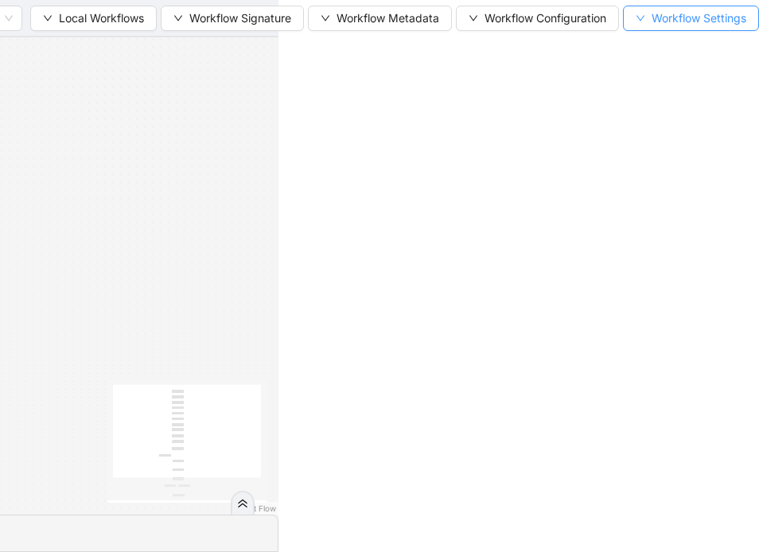
click at [643, 16] on icon "down" at bounding box center [641, 19] width 10 height 10
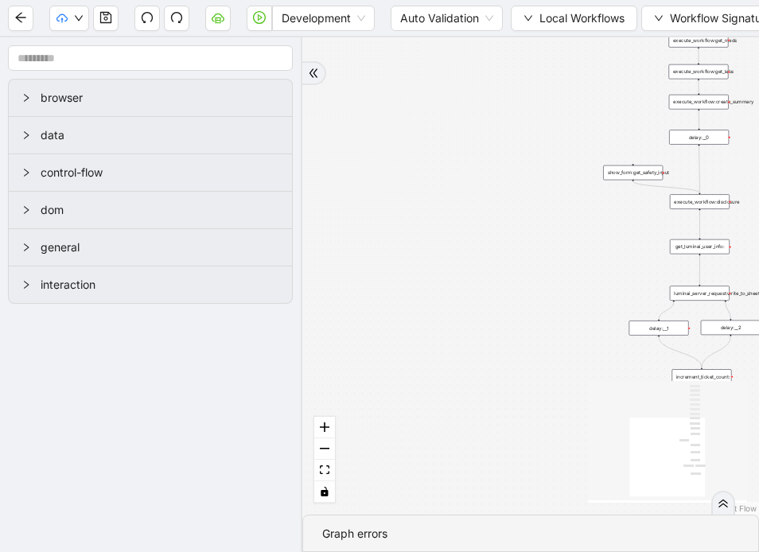
click at [25, 93] on icon "right" at bounding box center [26, 98] width 10 height 10
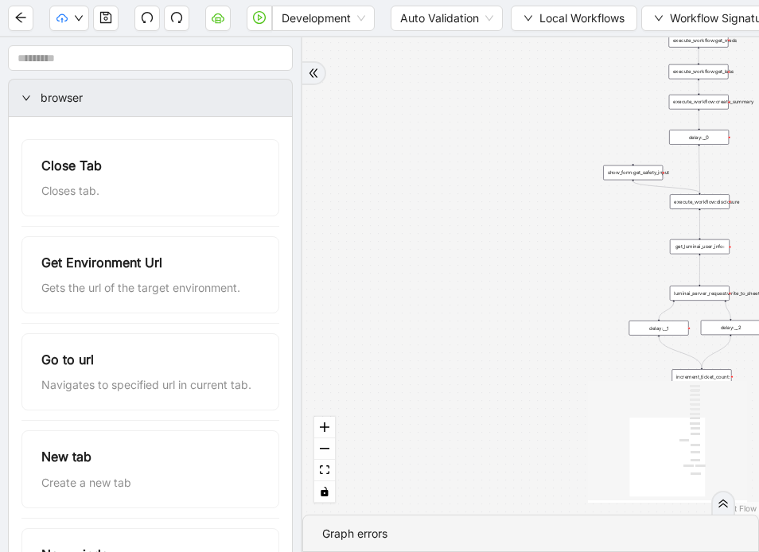
click at [25, 93] on icon "right" at bounding box center [26, 98] width 10 height 10
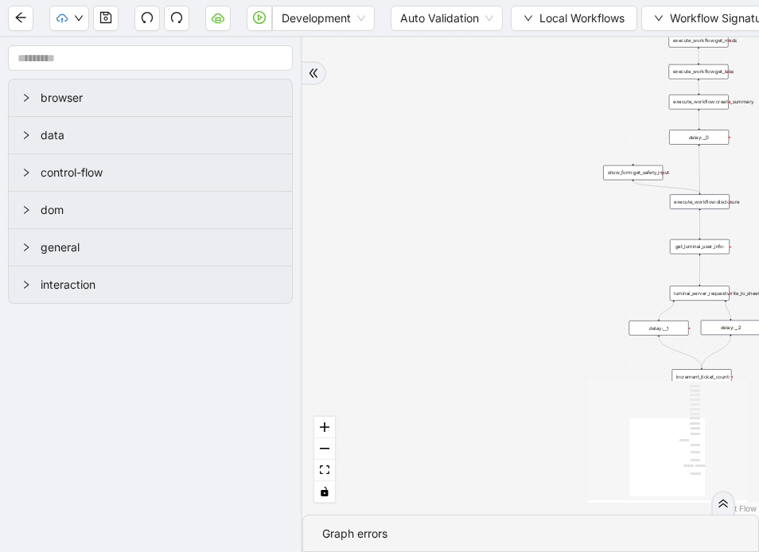
click at [32, 136] on div at bounding box center [30, 134] width 19 height 17
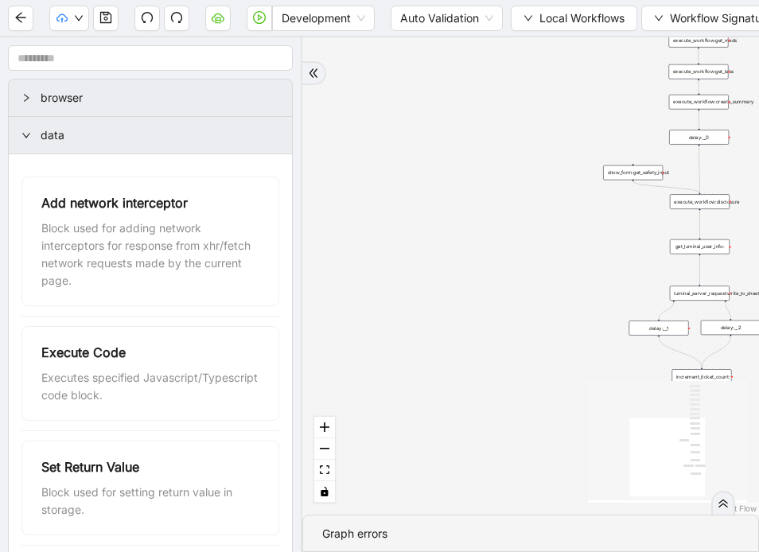
click at [32, 136] on div at bounding box center [30, 134] width 19 height 17
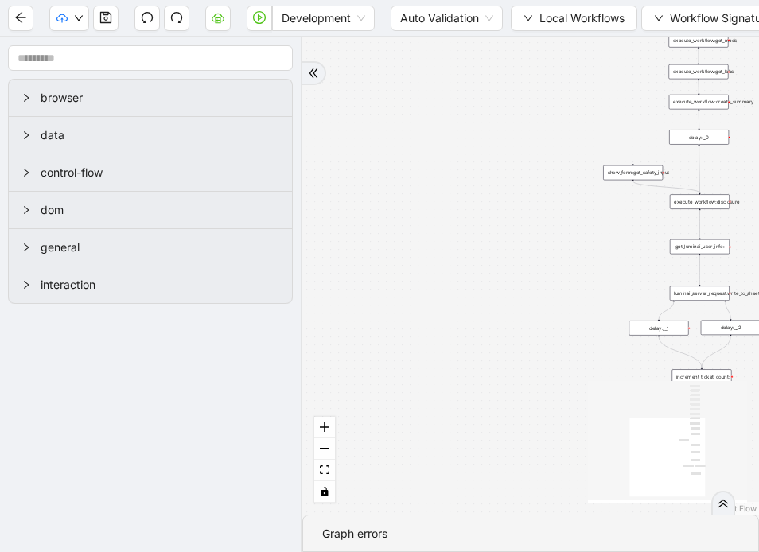
click at [311, 72] on icon "double-right" at bounding box center [313, 73] width 11 height 11
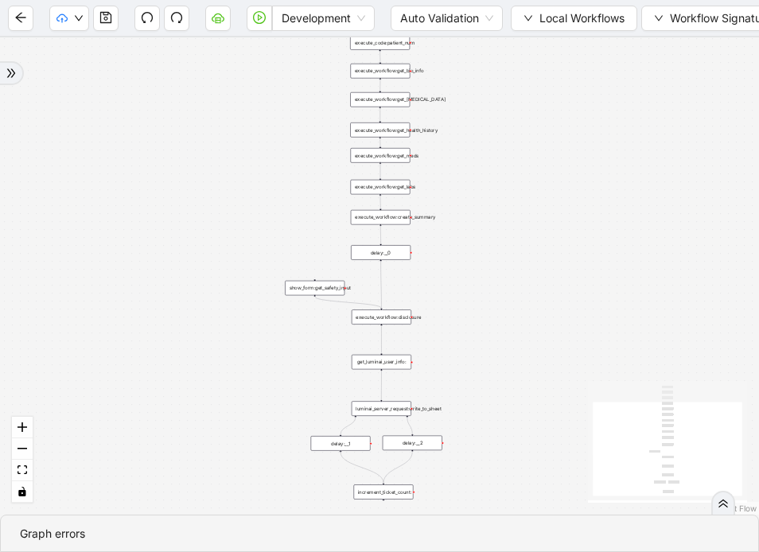
drag, startPoint x: 458, startPoint y: 225, endPoint x: 442, endPoint y: 340, distance: 116.4
click at [442, 340] on div "trigger execute_workflow:get_bio_info execute_workflow:get_labs execute_workflo…" at bounding box center [379, 275] width 759 height 477
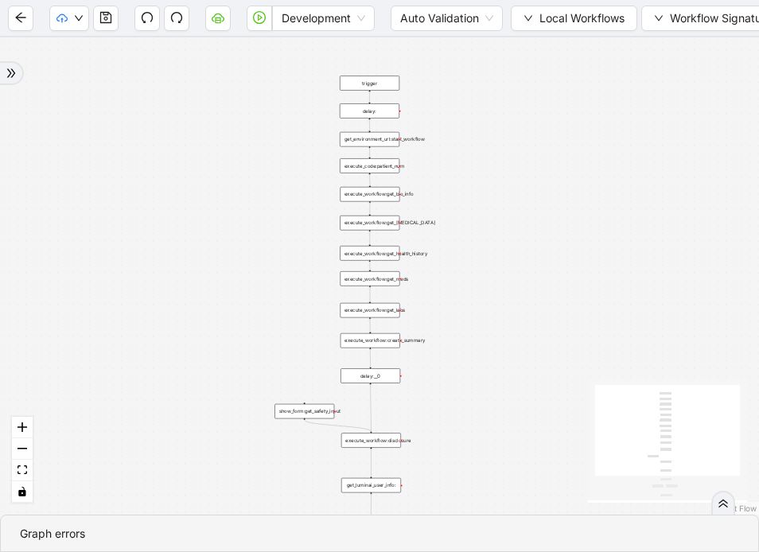
drag, startPoint x: 511, startPoint y: 177, endPoint x: 500, endPoint y: 299, distance: 122.1
click at [500, 300] on div "trigger execute_workflow:get_bio_info execute_workflow:get_labs execute_workflo…" at bounding box center [379, 275] width 759 height 477
click at [259, 14] on icon "play-circle" at bounding box center [259, 17] width 13 height 13
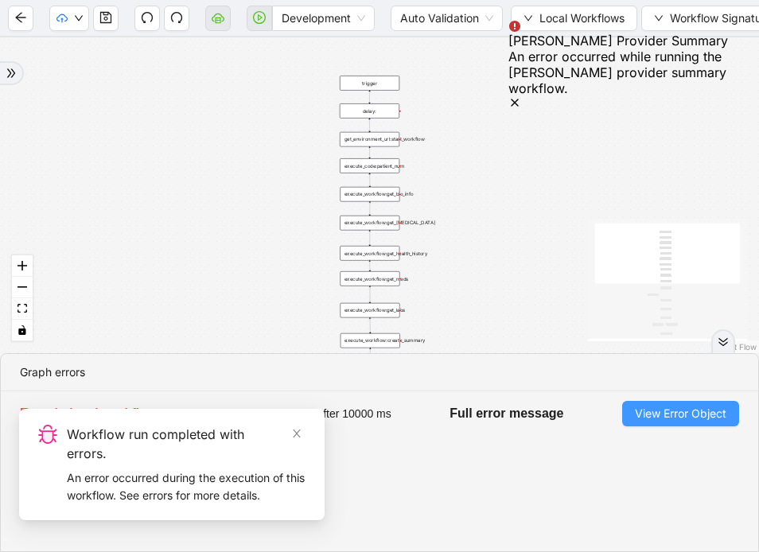
click at [663, 418] on span "View Error Object" at bounding box center [680, 413] width 91 height 17
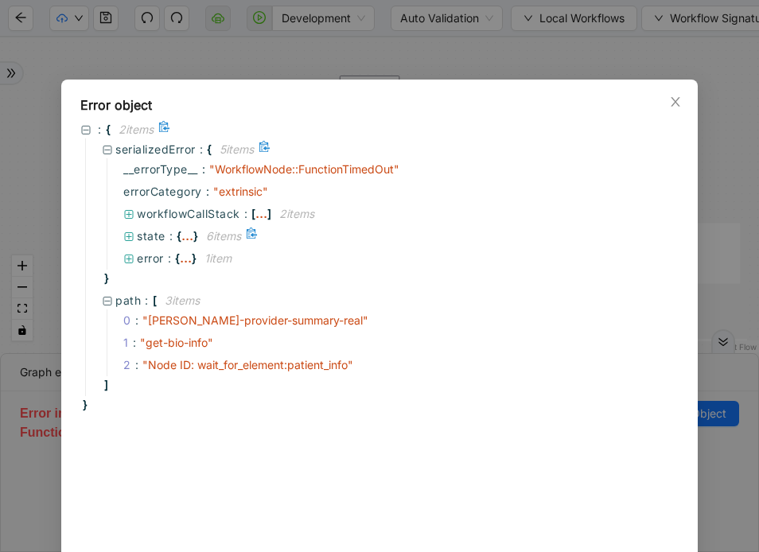
click at [138, 235] on span "state" at bounding box center [151, 236] width 29 height 14
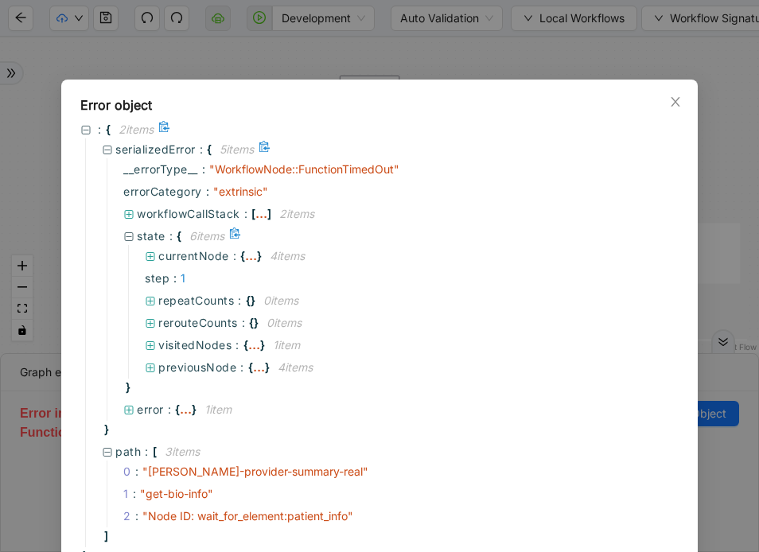
click at [138, 235] on span "state" at bounding box center [151, 236] width 29 height 14
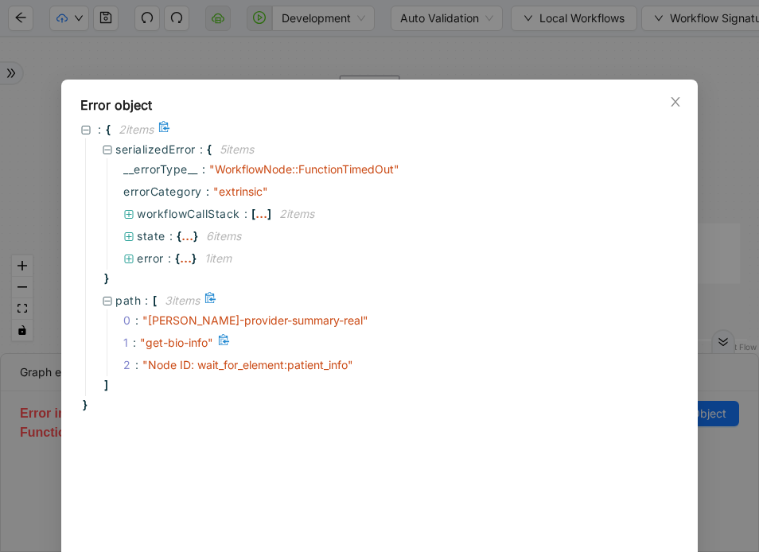
click at [154, 345] on span "" get-bio-info "" at bounding box center [176, 343] width 73 height 14
click at [167, 364] on span "" Node ID: wait_for_element:patient_info "" at bounding box center [247, 365] width 211 height 14
click at [366, 364] on icon at bounding box center [364, 361] width 10 height 11
click at [366, 364] on span "✔" at bounding box center [368, 365] width 10 height 14
click at [128, 212] on icon at bounding box center [129, 214] width 9 height 9
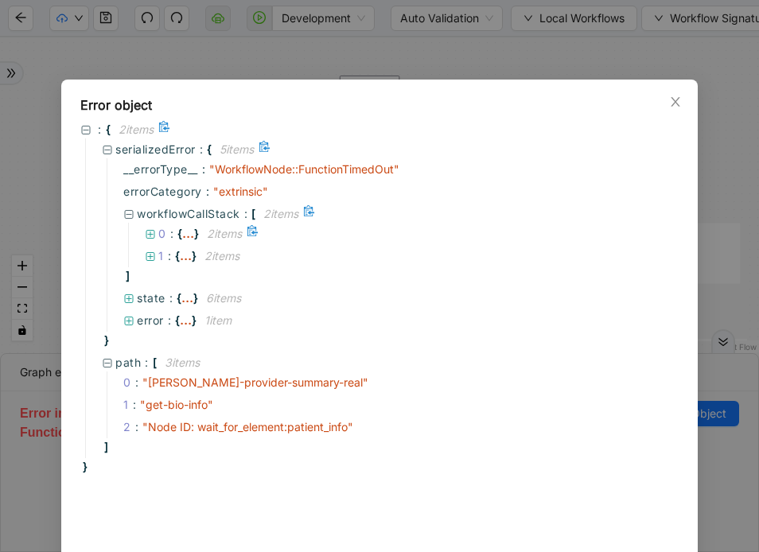
click at [143, 233] on div "0 : { ... } 2 item s" at bounding box center [399, 234] width 542 height 22
click at [151, 233] on icon at bounding box center [150, 234] width 11 height 11
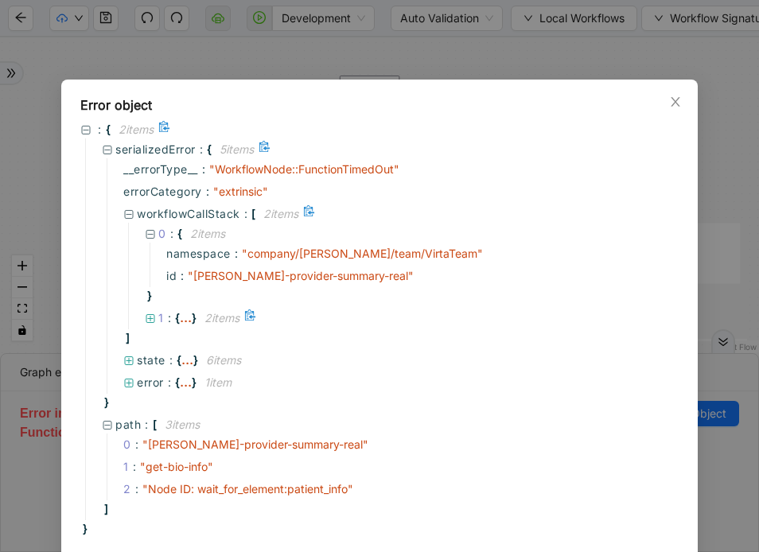
click at [150, 318] on icon at bounding box center [150, 318] width 9 height 9
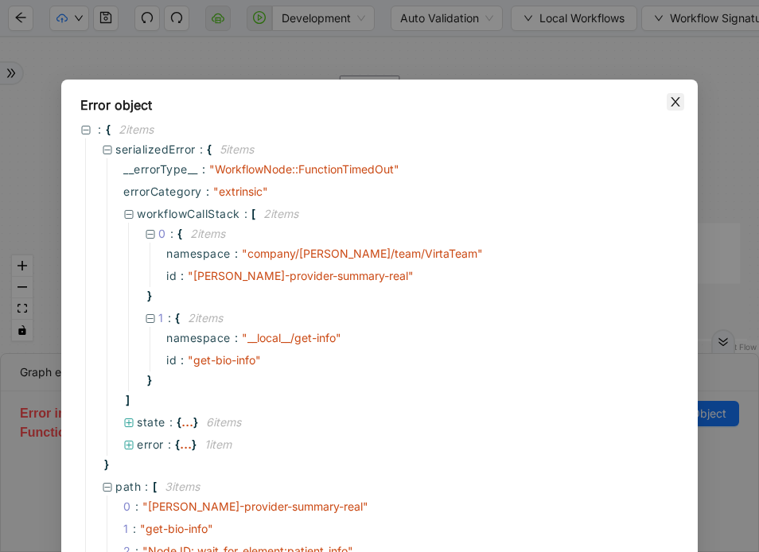
click at [675, 101] on icon "close" at bounding box center [675, 102] width 9 height 10
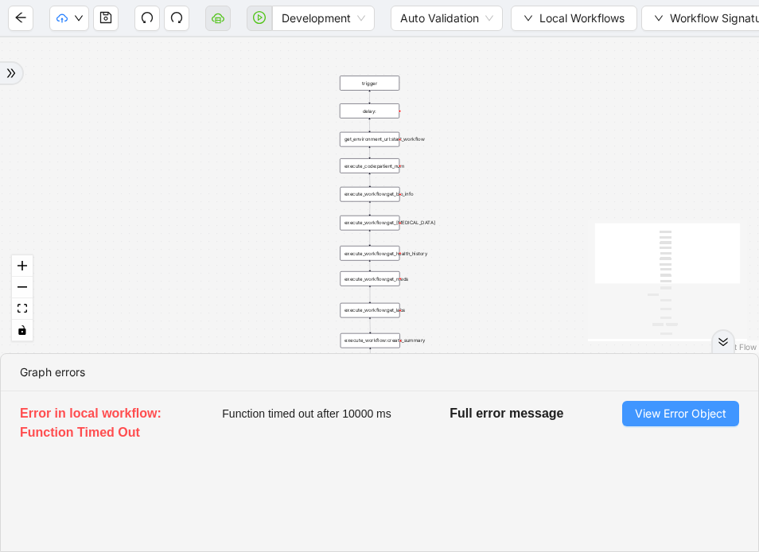
click at [650, 413] on span "View Error Object" at bounding box center [680, 413] width 91 height 17
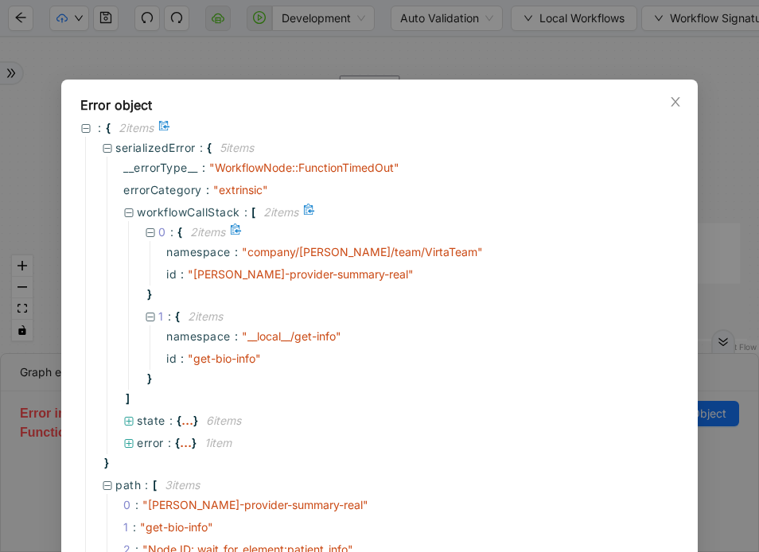
scroll to position [116, 0]
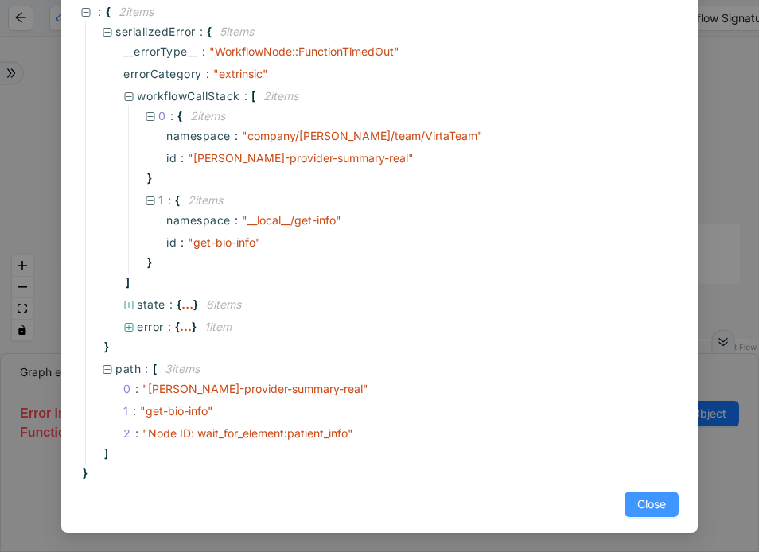
click at [653, 502] on span "Close" at bounding box center [651, 504] width 29 height 17
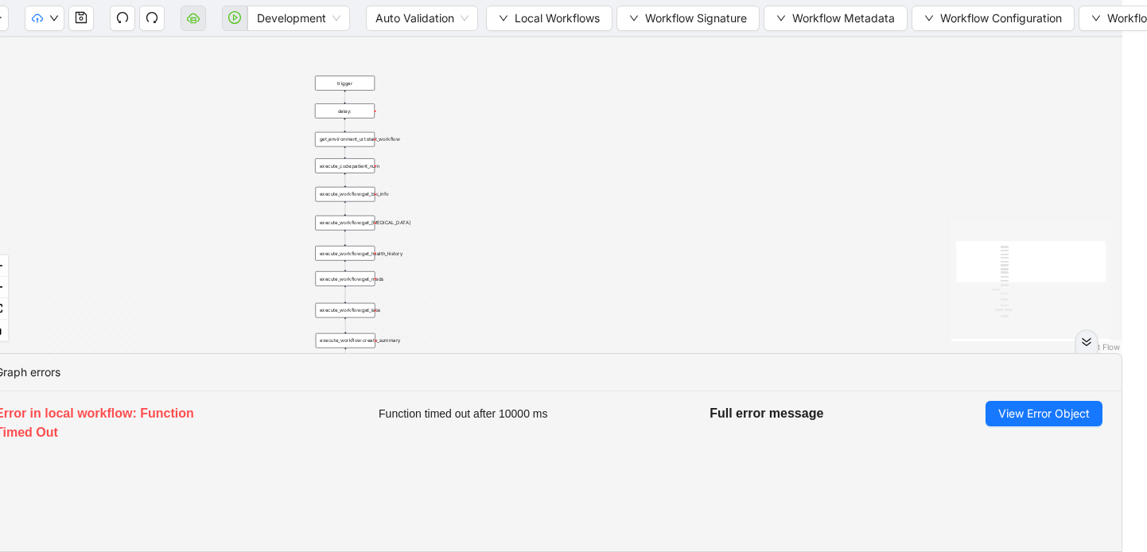
scroll to position [0, 0]
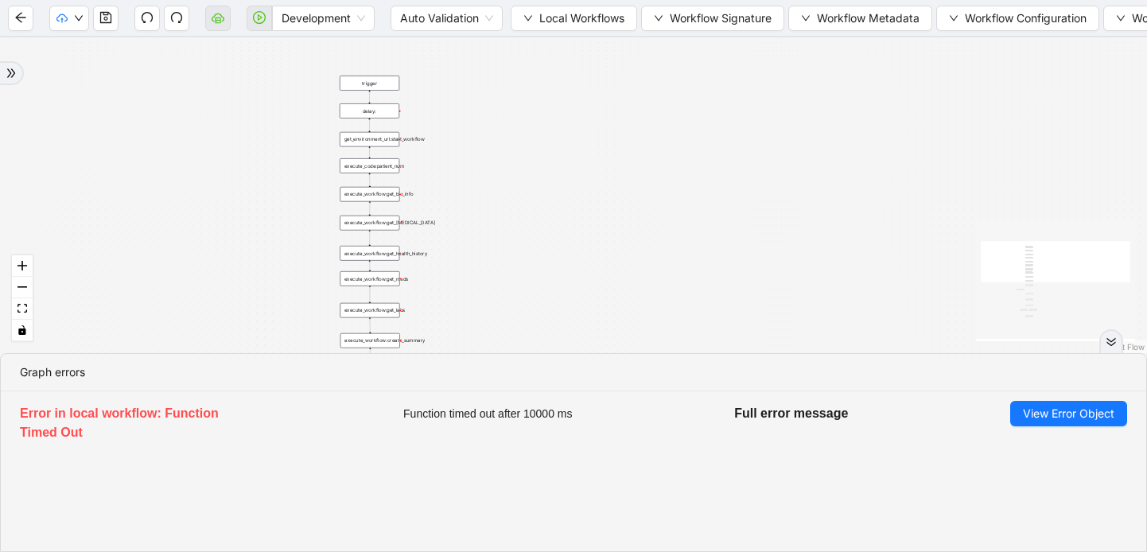
click at [1111, 342] on icon "double-right" at bounding box center [1111, 341] width 11 height 11
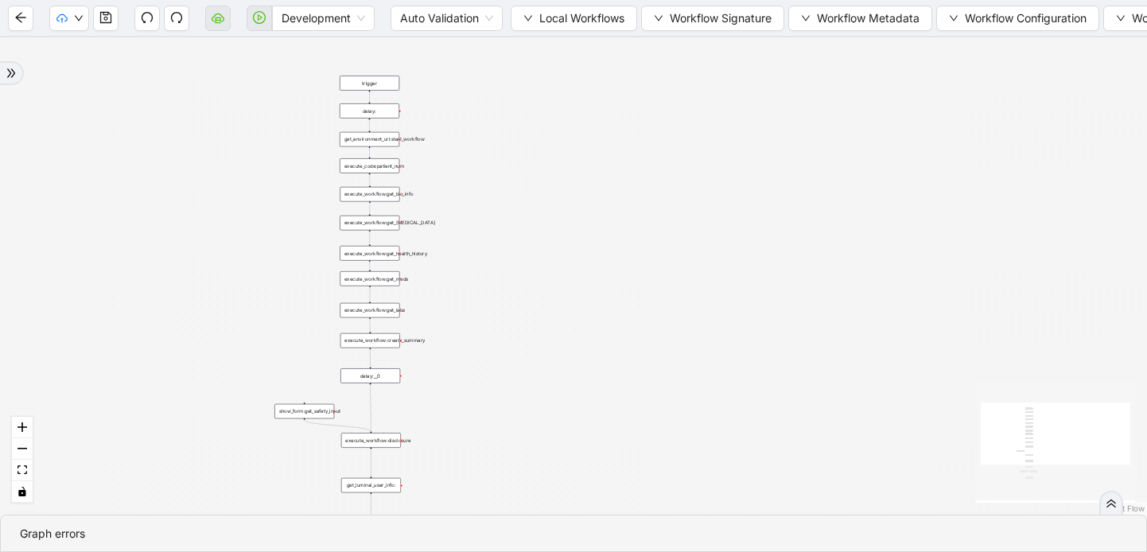
click at [1110, 502] on icon "double-right" at bounding box center [1111, 503] width 11 height 11
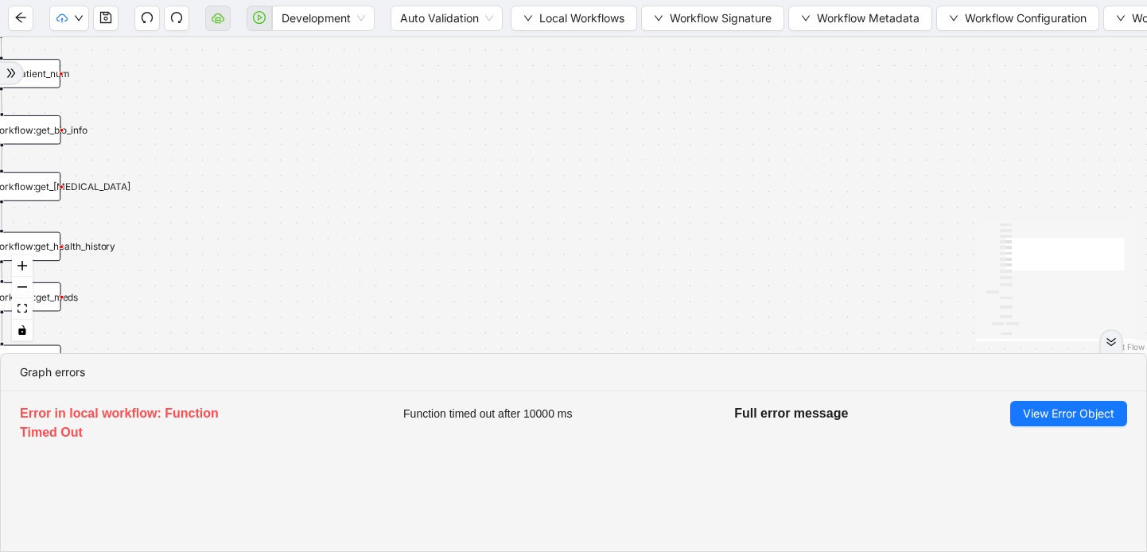
click at [43, 143] on div "execute_workflow:get_bio_info" at bounding box center [2, 129] width 118 height 29
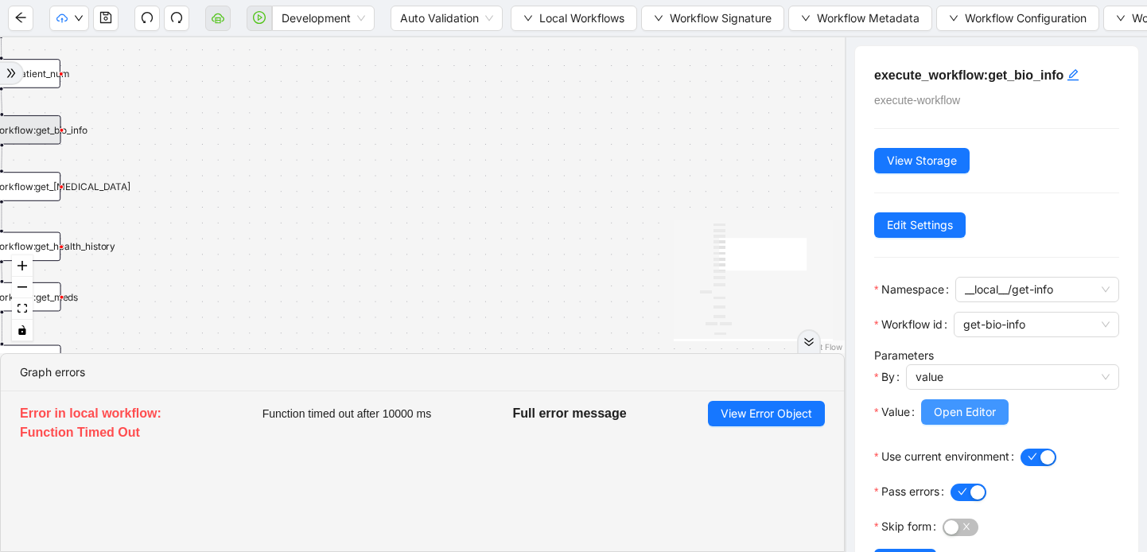
click at [977, 410] on span "Open Editor" at bounding box center [965, 411] width 62 height 17
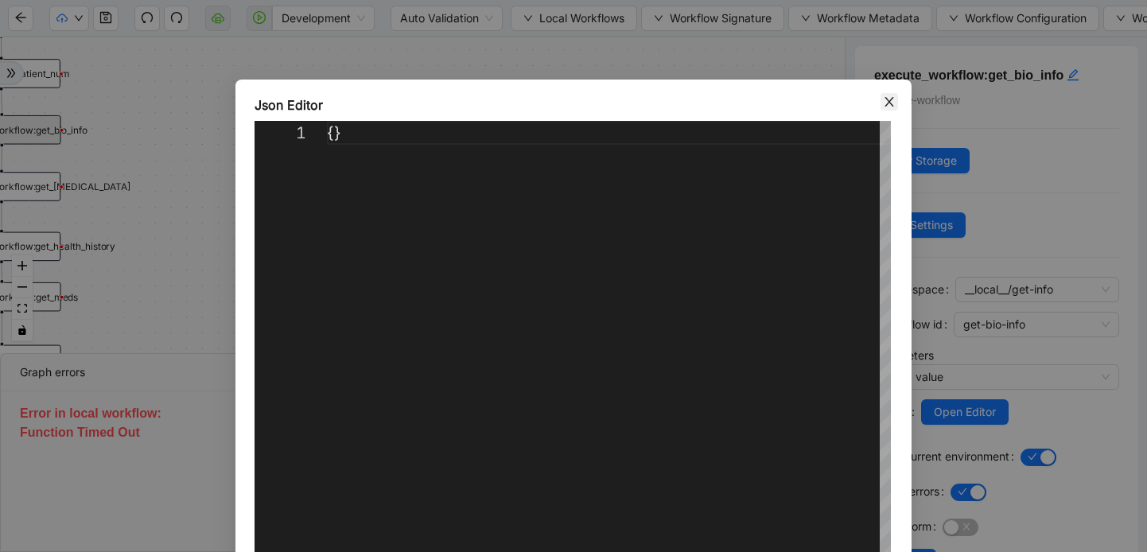
click at [895, 100] on icon "close" at bounding box center [889, 101] width 13 height 13
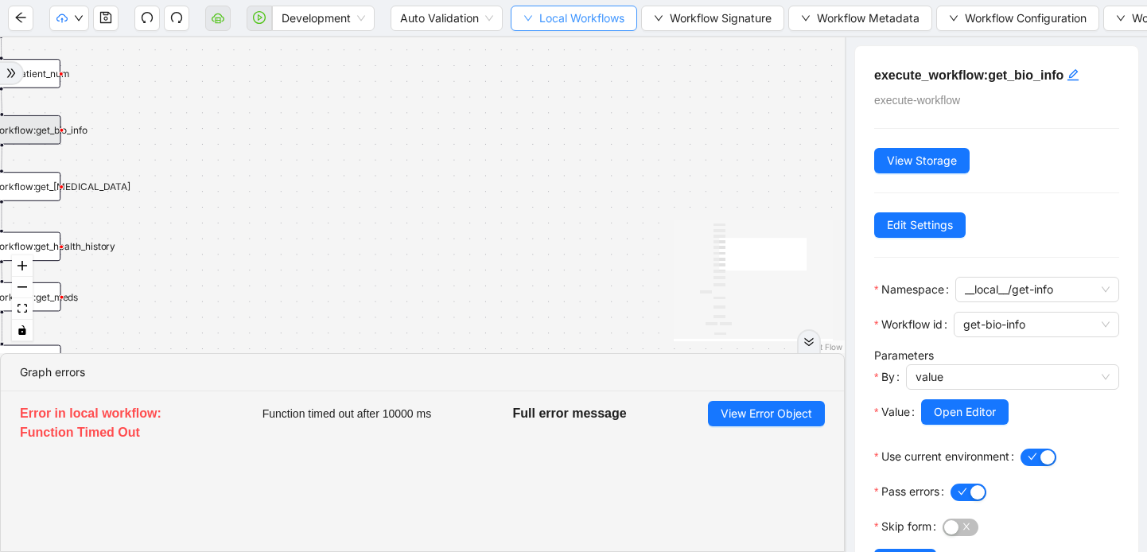
click at [534, 14] on button "Local Workflows" at bounding box center [574, 18] width 126 height 25
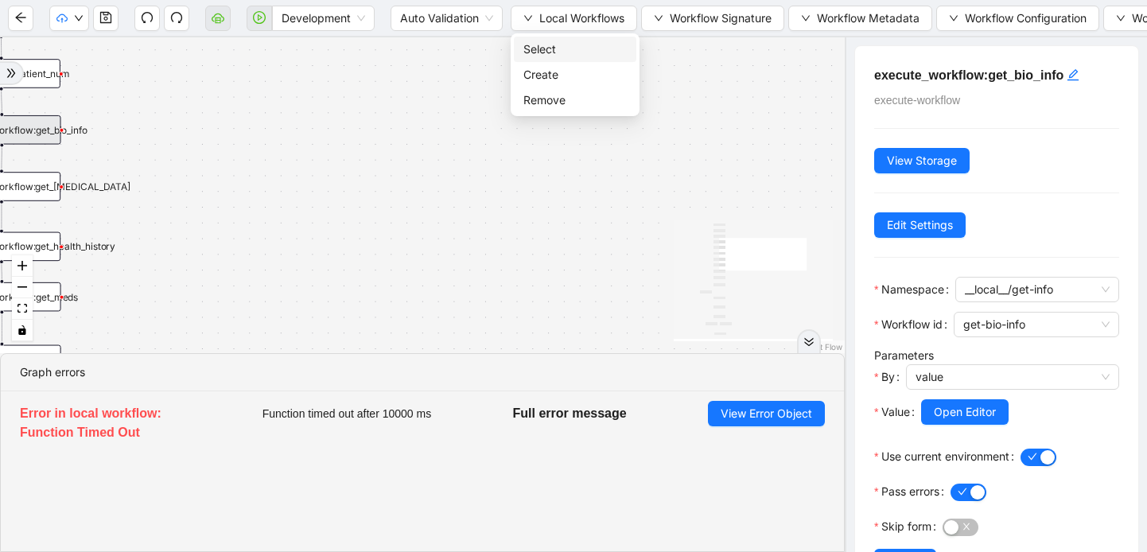
click at [529, 42] on span "Select" at bounding box center [574, 49] width 103 height 17
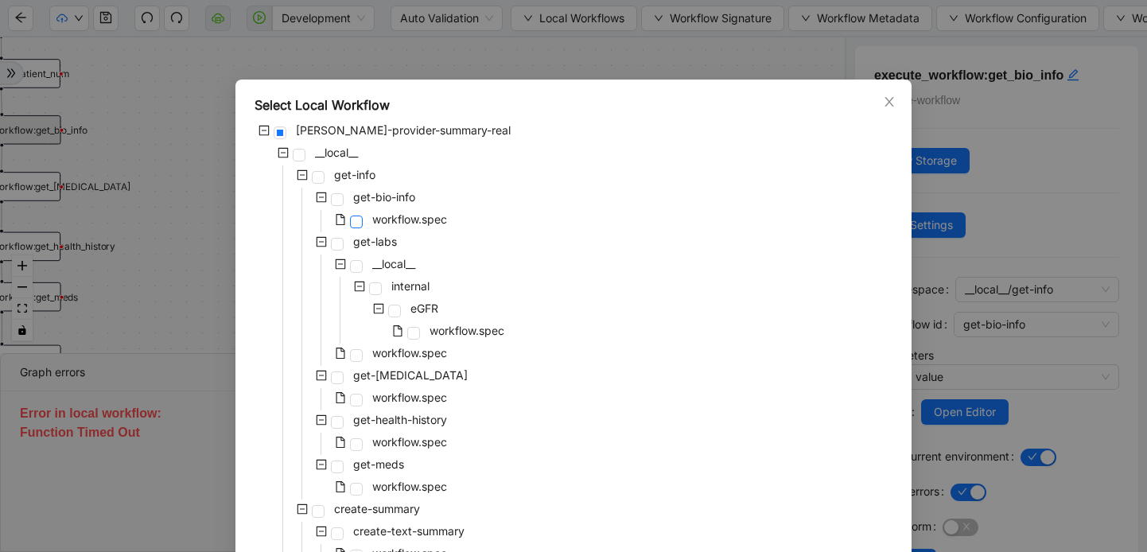
click at [356, 220] on span at bounding box center [356, 222] width 13 height 13
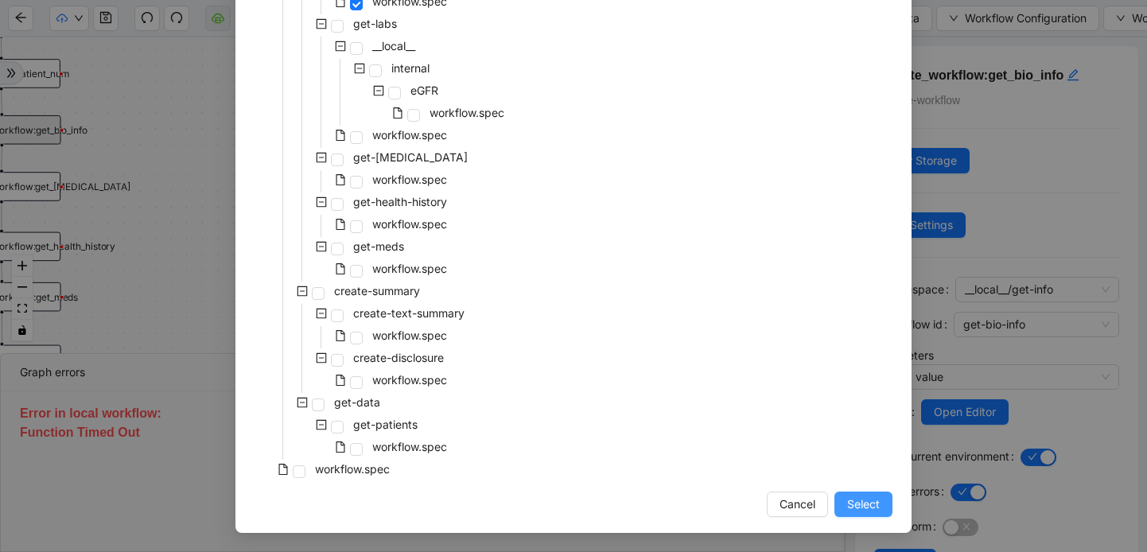
click at [866, 507] on span "Select" at bounding box center [863, 504] width 33 height 17
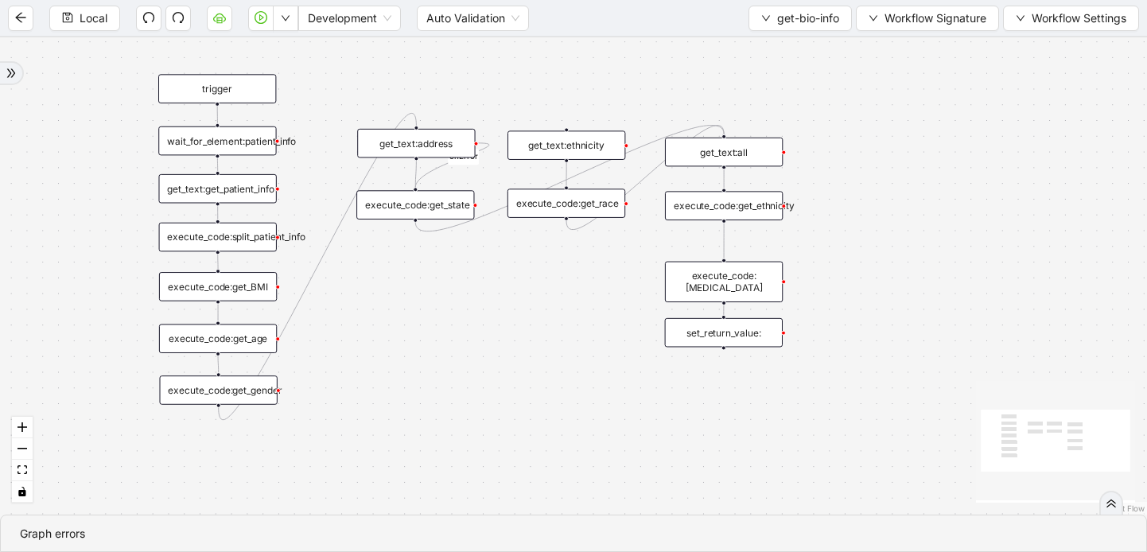
drag, startPoint x: 332, startPoint y: 480, endPoint x: 550, endPoint y: 393, distance: 234.6
click at [550, 393] on div "onError trigger get_text:get_patient_info execute_code:get_BMI execute_code:get…" at bounding box center [573, 275] width 1147 height 477
click at [251, 150] on div "wait_for_element:patient_info" at bounding box center [217, 140] width 118 height 29
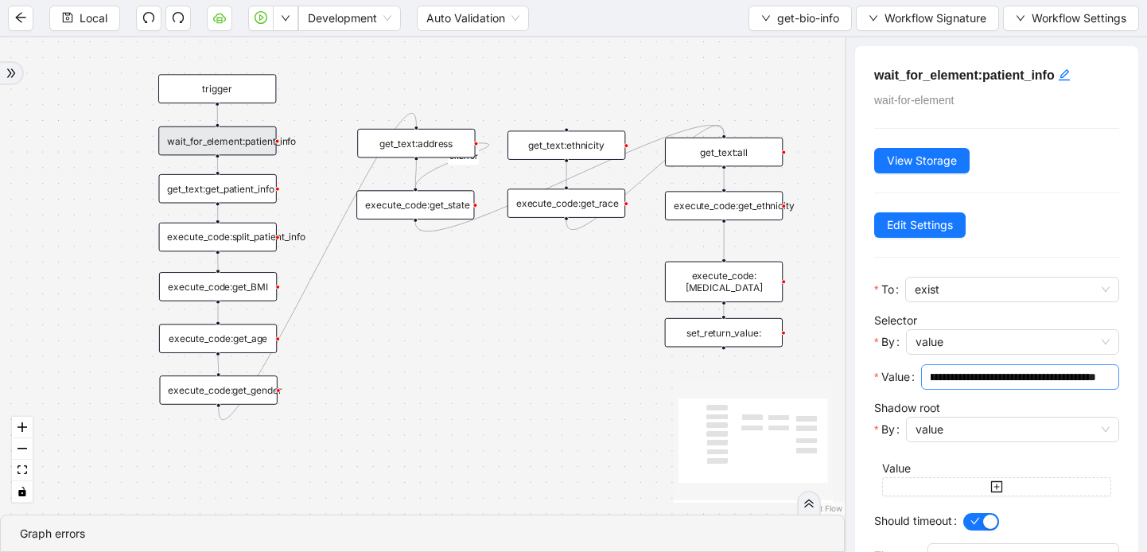
scroll to position [0, 0]
click at [756, 6] on button "get-bio-info" at bounding box center [799, 18] width 103 height 25
click at [763, 51] on span "Select" at bounding box center [796, 49] width 79 height 17
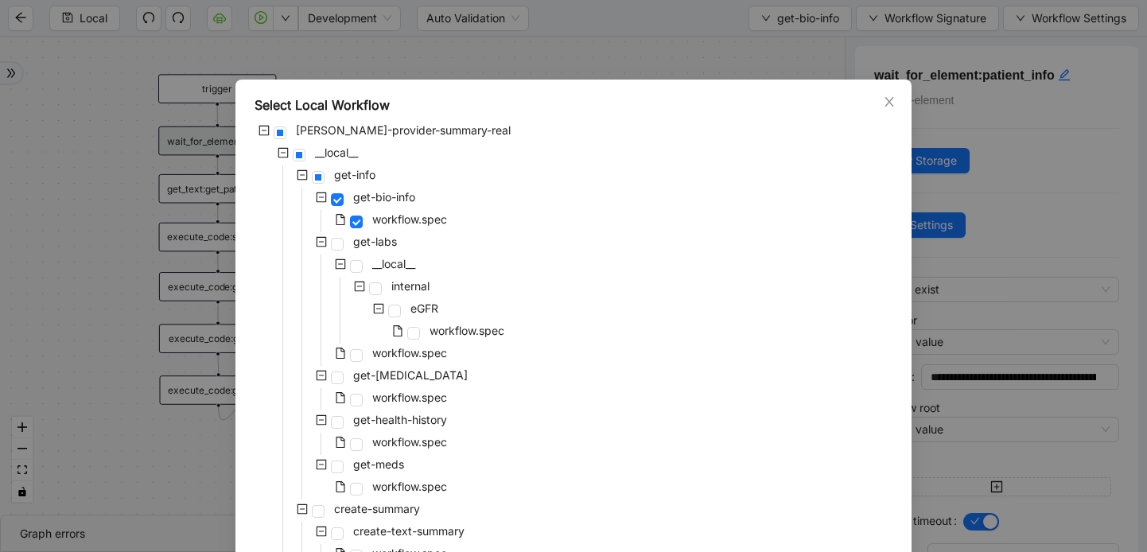
scroll to position [218, 0]
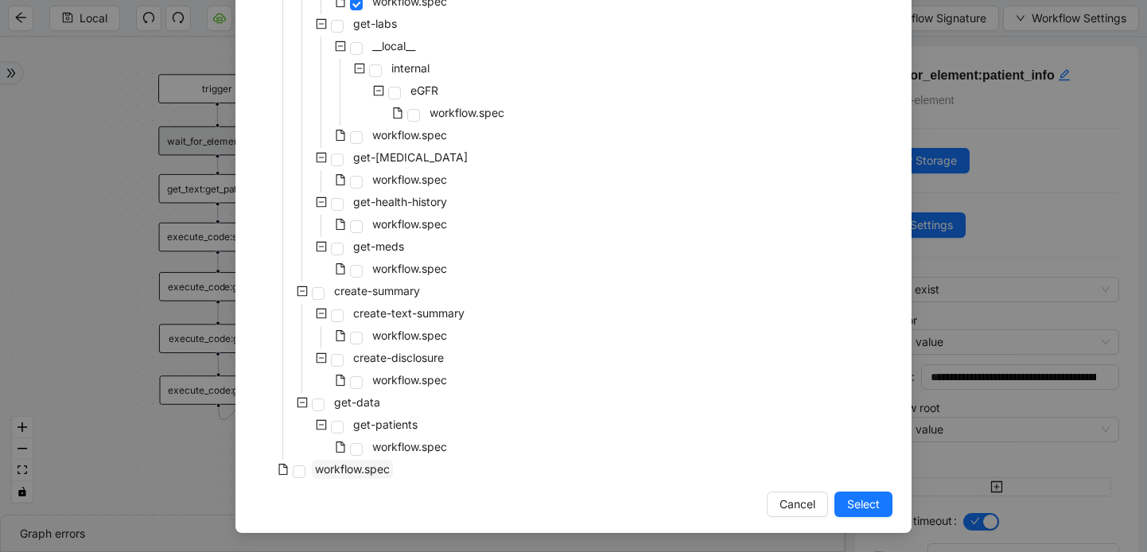
click at [320, 472] on span "workflow.spec" at bounding box center [352, 469] width 75 height 14
drag, startPoint x: 870, startPoint y: 504, endPoint x: 839, endPoint y: 492, distance: 33.2
click at [870, 504] on span "Select" at bounding box center [863, 504] width 33 height 17
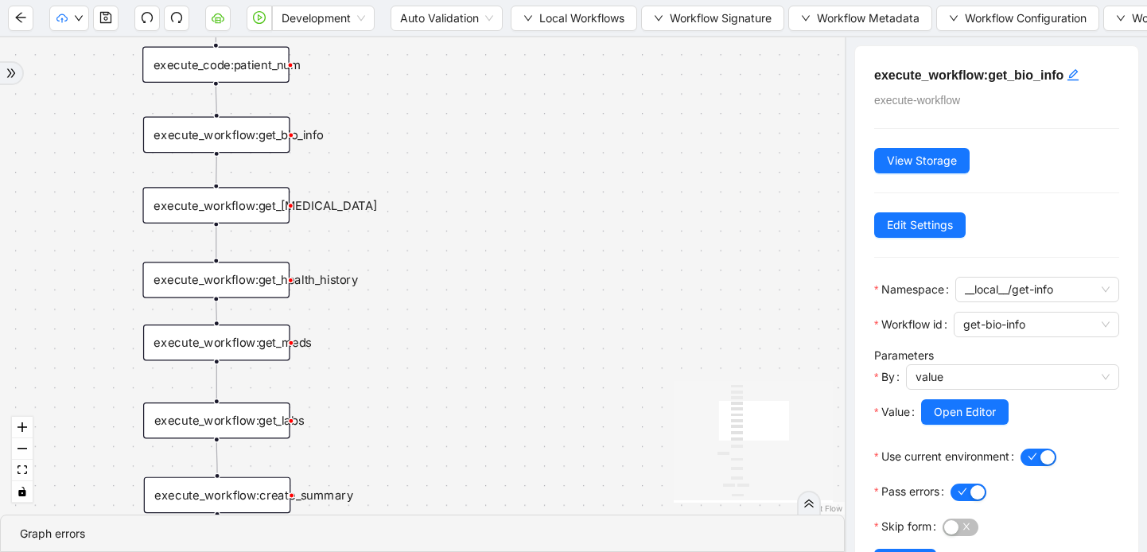
drag, startPoint x: 519, startPoint y: 270, endPoint x: 593, endPoint y: 444, distance: 188.5
click at [595, 444] on div "success fallback trigger execute_workflow:get_bio_info execute_workflow:get_lab…" at bounding box center [422, 275] width 845 height 477
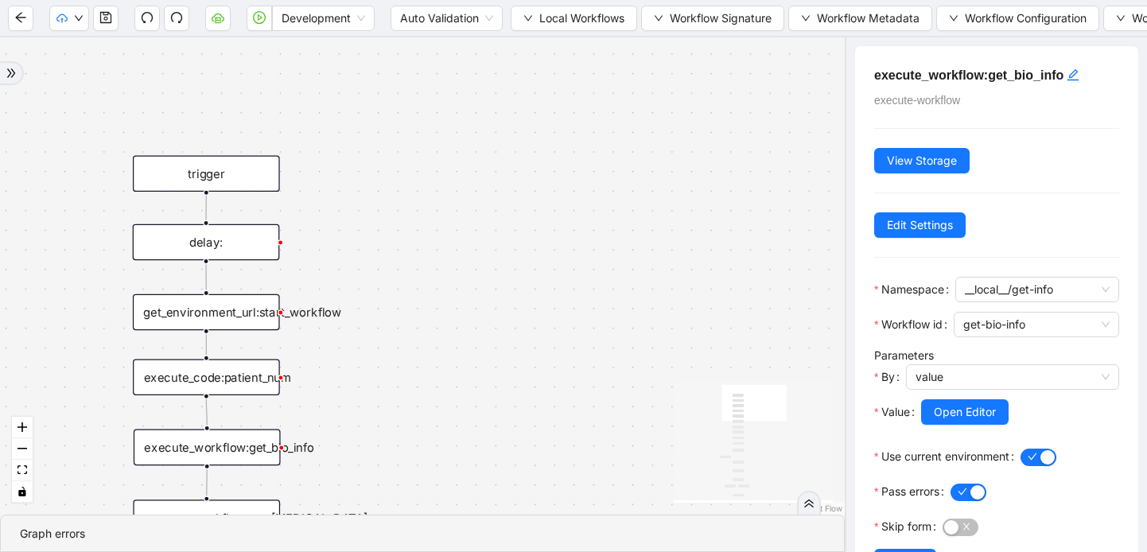
drag, startPoint x: 605, startPoint y: 243, endPoint x: 593, endPoint y: 540, distance: 297.7
click at [594, 541] on section "success fallback trigger execute_workflow:get_bio_info execute_workflow:get_lab…" at bounding box center [422, 294] width 845 height 515
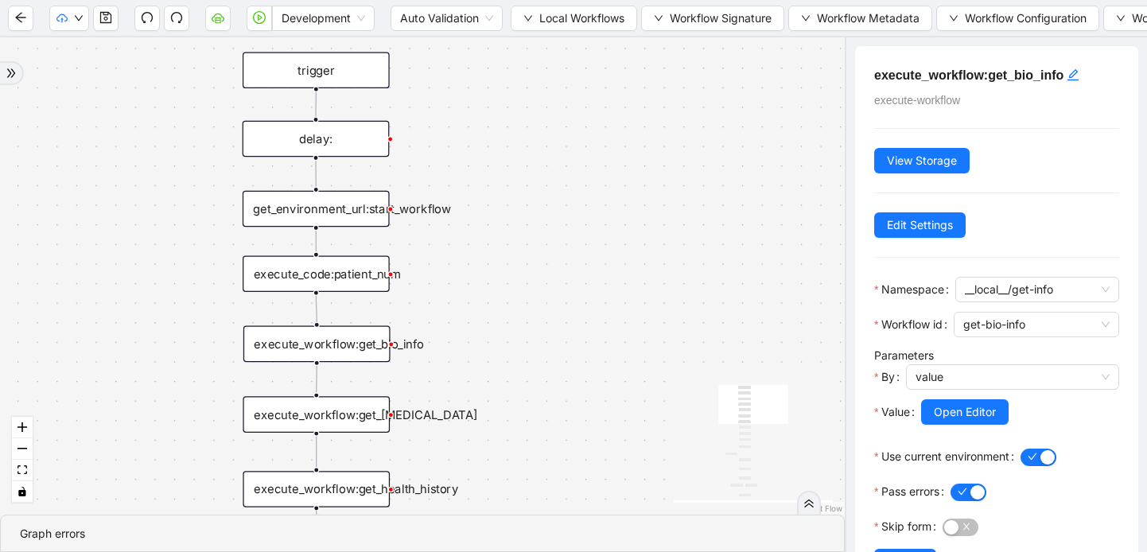
drag, startPoint x: 536, startPoint y: 400, endPoint x: 639, endPoint y: 297, distance: 145.1
click at [639, 297] on div "success fallback trigger execute_workflow:get_bio_info execute_workflow:get_lab…" at bounding box center [422, 275] width 845 height 477
click at [356, 220] on div "get_environment_url:start_workflow" at bounding box center [316, 209] width 147 height 37
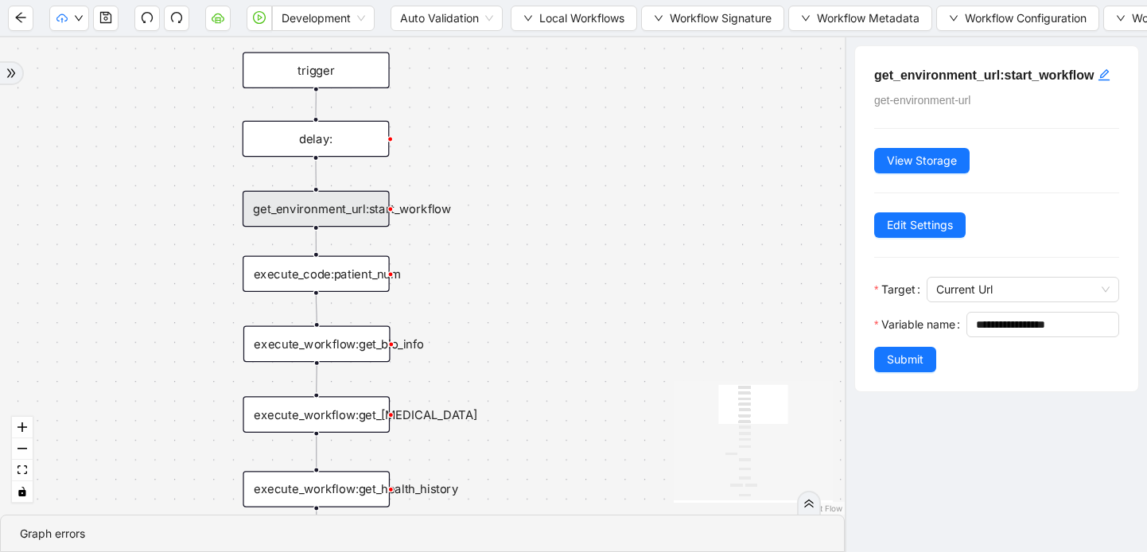
click at [321, 65] on div "trigger" at bounding box center [316, 70] width 147 height 37
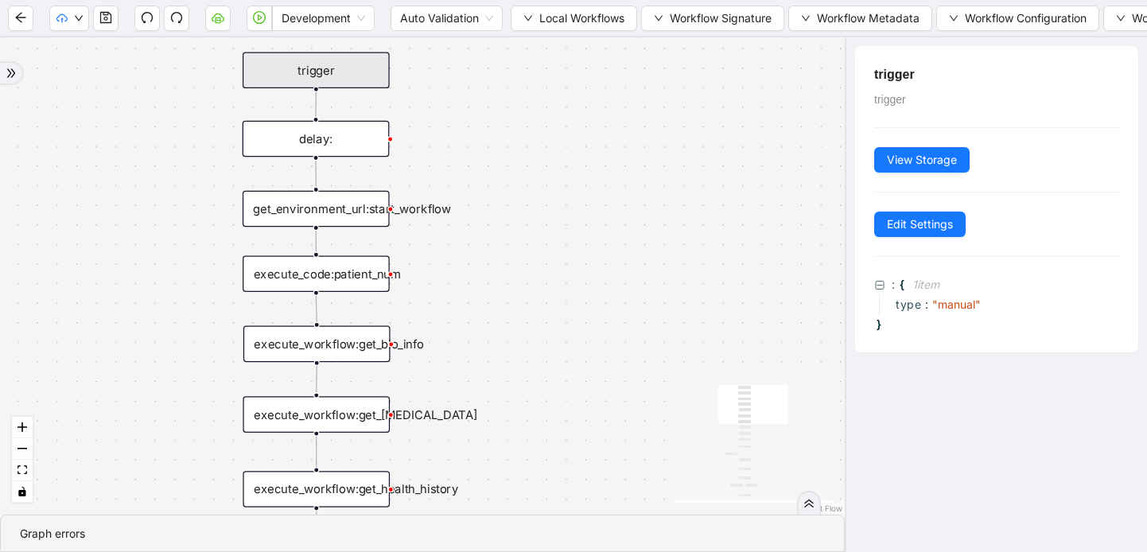
click at [337, 147] on div "delay:" at bounding box center [316, 139] width 147 height 37
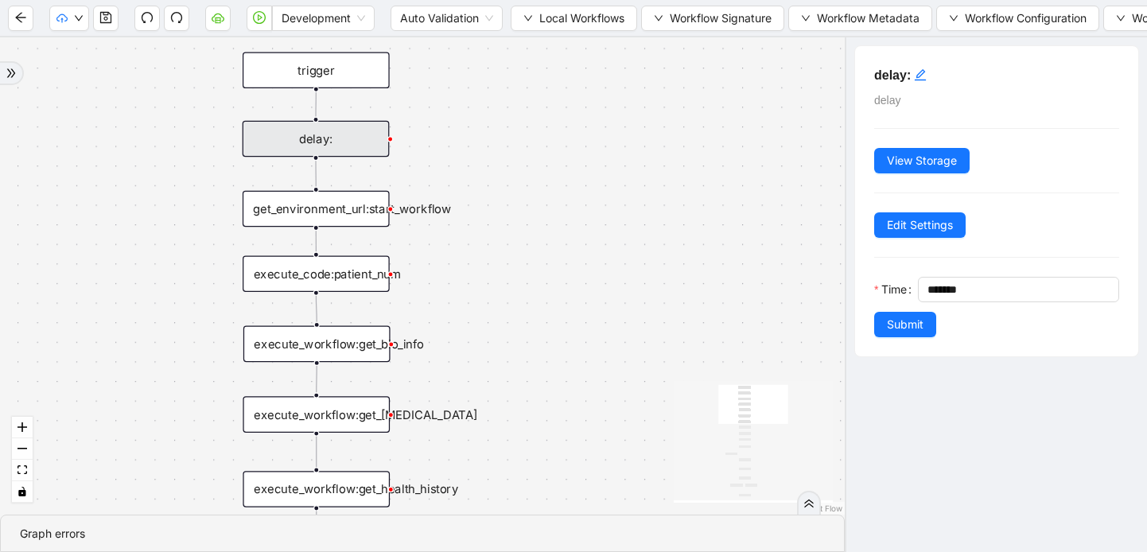
click at [344, 212] on div "get_environment_url:start_workflow" at bounding box center [316, 209] width 147 height 37
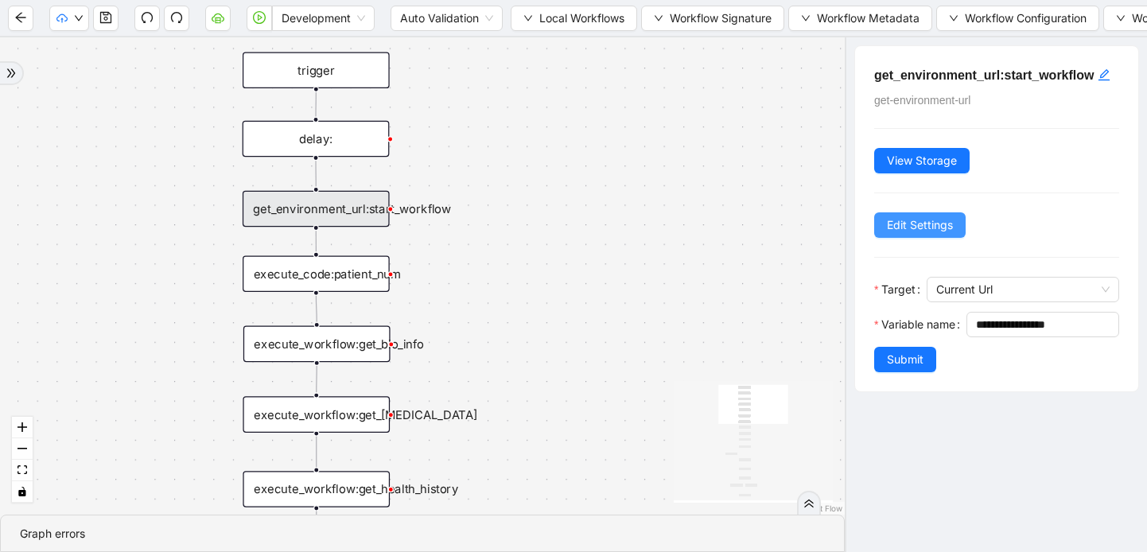
click at [900, 234] on span "Edit Settings" at bounding box center [920, 224] width 66 height 17
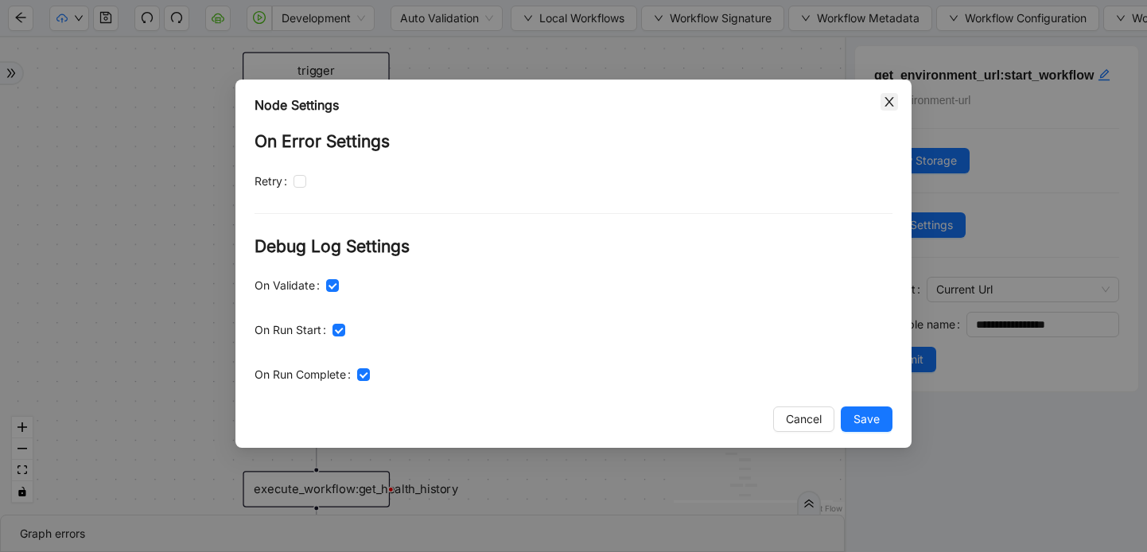
click at [884, 104] on icon "close" at bounding box center [889, 101] width 13 height 13
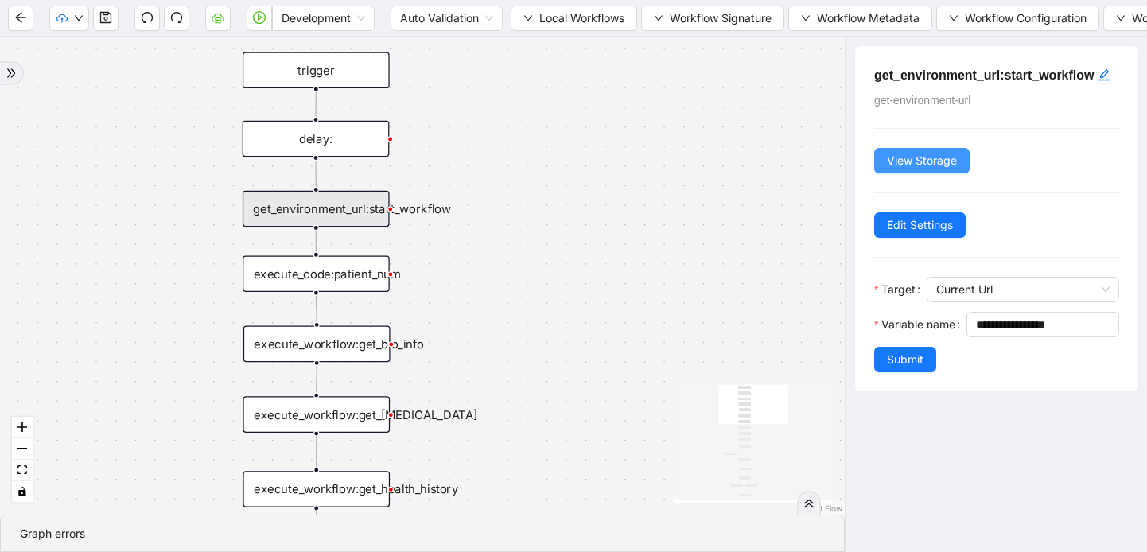
click at [904, 169] on span "View Storage" at bounding box center [922, 160] width 70 height 17
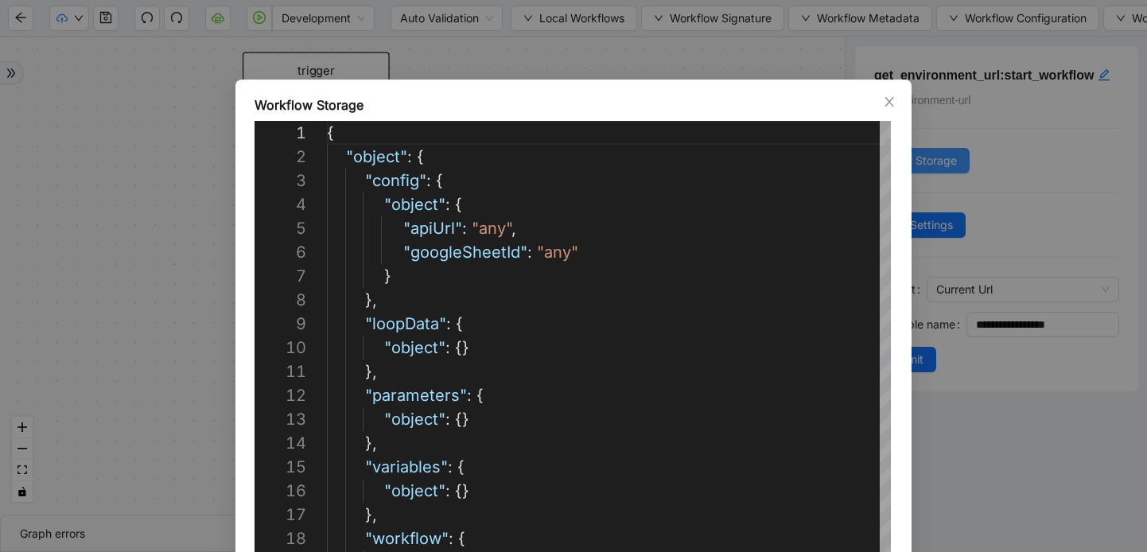
scroll to position [239, 0]
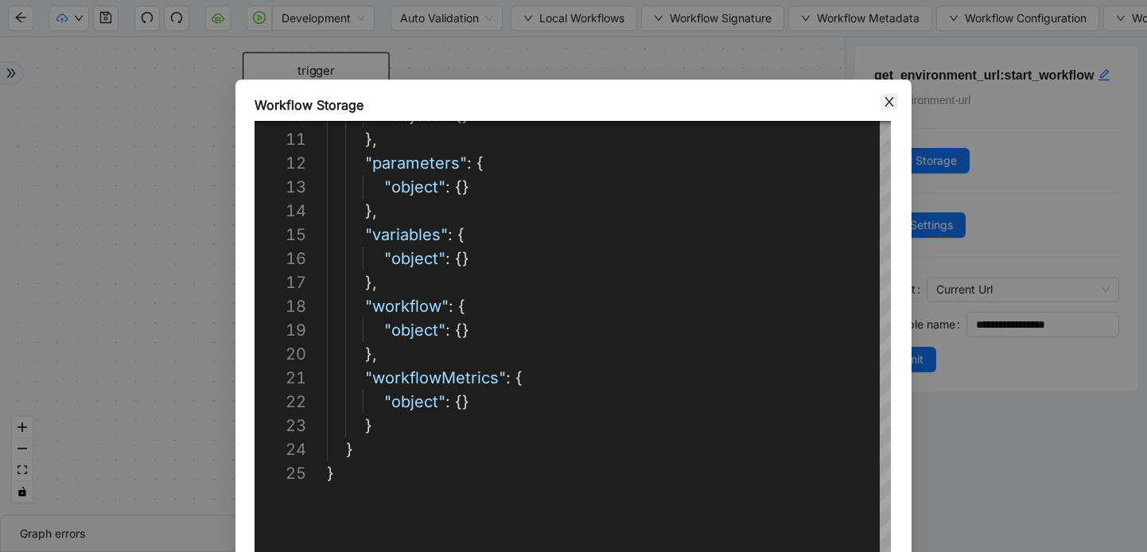
click at [888, 96] on icon "close" at bounding box center [889, 101] width 13 height 13
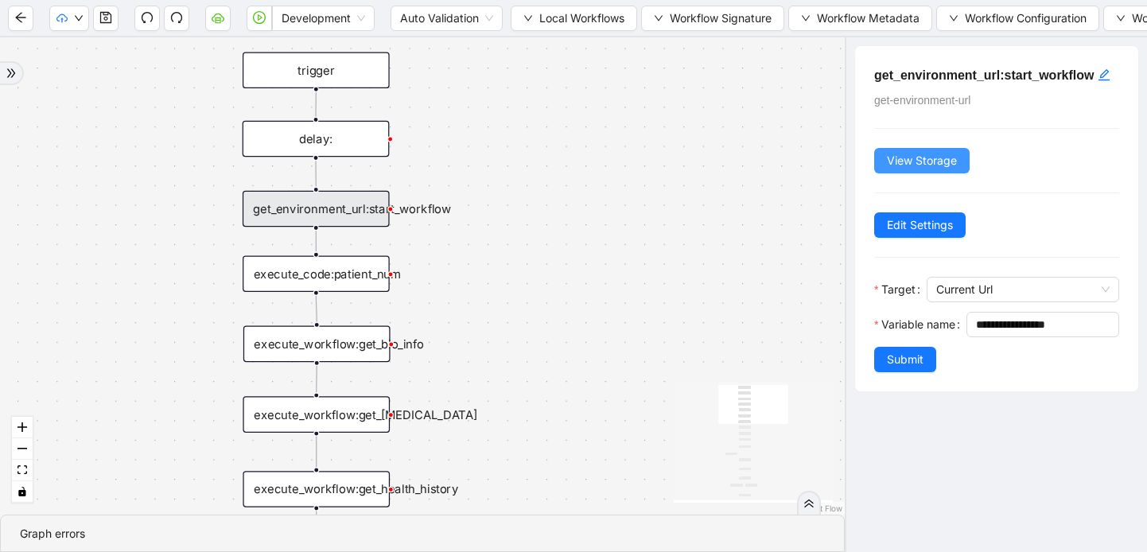
click at [915, 169] on span "View Storage" at bounding box center [922, 160] width 70 height 17
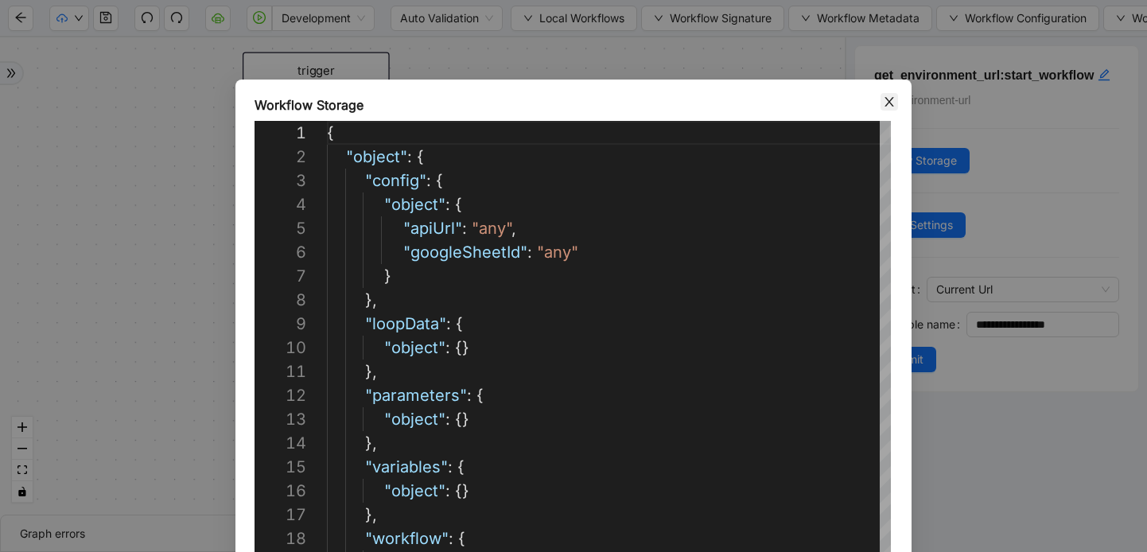
click at [888, 100] on icon "close" at bounding box center [889, 101] width 13 height 13
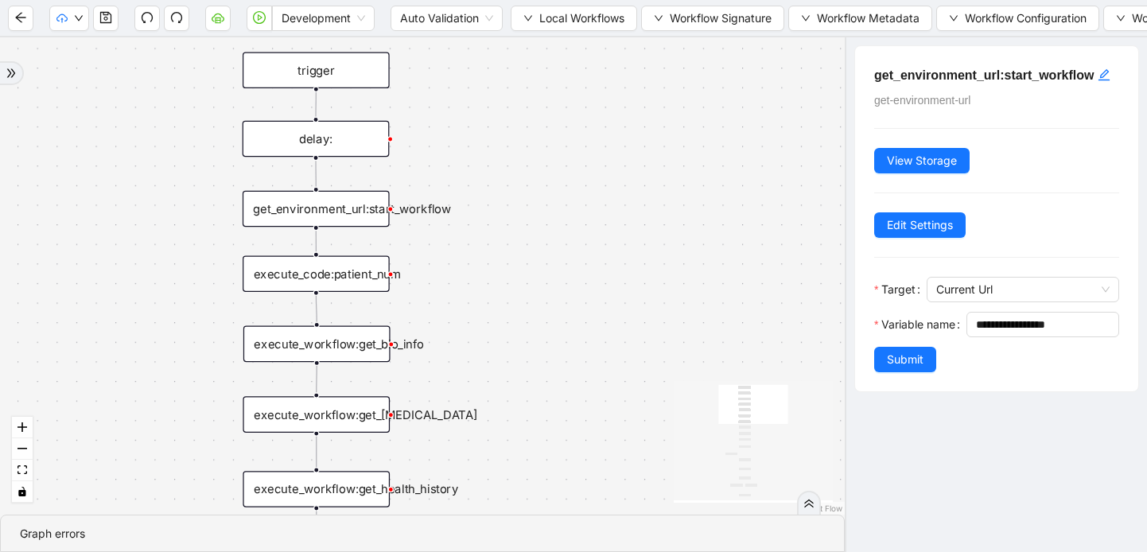
click at [352, 283] on div "execute_code:patient_num" at bounding box center [316, 274] width 147 height 37
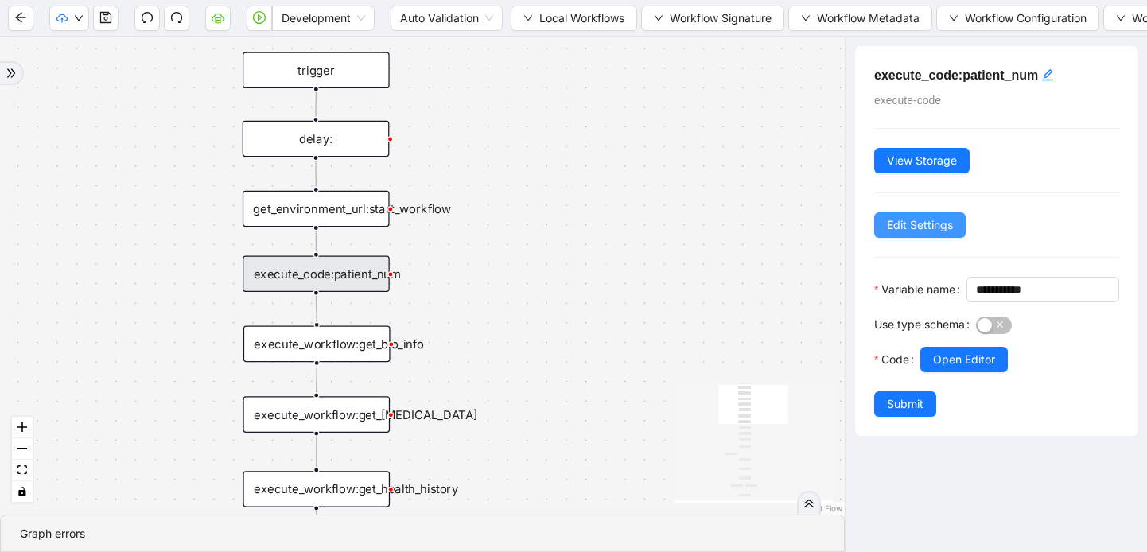
click at [952, 234] on button "Edit Settings" at bounding box center [919, 224] width 91 height 25
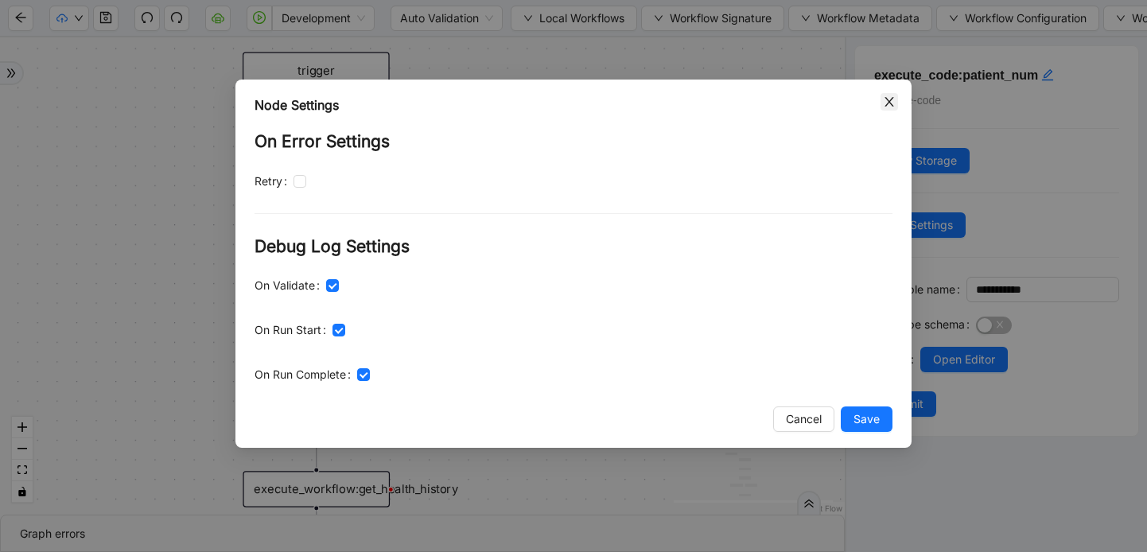
click at [884, 104] on icon "close" at bounding box center [889, 101] width 13 height 13
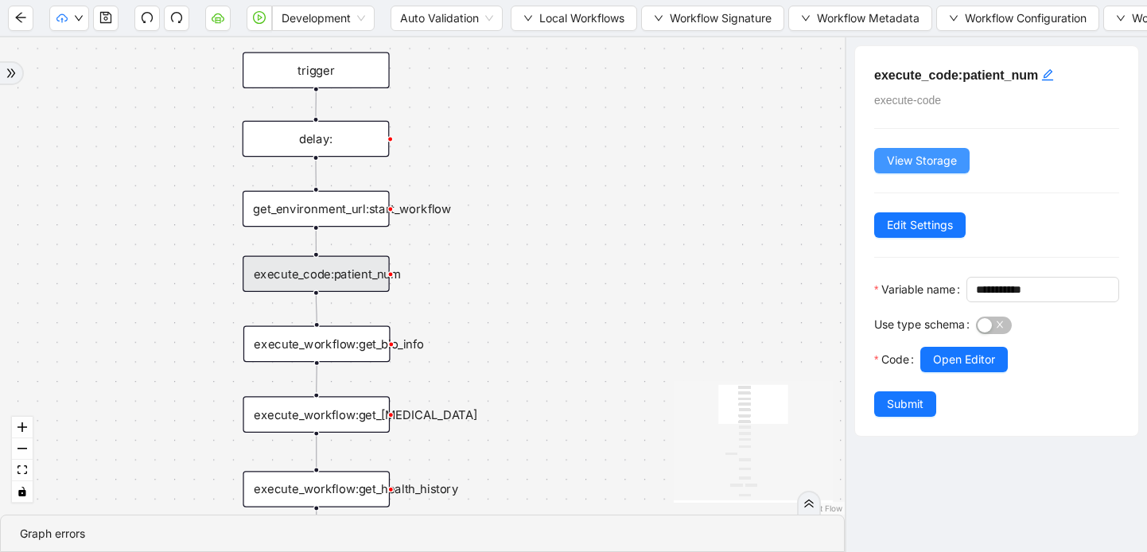
click at [911, 152] on span "View Storage" at bounding box center [922, 160] width 70 height 17
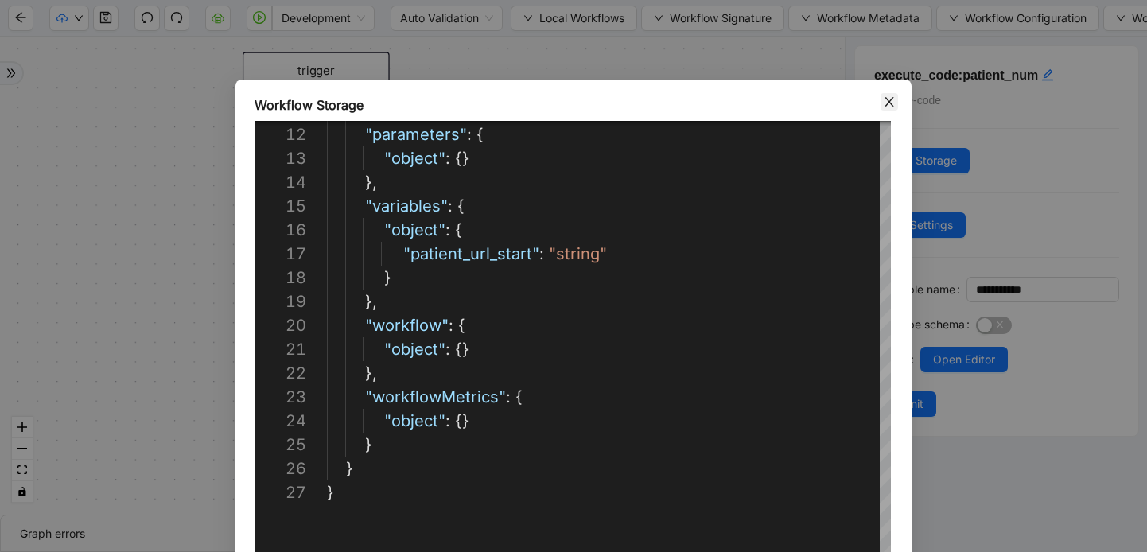
click at [889, 102] on icon "close" at bounding box center [888, 102] width 9 height 10
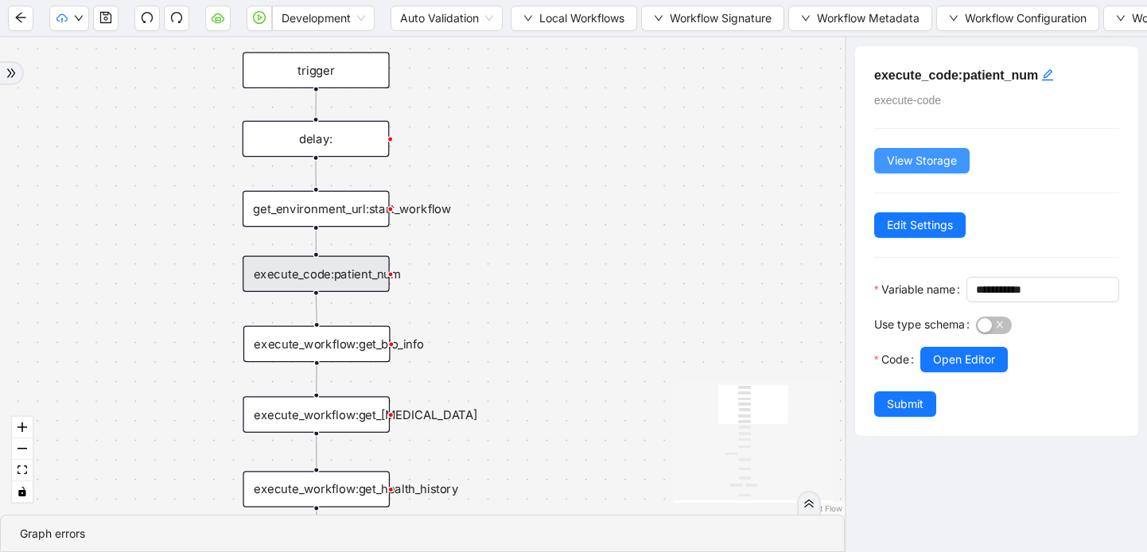
click at [951, 157] on span "View Storage" at bounding box center [922, 160] width 70 height 17
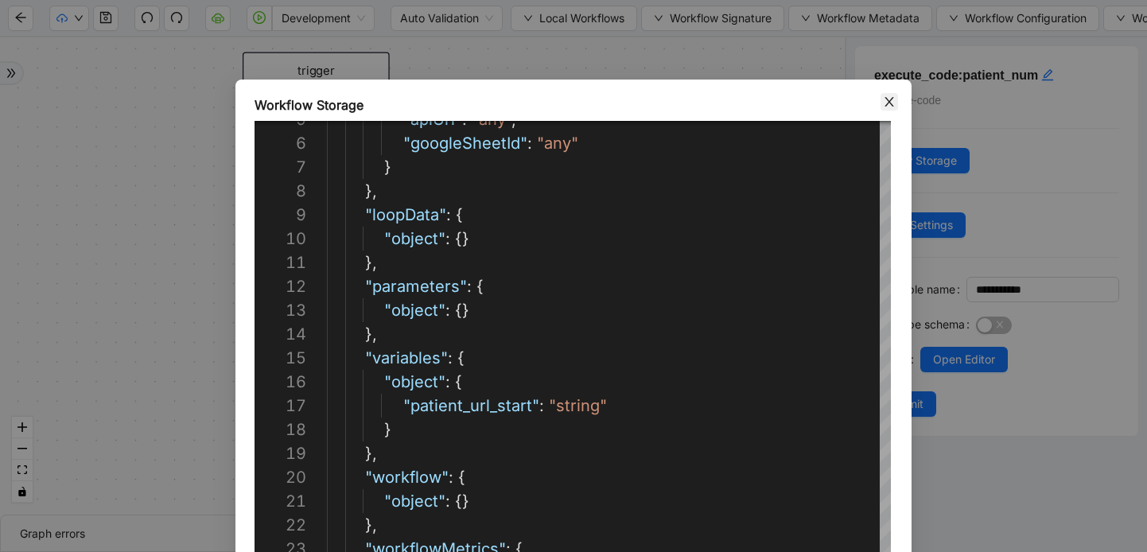
click at [894, 98] on icon "close" at bounding box center [889, 101] width 13 height 13
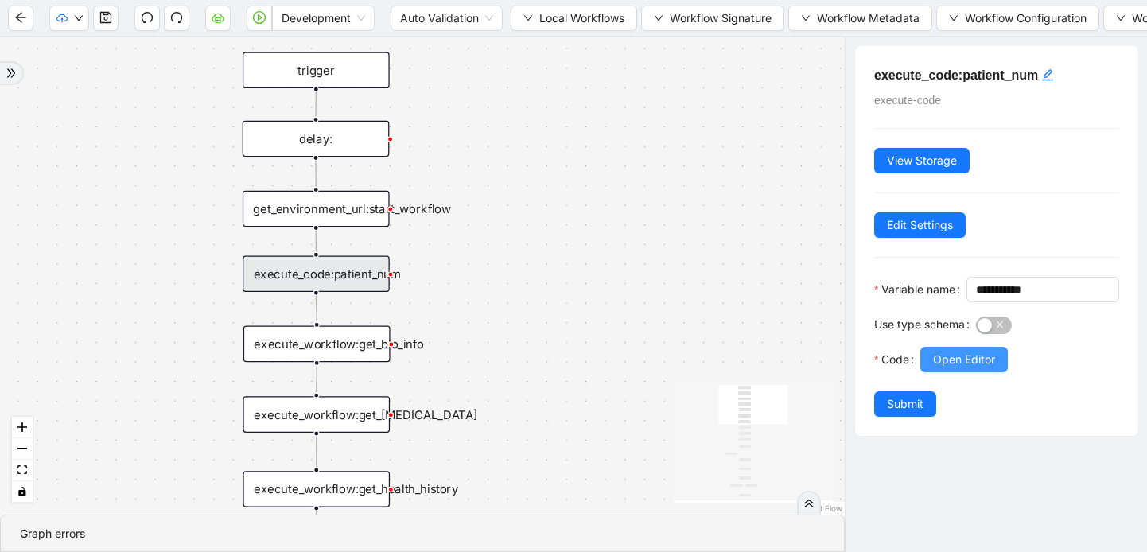
click at [946, 368] on span "Open Editor" at bounding box center [964, 359] width 62 height 17
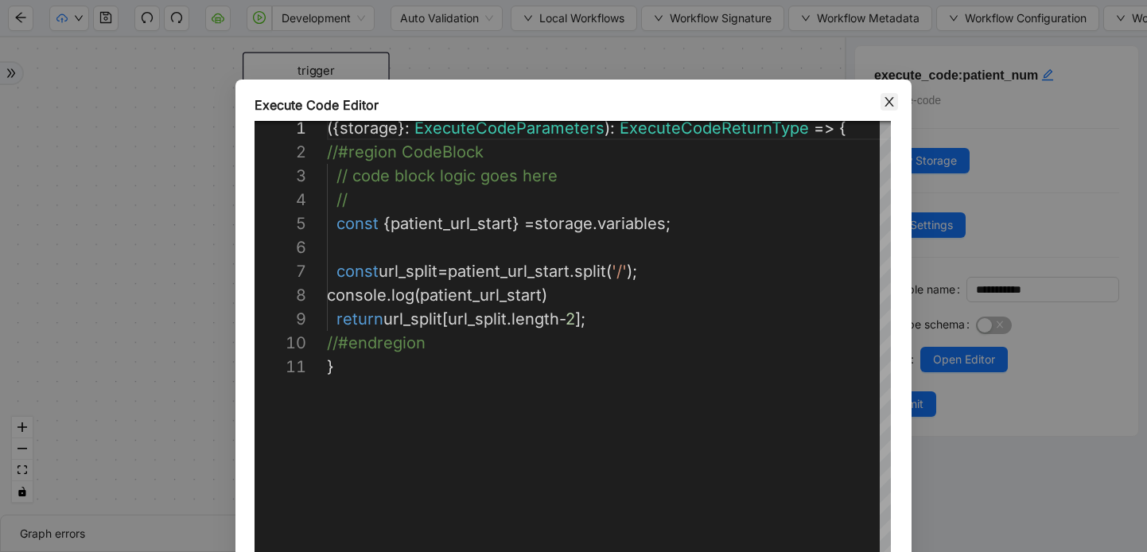
click at [893, 101] on icon "close" at bounding box center [889, 101] width 13 height 13
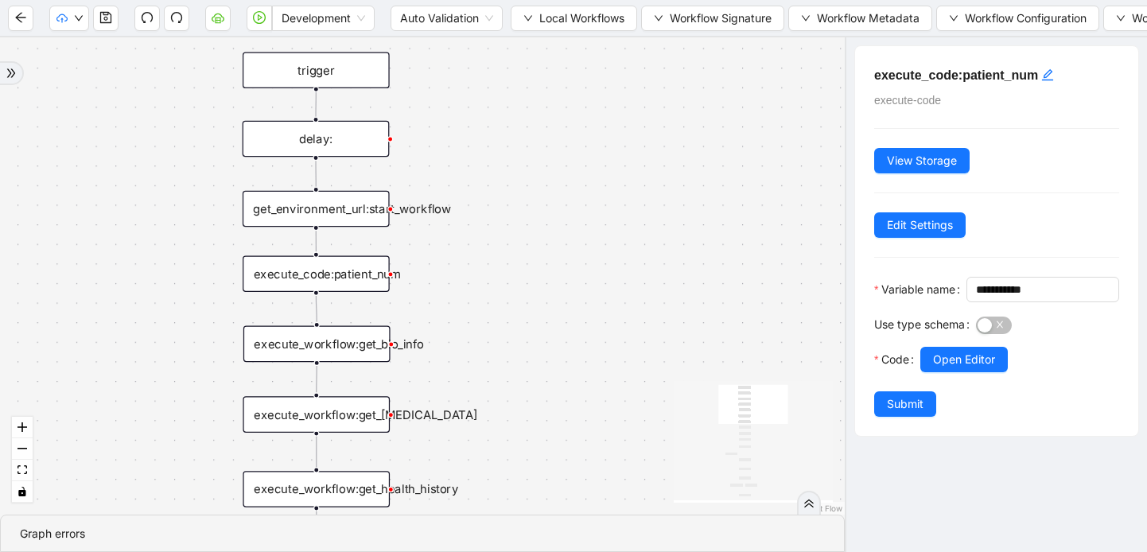
click at [341, 204] on div "get_environment_url:start_workflow" at bounding box center [316, 209] width 147 height 37
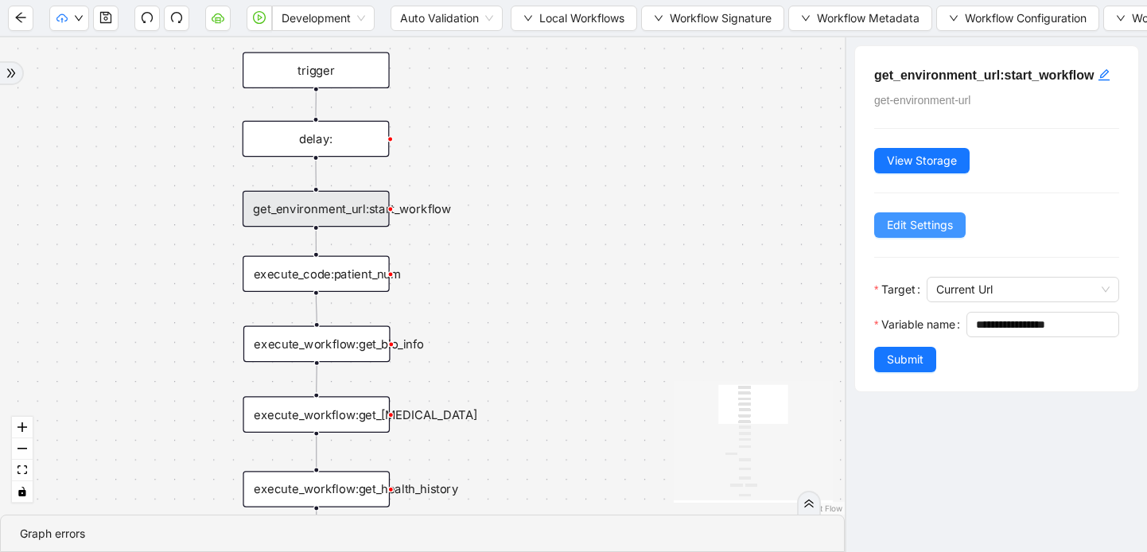
click at [926, 234] on span "Edit Settings" at bounding box center [920, 224] width 66 height 17
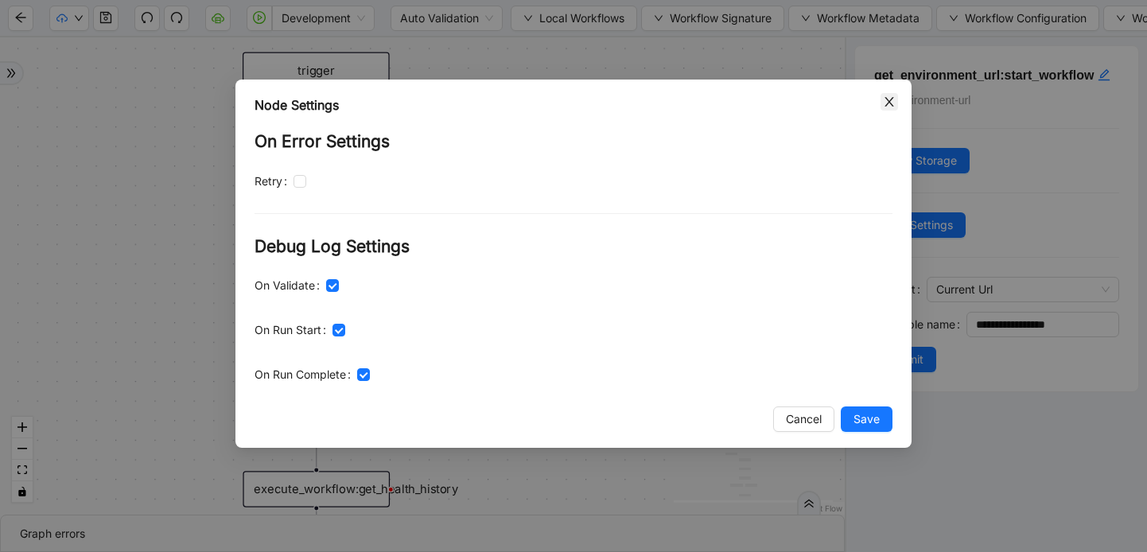
click at [887, 96] on icon "close" at bounding box center [889, 101] width 13 height 13
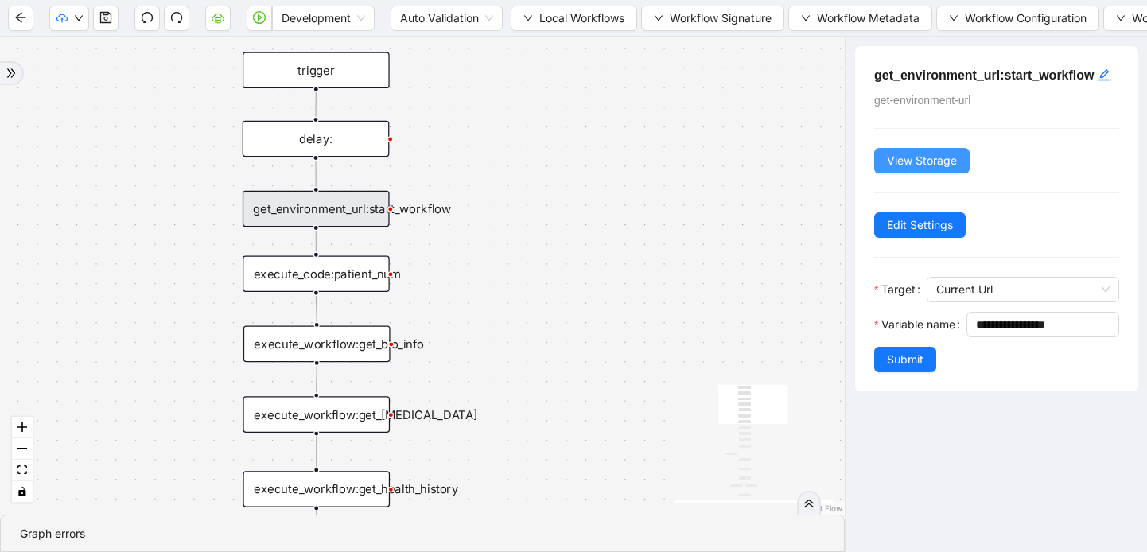
click at [914, 173] on button "View Storage" at bounding box center [921, 160] width 95 height 25
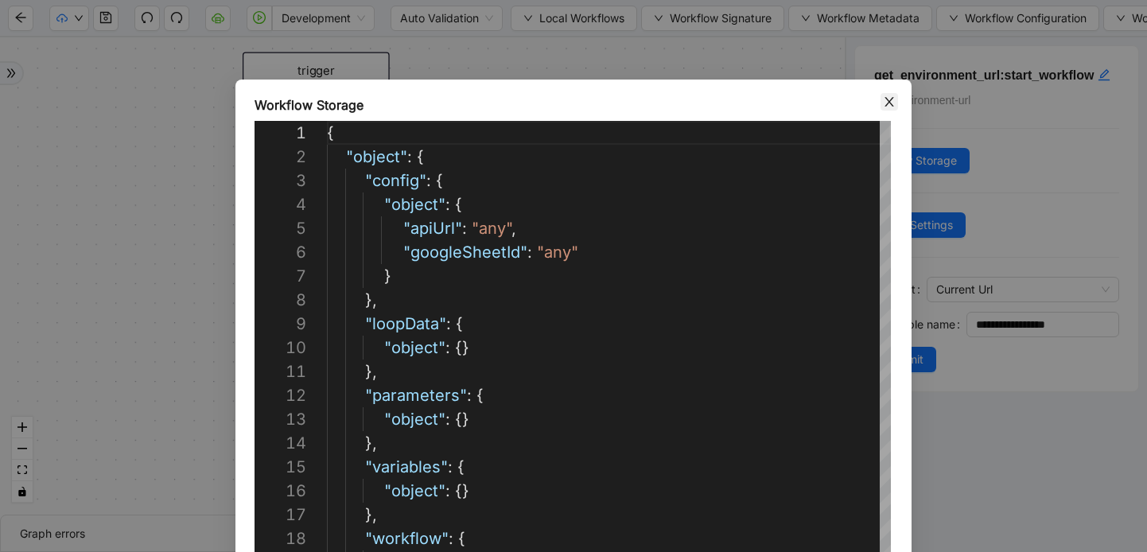
click at [885, 102] on icon "close" at bounding box center [889, 101] width 13 height 13
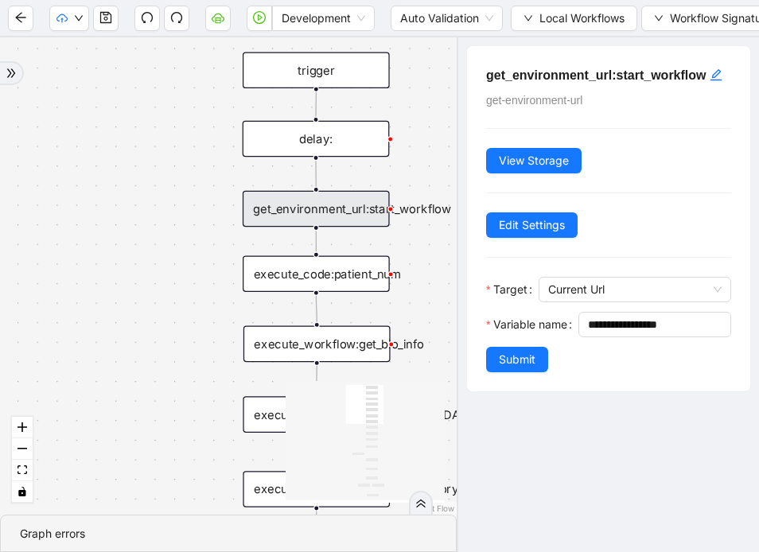
click at [298, 282] on div "execute_code:patient_num" at bounding box center [316, 274] width 147 height 37
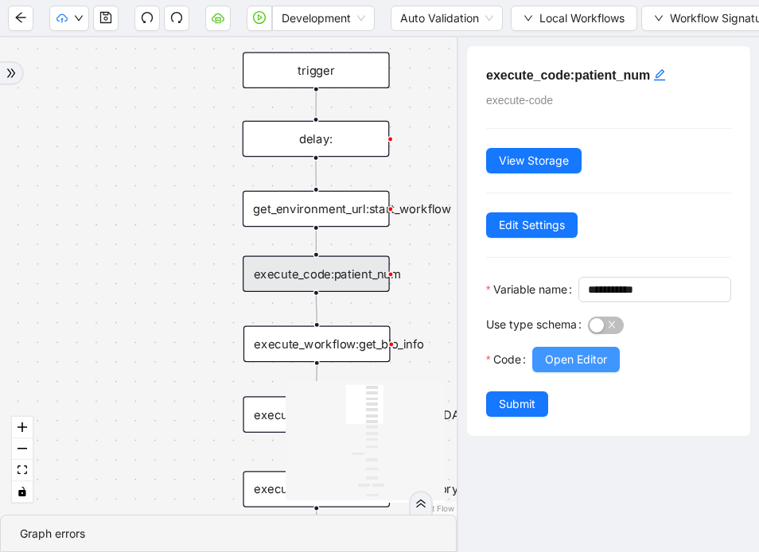
click at [572, 368] on span "Open Editor" at bounding box center [576, 359] width 62 height 17
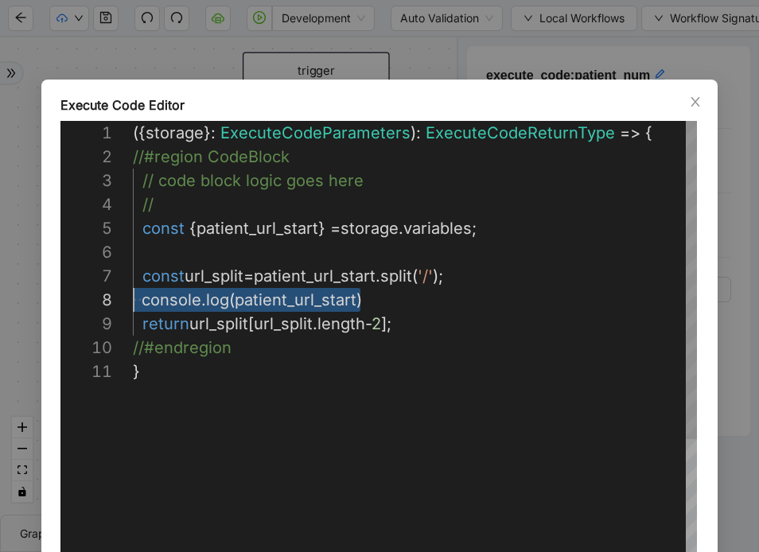
scroll to position [167, 0]
drag, startPoint x: 329, startPoint y: 304, endPoint x: 45, endPoint y: 297, distance: 284.0
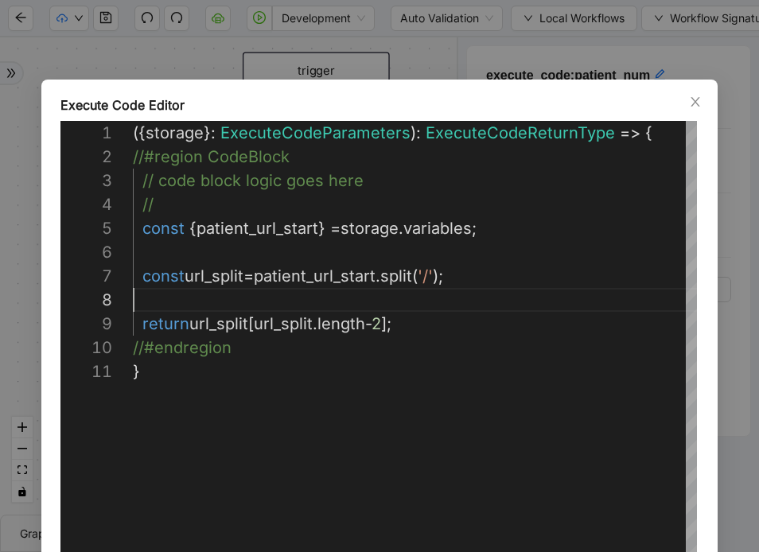
type textarea "**********"
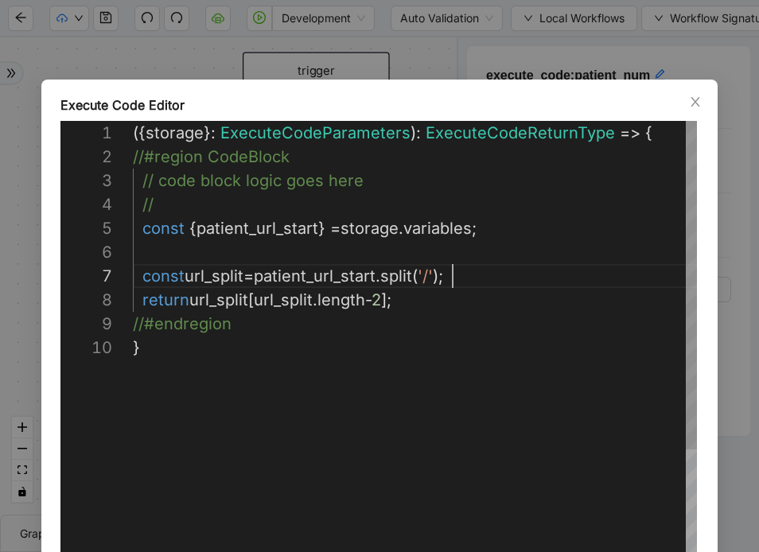
scroll to position [143, 320]
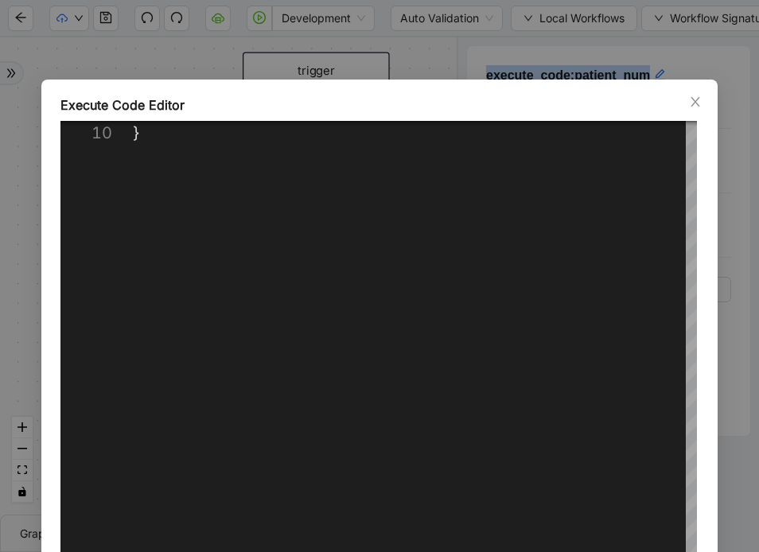
drag, startPoint x: 547, startPoint y: 92, endPoint x: 562, endPoint y: -50, distance: 143.2
click at [562, 0] on html "Development Auto Validation Local Workflows Workflow Signature Workflow Metadat…" at bounding box center [379, 276] width 759 height 552
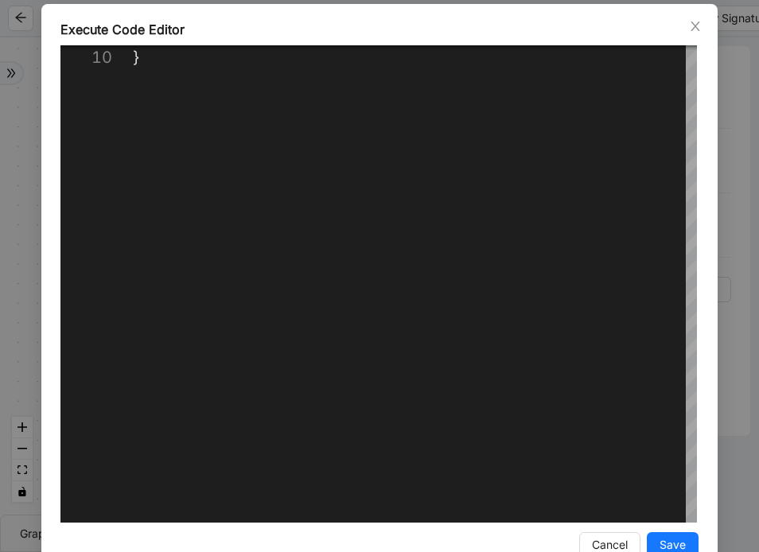
scroll to position [116, 0]
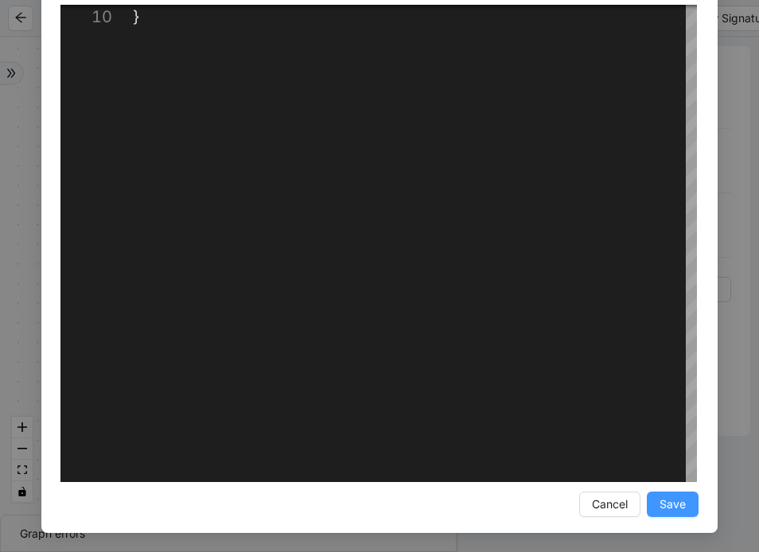
click at [655, 500] on button "Save" at bounding box center [673, 504] width 52 height 25
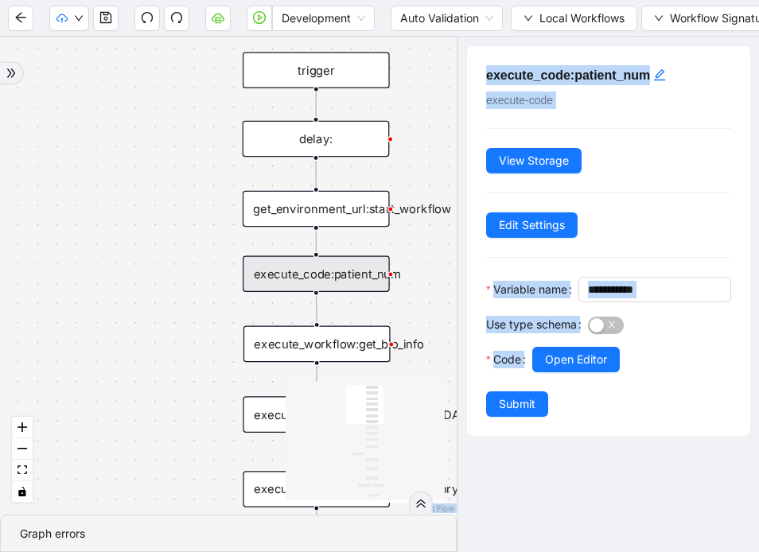
scroll to position [37, 0]
click at [103, 16] on icon "save" at bounding box center [105, 17] width 13 height 13
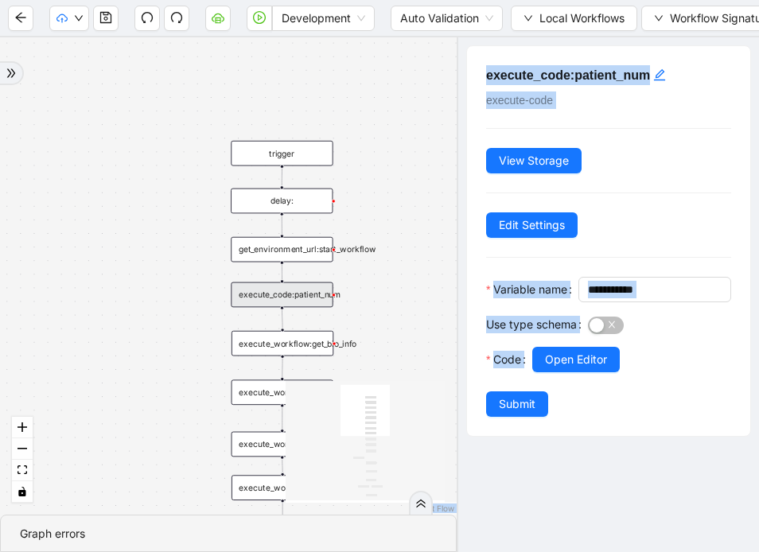
click at [422, 332] on div "success fallback trigger execute_workflow:get_bio_info execute_workflow:get_lab…" at bounding box center [228, 275] width 457 height 477
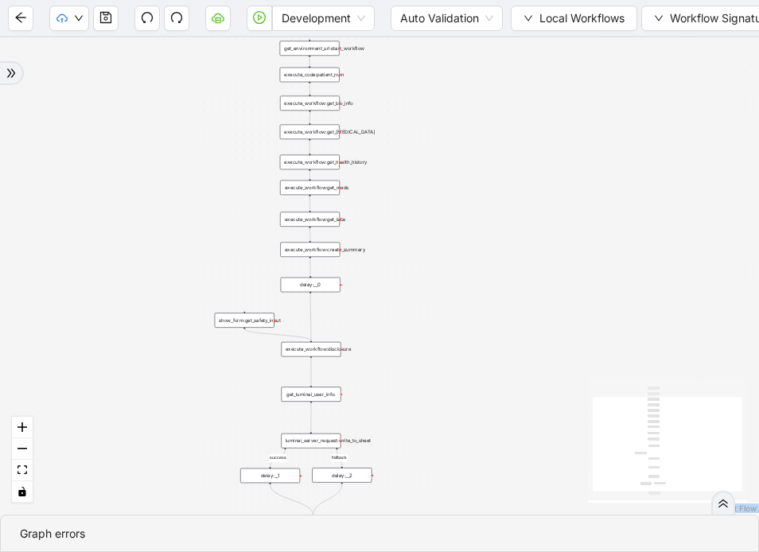
drag, startPoint x: 402, startPoint y: 427, endPoint x: 380, endPoint y: 157, distance: 270.5
click at [380, 157] on div "success fallback trigger execute_workflow:get_bio_info execute_workflow:get_lab…" at bounding box center [379, 275] width 759 height 477
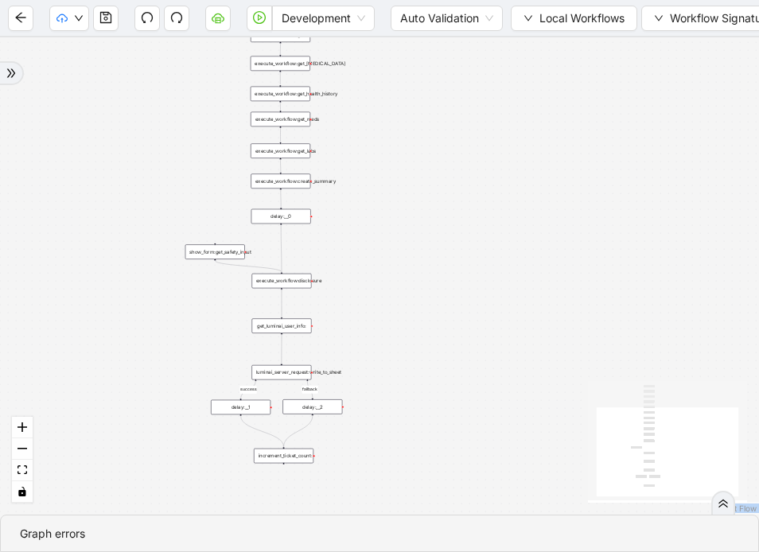
drag, startPoint x: 379, startPoint y: 313, endPoint x: 348, endPoint y: 243, distance: 75.5
click at [348, 243] on div "success fallback trigger execute_workflow:get_bio_info execute_workflow:get_lab…" at bounding box center [379, 275] width 759 height 477
click at [291, 186] on div "execute_workflow:create_summary" at bounding box center [280, 180] width 60 height 15
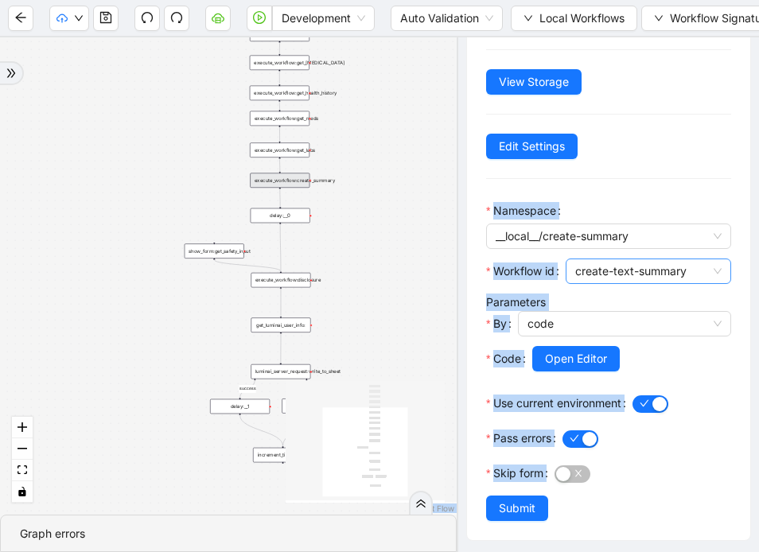
scroll to position [83, 0]
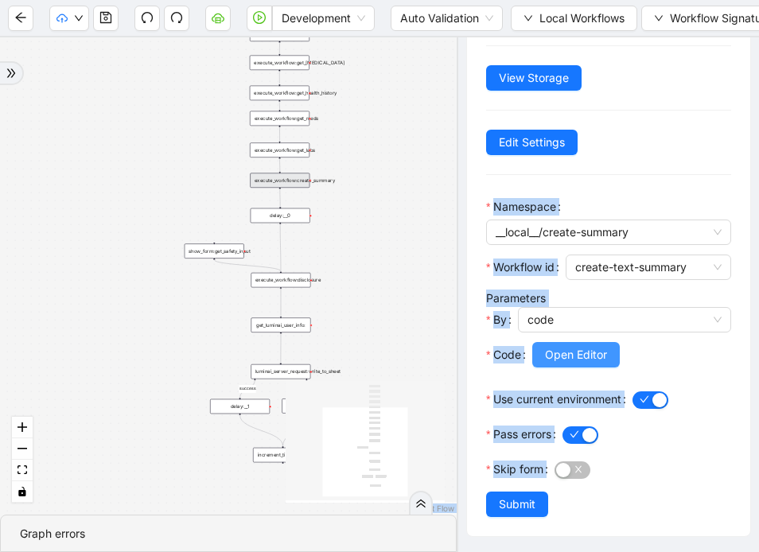
click at [573, 354] on span "Open Editor" at bounding box center [576, 354] width 62 height 17
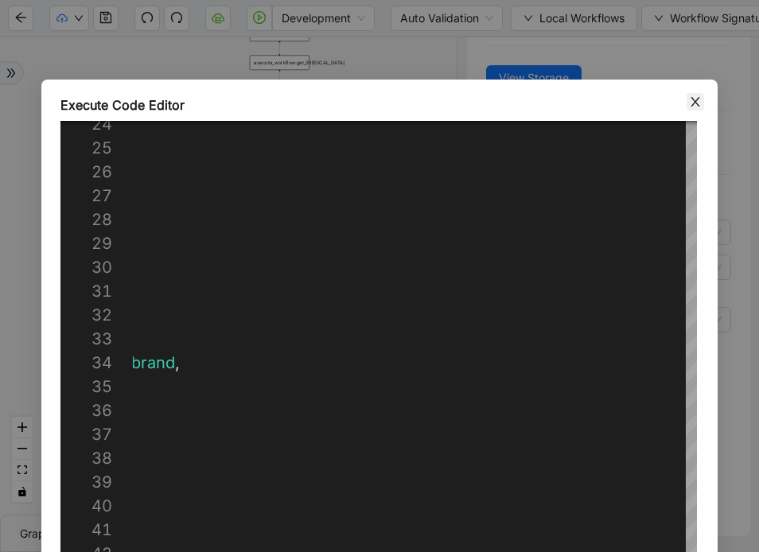
click at [697, 98] on icon "close" at bounding box center [694, 102] width 9 height 10
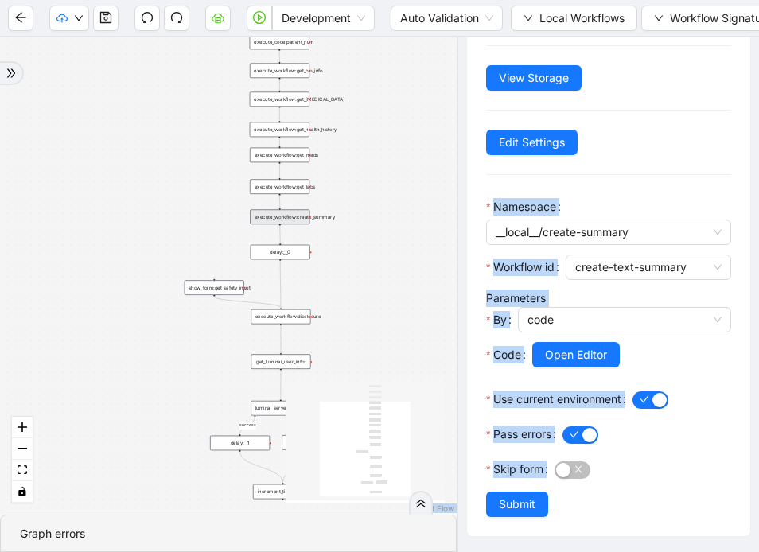
drag, startPoint x: 422, startPoint y: 214, endPoint x: 422, endPoint y: 251, distance: 36.6
click at [422, 251] on div "success fallback trigger execute_workflow:get_bio_info execute_workflow:get_lab…" at bounding box center [228, 275] width 457 height 477
click at [291, 138] on div "success fallback trigger execute_workflow:get_bio_info execute_workflow:get_lab…" at bounding box center [228, 275] width 457 height 477
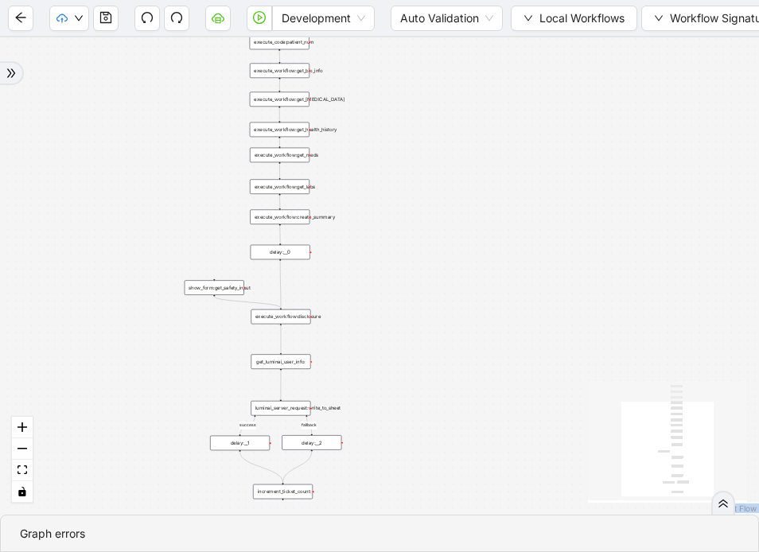
scroll to position [0, 0]
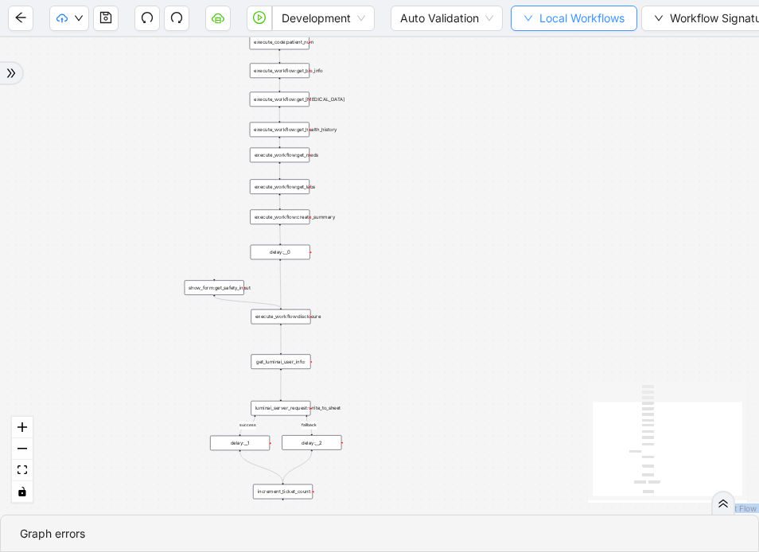
click at [519, 25] on button "Local Workflows" at bounding box center [574, 18] width 126 height 25
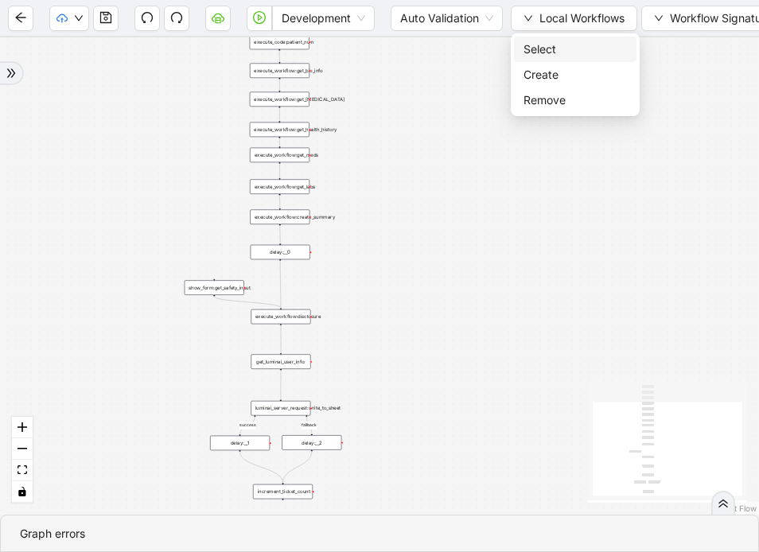
click at [535, 49] on span "Select" at bounding box center [574, 49] width 103 height 17
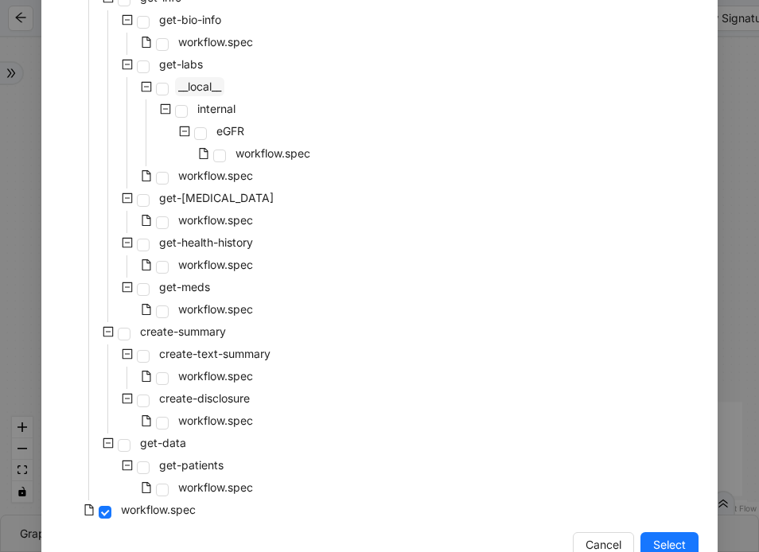
scroll to position [218, 0]
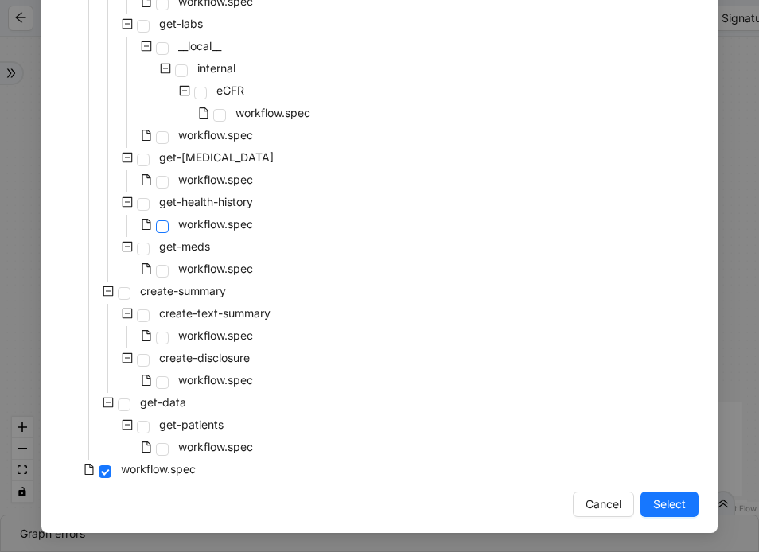
click at [157, 228] on span at bounding box center [162, 226] width 13 height 13
click at [654, 507] on span "Select" at bounding box center [669, 504] width 33 height 17
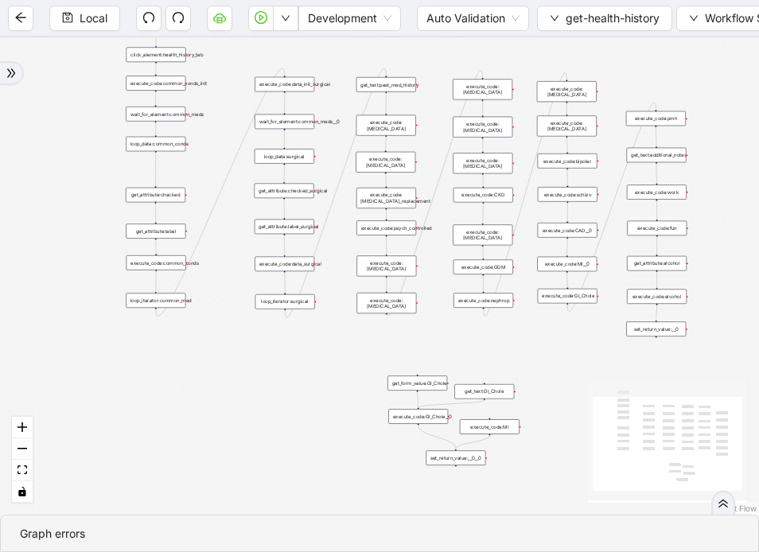
drag, startPoint x: 567, startPoint y: 340, endPoint x: 449, endPoint y: 356, distance: 119.5
click at [449, 356] on div "trigger get_attribute:checked get_attribute:label loop_iterator:common_med wait…" at bounding box center [379, 275] width 759 height 477
click at [660, 122] on div "execute_code:pmh" at bounding box center [656, 118] width 60 height 15
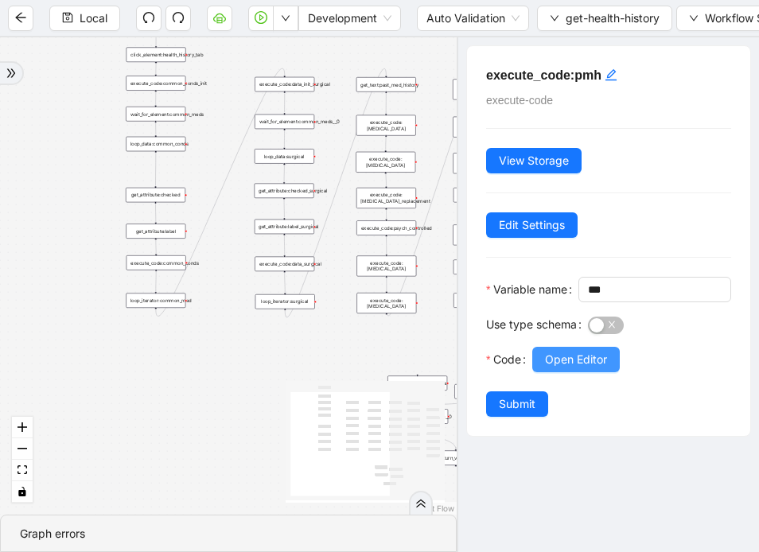
click at [589, 372] on button "Open Editor" at bounding box center [575, 359] width 87 height 25
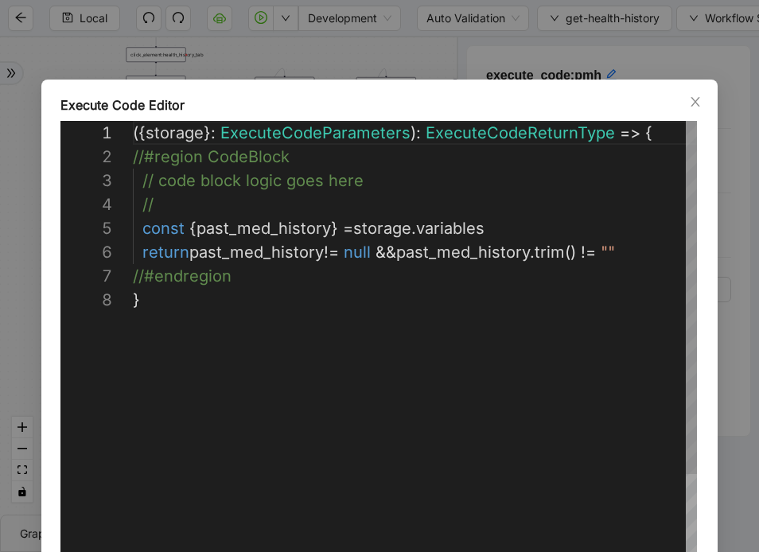
scroll to position [167, 0]
click at [694, 99] on icon "close" at bounding box center [695, 101] width 13 height 13
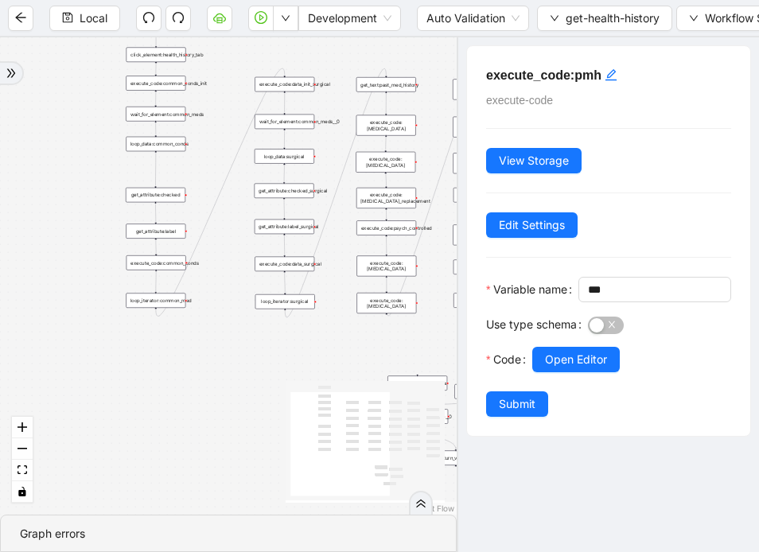
click at [406, 91] on div "trigger get_attribute:checked get_attribute:label loop_iterator:common_med wait…" at bounding box center [228, 275] width 457 height 477
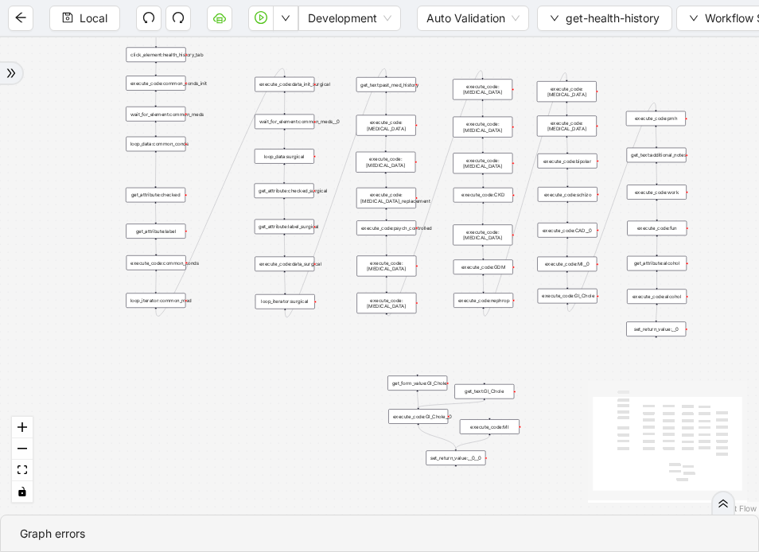
click at [401, 85] on div "get_text:past_med_history" at bounding box center [386, 84] width 60 height 15
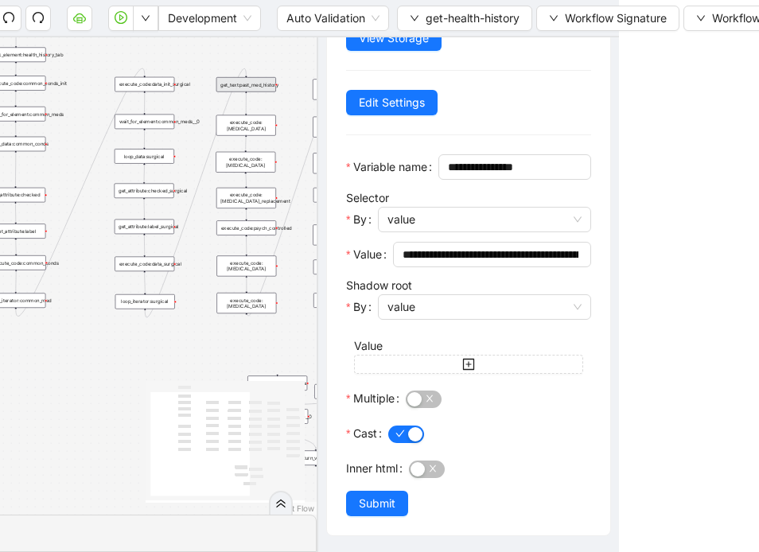
scroll to position [0, 0]
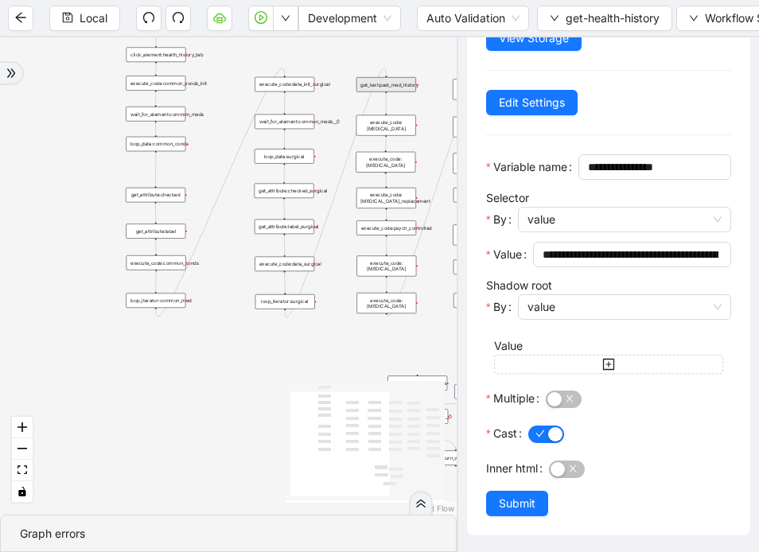
click at [396, 165] on div "execute_code:[MEDICAL_DATA]" at bounding box center [386, 162] width 60 height 21
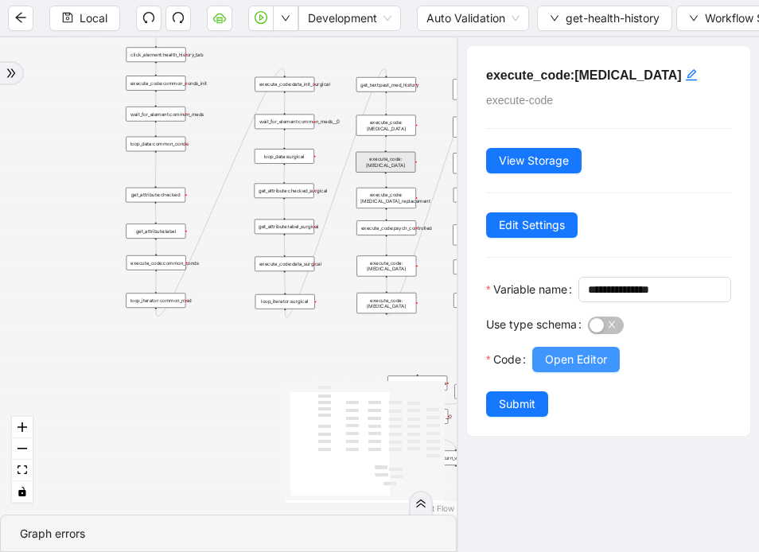
click at [560, 368] on span "Open Editor" at bounding box center [576, 359] width 62 height 17
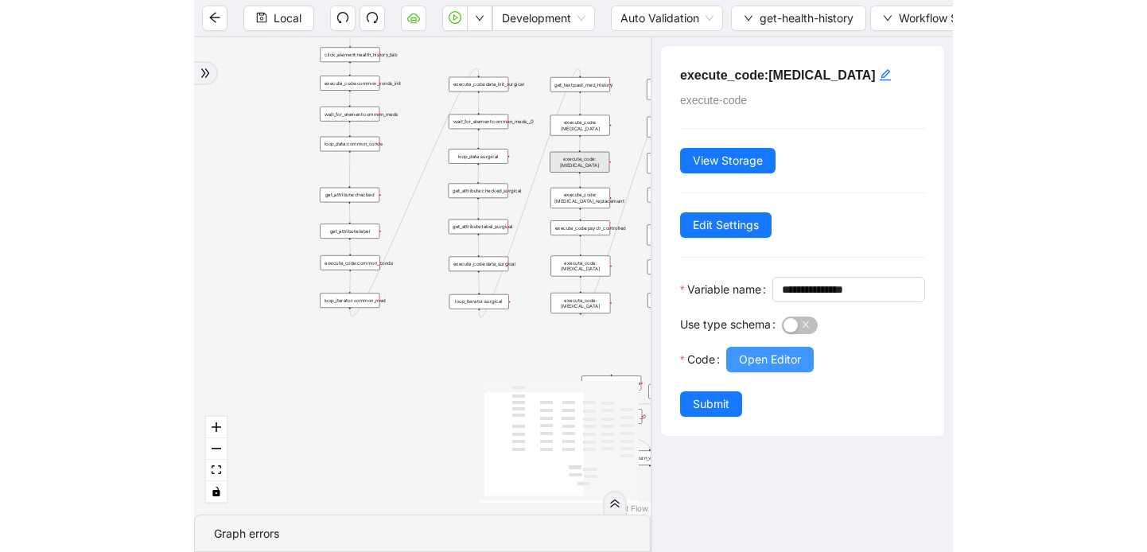
scroll to position [239, 0]
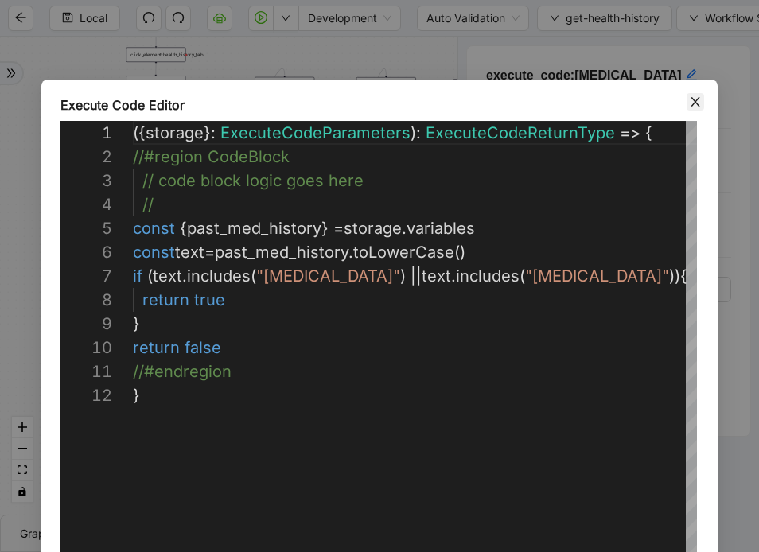
click at [690, 103] on icon "close" at bounding box center [695, 101] width 13 height 13
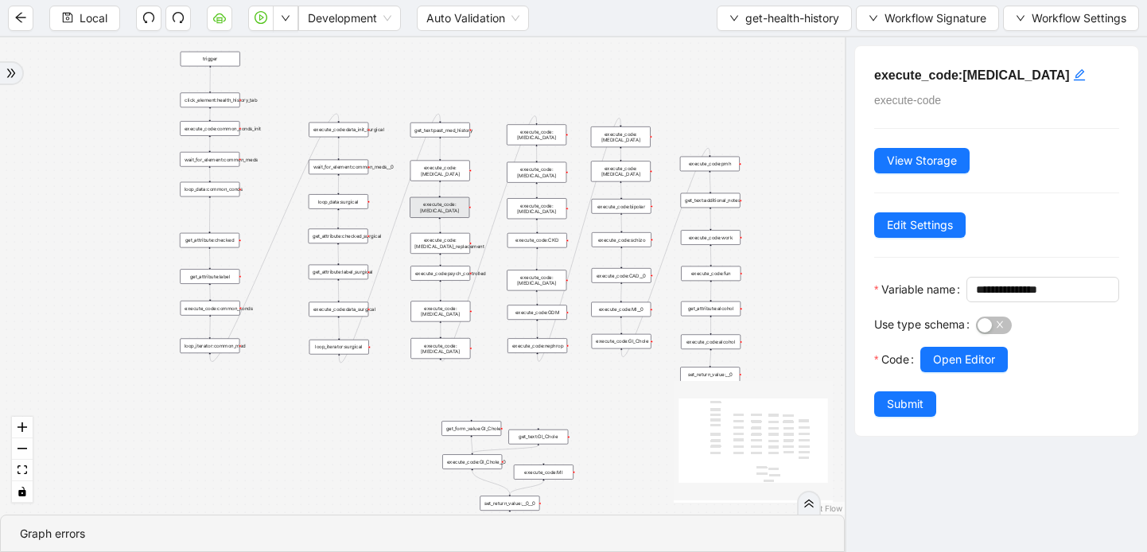
drag, startPoint x: 531, startPoint y: 374, endPoint x: 582, endPoint y: 420, distance: 69.3
click at [583, 420] on div "trigger get_attribute:checked get_attribute:label loop_iterator:common_med wait…" at bounding box center [422, 275] width 845 height 477
click at [20, 17] on icon "arrow-left" at bounding box center [20, 17] width 13 height 13
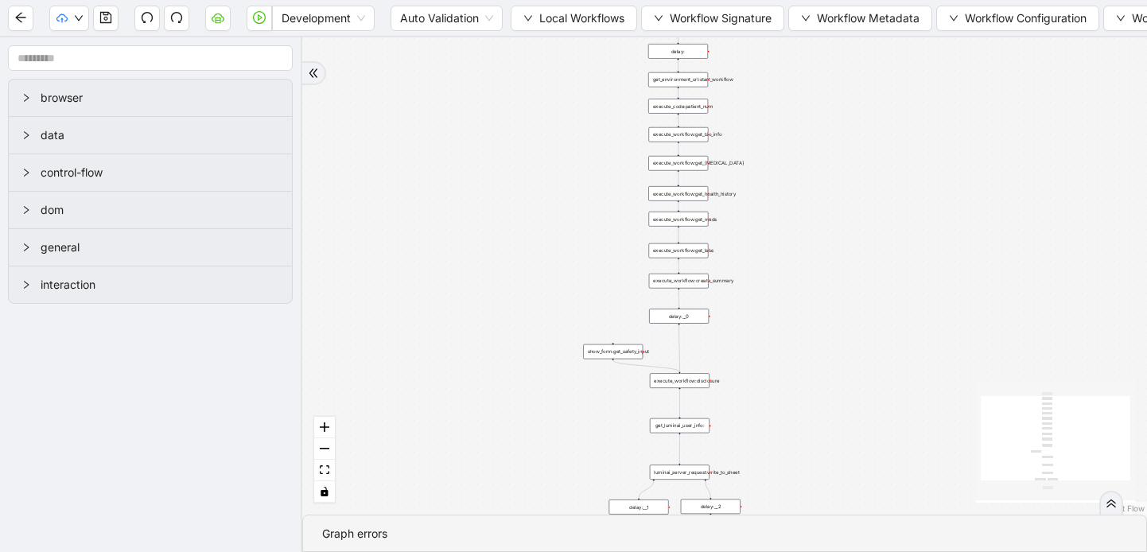
drag, startPoint x: 725, startPoint y: 227, endPoint x: 511, endPoint y: 406, distance: 278.9
click at [511, 406] on div "trigger execute_workflow:get_bio_info execute_workflow:get_labs execute_workflo…" at bounding box center [724, 275] width 845 height 477
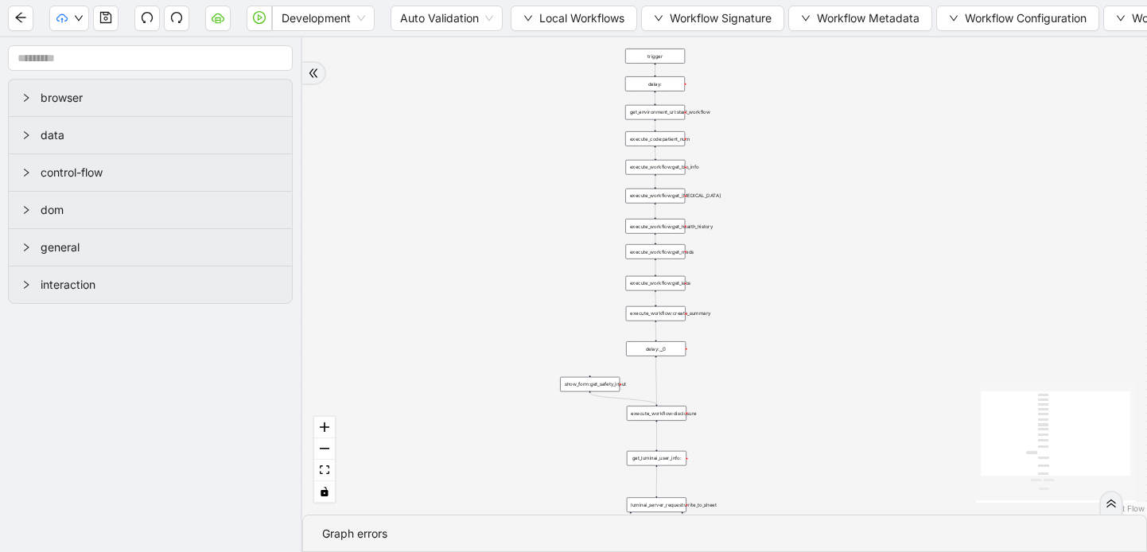
drag, startPoint x: 572, startPoint y: 262, endPoint x: 549, endPoint y: 295, distance: 39.9
click at [549, 295] on div "trigger execute_workflow:get_bio_info execute_workflow:get_labs execute_workflo…" at bounding box center [724, 275] width 845 height 477
click at [662, 11] on button "Workflow Signature" at bounding box center [712, 18] width 143 height 25
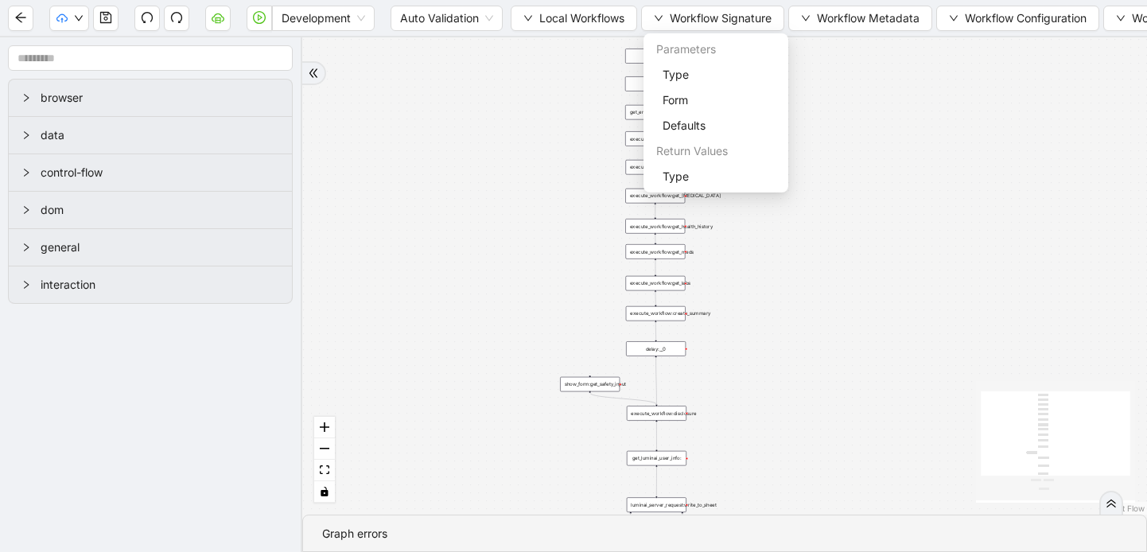
click at [535, 33] on div "Development Auto Validation Local Workflows Workflow Signature Workflow Metadat…" at bounding box center [573, 18] width 1147 height 36
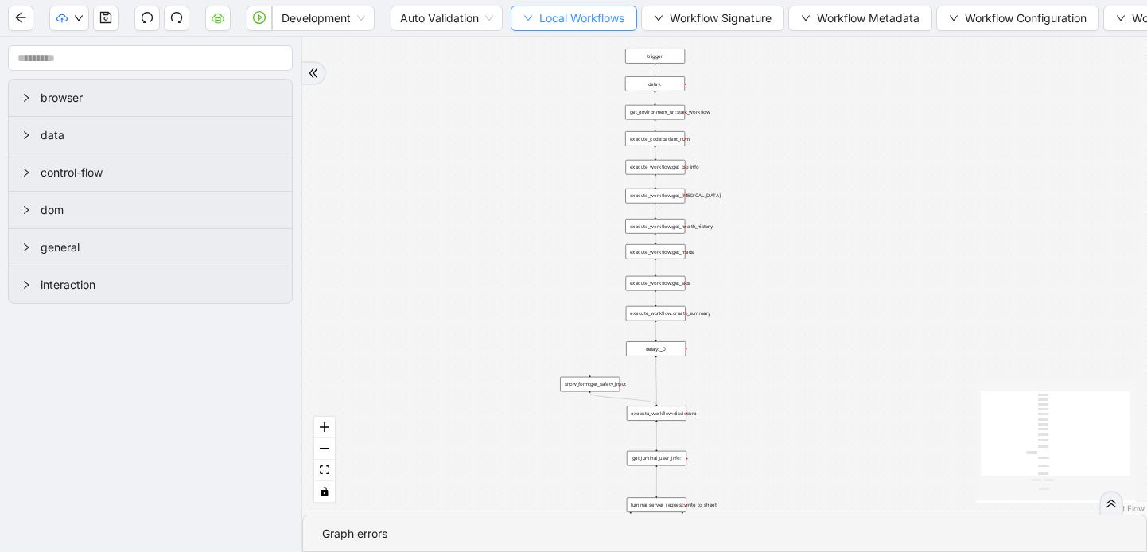
click at [533, 25] on button "Local Workflows" at bounding box center [574, 18] width 126 height 25
click at [541, 47] on span "Select" at bounding box center [574, 49] width 103 height 17
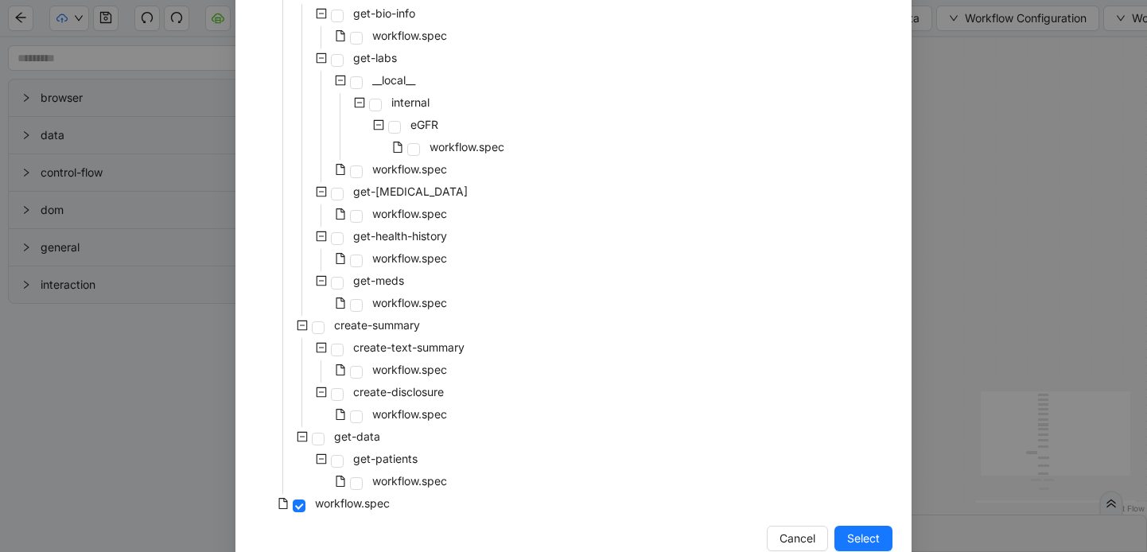
scroll to position [218, 0]
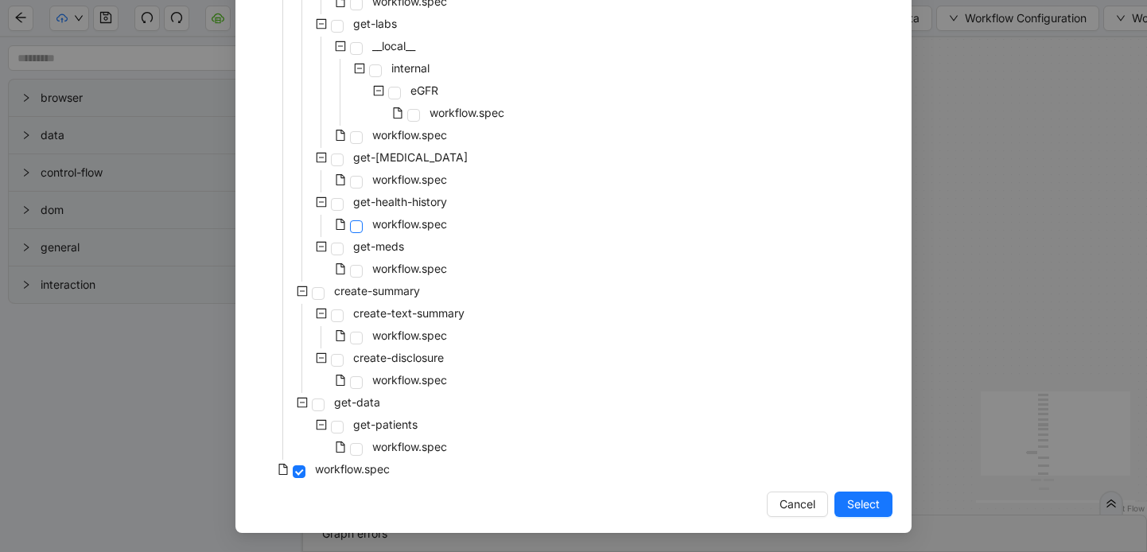
click at [360, 226] on span at bounding box center [356, 226] width 13 height 13
click at [860, 505] on span "Select" at bounding box center [863, 504] width 33 height 17
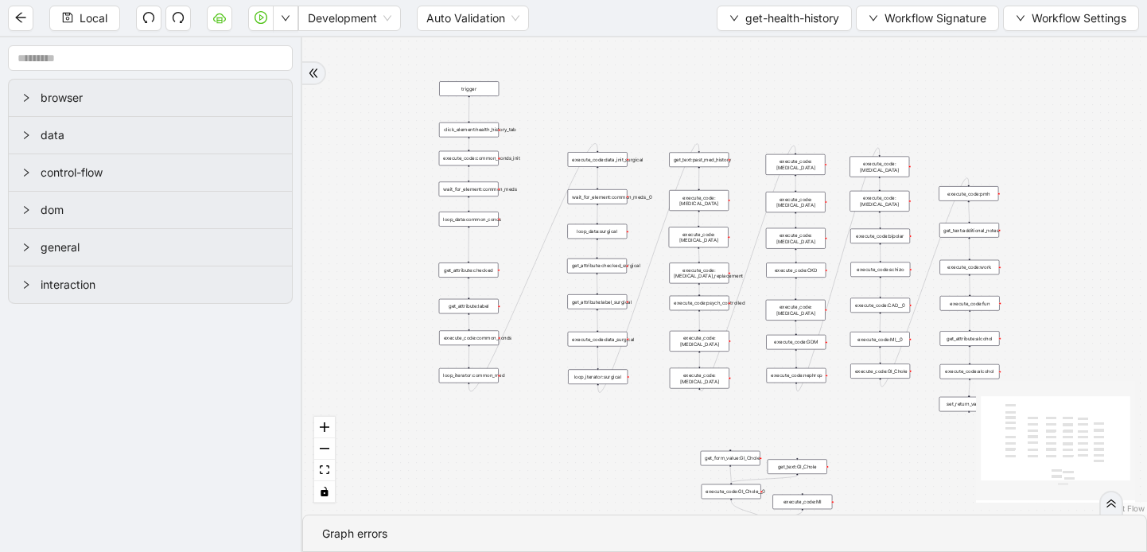
drag, startPoint x: 704, startPoint y: 447, endPoint x: 523, endPoint y: 442, distance: 181.4
click at [523, 441] on div "trigger get_attribute:checked get_attribute:label loop_iterator:common_med wait…" at bounding box center [724, 275] width 845 height 477
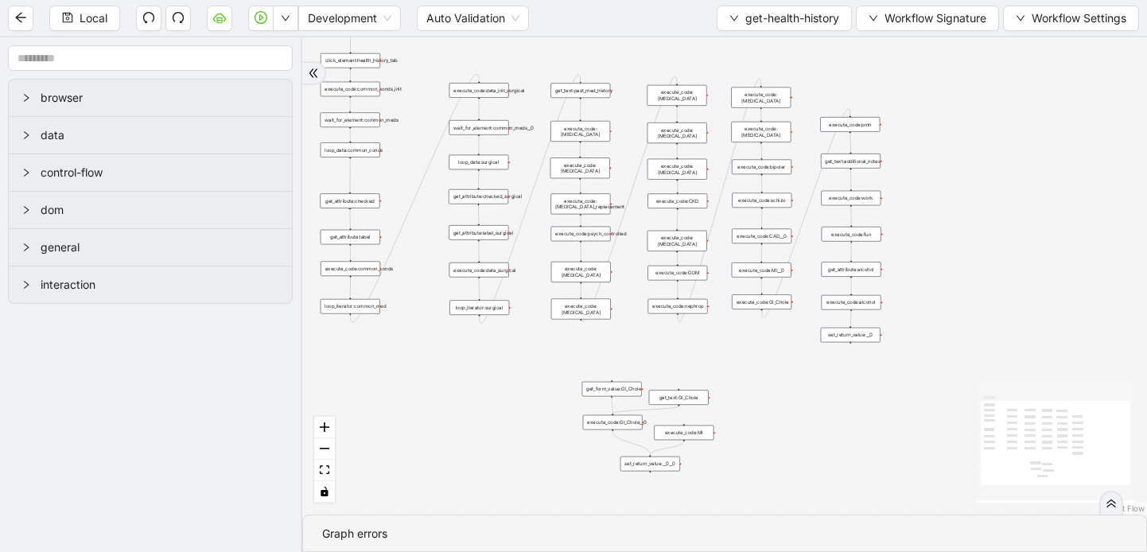
drag, startPoint x: 819, startPoint y: 425, endPoint x: 701, endPoint y: 355, distance: 137.6
click at [701, 355] on div "trigger get_attribute:checked get_attribute:label loop_iterator:common_med wait…" at bounding box center [724, 275] width 845 height 477
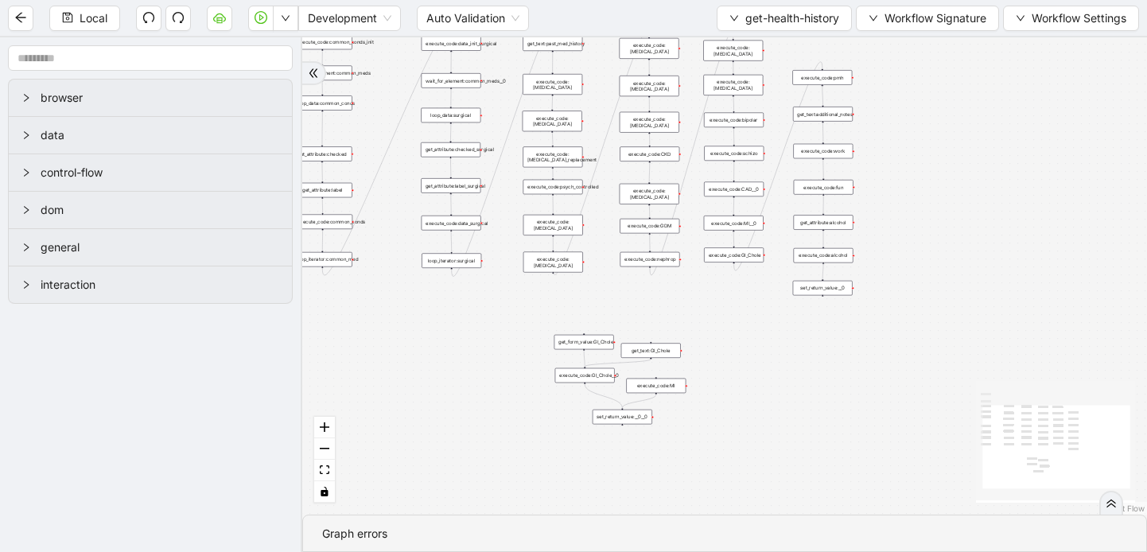
drag, startPoint x: 712, startPoint y: 375, endPoint x: 683, endPoint y: 327, distance: 55.7
click at [683, 327] on div "trigger get_attribute:checked get_attribute:label loop_iterator:common_med wait…" at bounding box center [724, 275] width 845 height 477
click at [820, 191] on div "execute_code:fun" at bounding box center [823, 186] width 60 height 15
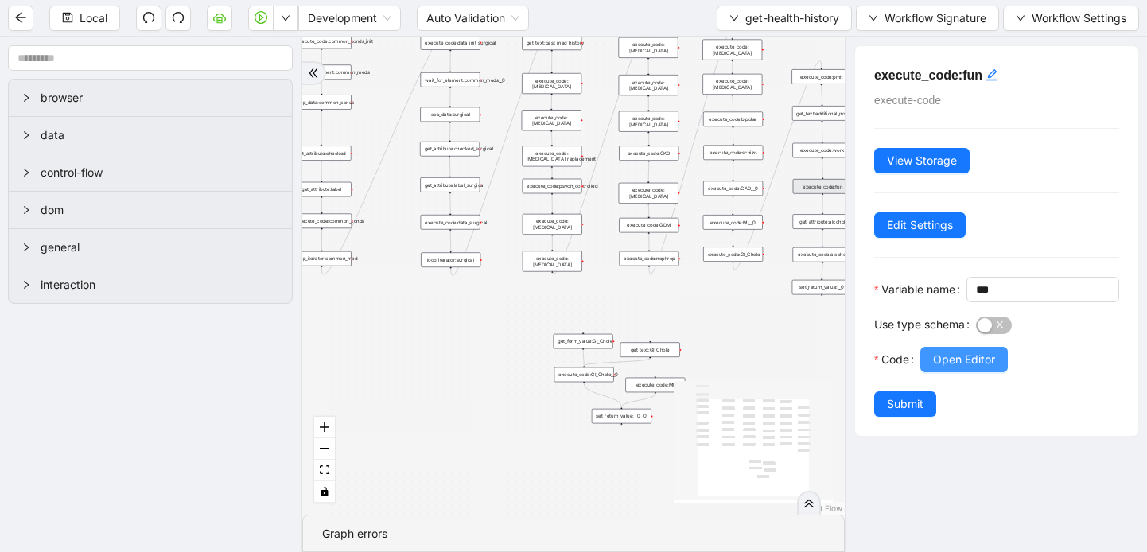
click at [955, 368] on span "Open Editor" at bounding box center [964, 359] width 62 height 17
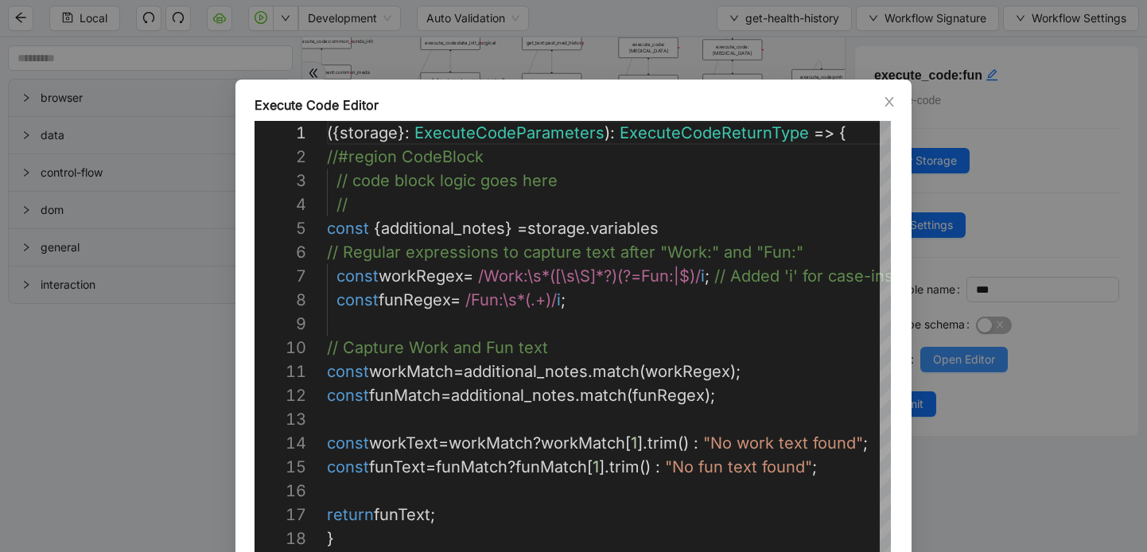
scroll to position [239, 0]
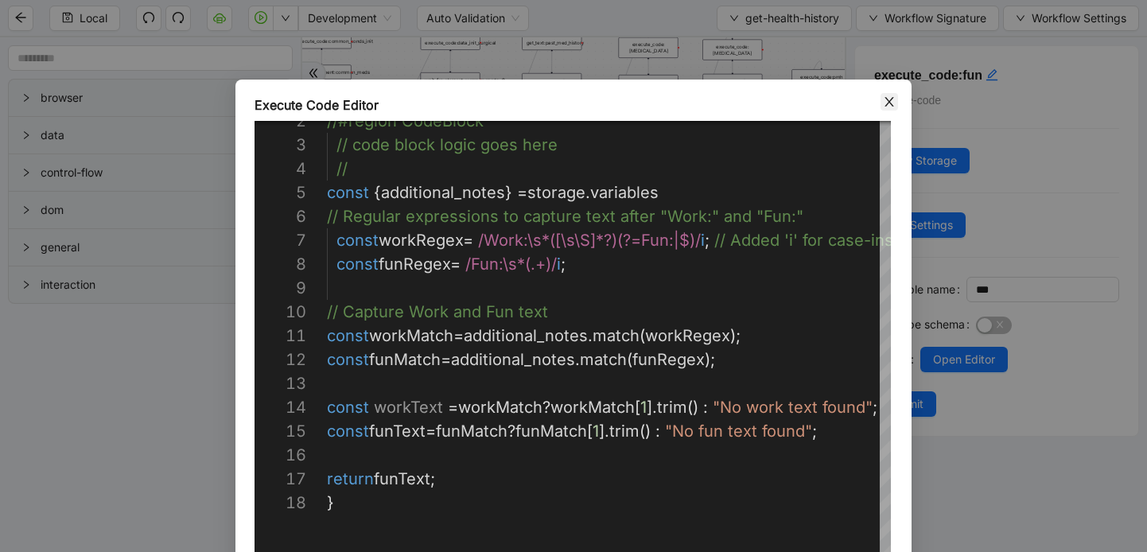
click at [886, 108] on span "Close" at bounding box center [889, 101] width 17 height 17
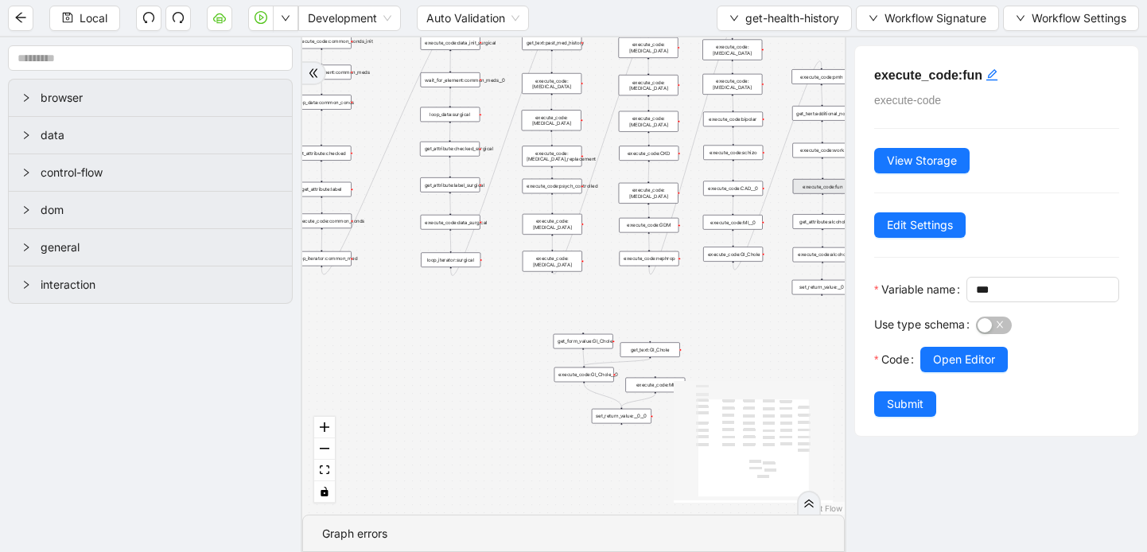
click at [553, 192] on div "execute_code:psych_controlled" at bounding box center [553, 186] width 60 height 15
click at [982, 368] on span "Open Editor" at bounding box center [964, 359] width 62 height 17
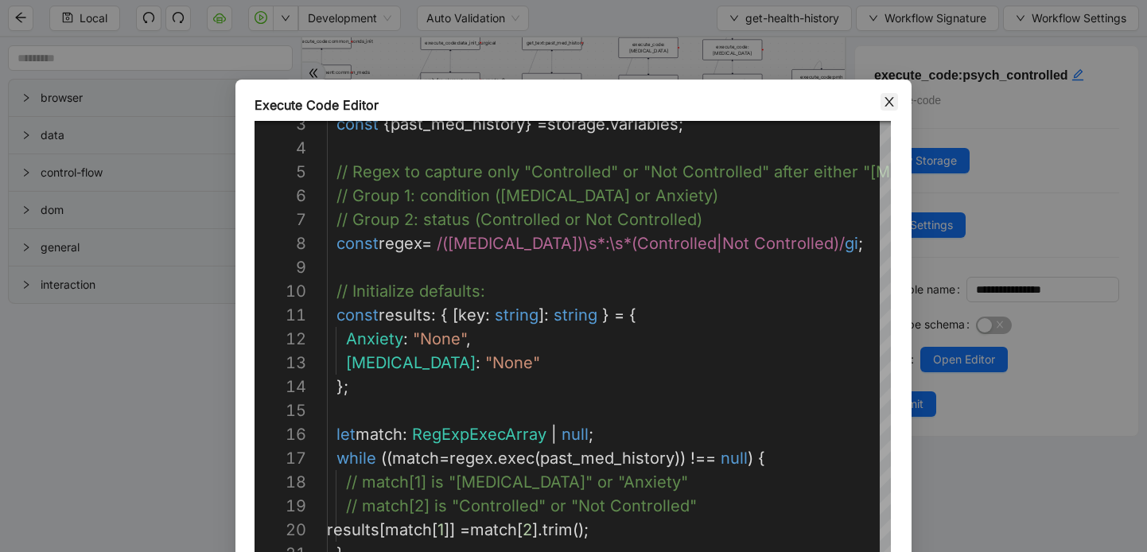
click at [895, 99] on icon "close" at bounding box center [889, 101] width 13 height 13
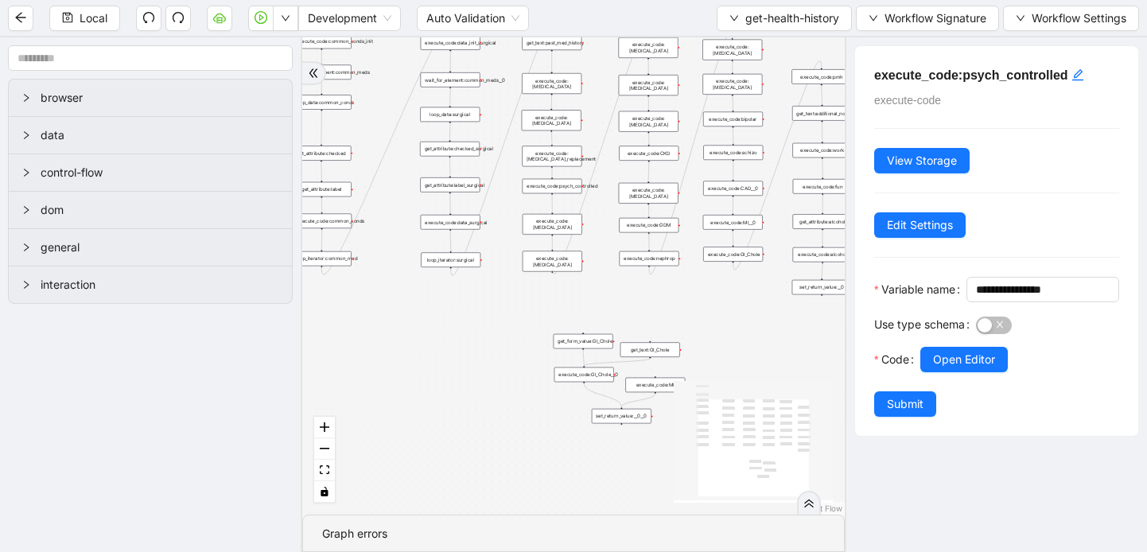
click at [561, 226] on div "execute_code:[MEDICAL_DATA]" at bounding box center [553, 224] width 60 height 21
click at [947, 368] on span "Open Editor" at bounding box center [964, 359] width 62 height 17
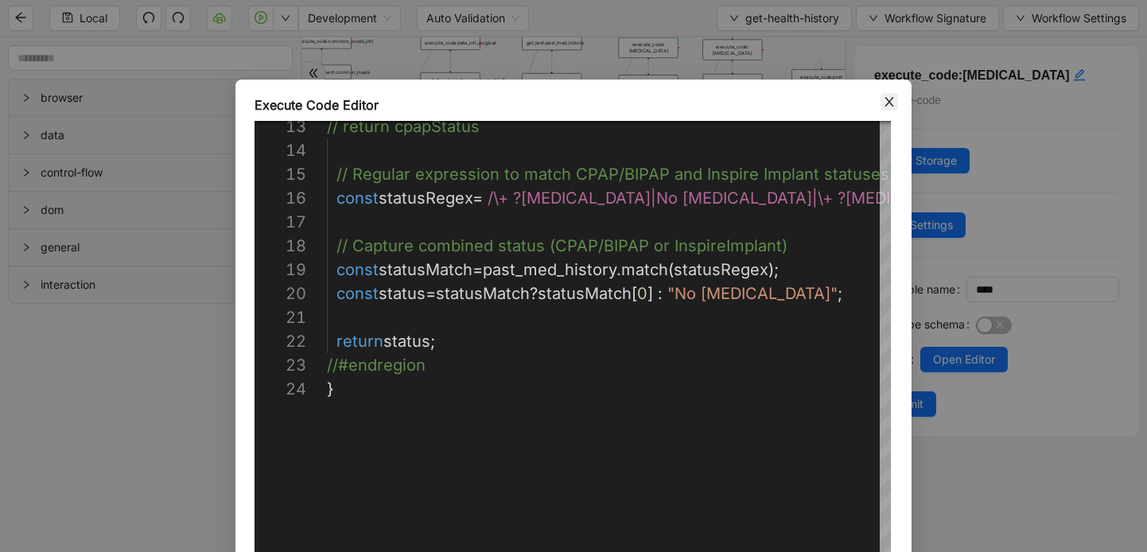
click at [887, 99] on icon "close" at bounding box center [888, 102] width 9 height 10
